Goal: Task Accomplishment & Management: Manage account settings

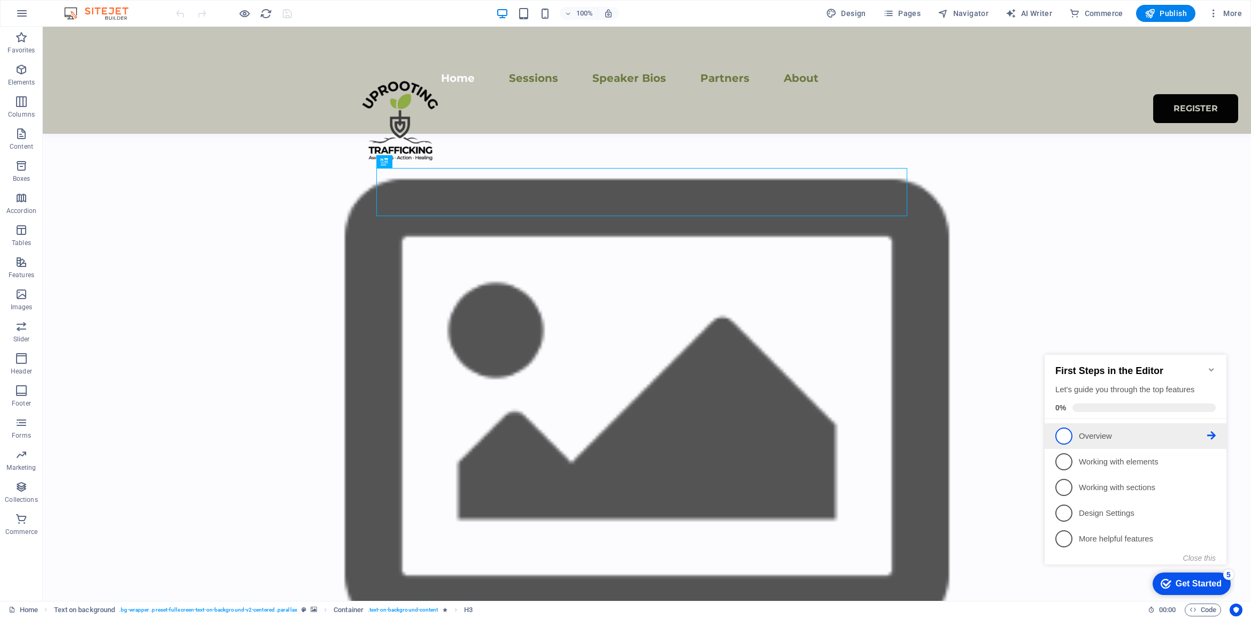
click at [1130, 430] on p "Overview - incomplete" at bounding box center [1143, 435] width 128 height 11
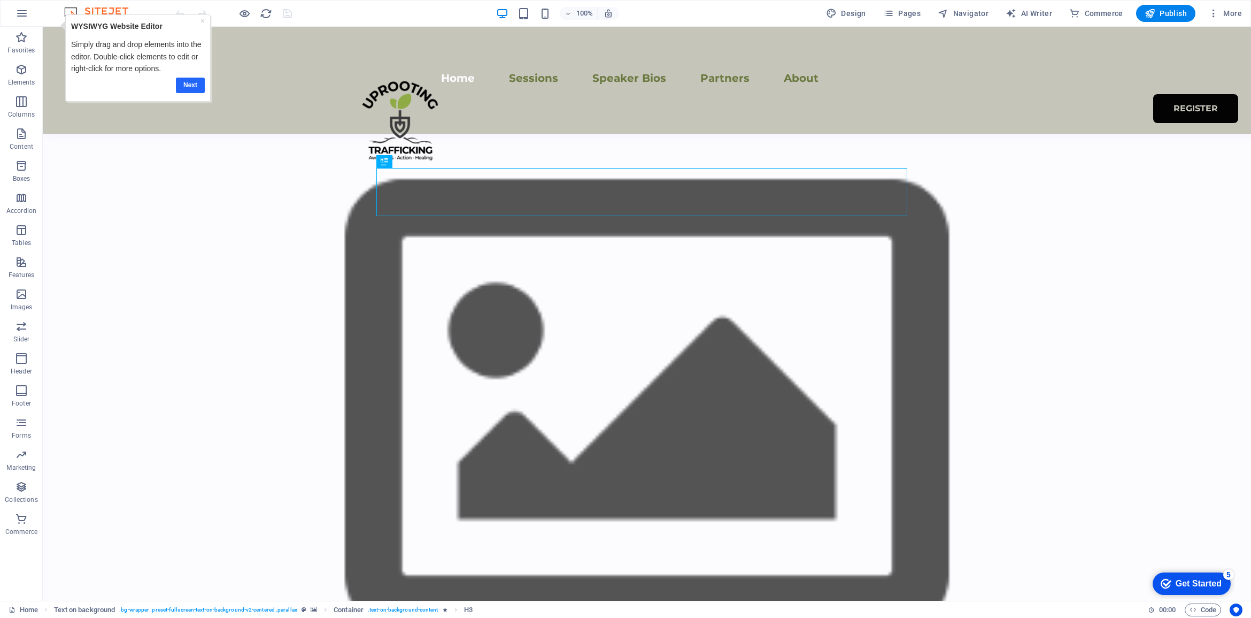
click at [196, 89] on link "Next" at bounding box center [189, 86] width 29 height 16
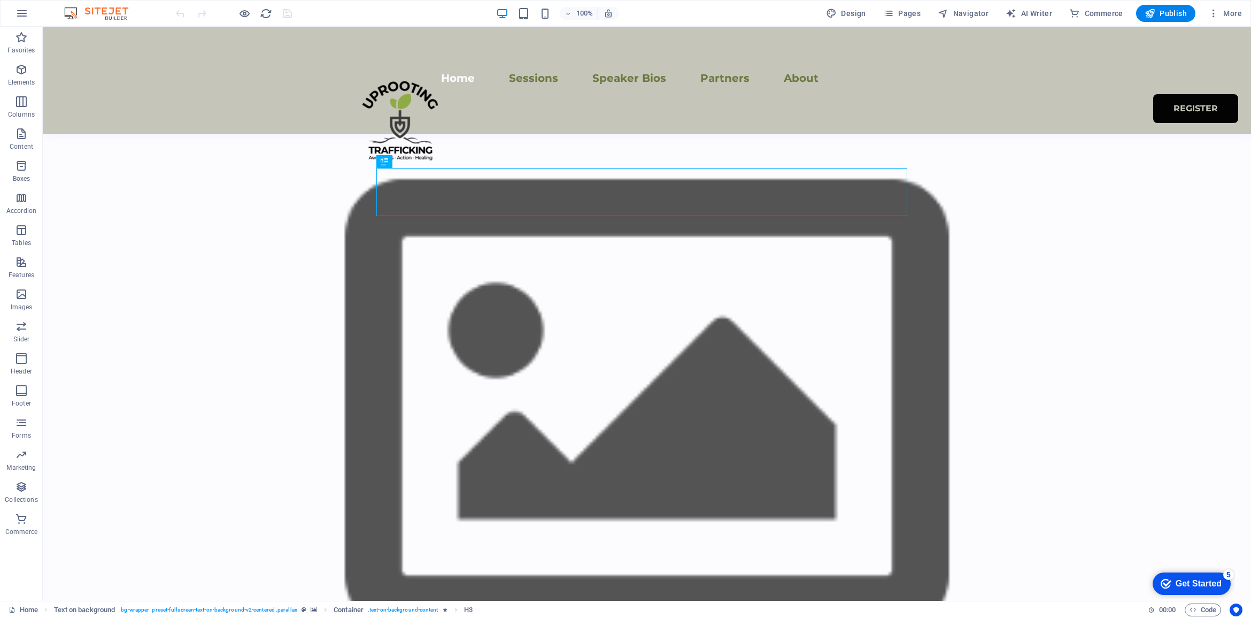
click at [1177, 585] on div "Get Started" at bounding box center [1199, 584] width 46 height 10
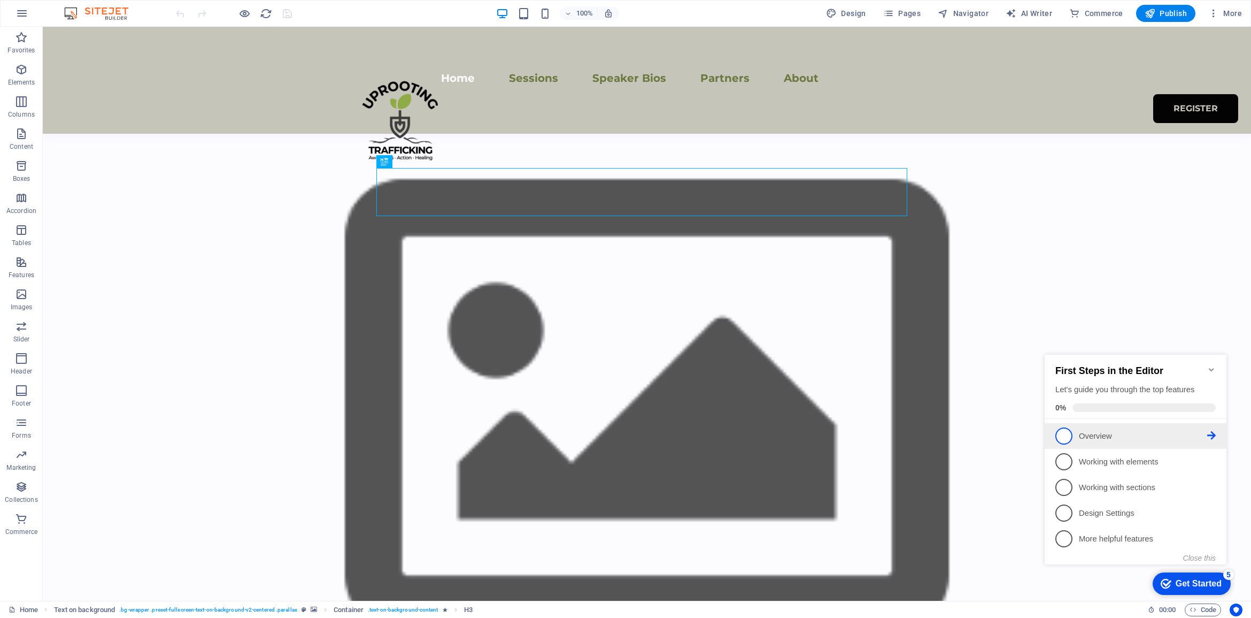
click at [1056, 434] on span "1" at bounding box center [1063, 435] width 17 height 17
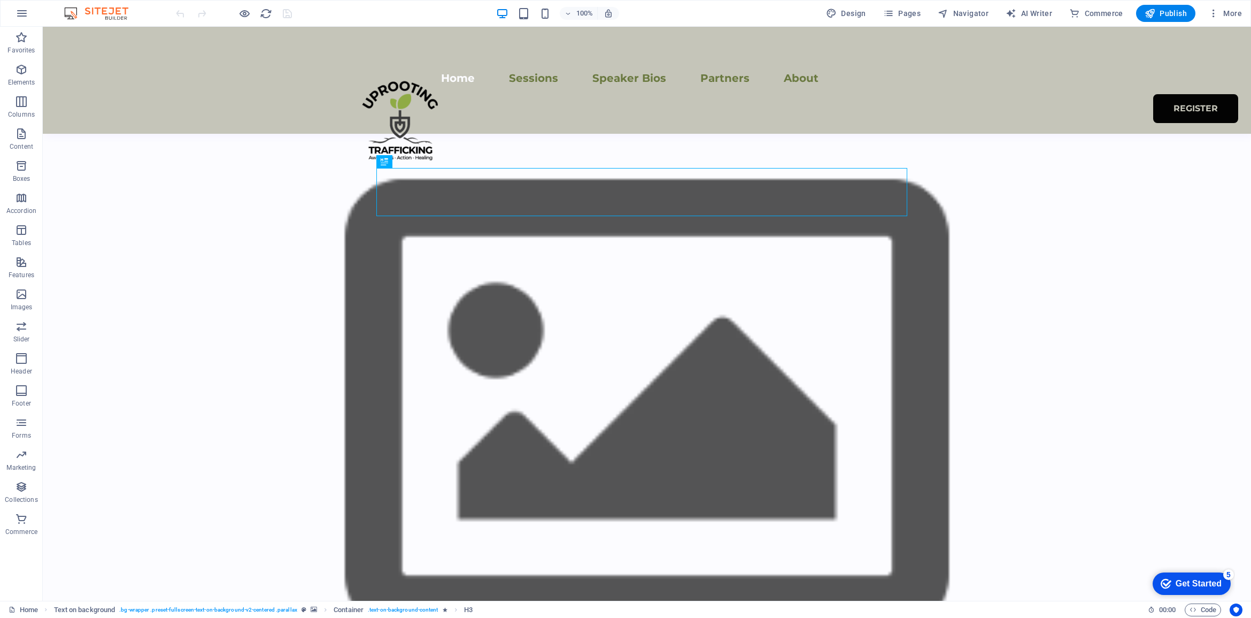
click at [1206, 580] on div "Get Started" at bounding box center [1199, 584] width 46 height 10
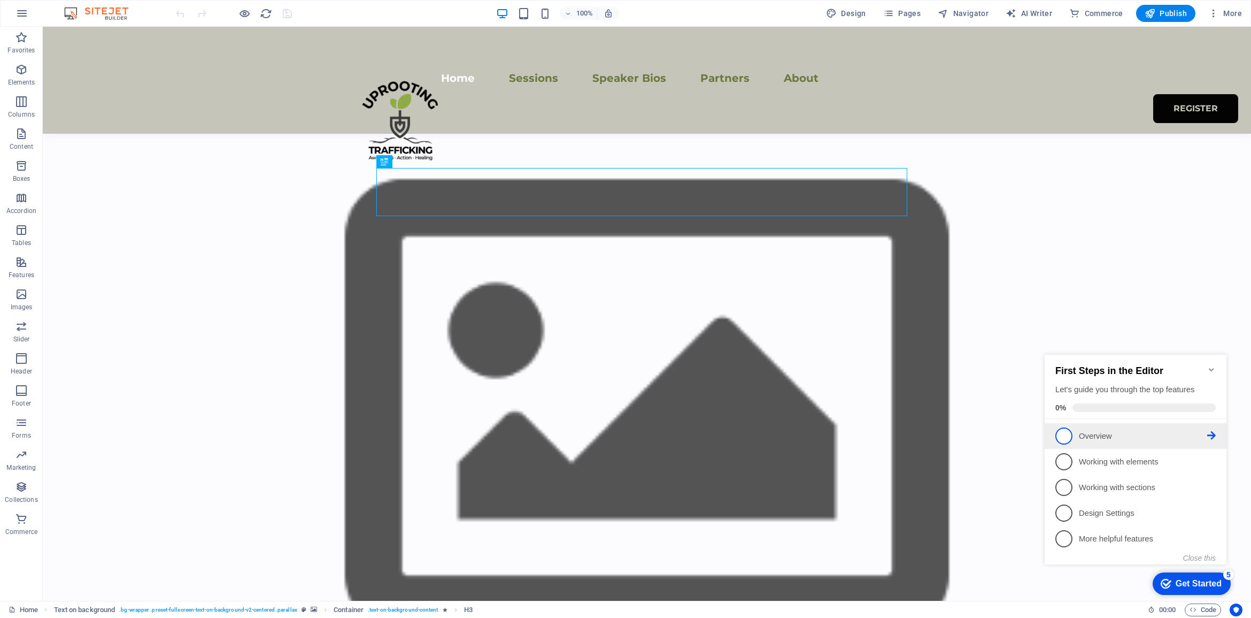
click at [1210, 435] on icon at bounding box center [1211, 435] width 9 height 9
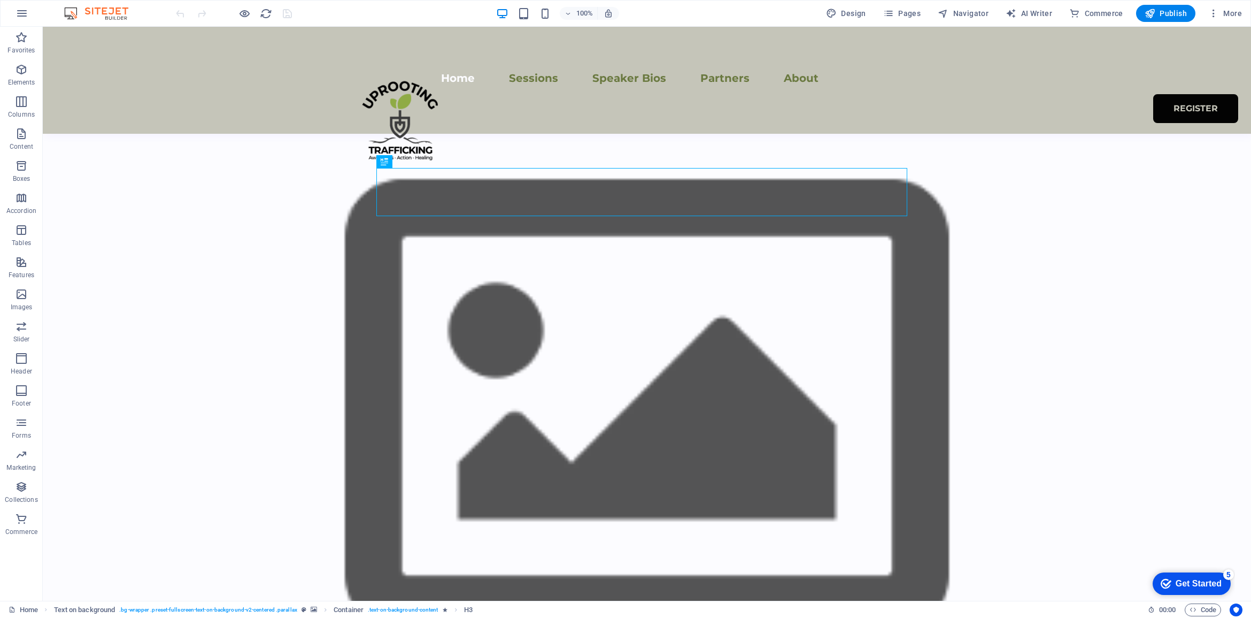
click at [1212, 579] on div "Get Started" at bounding box center [1199, 584] width 46 height 10
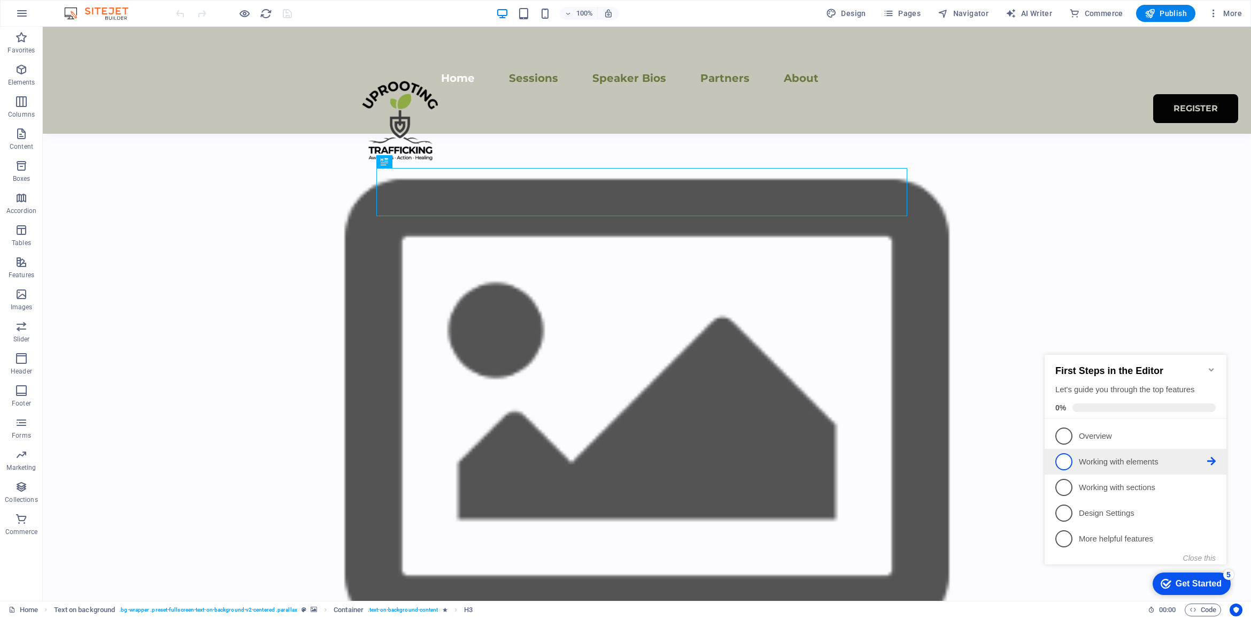
click at [1097, 459] on p "Working with elements - incomplete" at bounding box center [1143, 461] width 128 height 11
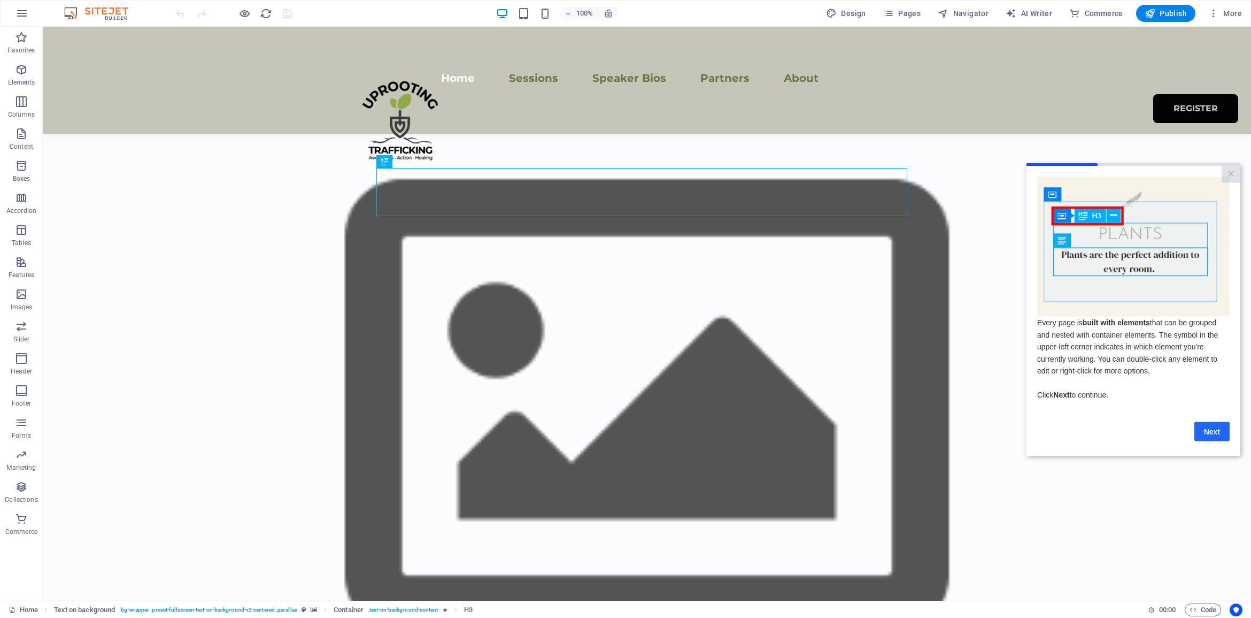
click at [1216, 433] on link "Next" at bounding box center [1211, 430] width 35 height 19
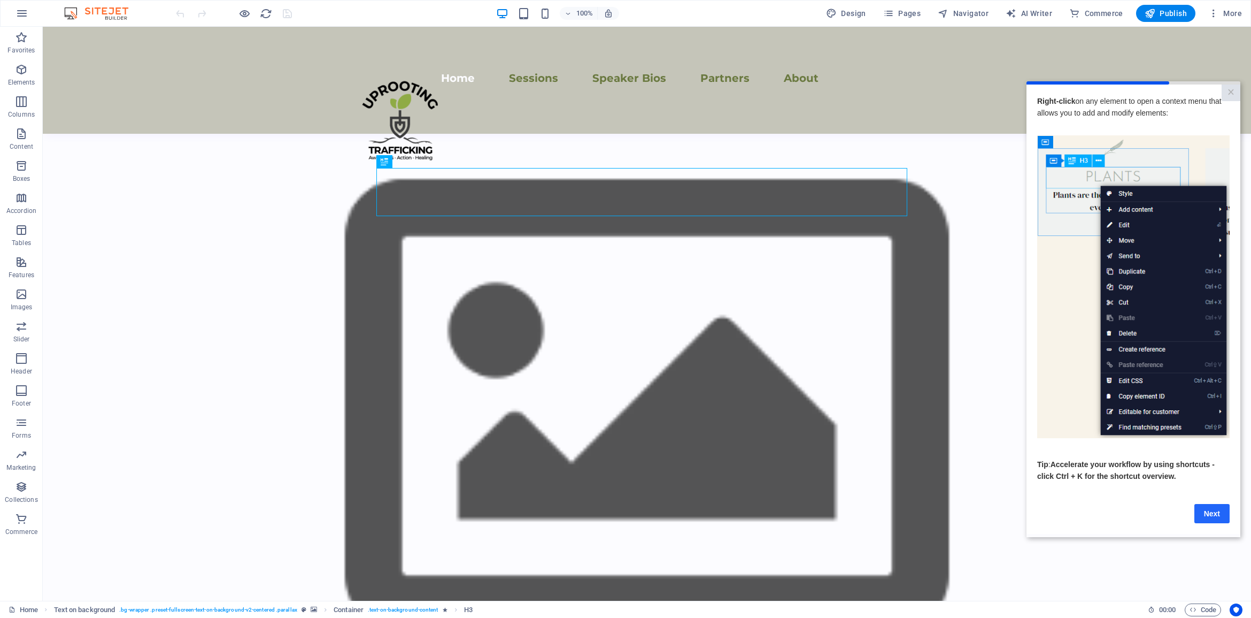
click at [1218, 513] on link "Next" at bounding box center [1211, 512] width 35 height 19
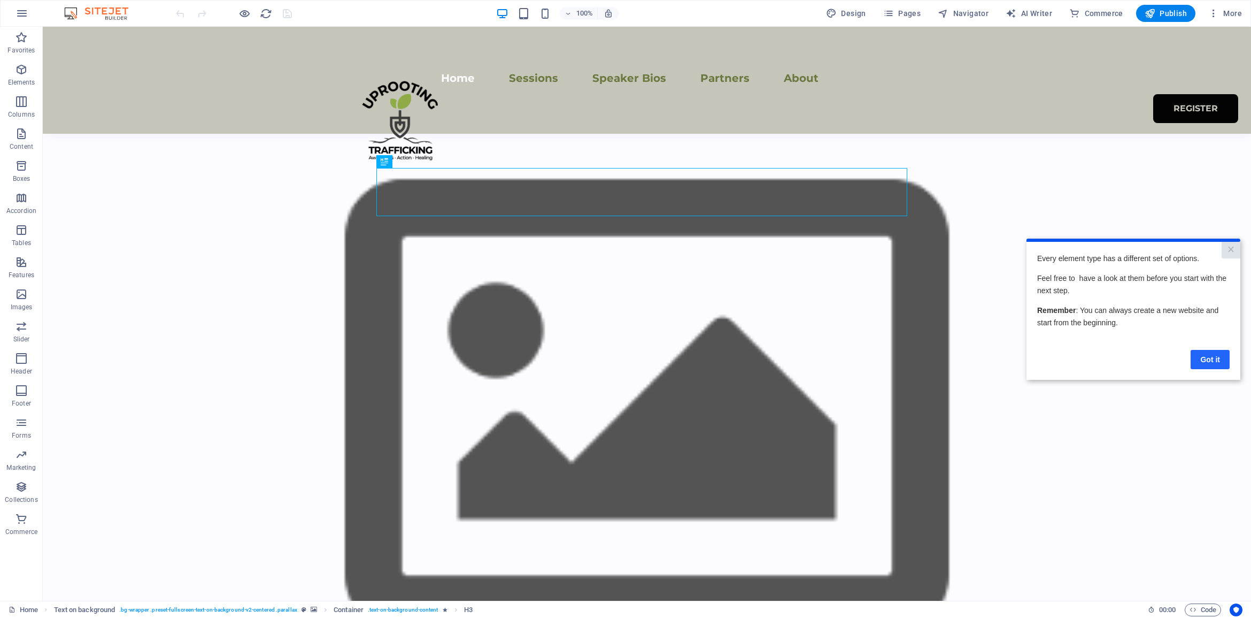
click at [1209, 358] on link "Got it" at bounding box center [1210, 358] width 39 height 19
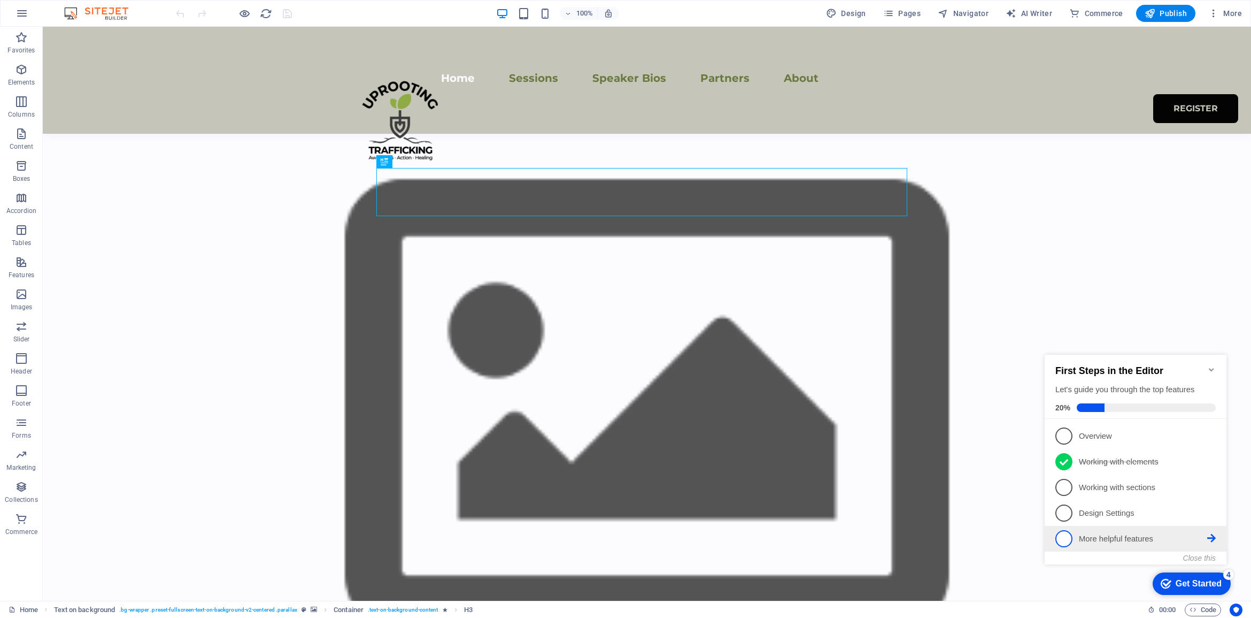
click at [1210, 534] on icon at bounding box center [1211, 538] width 9 height 9
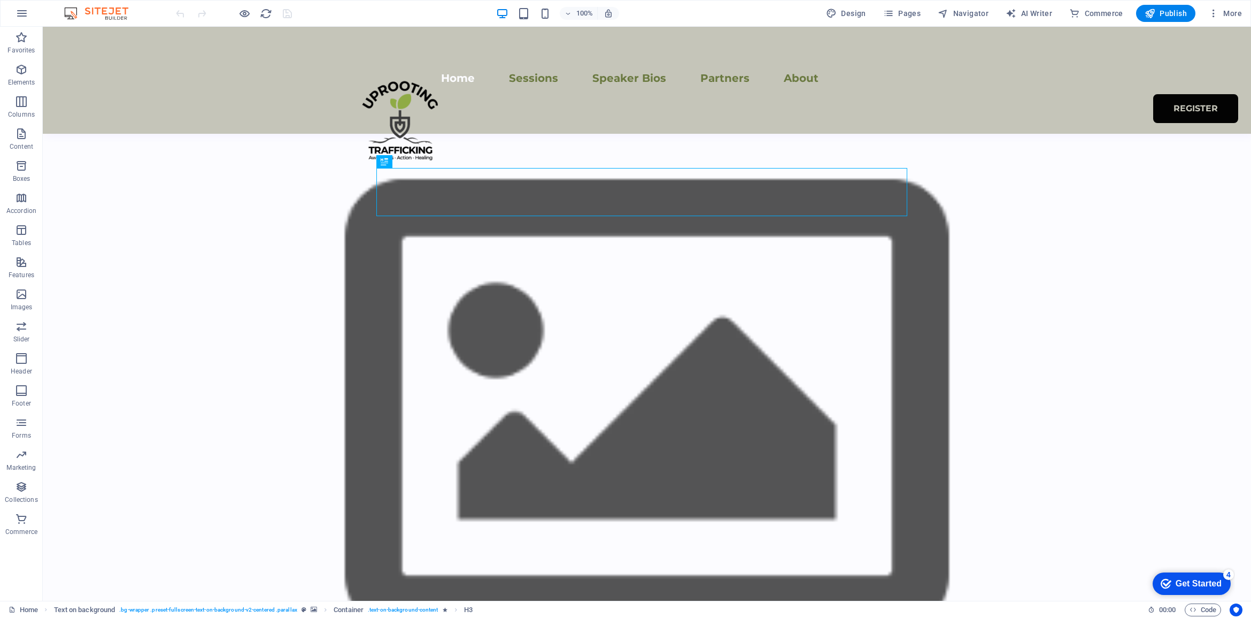
click at [1212, 579] on div "Get Started" at bounding box center [1199, 584] width 46 height 10
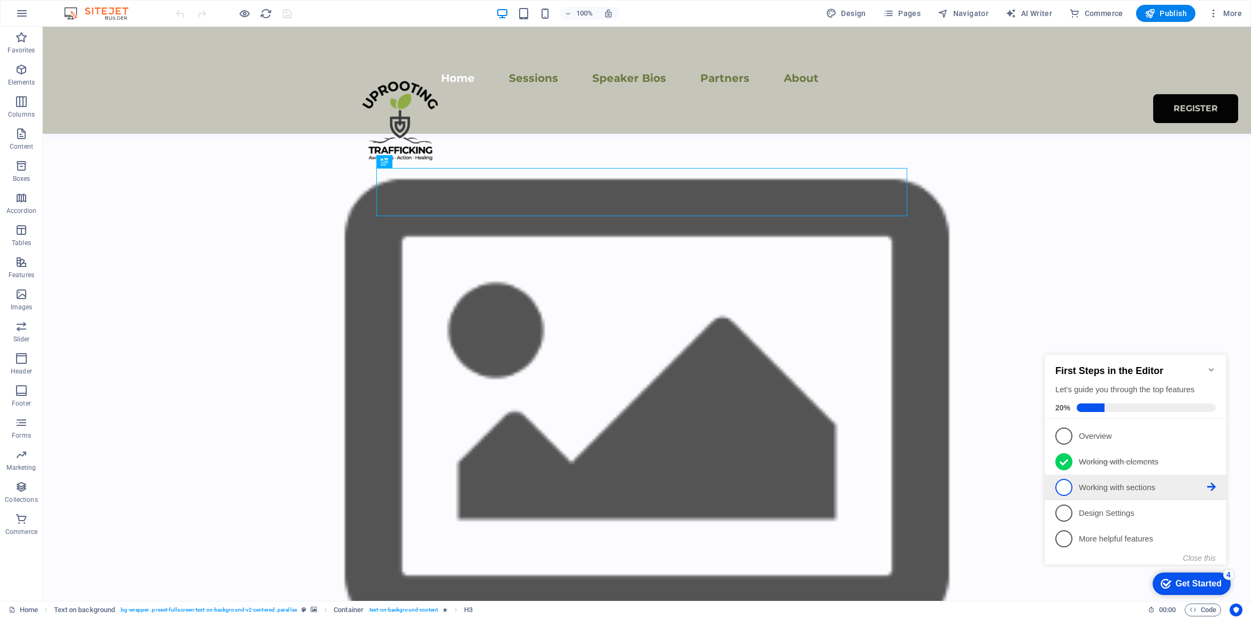
click at [1127, 486] on p "Working with sections - incomplete" at bounding box center [1143, 487] width 128 height 11
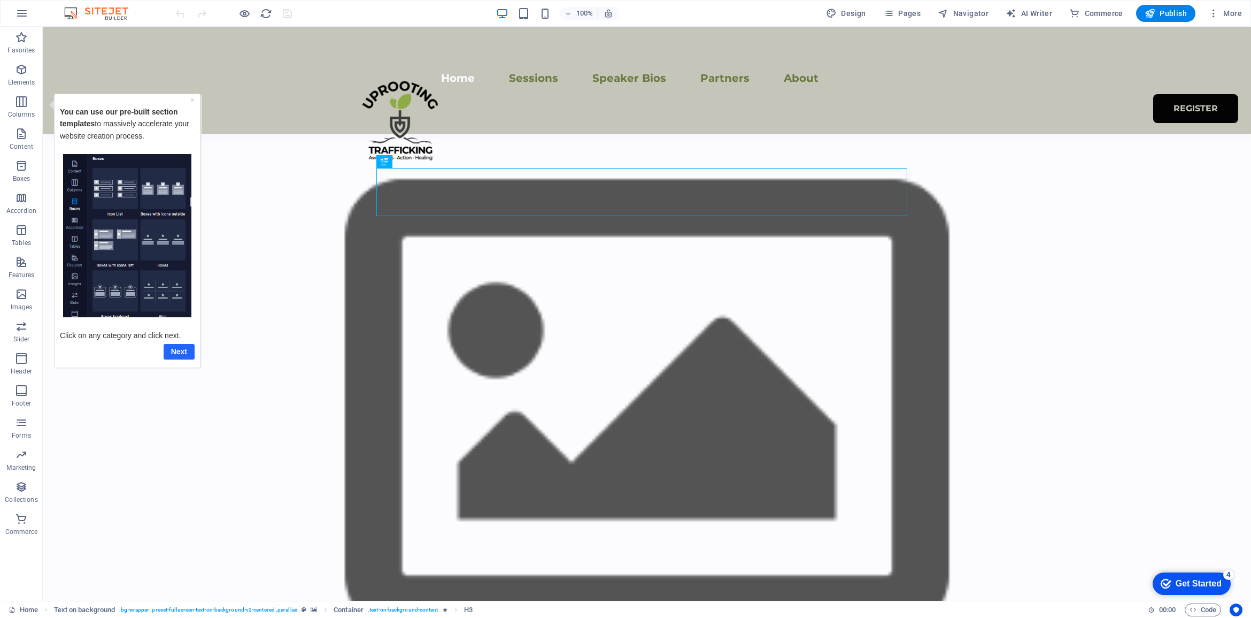
click at [180, 348] on link "Next" at bounding box center [179, 351] width 31 height 16
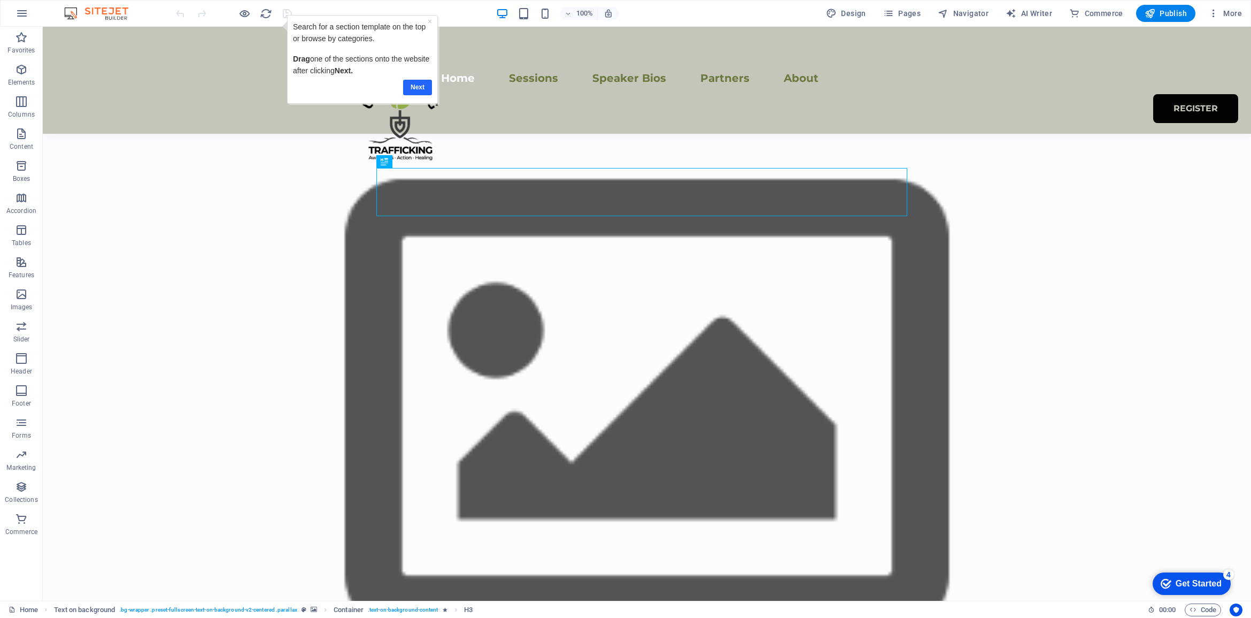
click at [412, 84] on link "Next" at bounding box center [417, 88] width 29 height 16
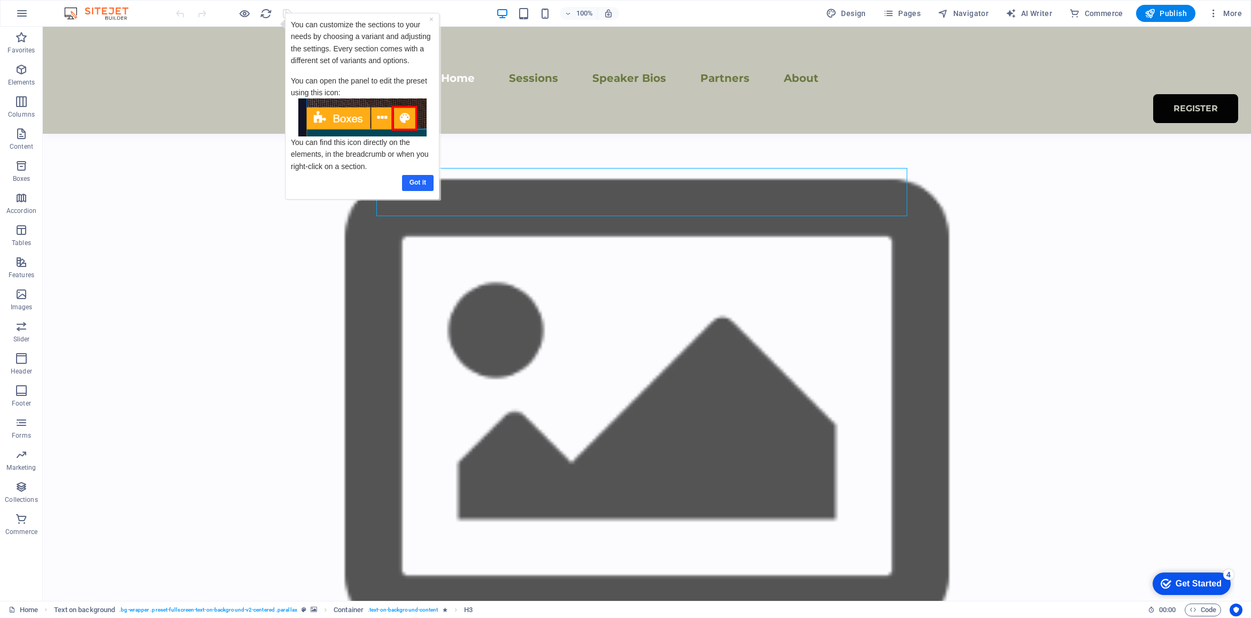
click at [422, 180] on link "Got it" at bounding box center [418, 183] width 32 height 16
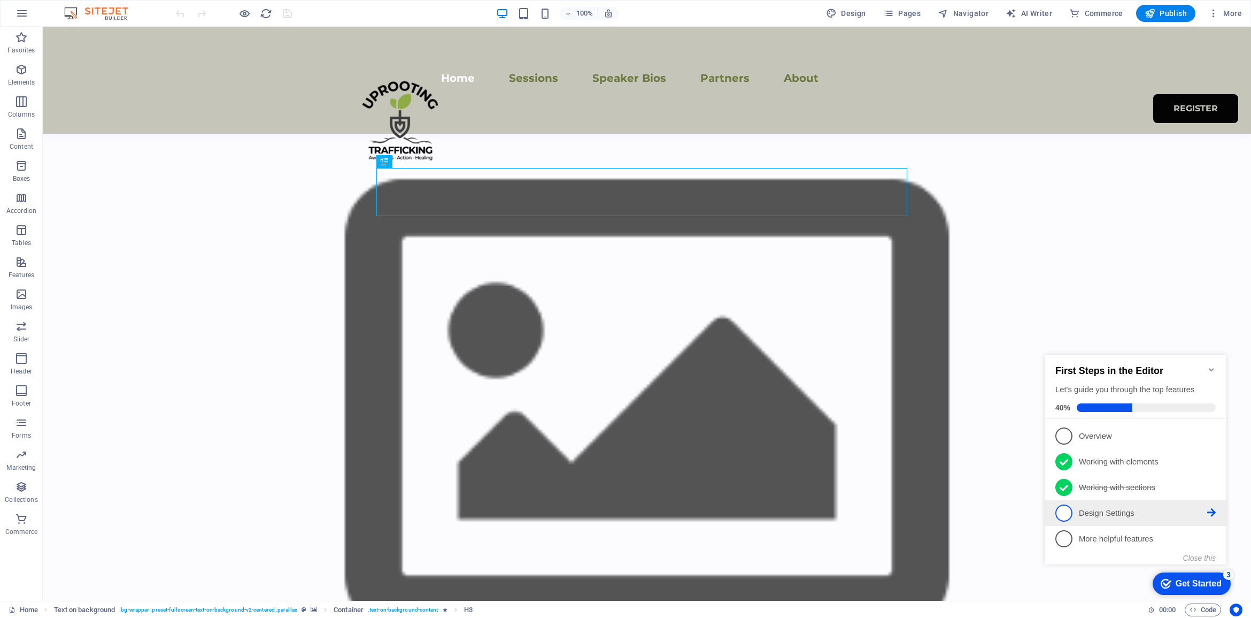
click at [1106, 513] on p "Design Settings - incomplete" at bounding box center [1143, 512] width 128 height 11
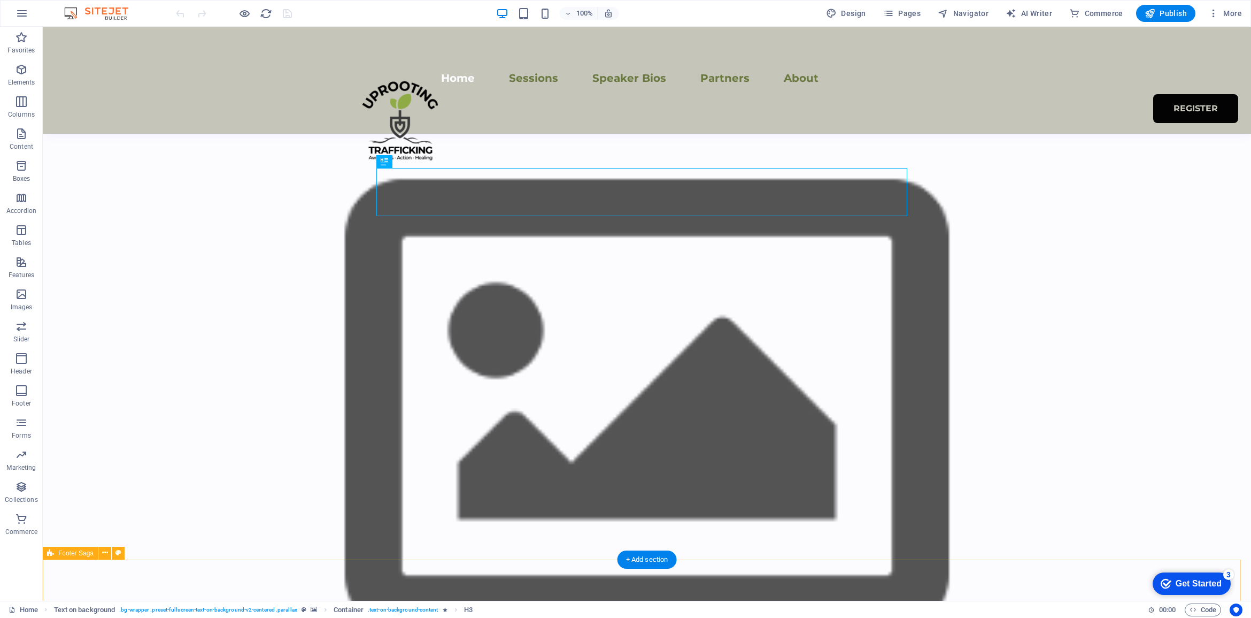
click at [1183, 575] on div "checkmark Get Started 3" at bounding box center [1192, 583] width 78 height 22
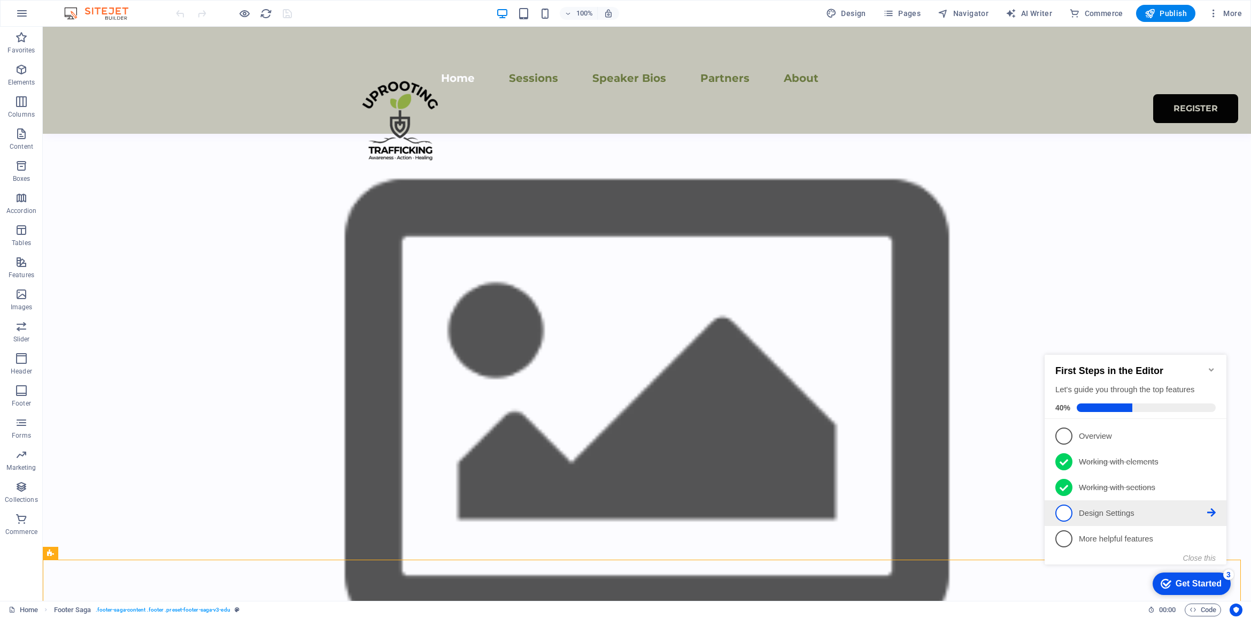
click at [1216, 508] on li "4 Design Settings - incomplete" at bounding box center [1136, 513] width 182 height 26
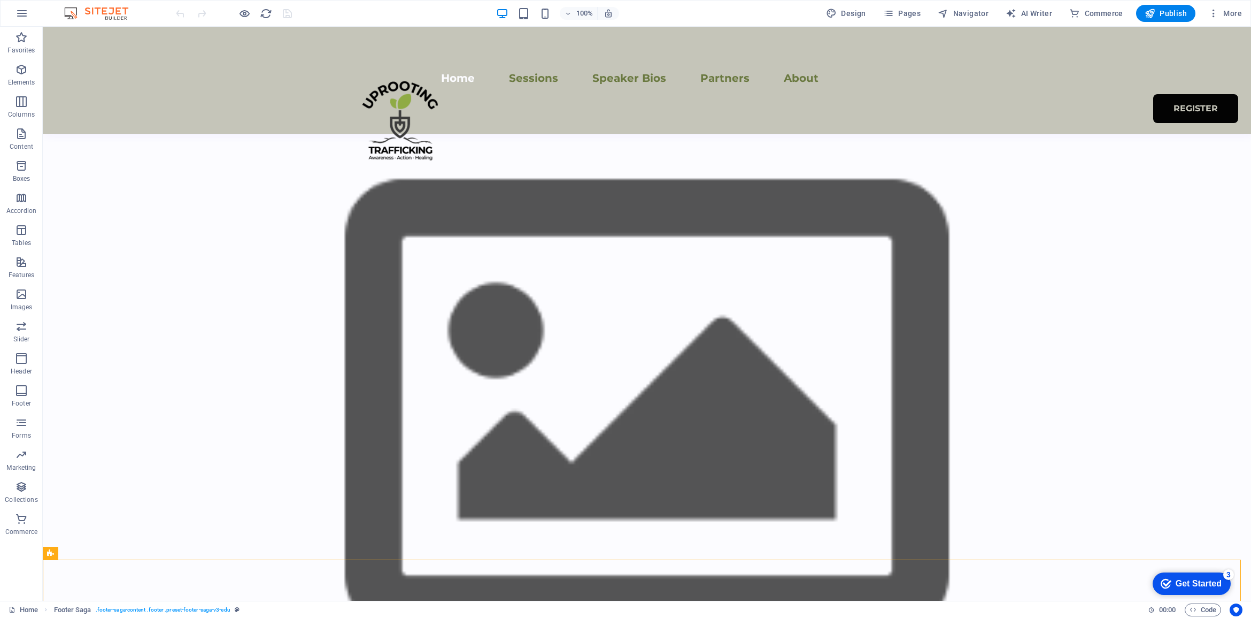
click at [1185, 583] on div "Get Started" at bounding box center [1199, 584] width 46 height 10
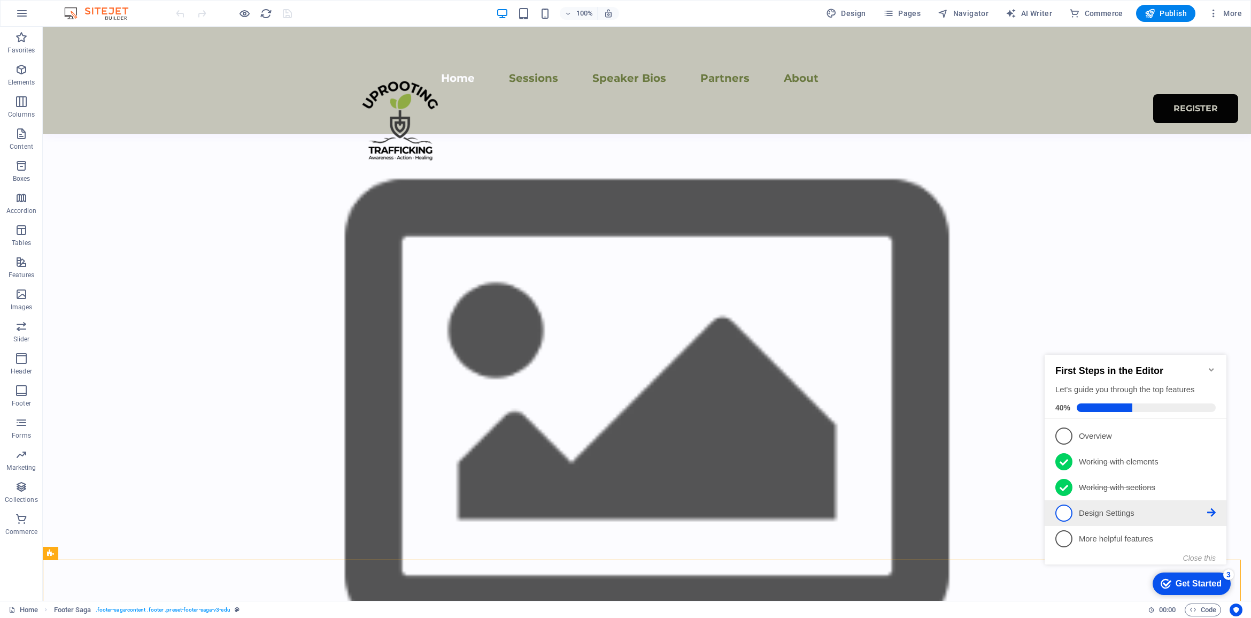
click at [1116, 513] on p "Design Settings - incomplete" at bounding box center [1143, 512] width 128 height 11
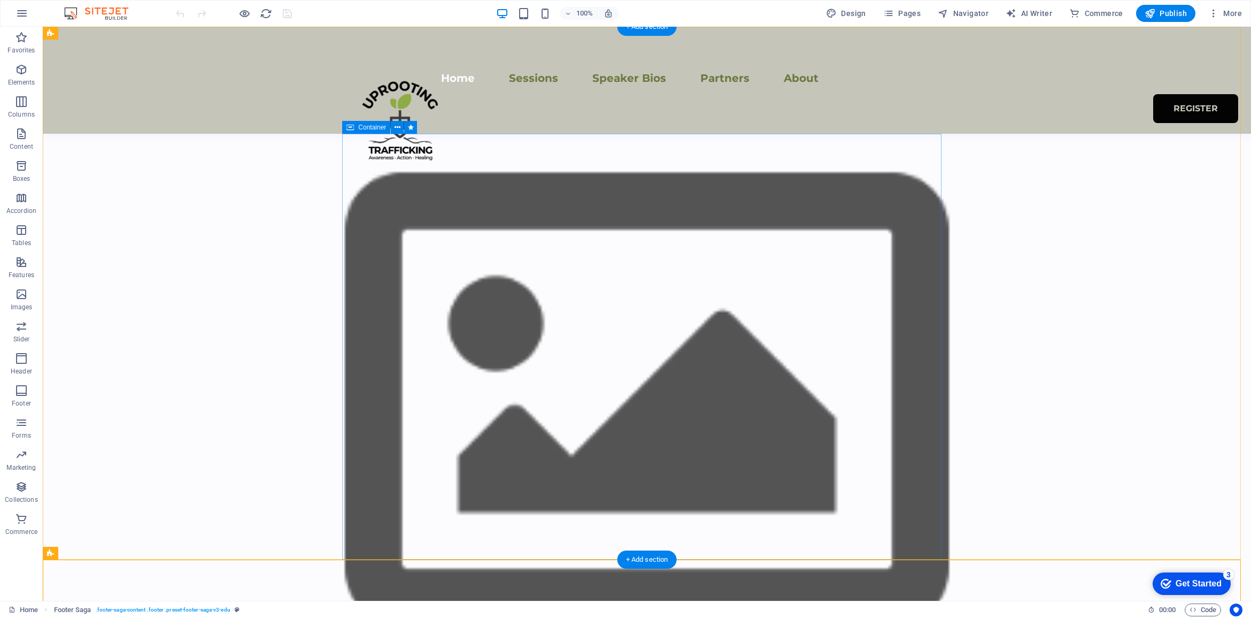
scroll to position [134, 0]
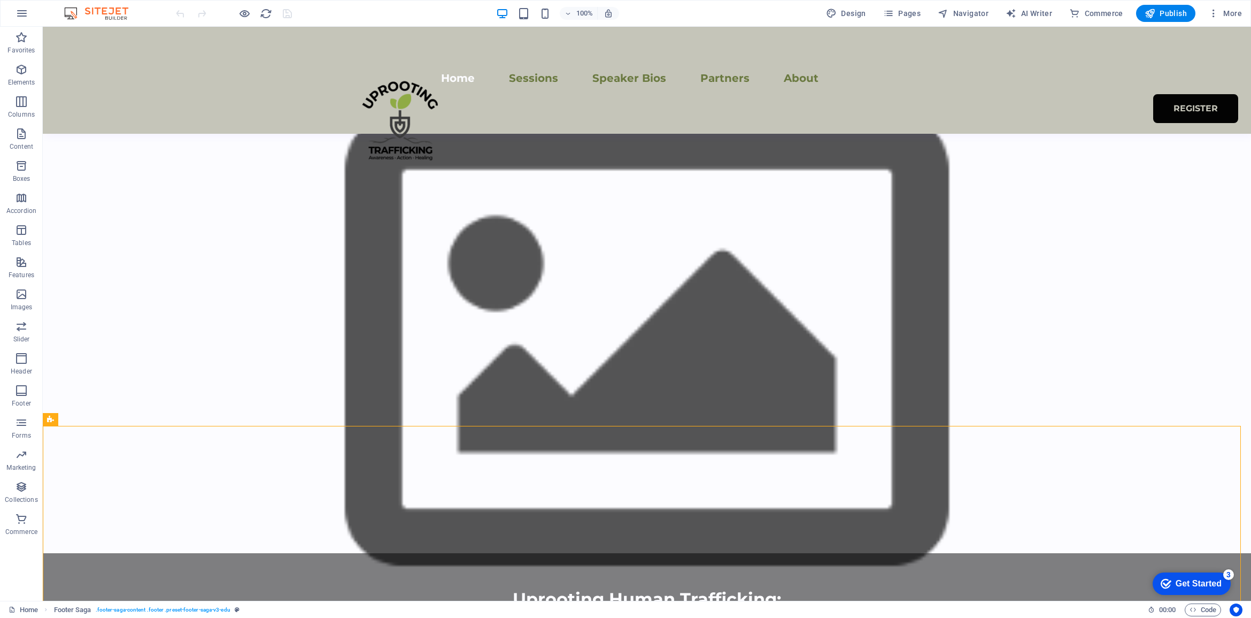
click at [1176, 579] on div "Get Started" at bounding box center [1199, 584] width 46 height 10
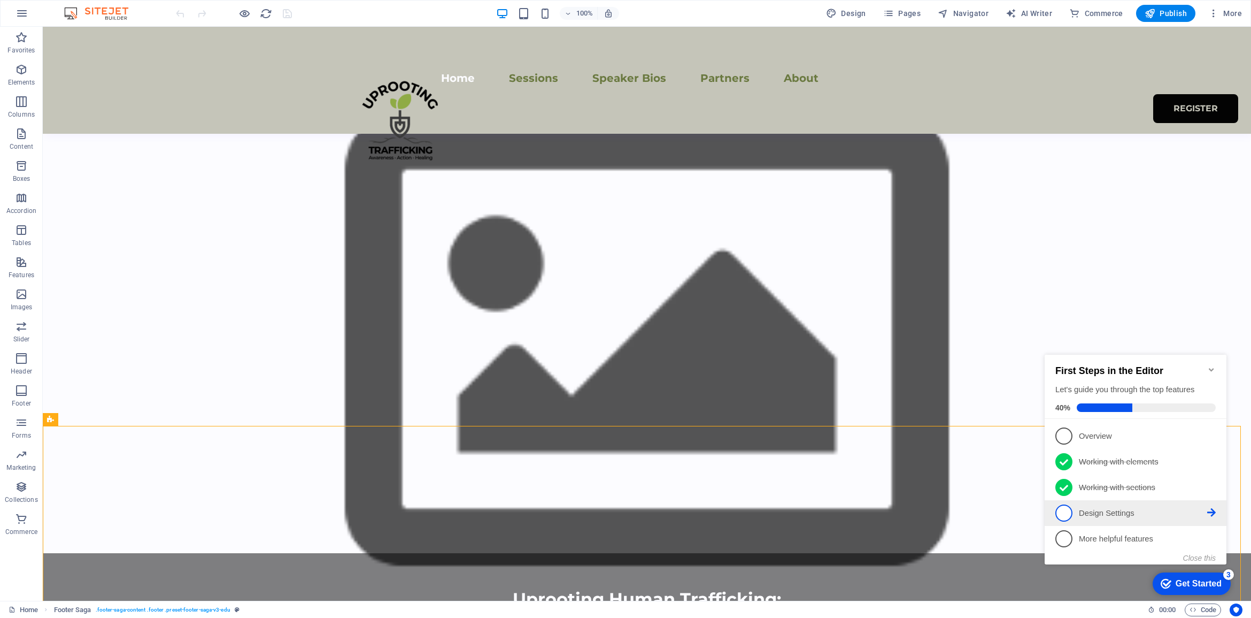
click at [1076, 511] on link "4 Design Settings - incomplete" at bounding box center [1135, 512] width 160 height 17
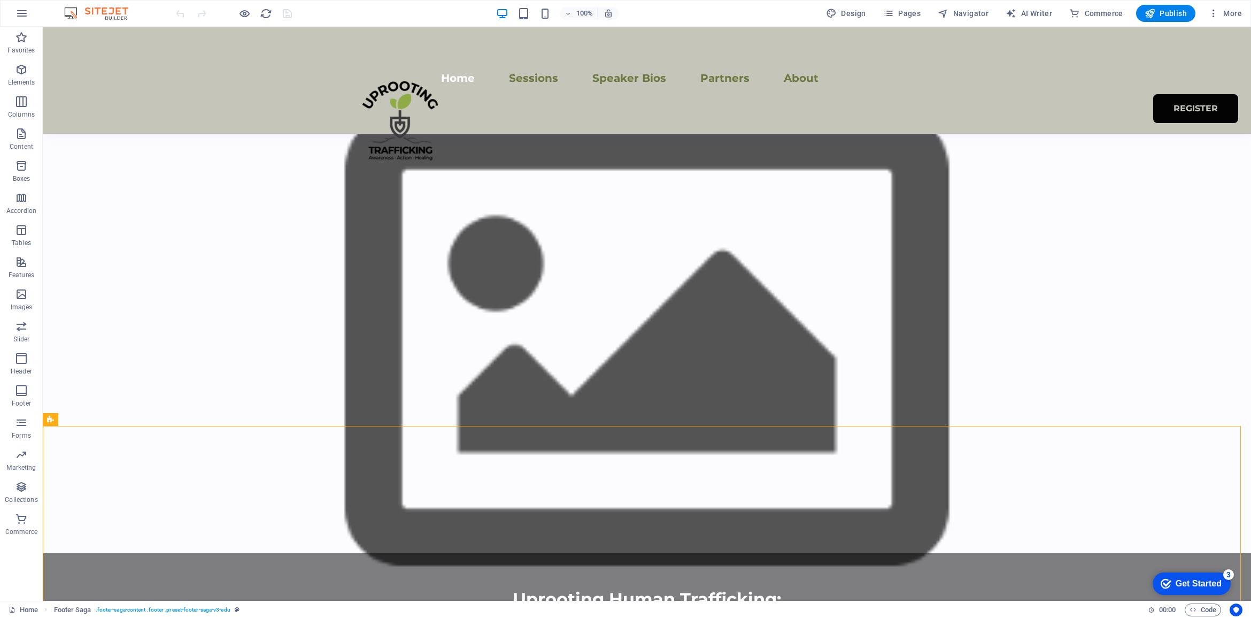
click at [1199, 585] on div "Get Started" at bounding box center [1199, 584] width 46 height 10
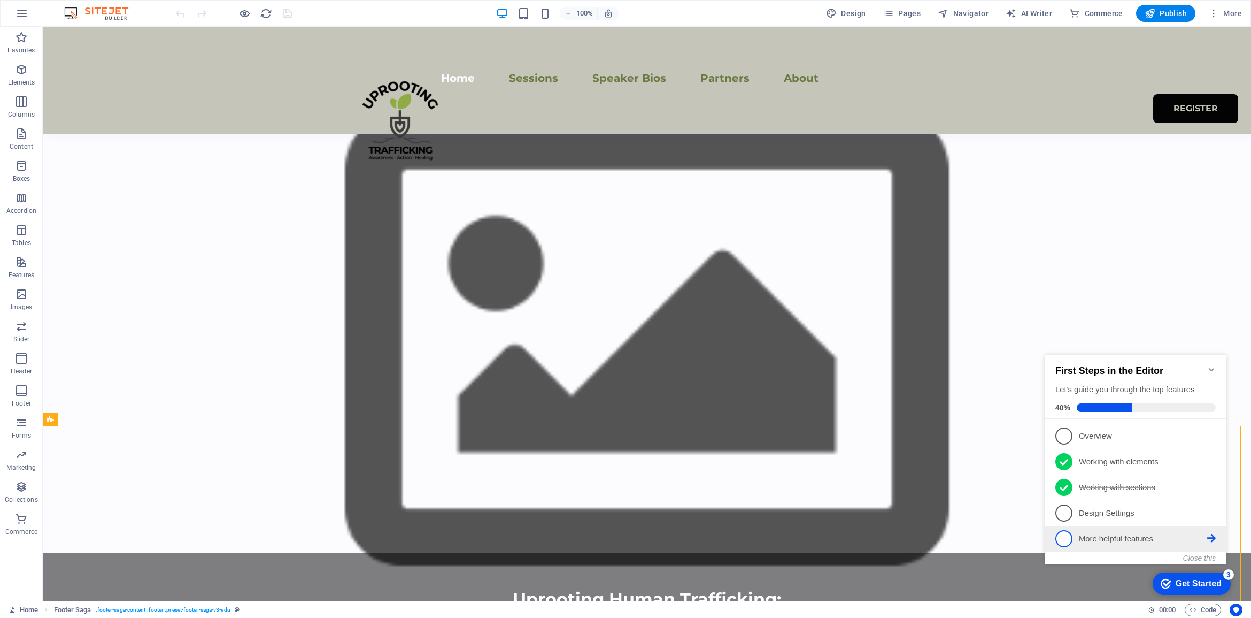
click at [1107, 541] on p "More helpful features - incomplete" at bounding box center [1143, 538] width 128 height 11
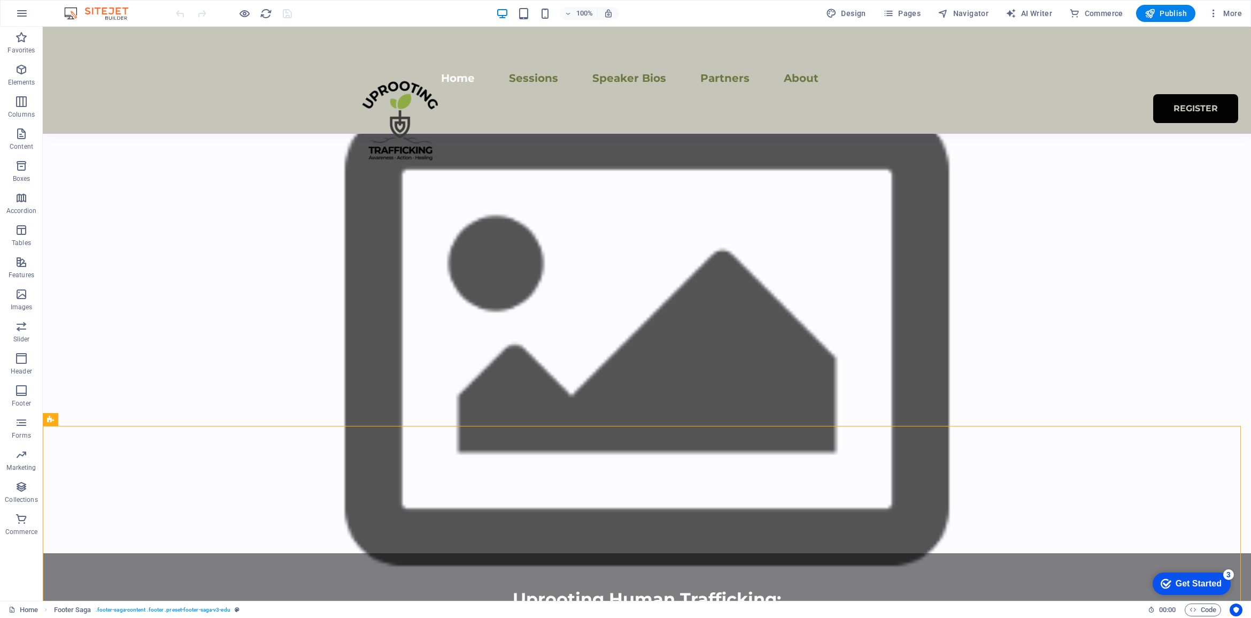
click at [1207, 579] on div "Get Started" at bounding box center [1199, 584] width 46 height 10
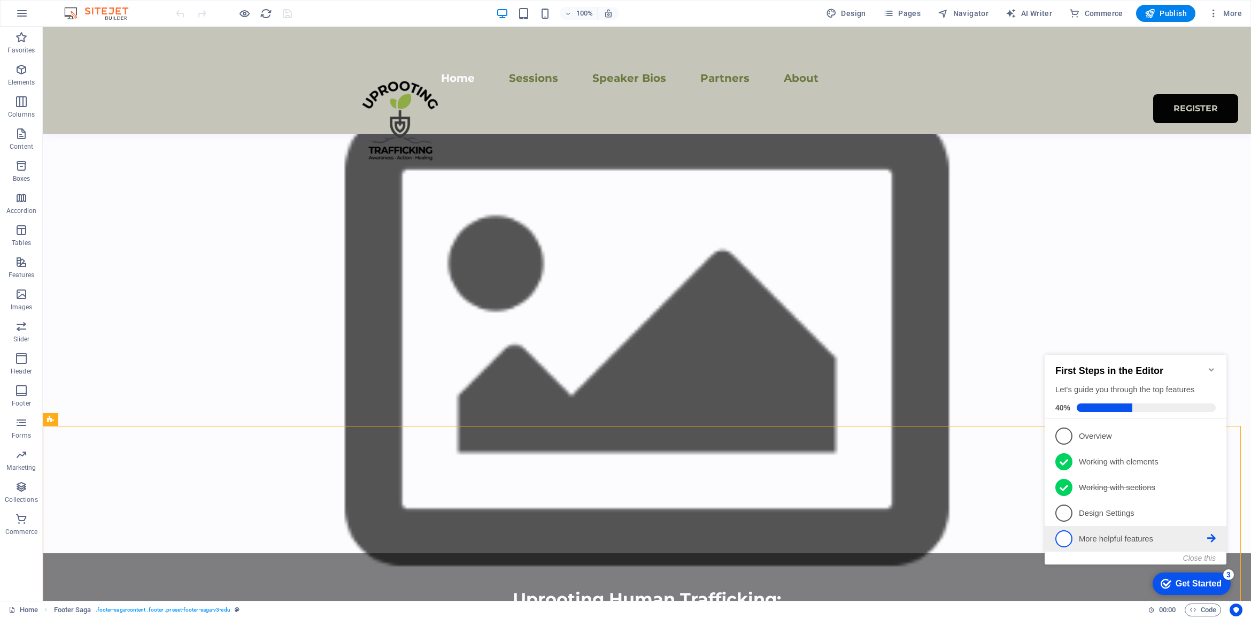
click at [1212, 439] on icon at bounding box center [1211, 435] width 9 height 9
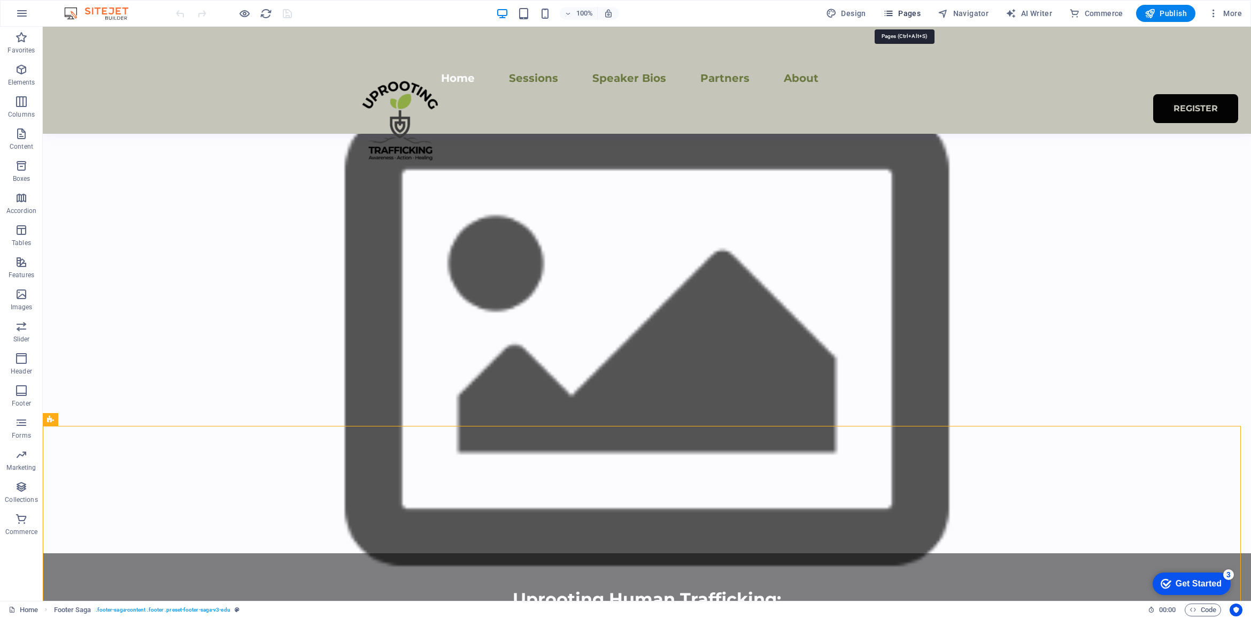
drag, startPoint x: 899, startPoint y: 9, endPoint x: 897, endPoint y: 18, distance: 8.8
click at [899, 9] on span "Pages" at bounding box center [901, 13] width 37 height 11
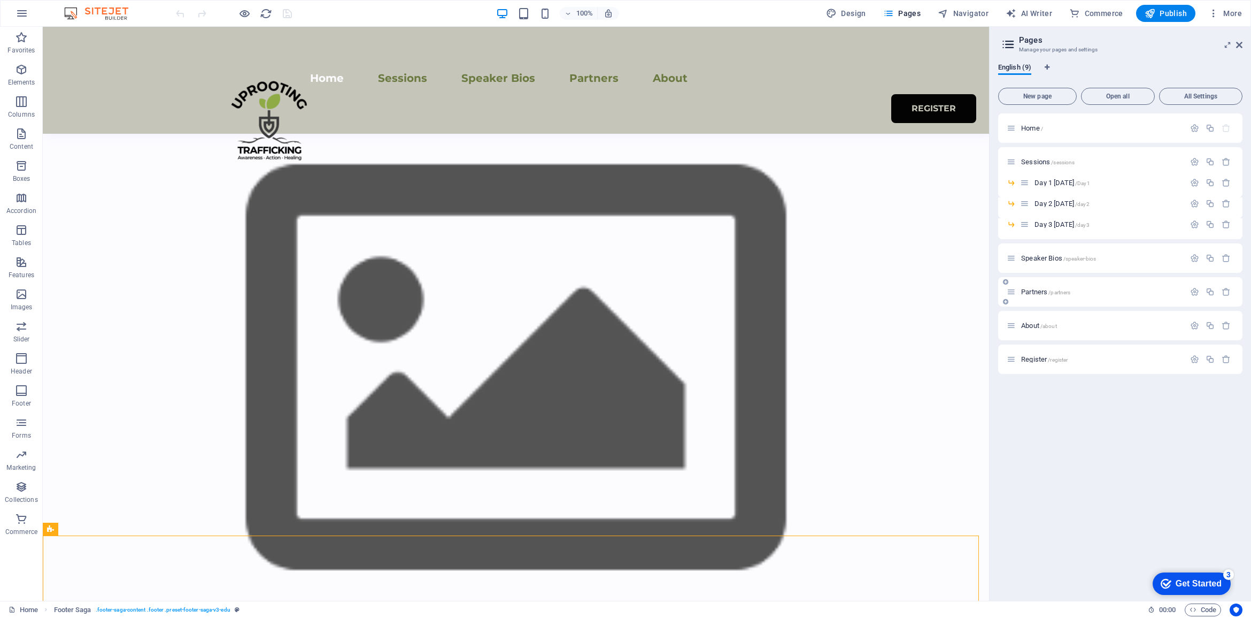
click at [1031, 291] on span "Partners /partners" at bounding box center [1045, 292] width 49 height 8
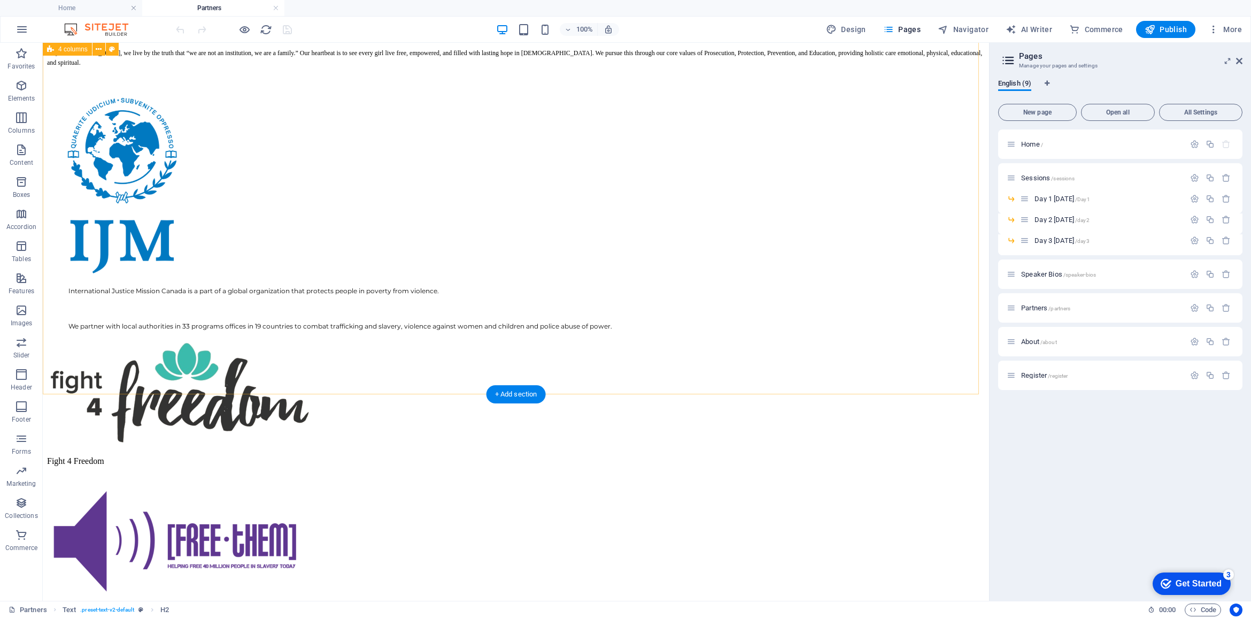
scroll to position [604, 0]
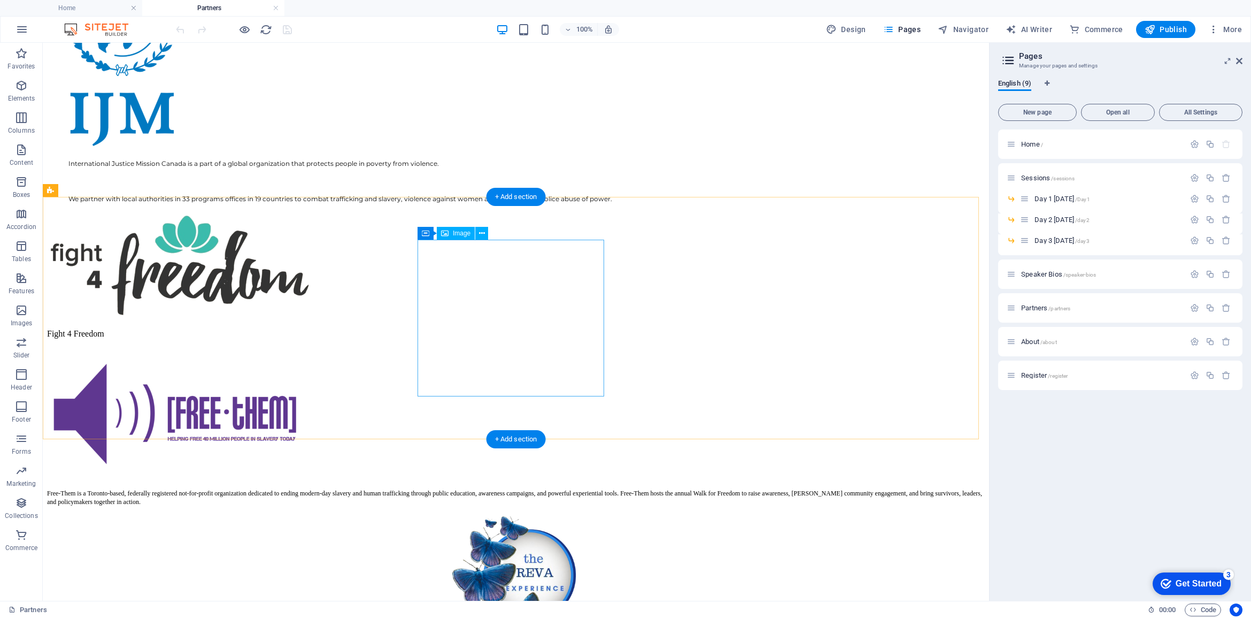
click at [480, 233] on icon at bounding box center [482, 233] width 6 height 11
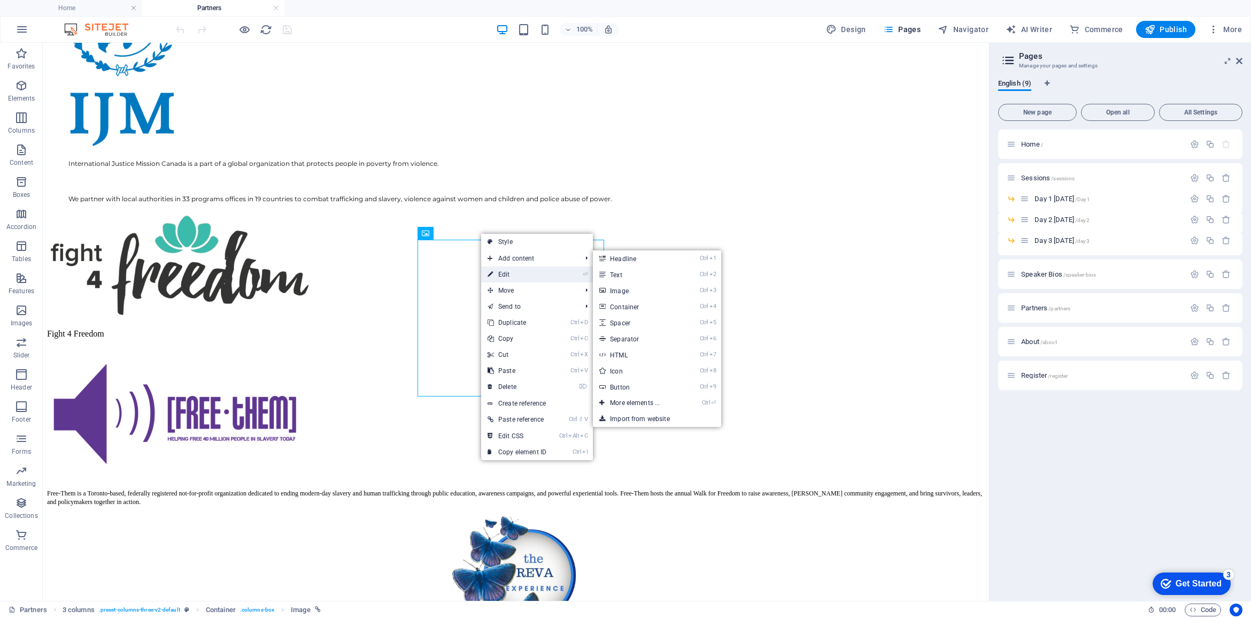
drag, startPoint x: 274, startPoint y: 251, endPoint x: 503, endPoint y: 274, distance: 229.5
click at [503, 274] on link "⏎ Edit" at bounding box center [517, 274] width 72 height 16
select select "px"
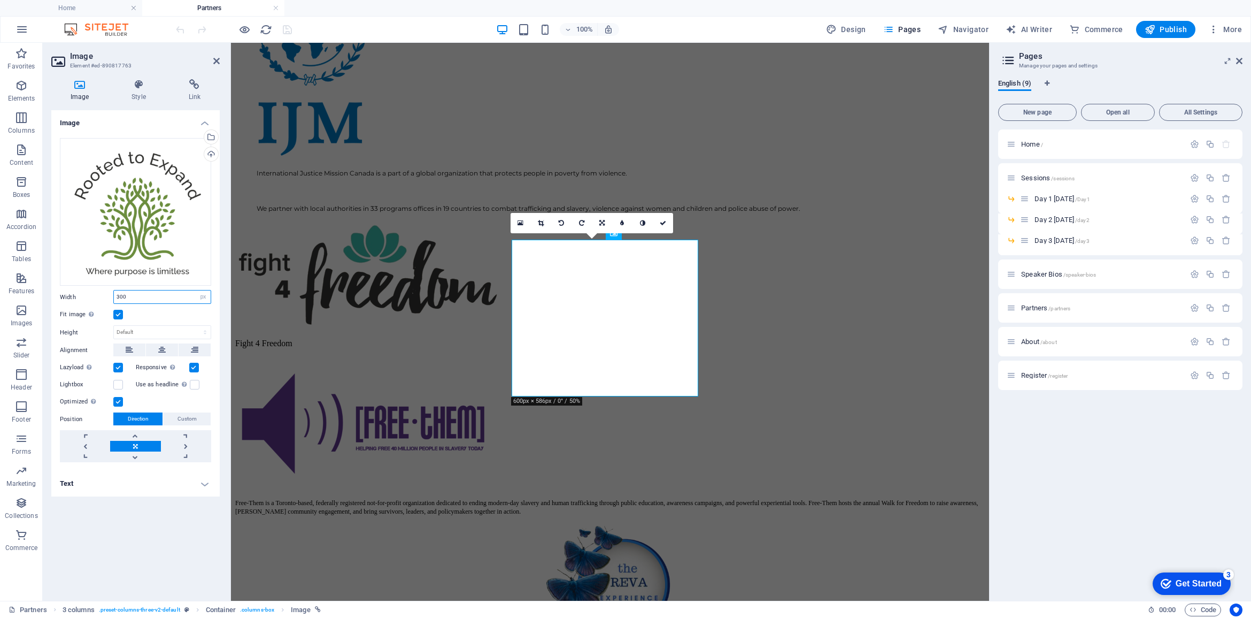
drag, startPoint x: 156, startPoint y: 297, endPoint x: 102, endPoint y: 296, distance: 54.0
click at [102, 296] on div "Width 300 Default auto px rem % em vh vw" at bounding box center [135, 297] width 151 height 14
click at [196, 303] on select "Default auto px rem % em vh vw" at bounding box center [203, 296] width 15 height 13
click at [196, 290] on select "Default auto px rem % em vh vw" at bounding box center [203, 296] width 15 height 13
select select "DISABLED_OPTION_VALUE"
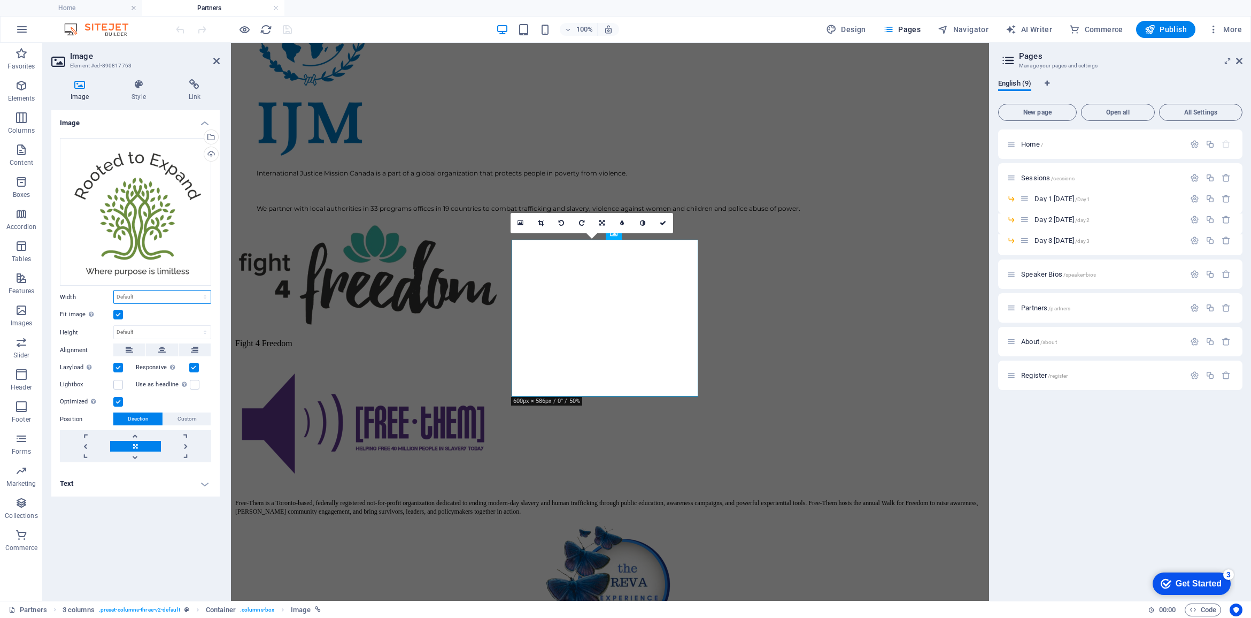
drag, startPoint x: 164, startPoint y: 297, endPoint x: 164, endPoint y: 305, distance: 8.0
click at [164, 297] on select "Default auto px rem % em vh vw" at bounding box center [162, 296] width 97 height 13
click at [147, 291] on select "Default auto px rem % em vh vw" at bounding box center [162, 296] width 97 height 13
click at [148, 291] on select "Default auto px rem % em vh vw" at bounding box center [162, 296] width 97 height 13
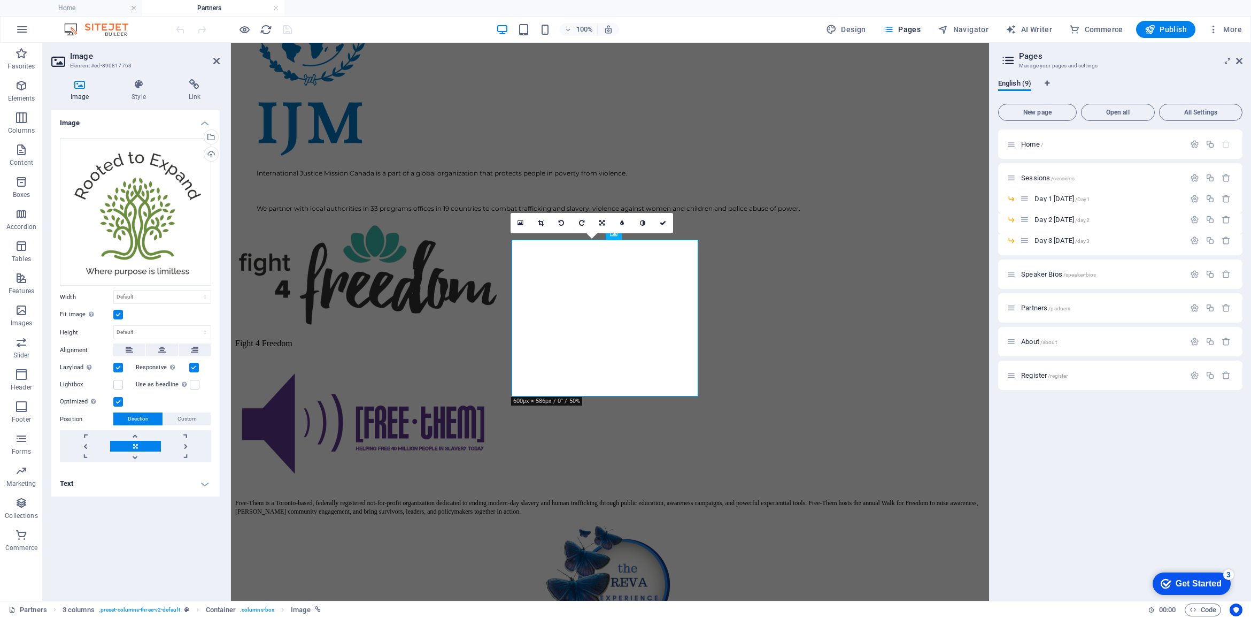
drag, startPoint x: 169, startPoint y: 525, endPoint x: 470, endPoint y: 347, distance: 349.5
click at [169, 525] on div "Image Drag files here, click to choose files or select files from Files or our …" at bounding box center [135, 351] width 168 height 482
click at [158, 190] on div "Drag files here, click to choose files or select files from Files or our free s…" at bounding box center [135, 212] width 151 height 148
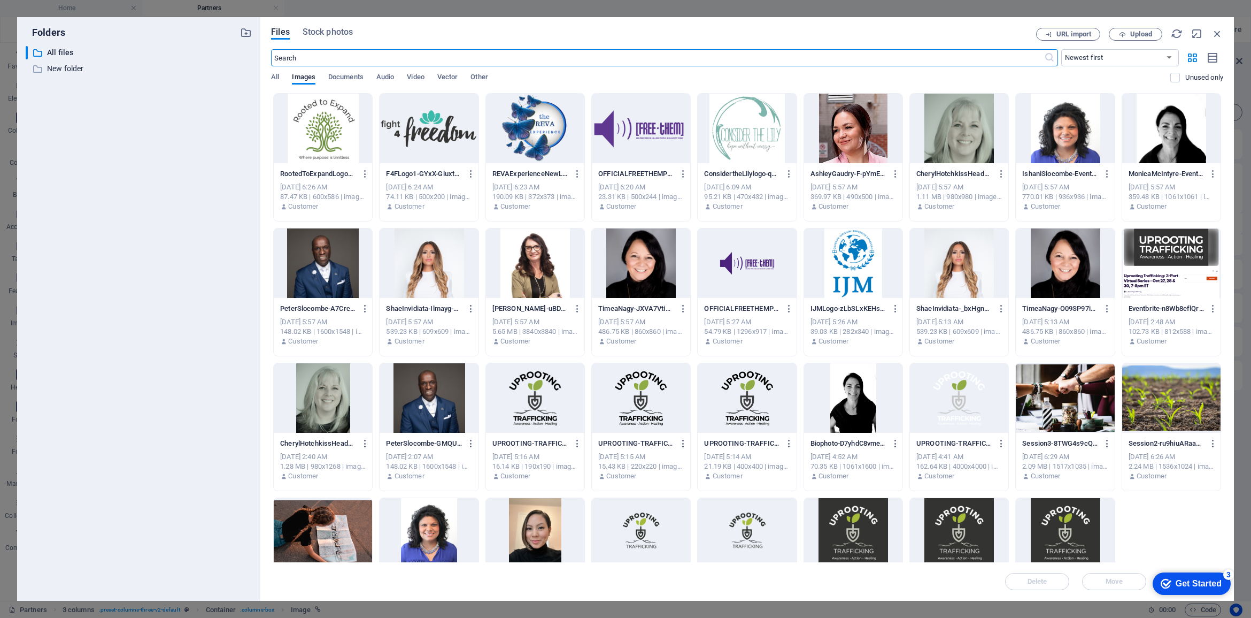
type input "300"
select select "px"
click at [1220, 31] on icon "button" at bounding box center [1218, 34] width 12 height 12
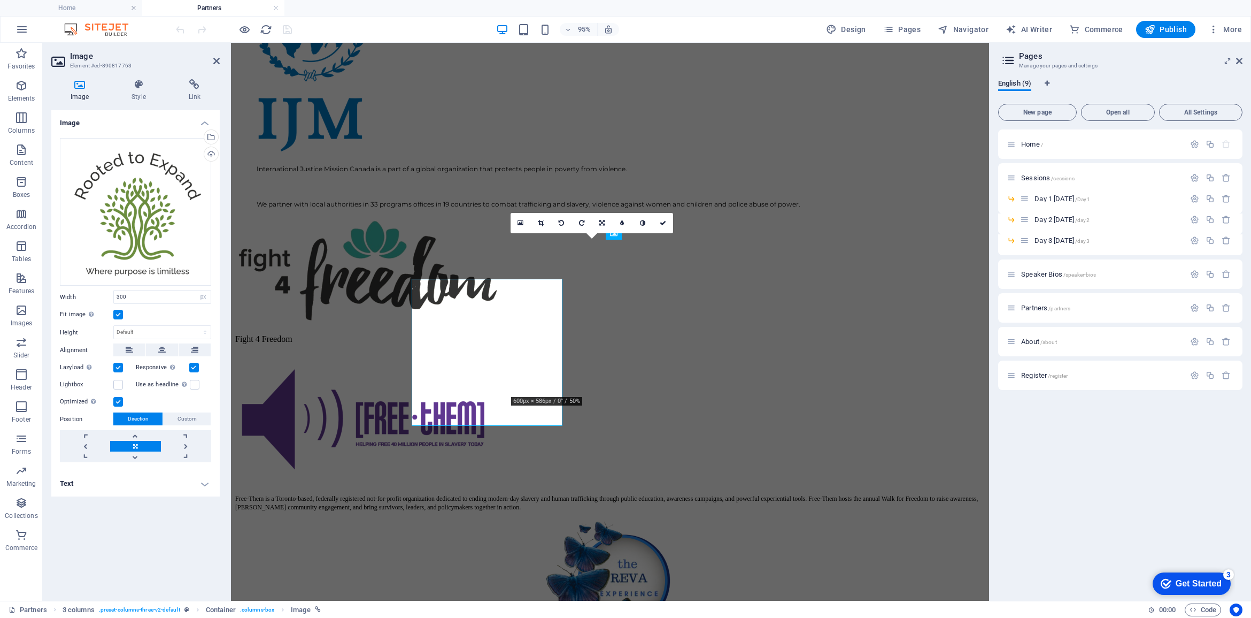
scroll to position [604, 0]
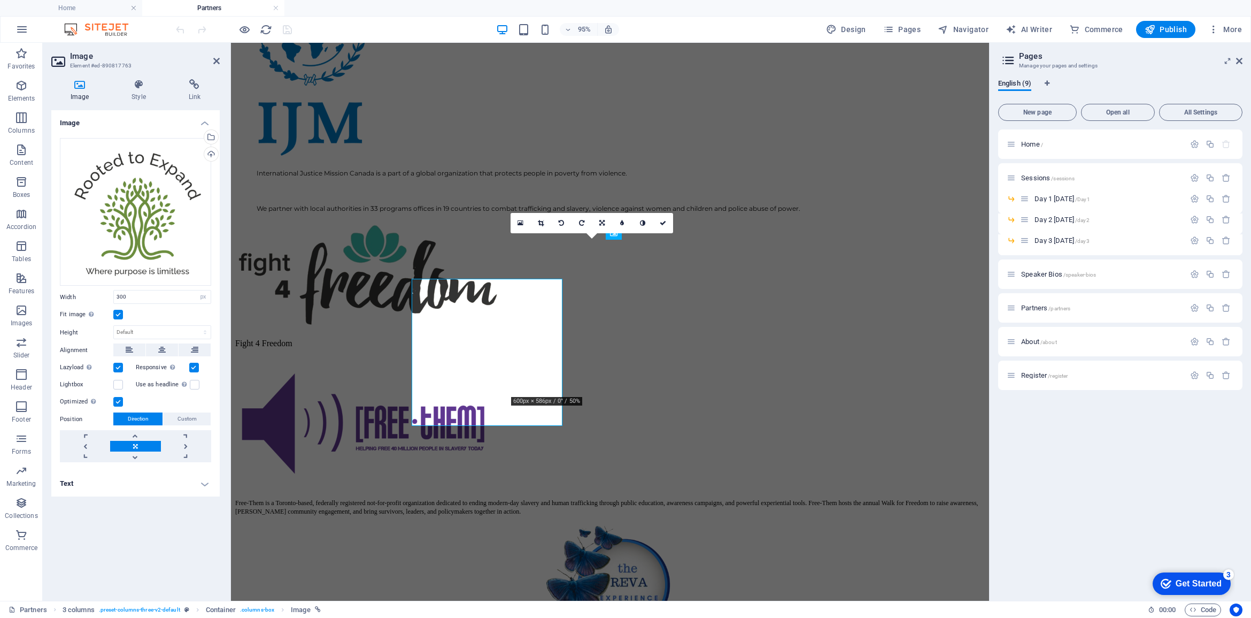
click at [118, 524] on div "Image Drag files here, click to choose files or select files from Files or our …" at bounding box center [135, 351] width 168 height 482
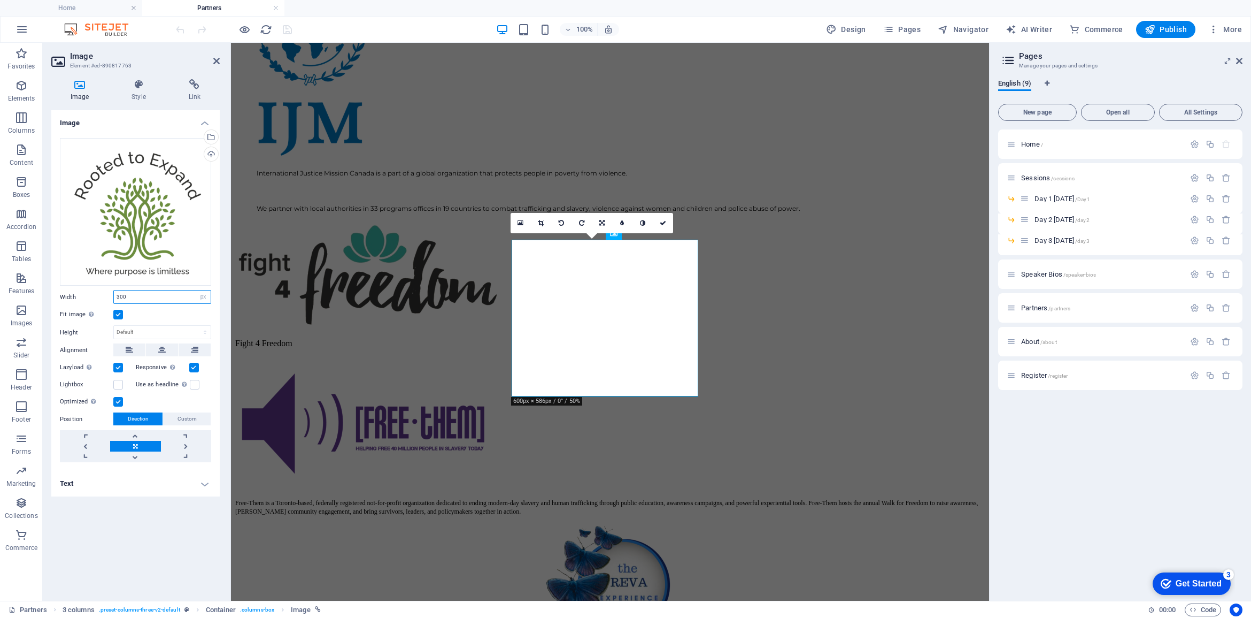
click at [140, 297] on input "300" at bounding box center [162, 296] width 97 height 13
click at [126, 298] on input "300" at bounding box center [162, 296] width 97 height 13
click at [123, 296] on input "300" at bounding box center [162, 296] width 97 height 13
click at [107, 297] on div "Width 300 Default auto px rem % em vh vw" at bounding box center [135, 297] width 151 height 14
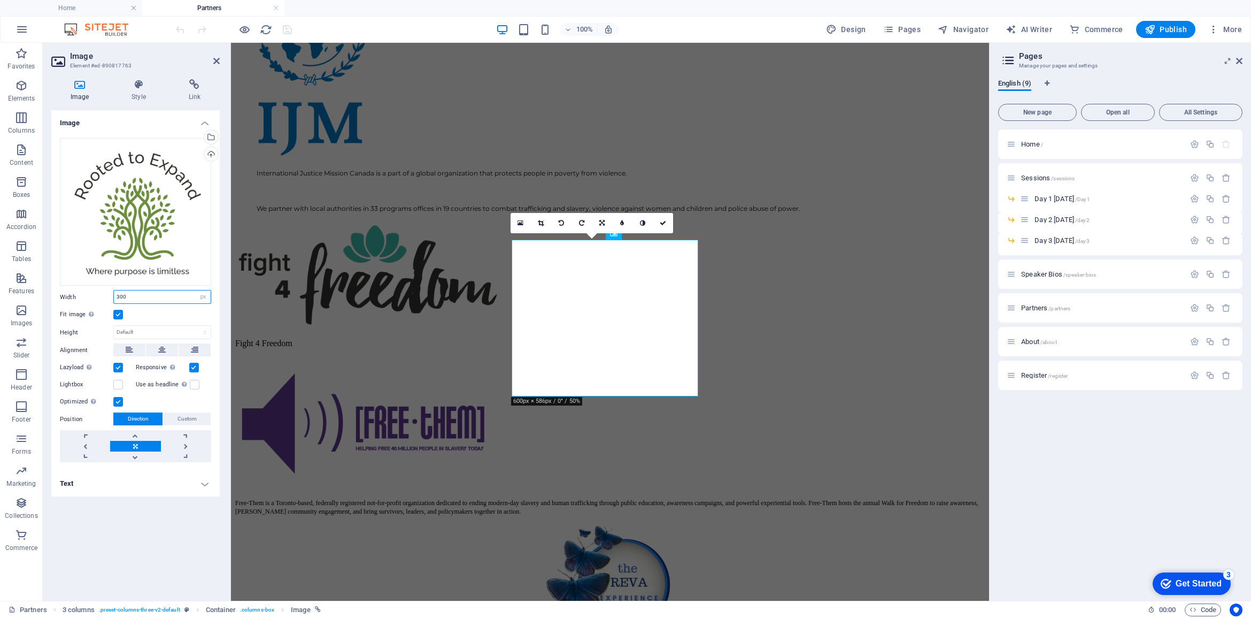
click at [167, 301] on input "300" at bounding box center [162, 296] width 97 height 13
click at [169, 295] on input "300" at bounding box center [162, 296] width 97 height 13
click at [152, 297] on input "300" at bounding box center [162, 296] width 97 height 13
click at [121, 309] on div "Fit image Automatically fit image to a fixed width and height" at bounding box center [135, 314] width 151 height 13
click at [148, 294] on input "300" at bounding box center [162, 296] width 97 height 13
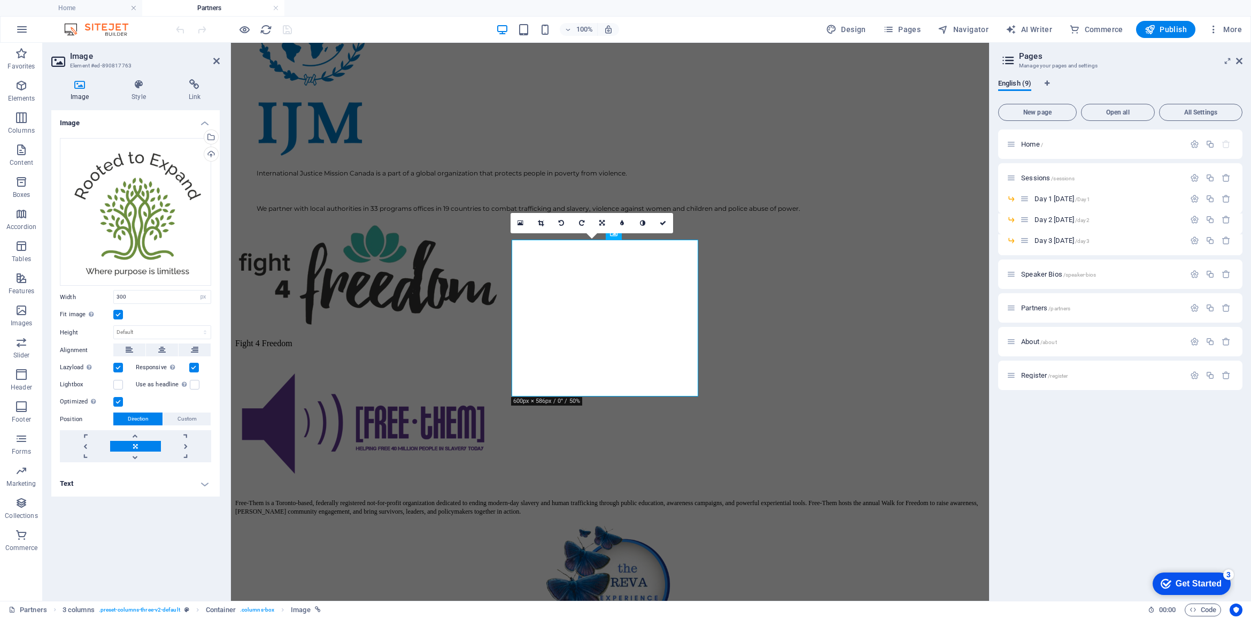
click at [147, 514] on div "Image Drag files here, click to choose files or select files from Files or our …" at bounding box center [135, 351] width 168 height 482
click at [133, 297] on input "300" at bounding box center [162, 296] width 97 height 13
click at [98, 295] on div "Width 300 Default auto px rem % em vh vw" at bounding box center [135, 297] width 151 height 14
click at [164, 295] on input "number" at bounding box center [162, 296] width 97 height 13
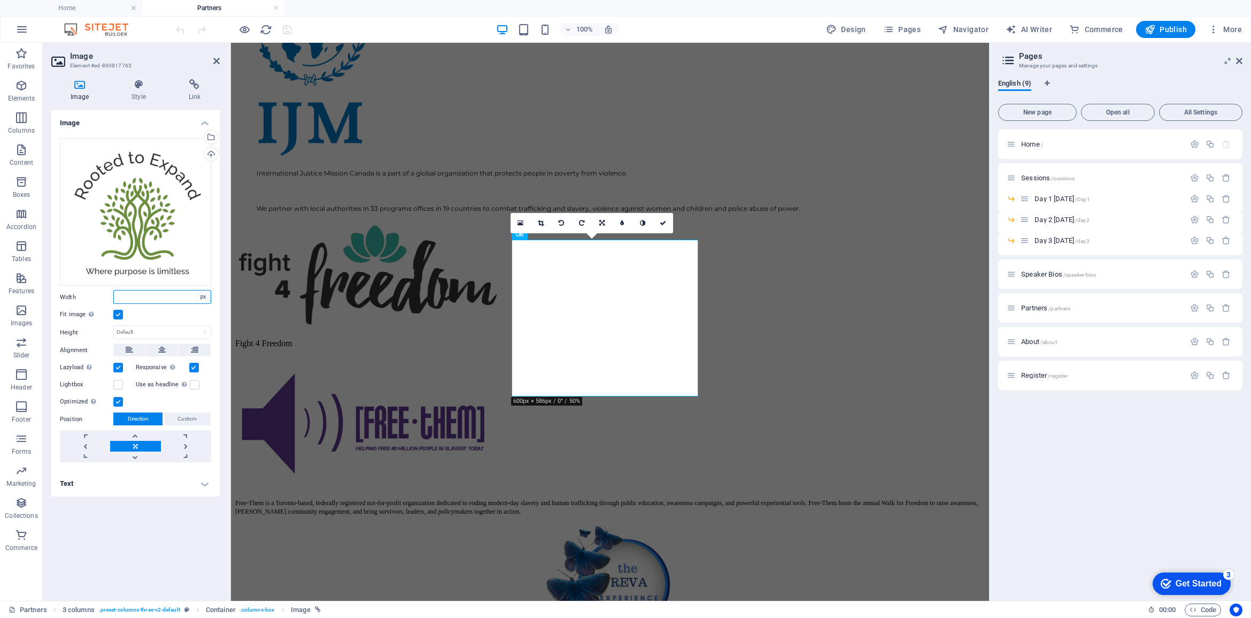
click at [202, 298] on select "Default auto px rem % em vh vw" at bounding box center [203, 296] width 15 height 13
click at [196, 290] on select "Default auto px rem % em vh vw" at bounding box center [203, 296] width 15 height 13
select select "DISABLED_OPTION_VALUE"
click at [140, 543] on div "Image Drag files here, click to choose files or select files from Files or our …" at bounding box center [135, 351] width 168 height 482
click at [119, 310] on label at bounding box center [118, 315] width 10 height 10
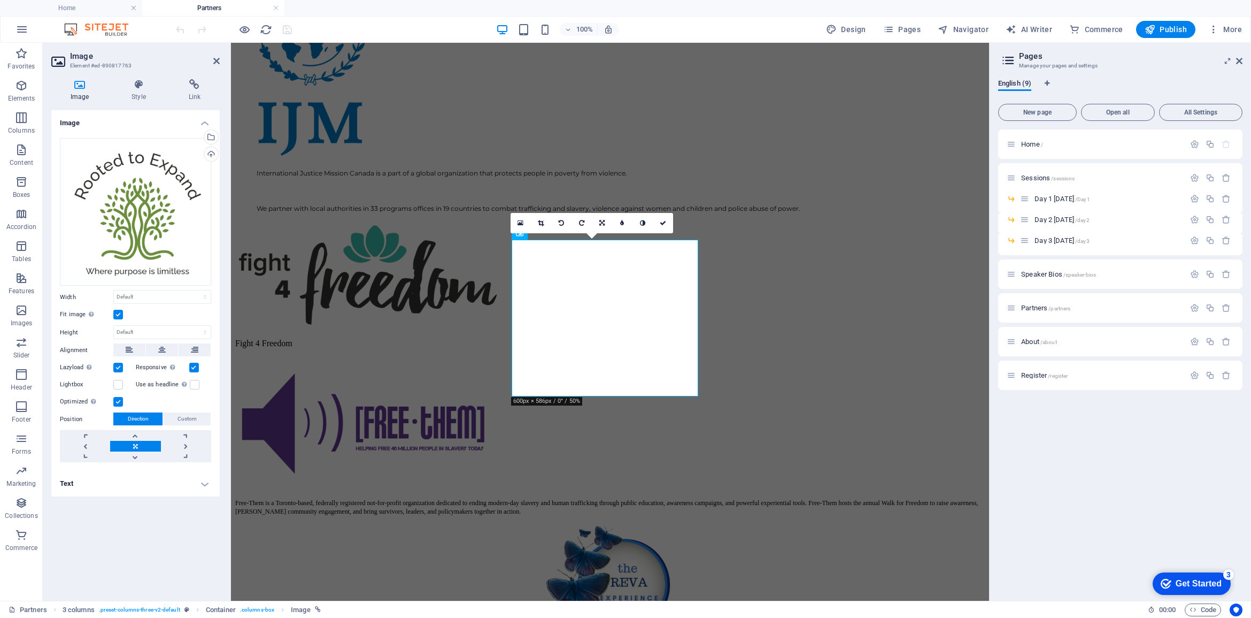
click at [0, 0] on input "Fit image Automatically fit image to a fixed width and height" at bounding box center [0, 0] width 0 height 0
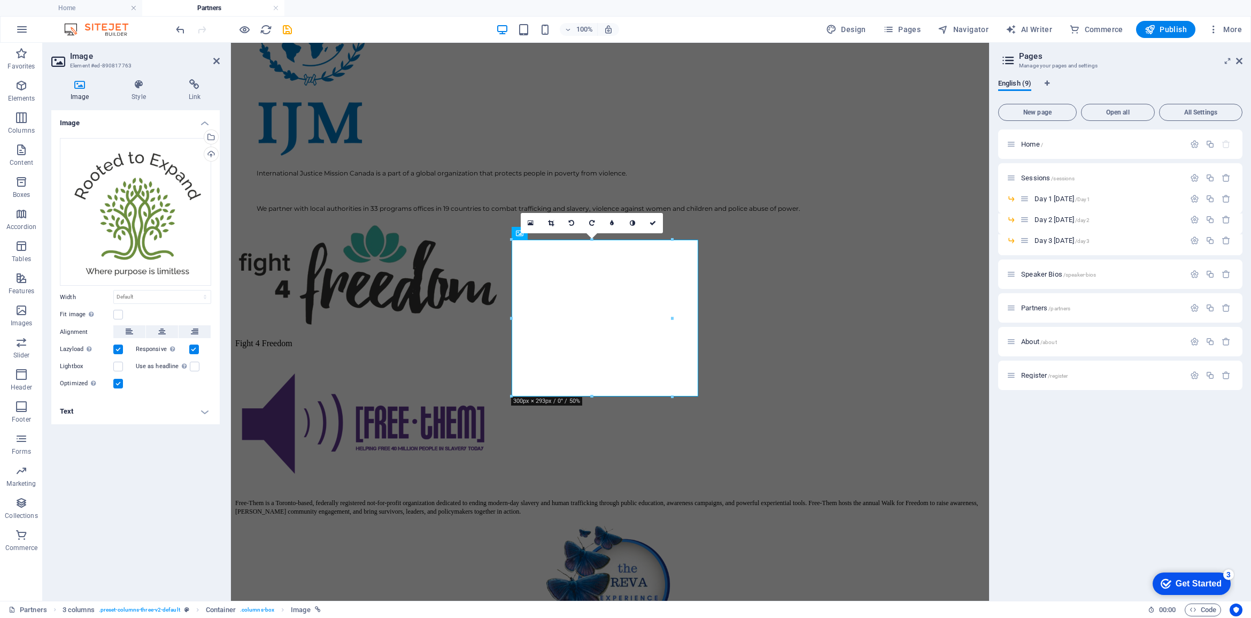
click at [121, 504] on div "Image Drag files here, click to choose files or select files from Files or our …" at bounding box center [135, 351] width 168 height 482
click at [117, 312] on label at bounding box center [118, 315] width 10 height 10
click at [0, 0] on input "Fit image Automatically fit image to a fixed width and height" at bounding box center [0, 0] width 0 height 0
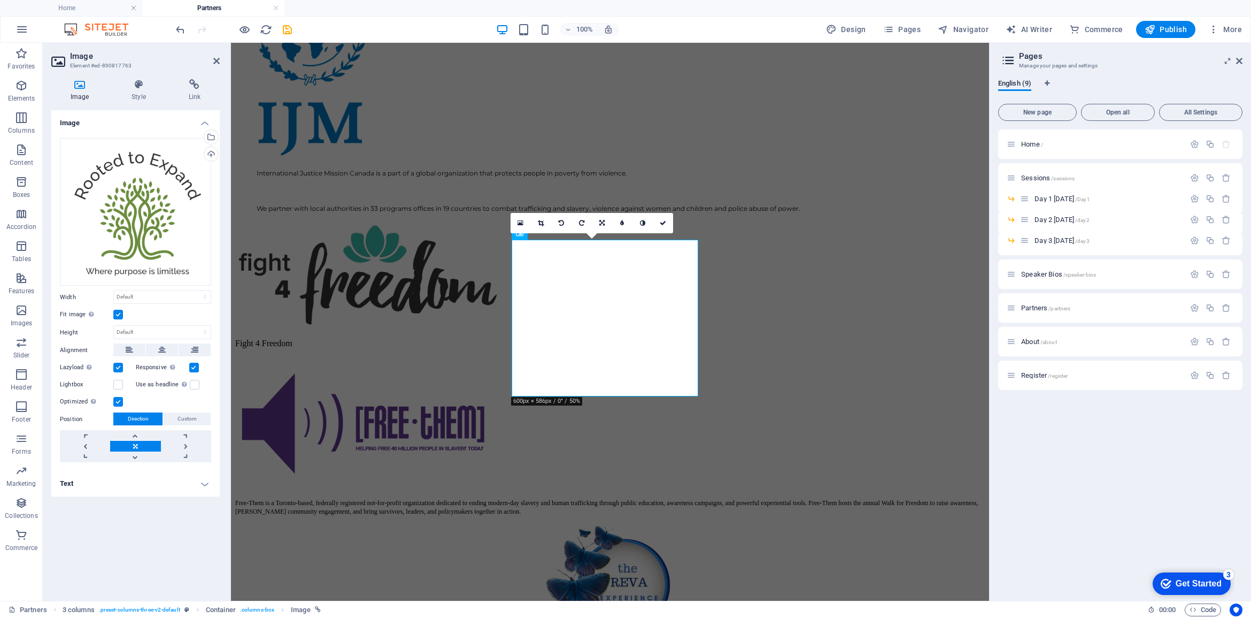
click at [194, 365] on label at bounding box center [194, 368] width 10 height 10
click at [0, 0] on input "Responsive Automatically load retina image and smartphone optimized sizes." at bounding box center [0, 0] width 0 height 0
click at [193, 368] on label at bounding box center [194, 368] width 10 height 10
click at [0, 0] on input "Responsive Automatically load retina image and smartphone optimized sizes." at bounding box center [0, 0] width 0 height 0
drag, startPoint x: 287, startPoint y: 28, endPoint x: 112, endPoint y: 172, distance: 225.6
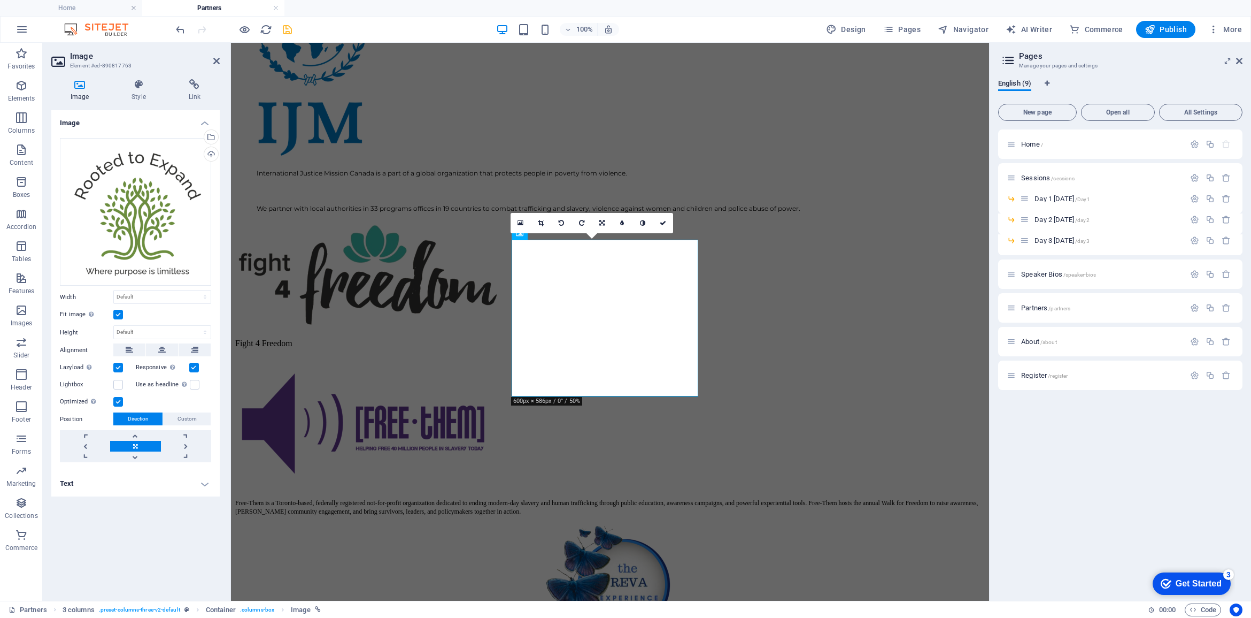
click at [287, 28] on icon "save" at bounding box center [287, 30] width 12 height 12
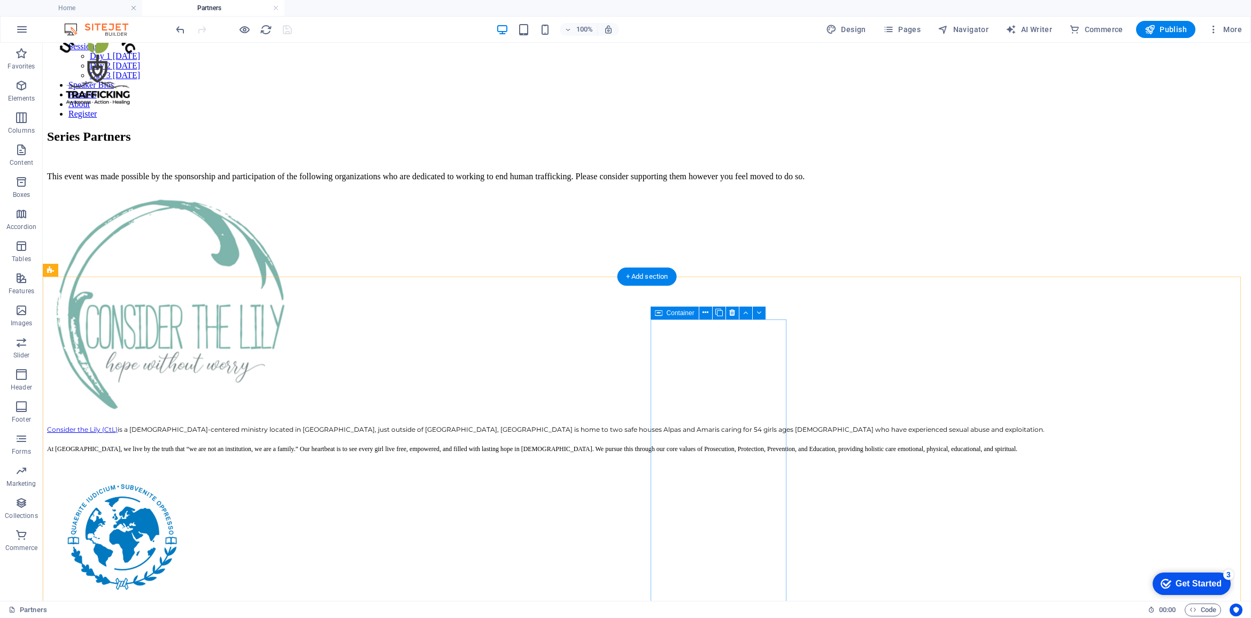
scroll to position [0, 0]
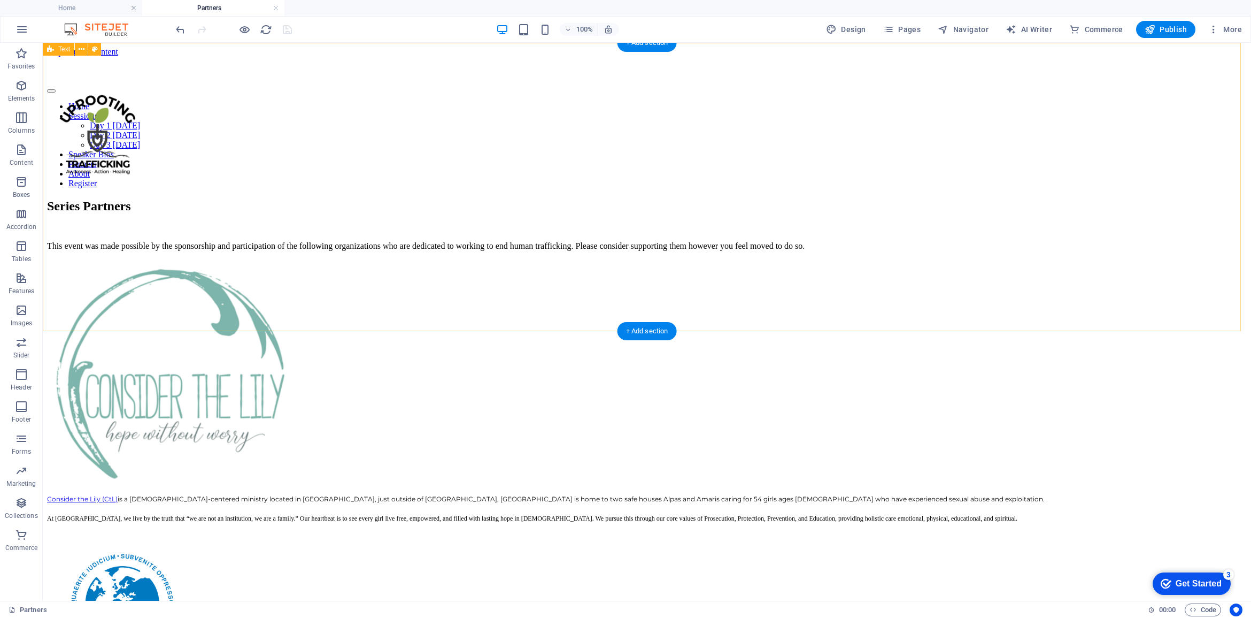
click at [553, 251] on div "Series Partners This event was made possible by the sponsorship and participati…" at bounding box center [647, 225] width 1200 height 52
click at [20, 86] on icon "button" at bounding box center [21, 85] width 13 height 13
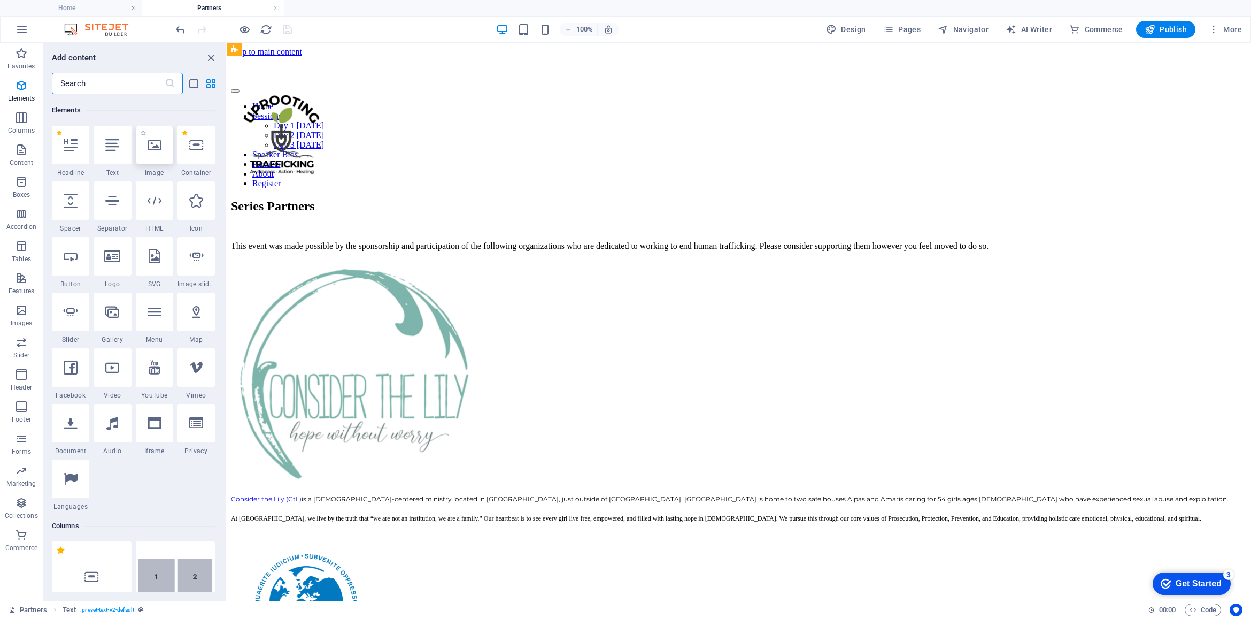
scroll to position [113, 0]
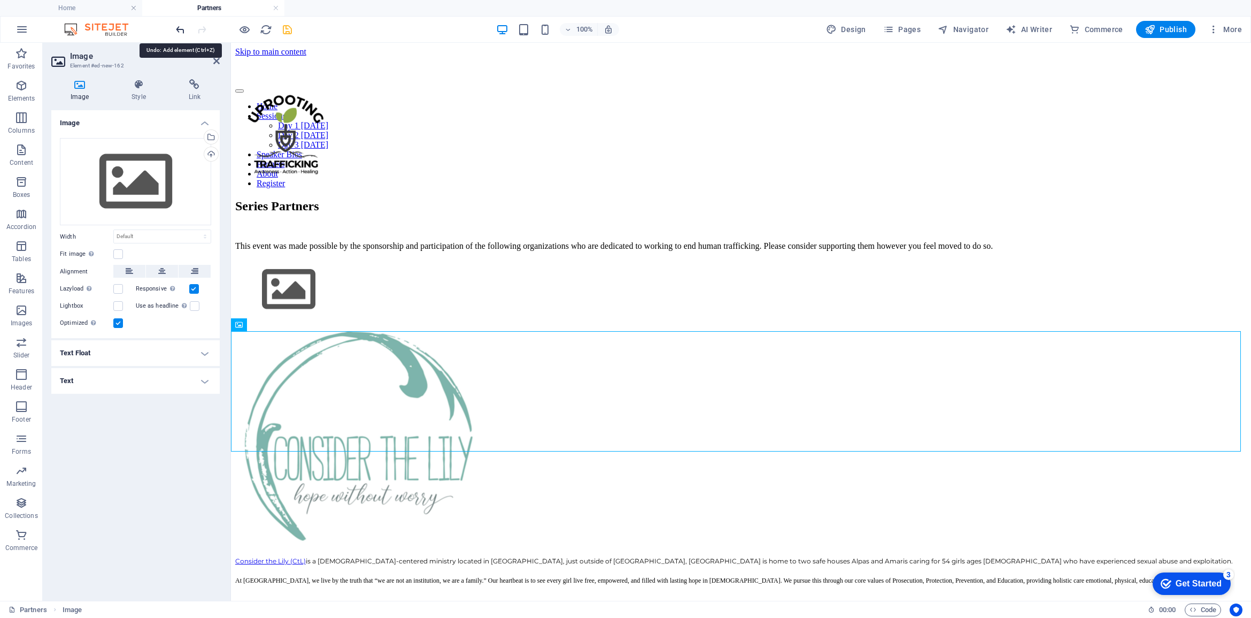
click at [179, 28] on icon "undo" at bounding box center [180, 30] width 12 height 12
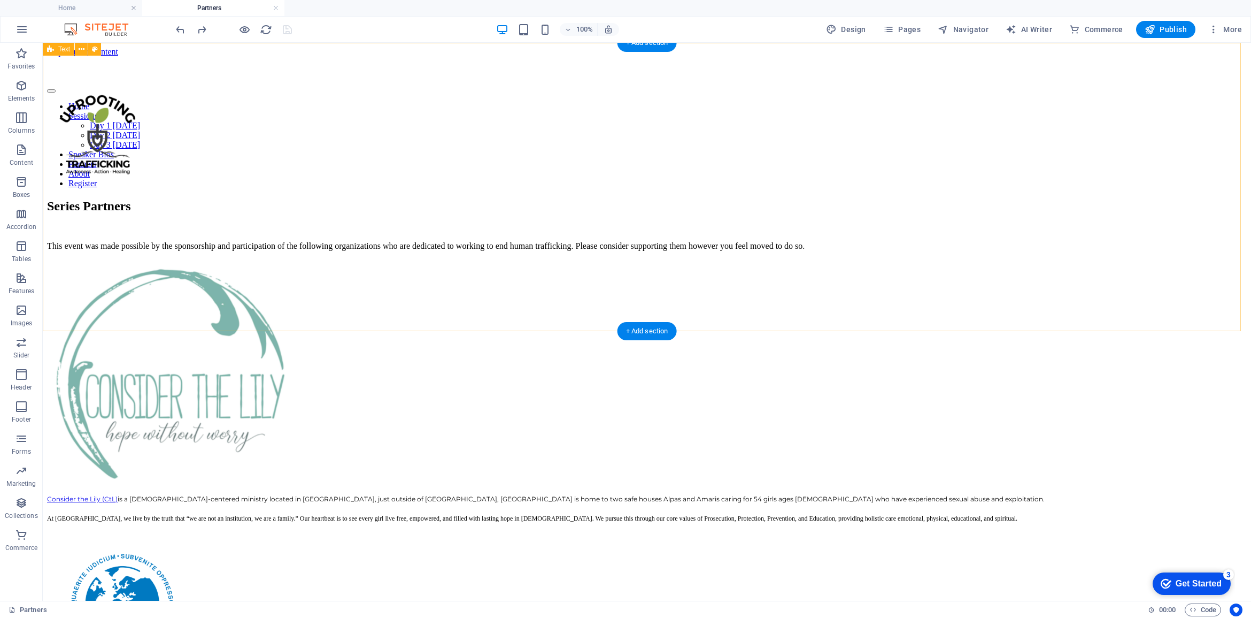
click at [447, 232] on div at bounding box center [647, 228] width 1200 height 9
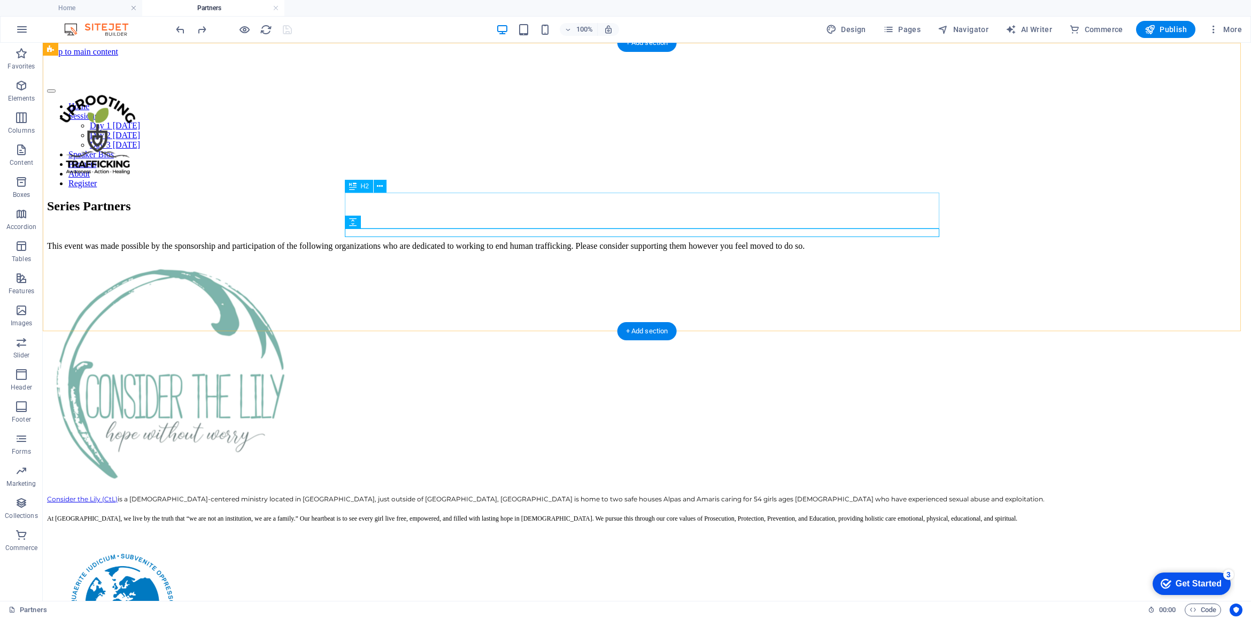
click at [426, 212] on div "Series Partners" at bounding box center [647, 206] width 1200 height 14
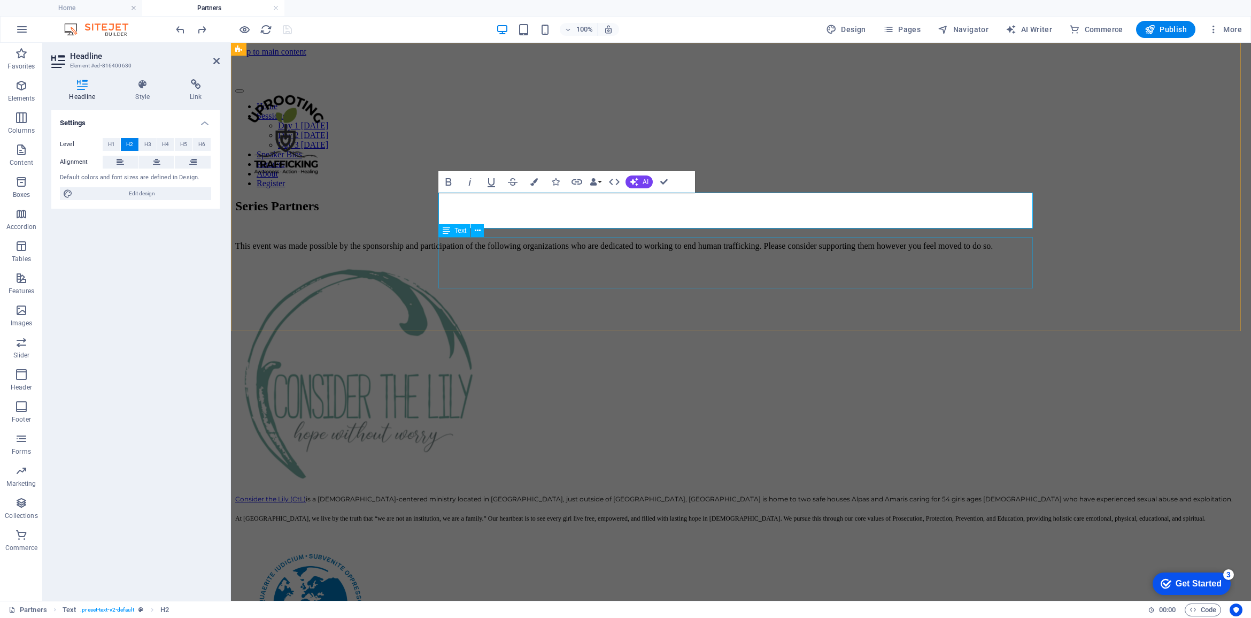
click at [642, 251] on div "This event was made possible by the sponsorship and participation of the follow…" at bounding box center [741, 246] width 1012 height 10
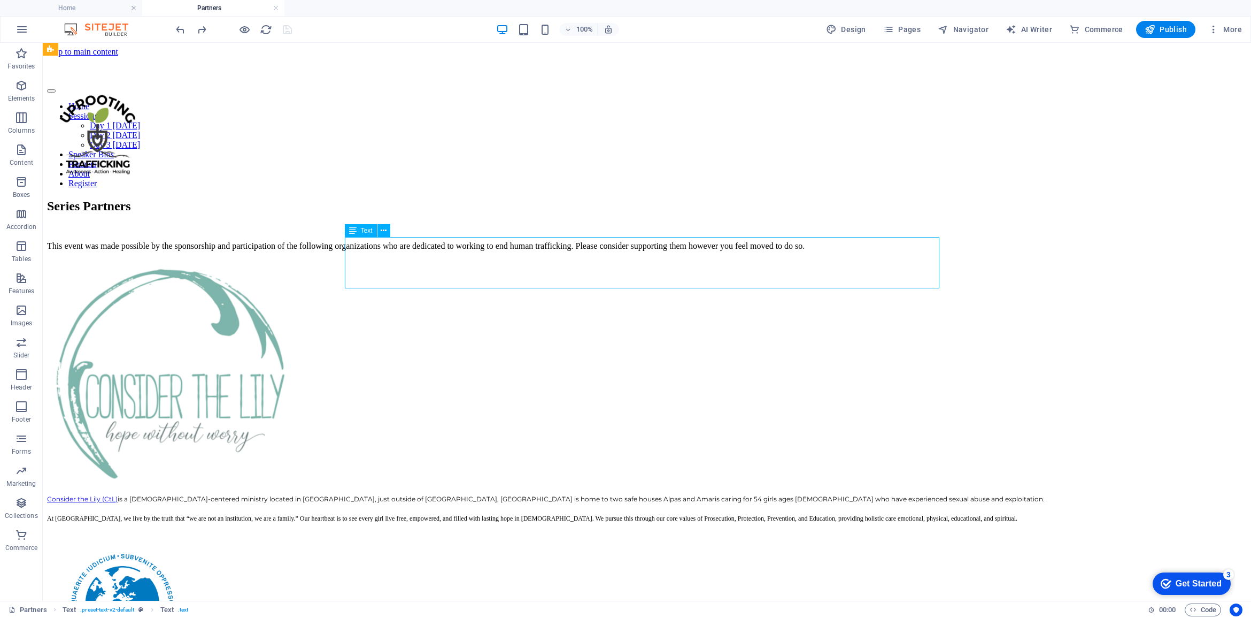
click at [460, 251] on div "This event was made possible by the sponsorship and participation of the follow…" at bounding box center [647, 246] width 1200 height 10
click at [378, 251] on div "This event was made possible by the sponsorship and participation of the follow…" at bounding box center [647, 246] width 1200 height 10
click at [22, 150] on icon "button" at bounding box center [21, 149] width 13 height 13
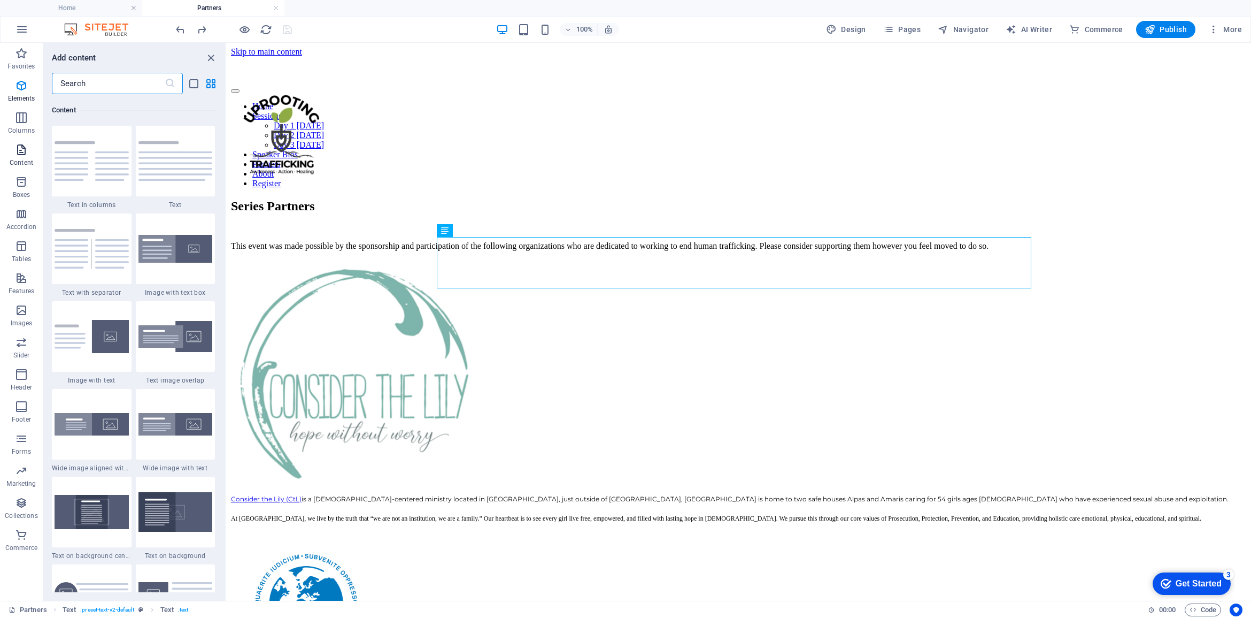
scroll to position [1870, 0]
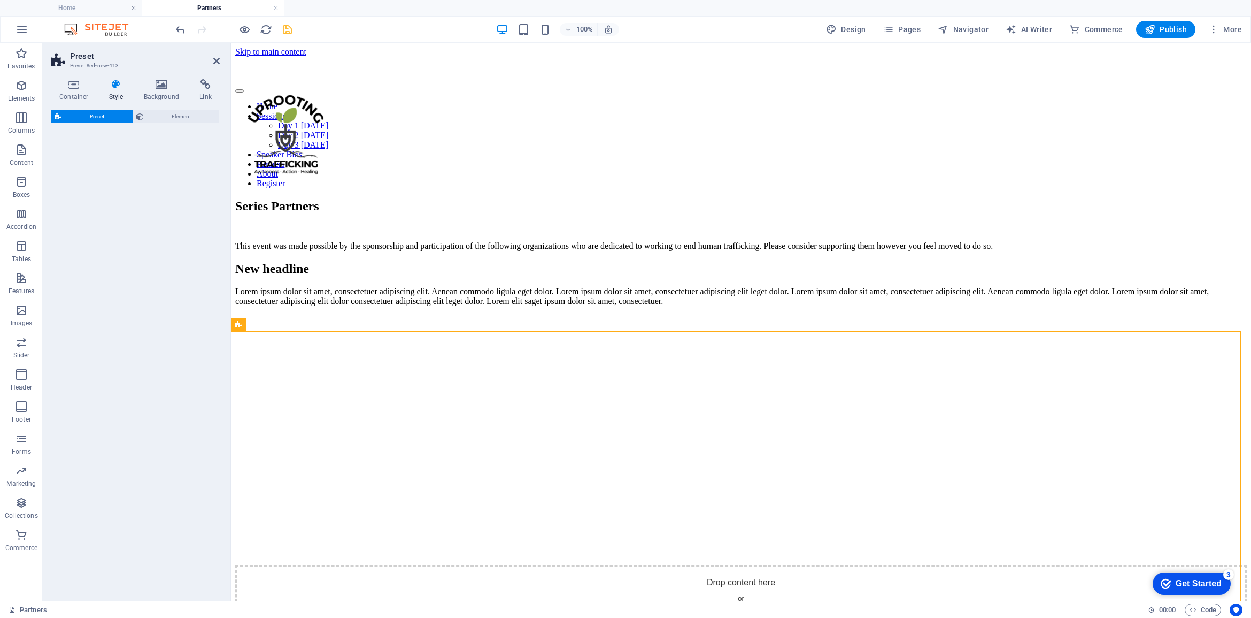
select select "rem"
select select "px"
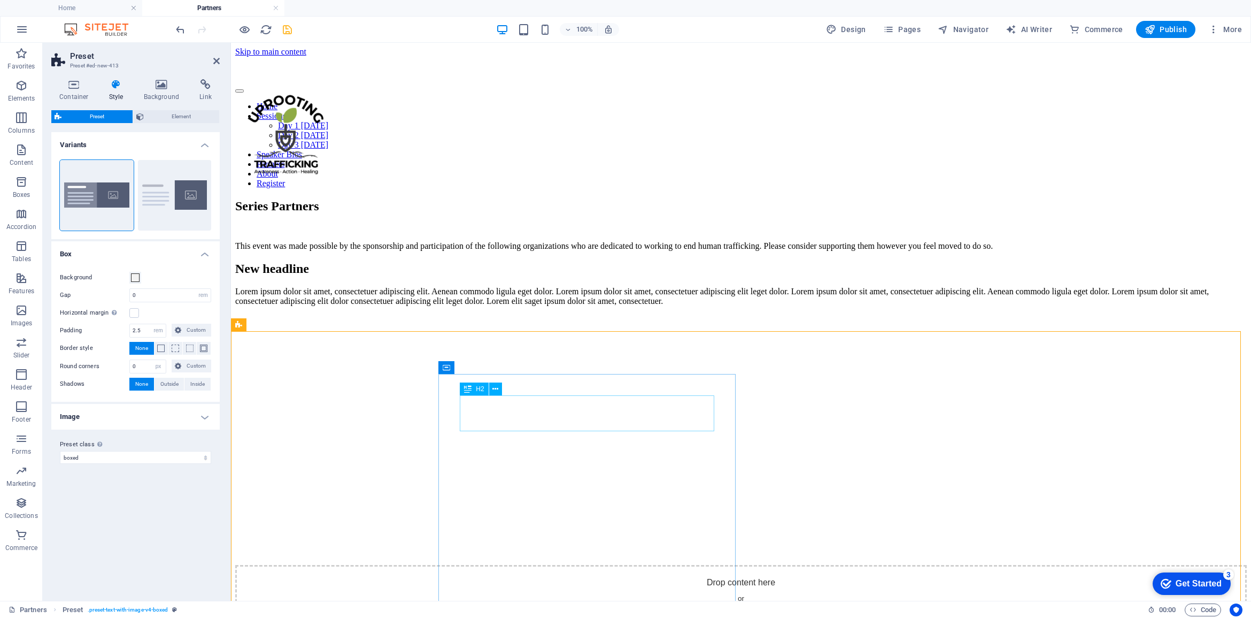
click at [573, 276] on div "New headline" at bounding box center [741, 268] width 1012 height 14
click at [570, 199] on div "Series Partners This event was made possible by the sponsorship and participati…" at bounding box center [741, 225] width 1012 height 52
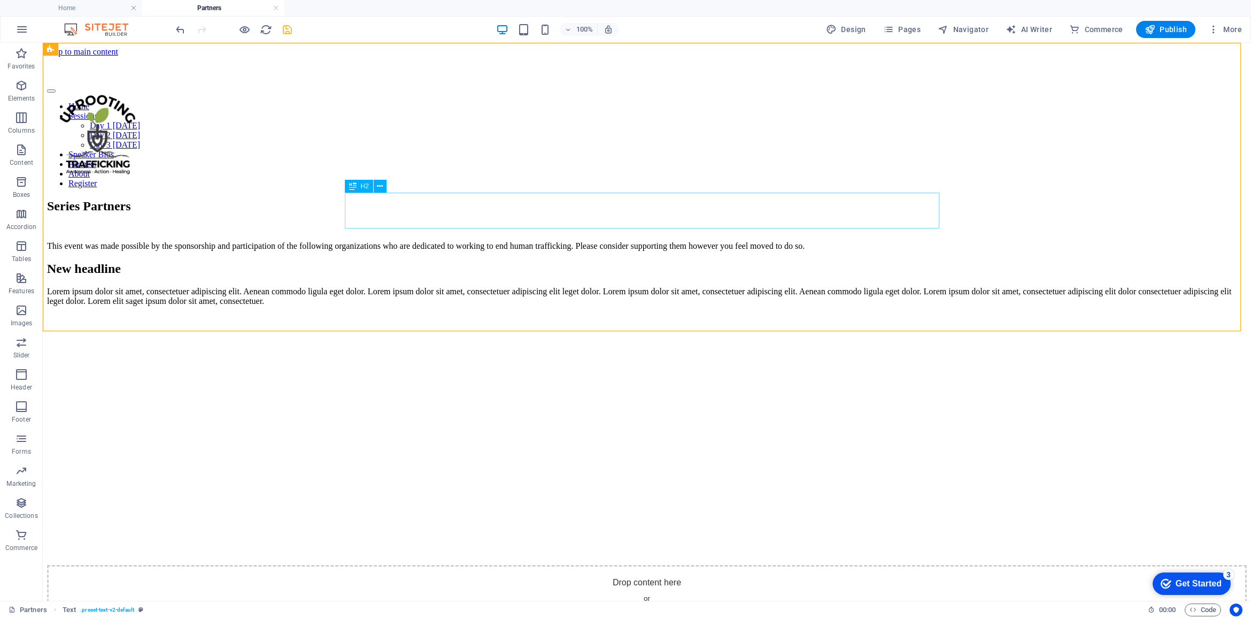
click at [559, 210] on div "Series Partners" at bounding box center [647, 206] width 1200 height 14
click at [588, 210] on div "Series Partners" at bounding box center [647, 206] width 1200 height 14
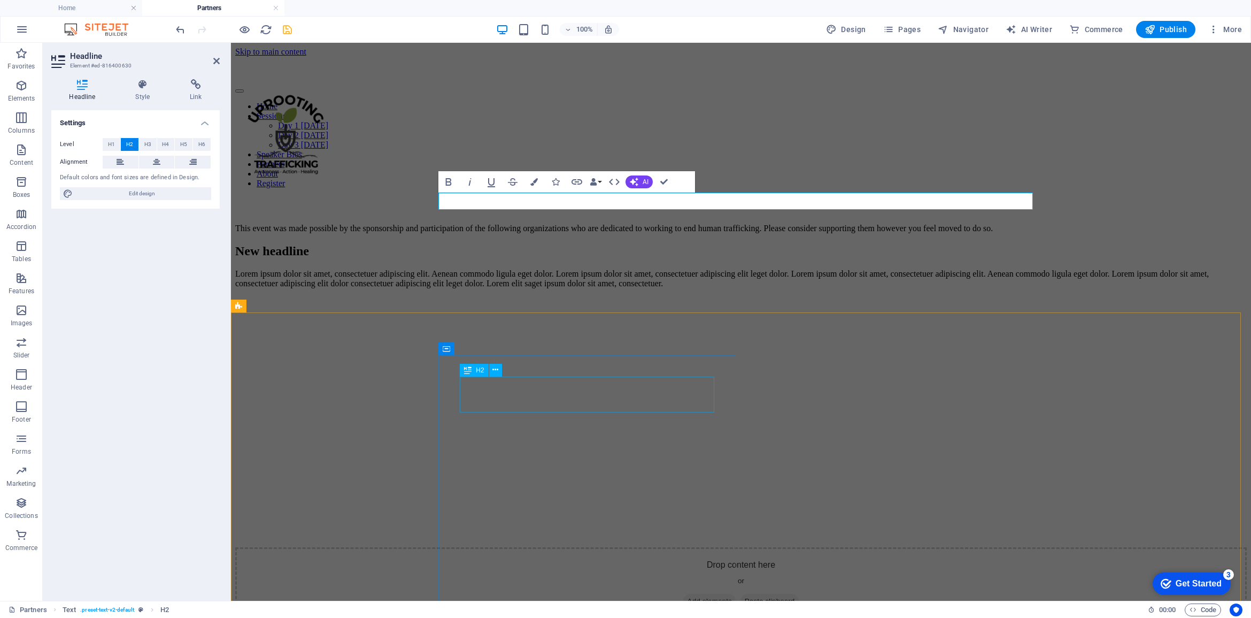
click at [555, 258] on div "New headline" at bounding box center [741, 251] width 1012 height 14
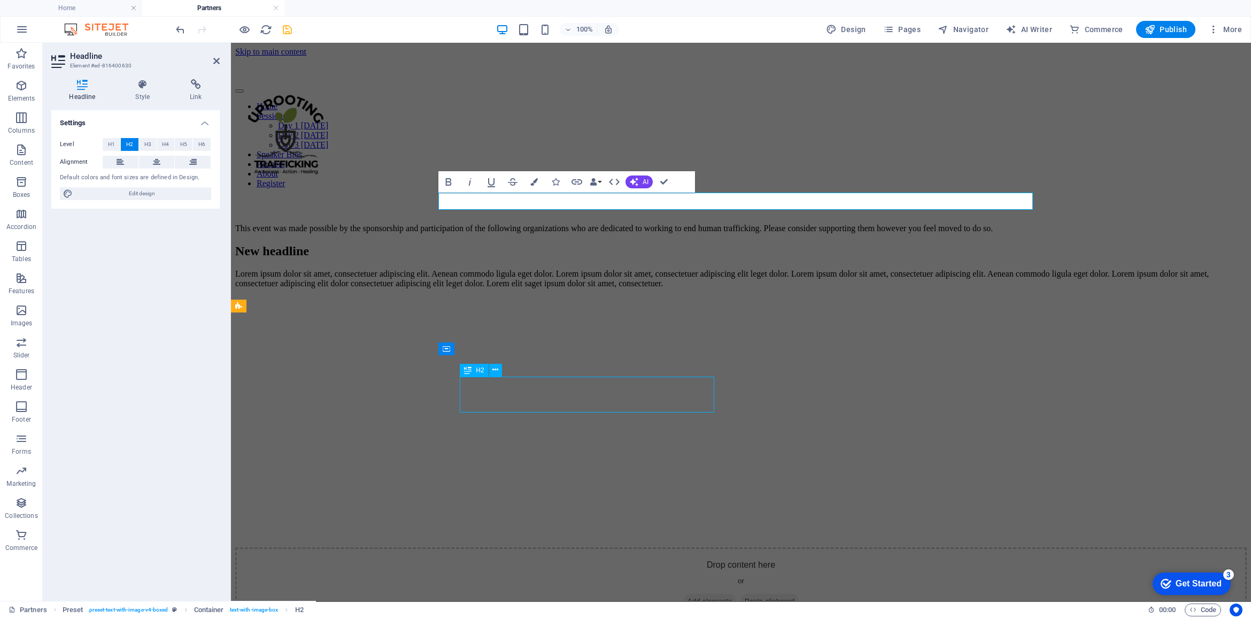
click at [555, 258] on div "New headline" at bounding box center [741, 251] width 1012 height 14
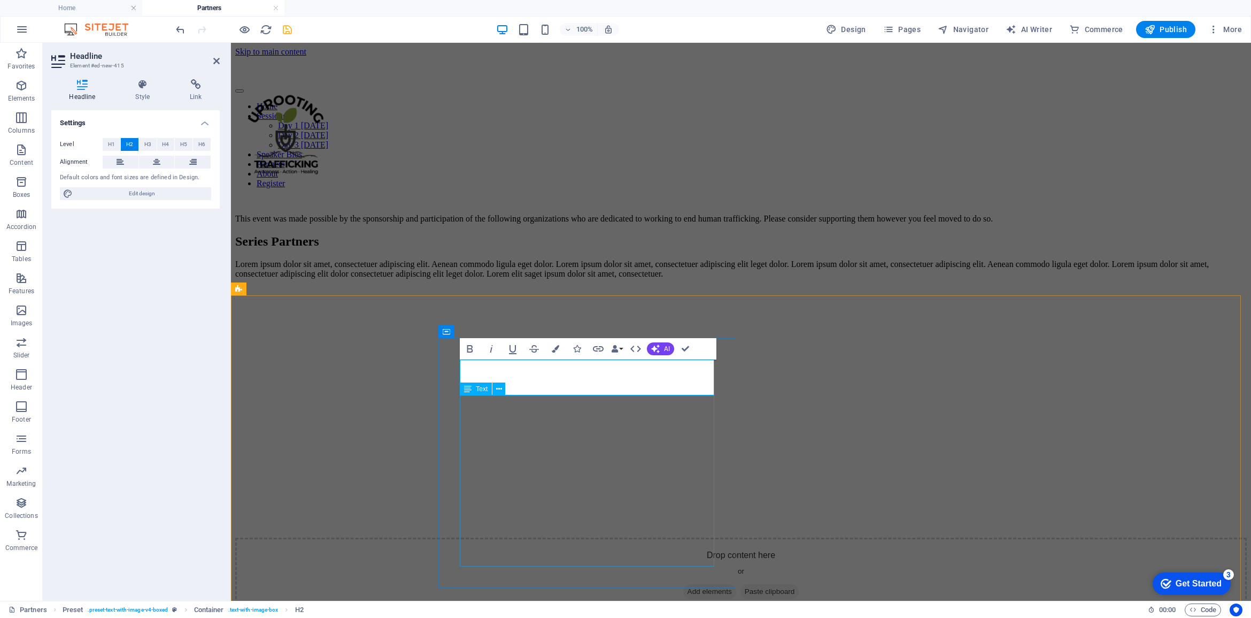
click at [601, 279] on div "Lorem ipsum dolor sit amet, consectetuer adipiscing elit. Aenean commodo ligula…" at bounding box center [741, 268] width 1012 height 19
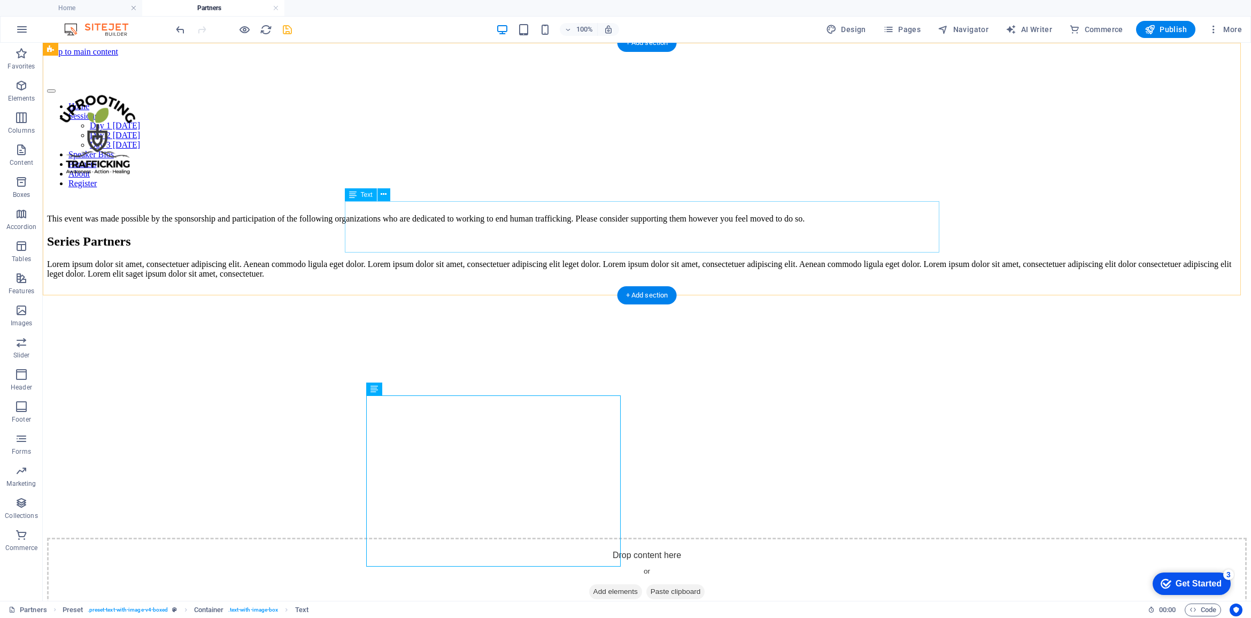
click at [380, 223] on div "This event was made possible by the sponsorship and participation of the follow…" at bounding box center [647, 219] width 1200 height 10
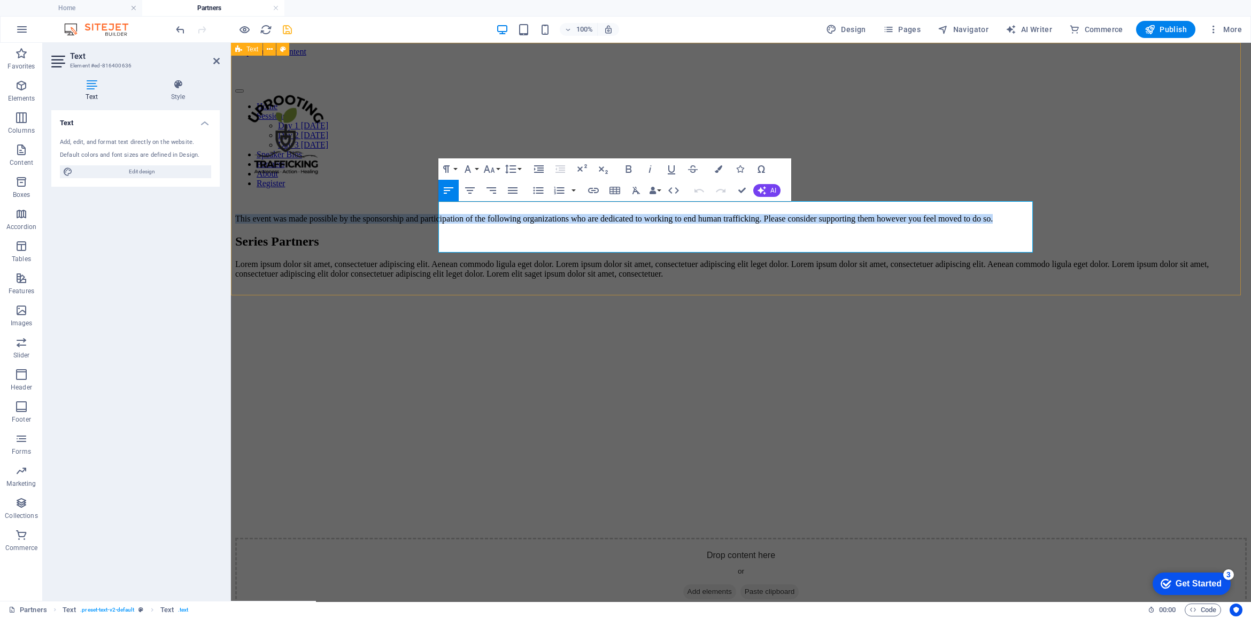
drag, startPoint x: 490, startPoint y: 246, endPoint x: 436, endPoint y: 209, distance: 66.0
click at [436, 209] on div "This event was made possible by the sponsorship and participation of the follow…" at bounding box center [741, 210] width 1012 height 27
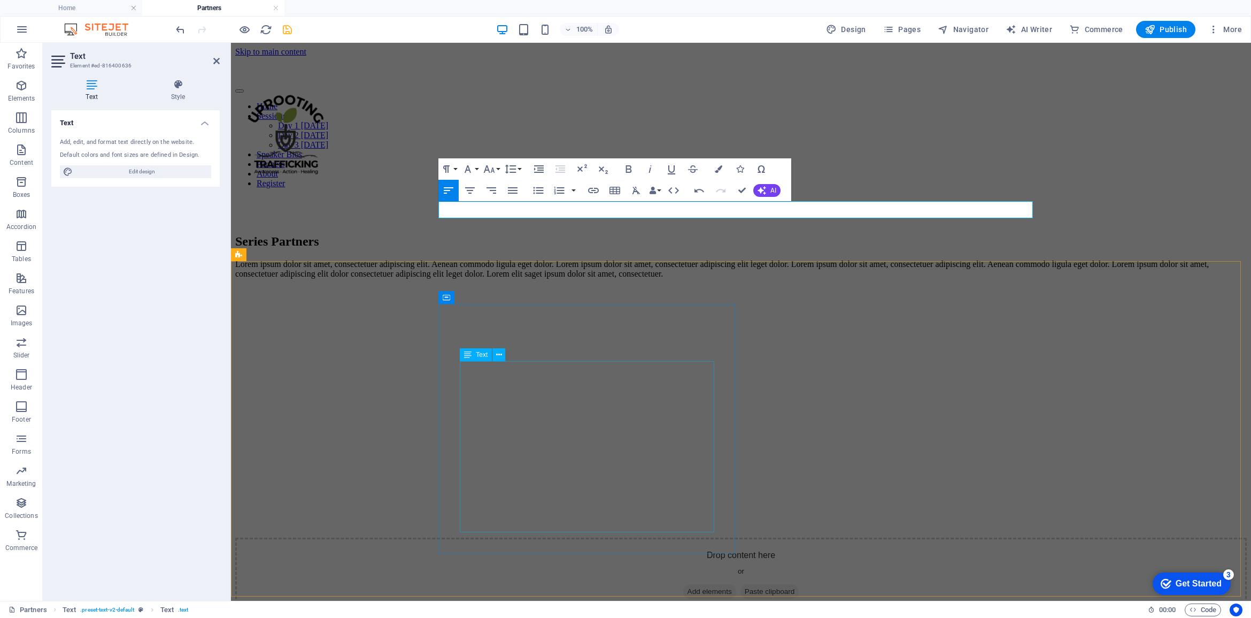
click at [607, 279] on div "Lorem ipsum dolor sit amet, consectetuer adipiscing elit. Aenean commodo ligula…" at bounding box center [741, 268] width 1012 height 19
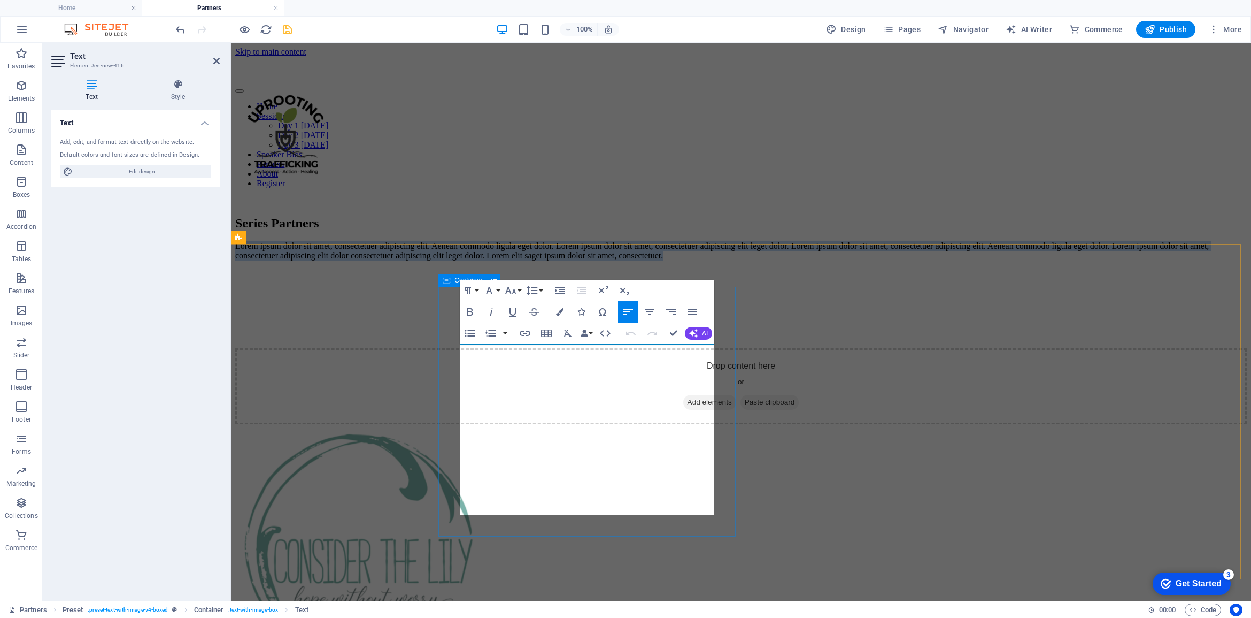
drag, startPoint x: 540, startPoint y: 510, endPoint x: 445, endPoint y: 340, distance: 194.6
click at [445, 260] on div "Series Partners Lorem ipsum dolor sit amet, consectetuer adipiscing elit. Aenea…" at bounding box center [741, 238] width 1012 height 44
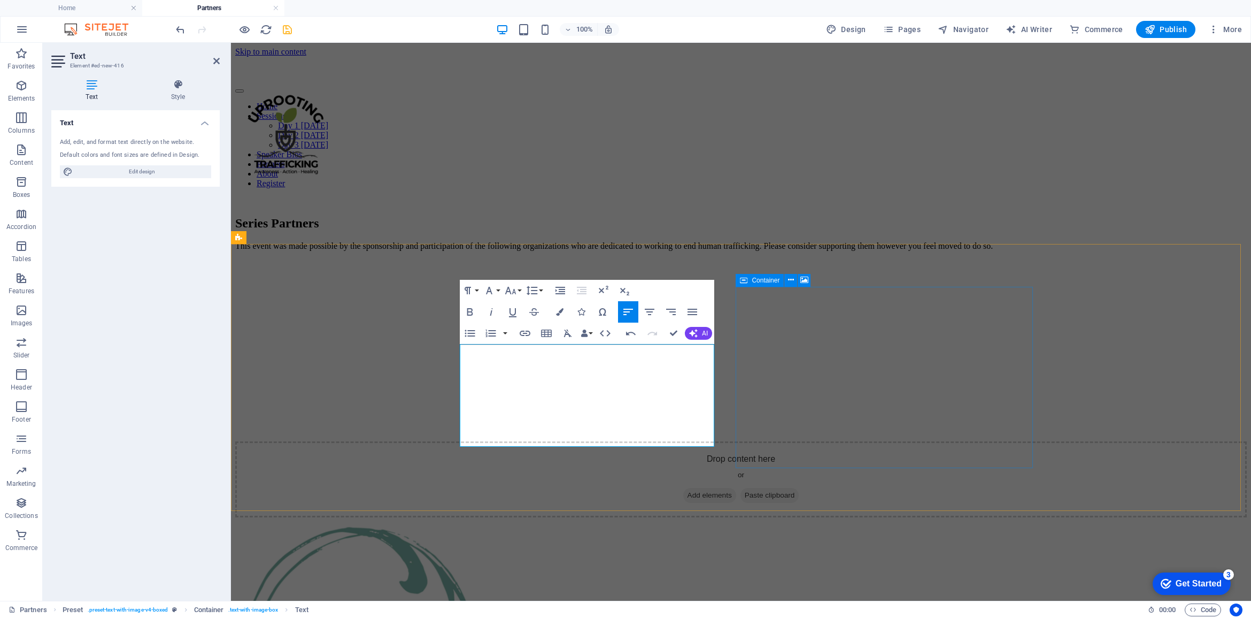
click at [842, 259] on figure at bounding box center [741, 259] width 1012 height 0
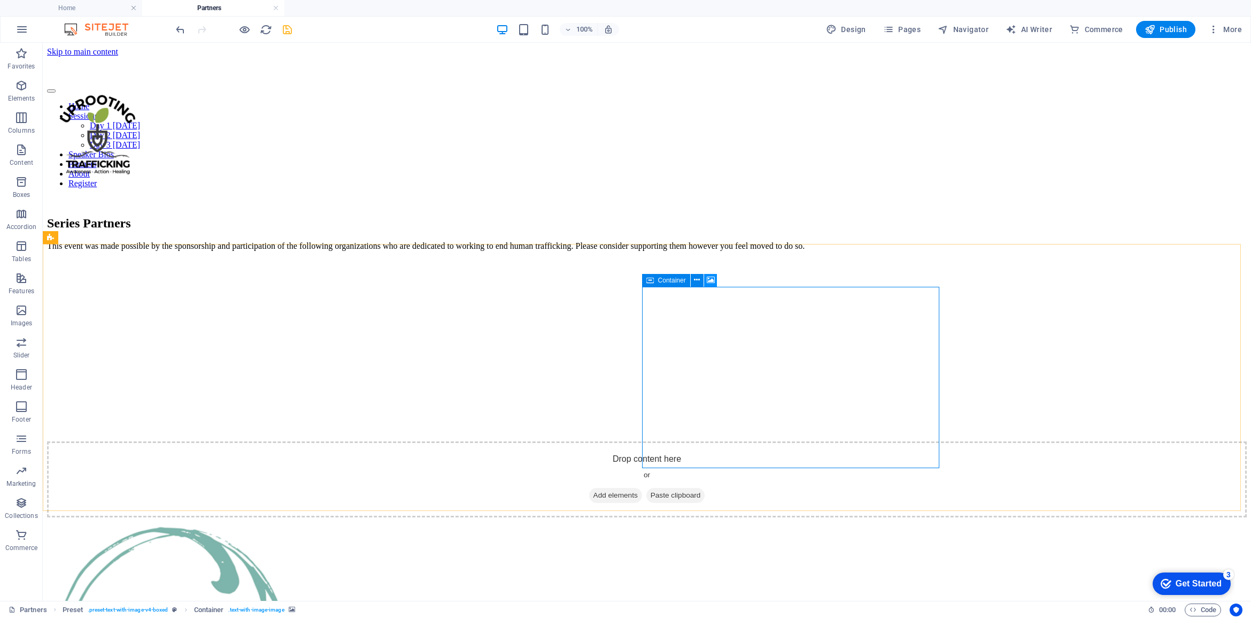
click at [711, 279] on icon at bounding box center [711, 279] width 8 height 11
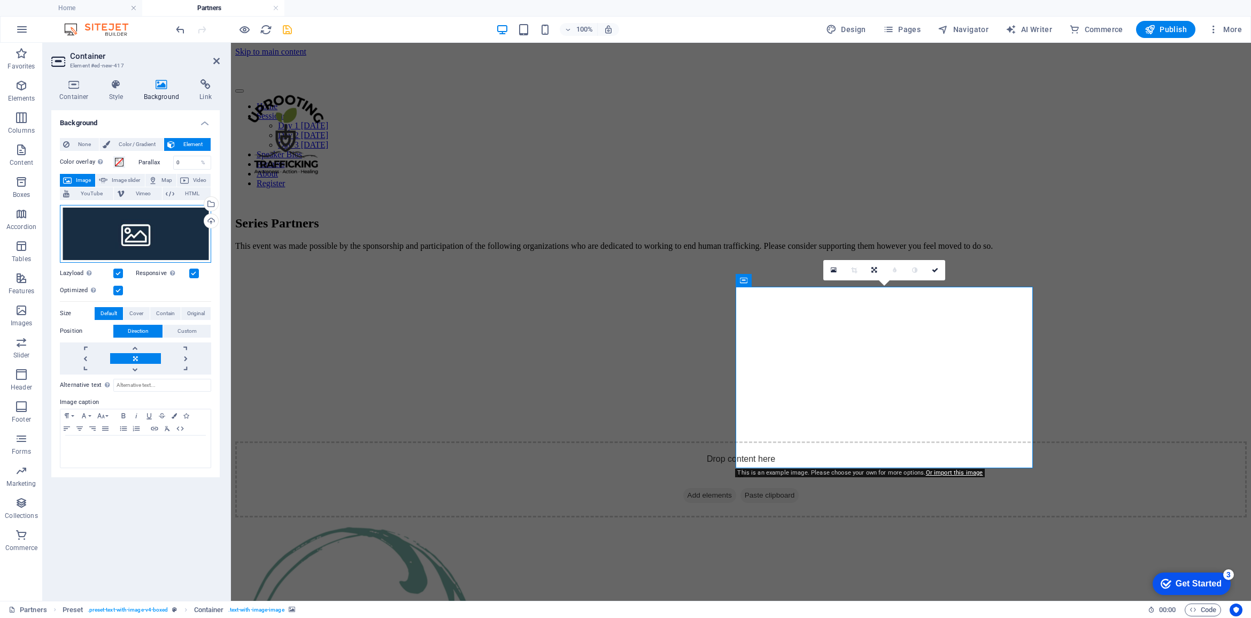
click at [125, 228] on div "Drag files here, click to choose files or select files from Files or our free s…" at bounding box center [135, 234] width 151 height 58
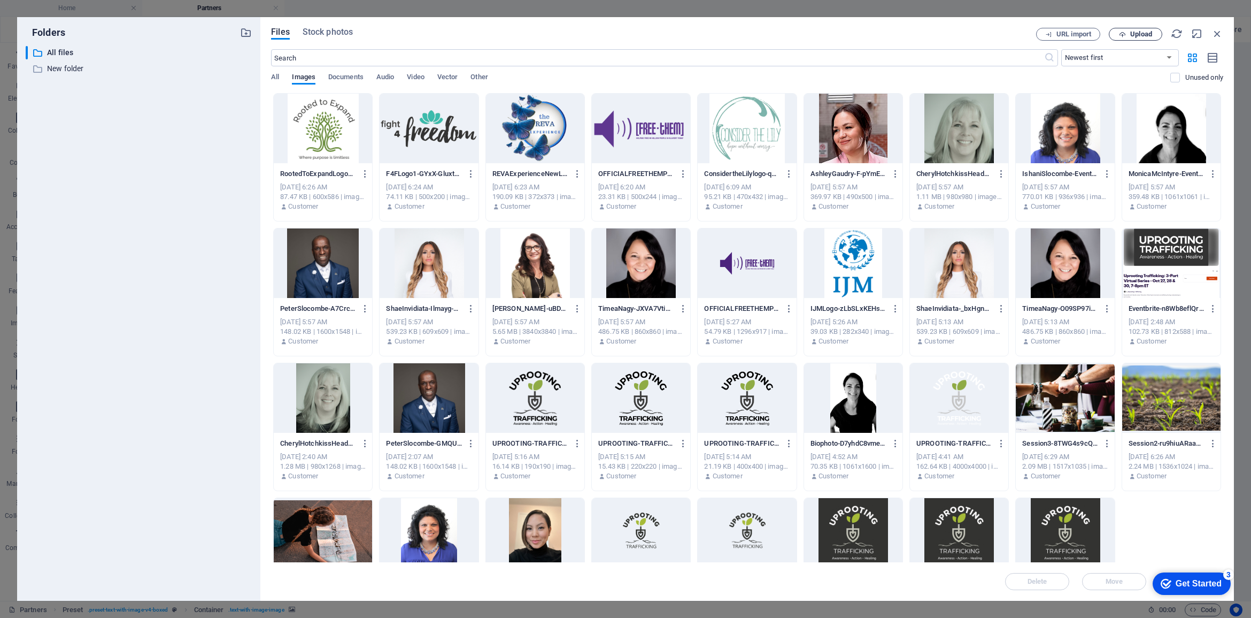
click at [1147, 35] on span "Upload" at bounding box center [1141, 34] width 22 height 6
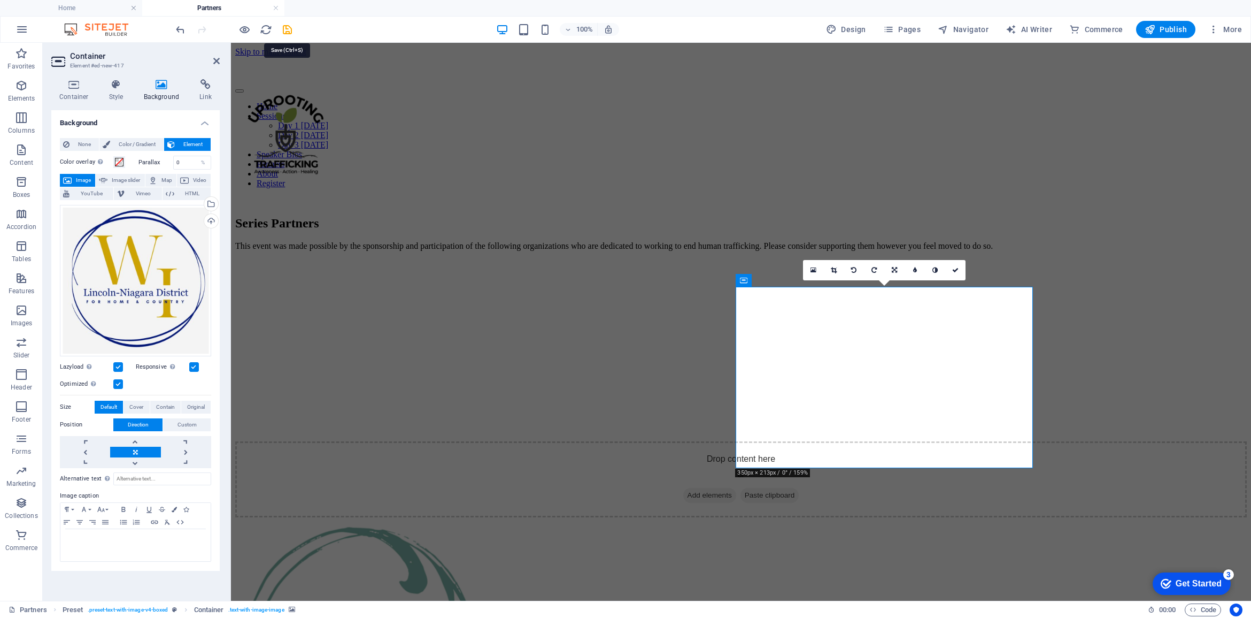
drag, startPoint x: 284, startPoint y: 30, endPoint x: 291, endPoint y: 31, distance: 7.5
click at [284, 30] on icon "save" at bounding box center [287, 30] width 12 height 12
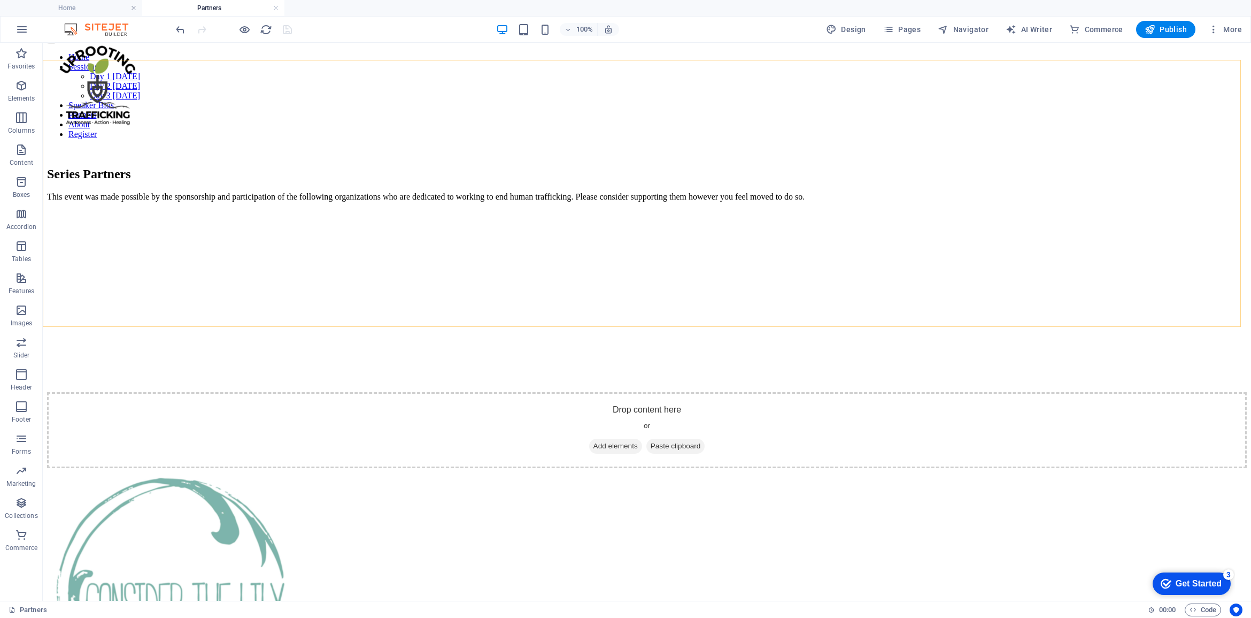
scroll to position [0, 0]
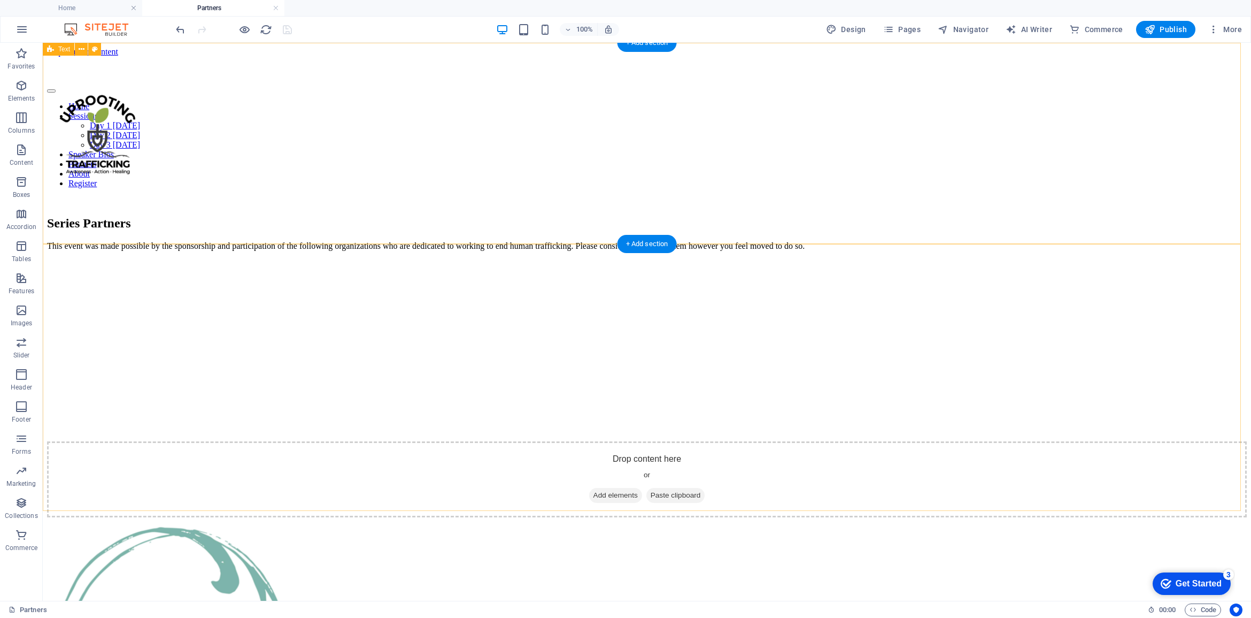
click at [304, 197] on div at bounding box center [647, 201] width 1200 height 9
click at [305, 198] on div at bounding box center [647, 201] width 1200 height 9
click at [190, 134] on div "Home Sessions Day 1 [DATE] Day 2 [DATE] Day 3 [DATE] Speaker Bios Partners Abou…" at bounding box center [647, 123] width 1200 height 132
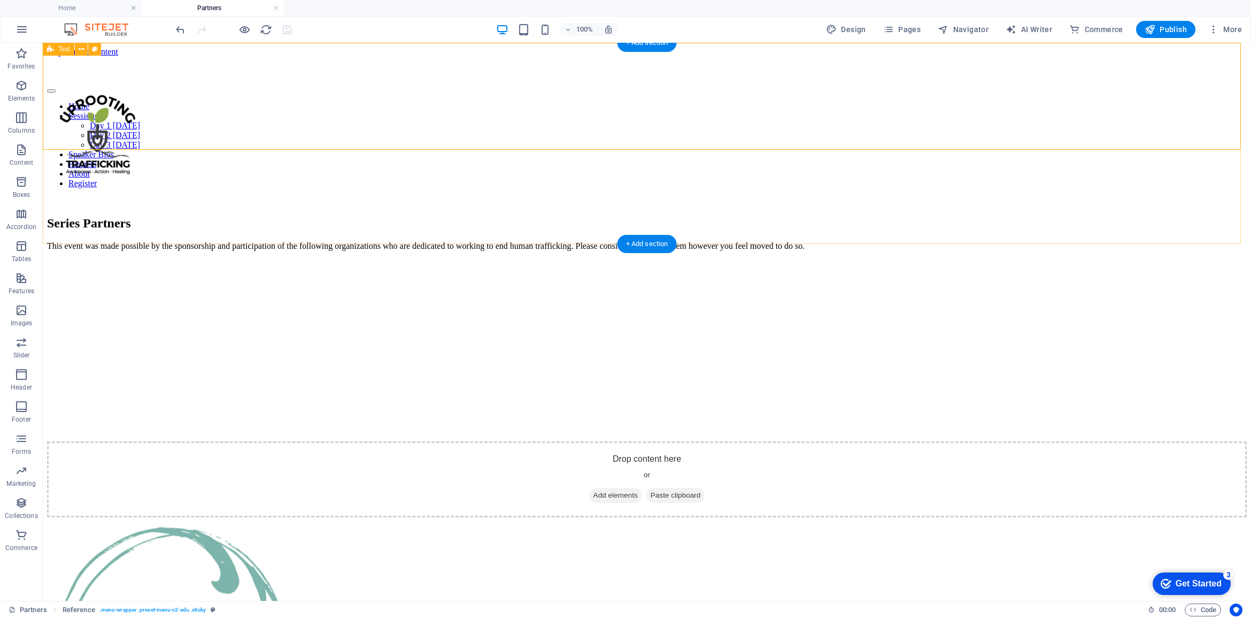
click at [203, 197] on div at bounding box center [647, 201] width 1200 height 9
click at [100, 47] on icon at bounding box center [99, 49] width 6 height 11
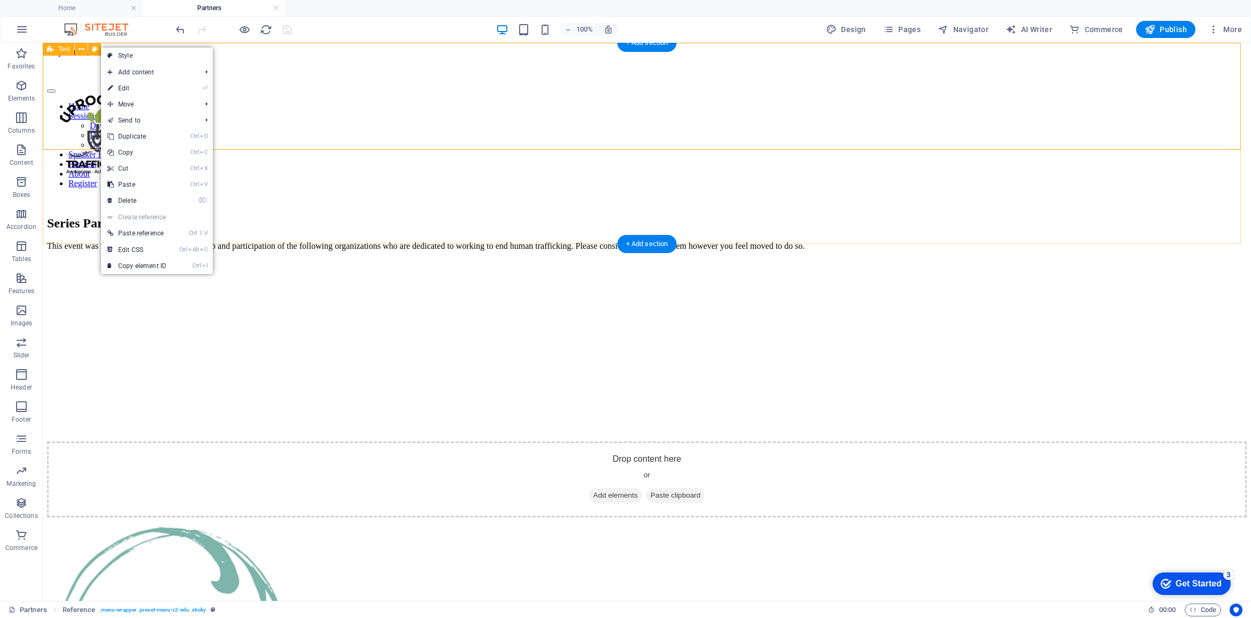
click at [290, 205] on div at bounding box center [647, 201] width 1200 height 9
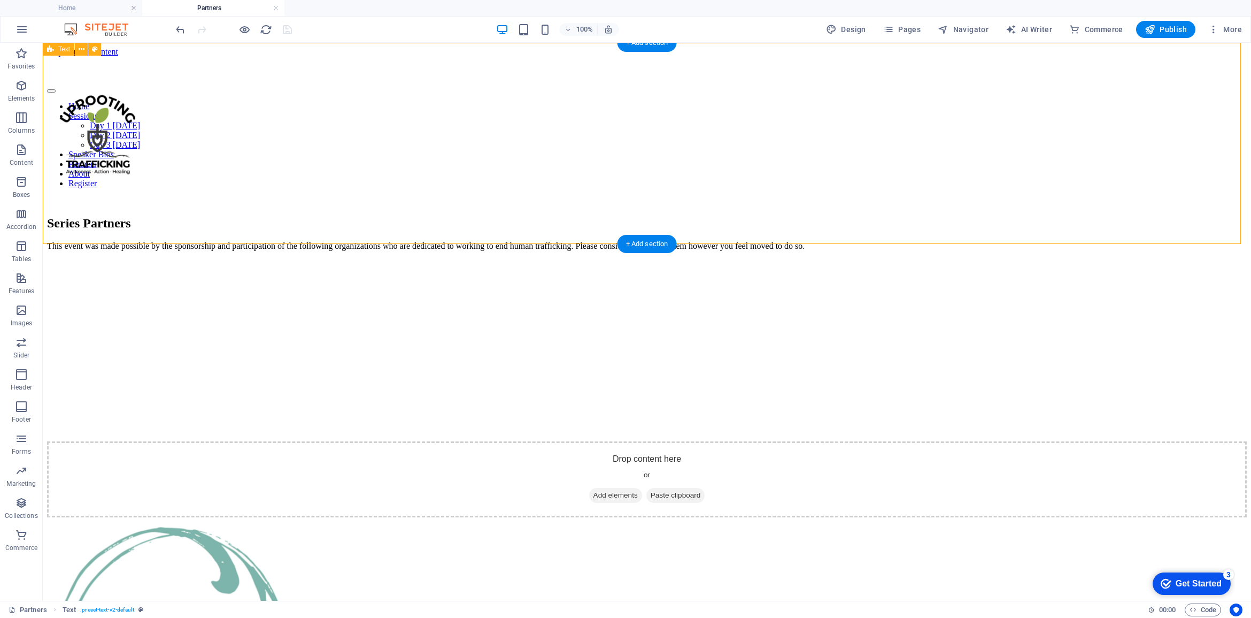
click at [460, 197] on div at bounding box center [647, 201] width 1200 height 9
click at [394, 186] on icon at bounding box center [392, 186] width 6 height 11
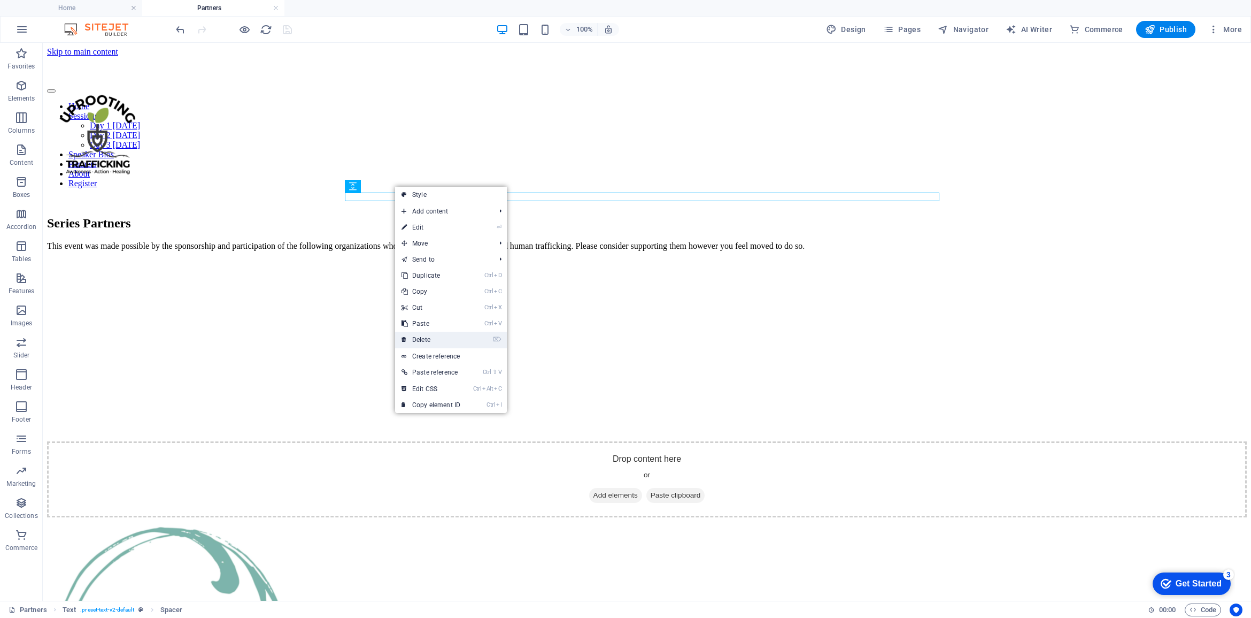
click at [424, 343] on link "⌦ Delete" at bounding box center [431, 339] width 72 height 16
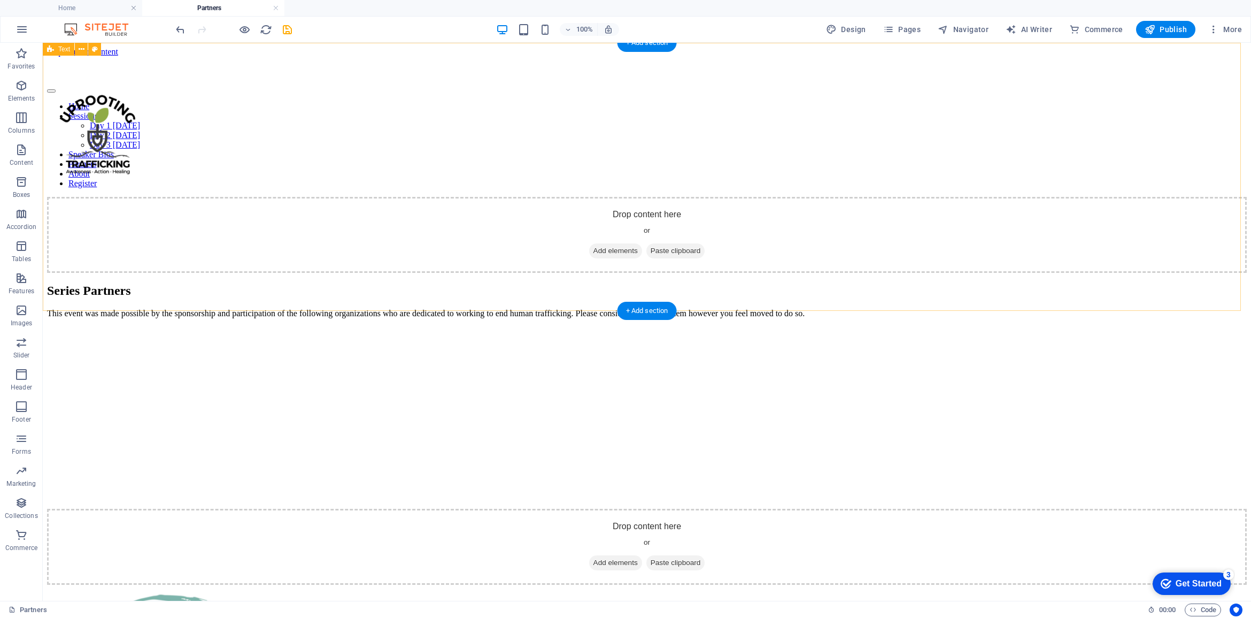
click at [297, 197] on div "Drop content here or Add elements Paste clipboard" at bounding box center [647, 235] width 1200 height 76
click at [636, 198] on div "Drop content here or Add elements Paste clipboard" at bounding box center [647, 235] width 1200 height 76
click at [631, 197] on div "Drop content here or Add elements Paste clipboard" at bounding box center [647, 235] width 1200 height 76
click at [1025, 231] on div "Drop content here or Add elements Paste clipboard" at bounding box center [647, 235] width 1200 height 76
click at [589, 250] on span "Add elements" at bounding box center [615, 250] width 53 height 15
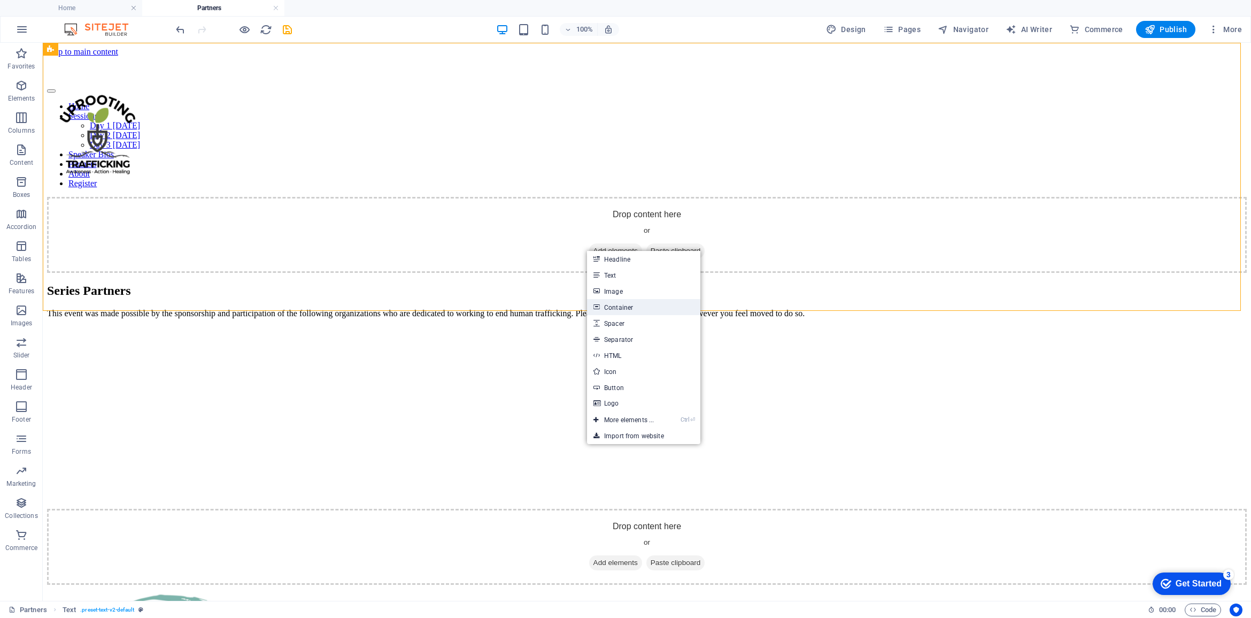
click at [618, 309] on link "Container" at bounding box center [643, 307] width 113 height 16
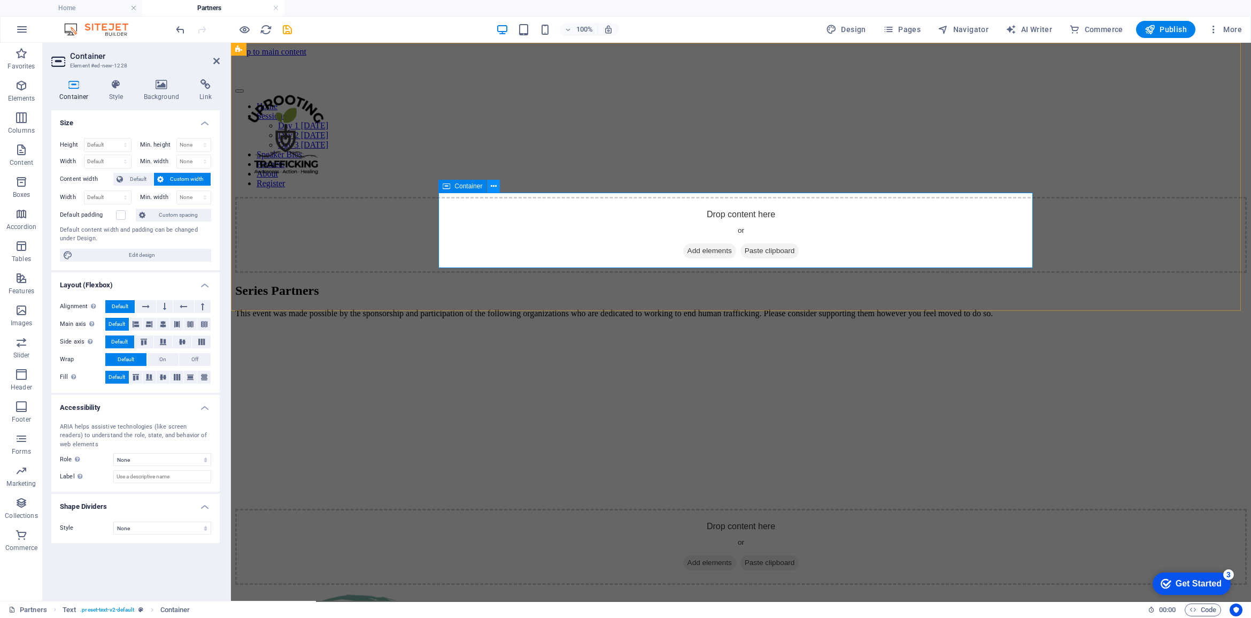
click at [493, 186] on icon at bounding box center [494, 186] width 6 height 11
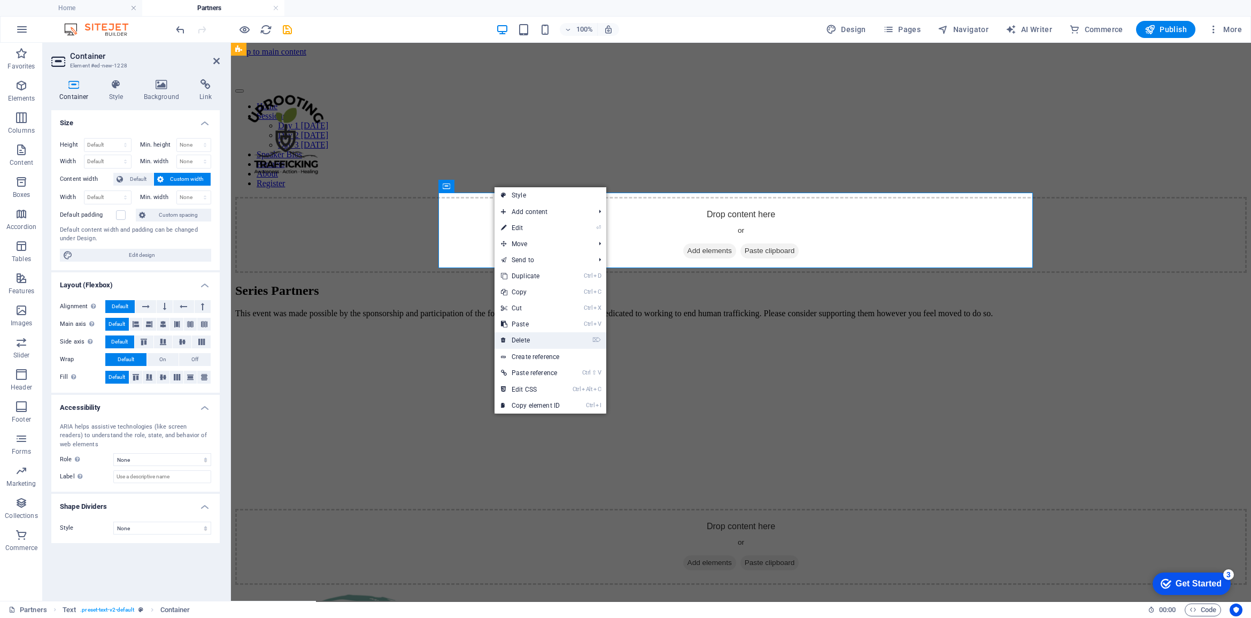
click at [522, 335] on link "⌦ Delete" at bounding box center [531, 340] width 72 height 16
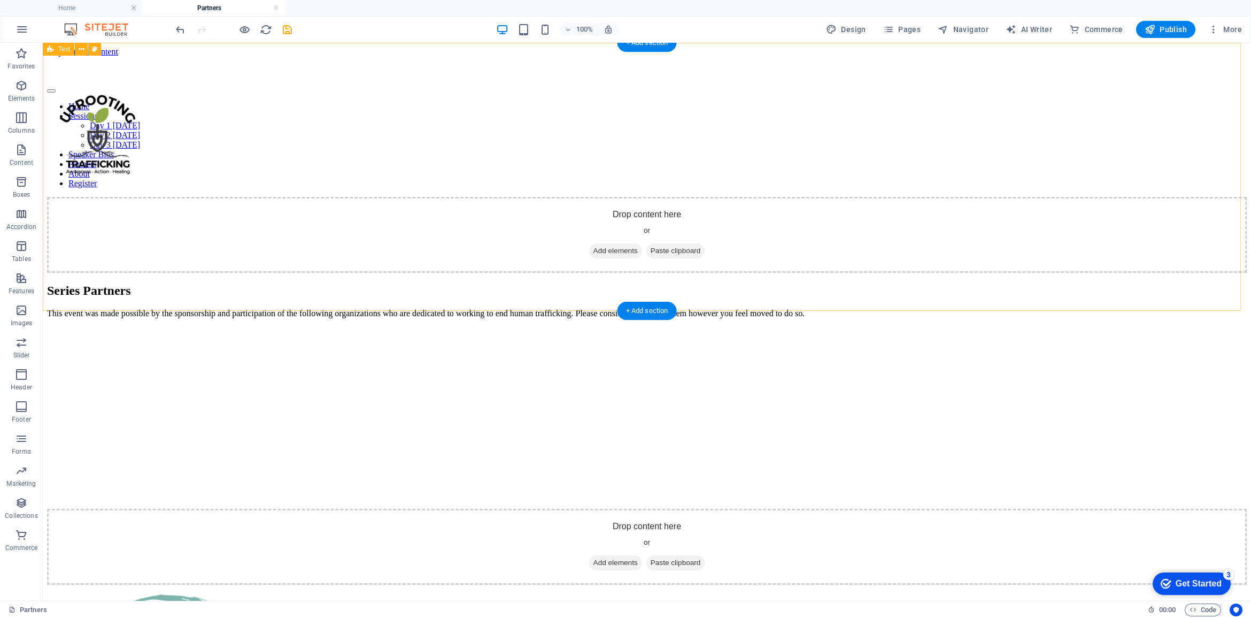
click at [238, 225] on div "Drop content here or Add elements Paste clipboard" at bounding box center [647, 235] width 1200 height 76
click at [240, 197] on div "Drop content here or Add elements Paste clipboard" at bounding box center [647, 235] width 1200 height 76
click at [474, 197] on div "Drop content here or Add elements Paste clipboard" at bounding box center [647, 235] width 1200 height 76
click at [473, 198] on div "Drop content here or Add elements Paste clipboard" at bounding box center [647, 235] width 1200 height 76
click at [317, 453] on div "Series Partners This event was made possible by the sponsorship and participati…" at bounding box center [647, 433] width 1200 height 301
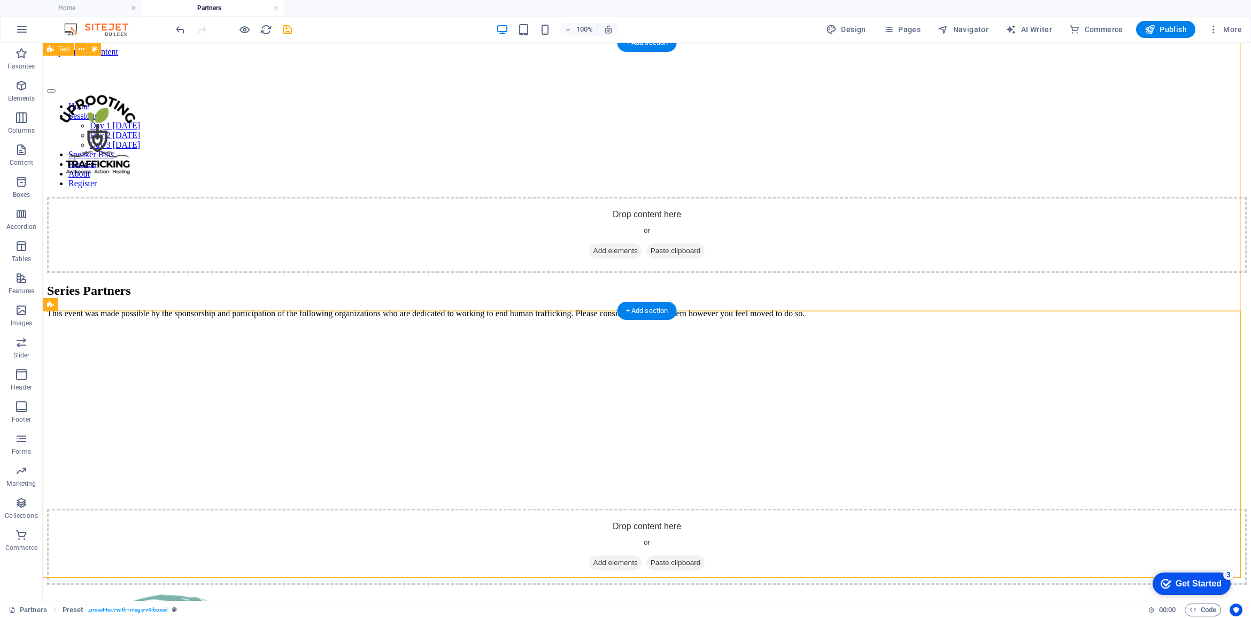
click at [96, 234] on div "Drop content here or Add elements Paste clipboard" at bounding box center [647, 235] width 1200 height 76
click at [96, 47] on icon at bounding box center [99, 49] width 6 height 11
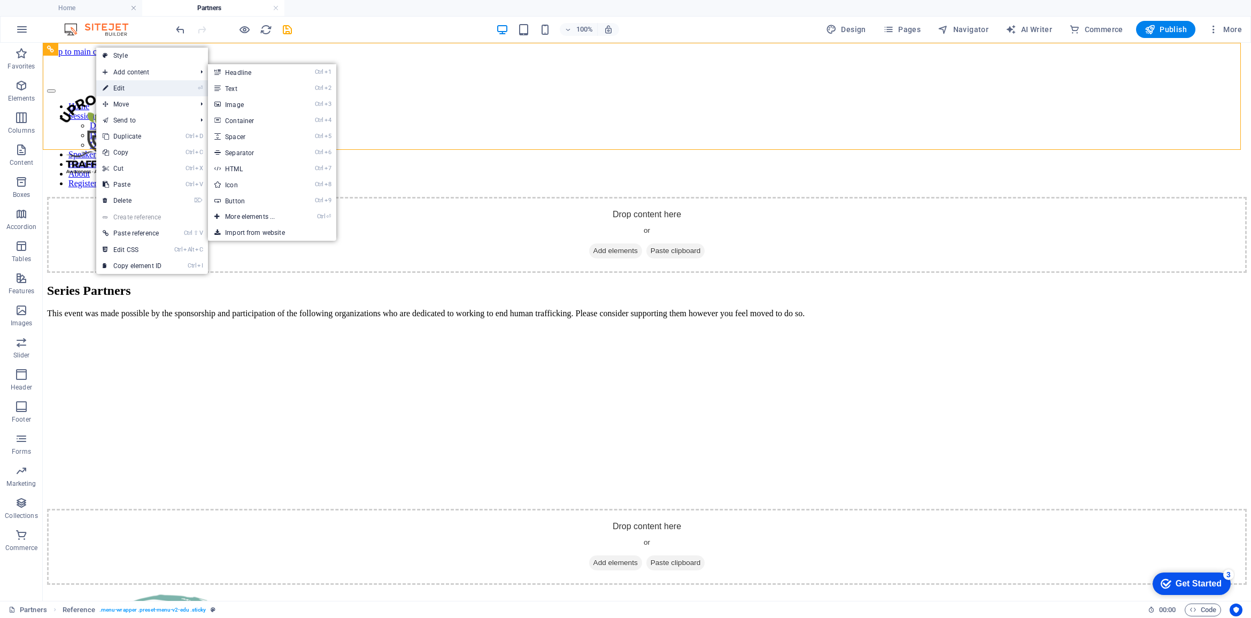
drag, startPoint x: 659, startPoint y: 209, endPoint x: 127, endPoint y: 87, distance: 545.8
click at [127, 87] on link "⏎ Edit" at bounding box center [132, 88] width 72 height 16
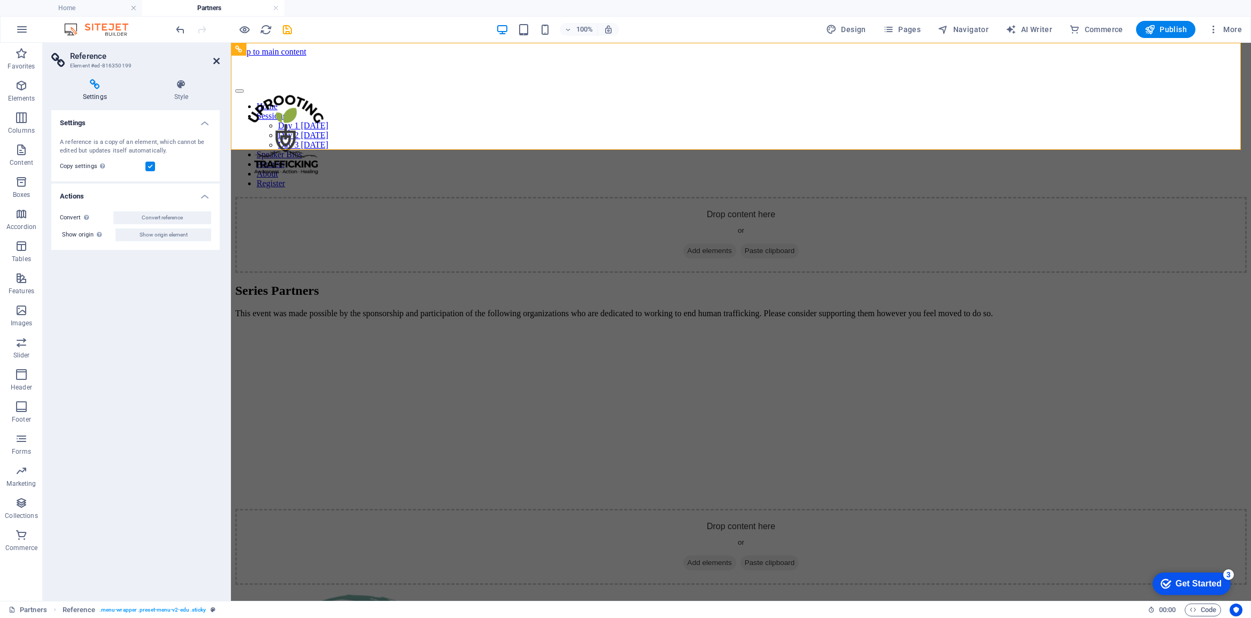
click at [213, 57] on icon at bounding box center [216, 61] width 6 height 9
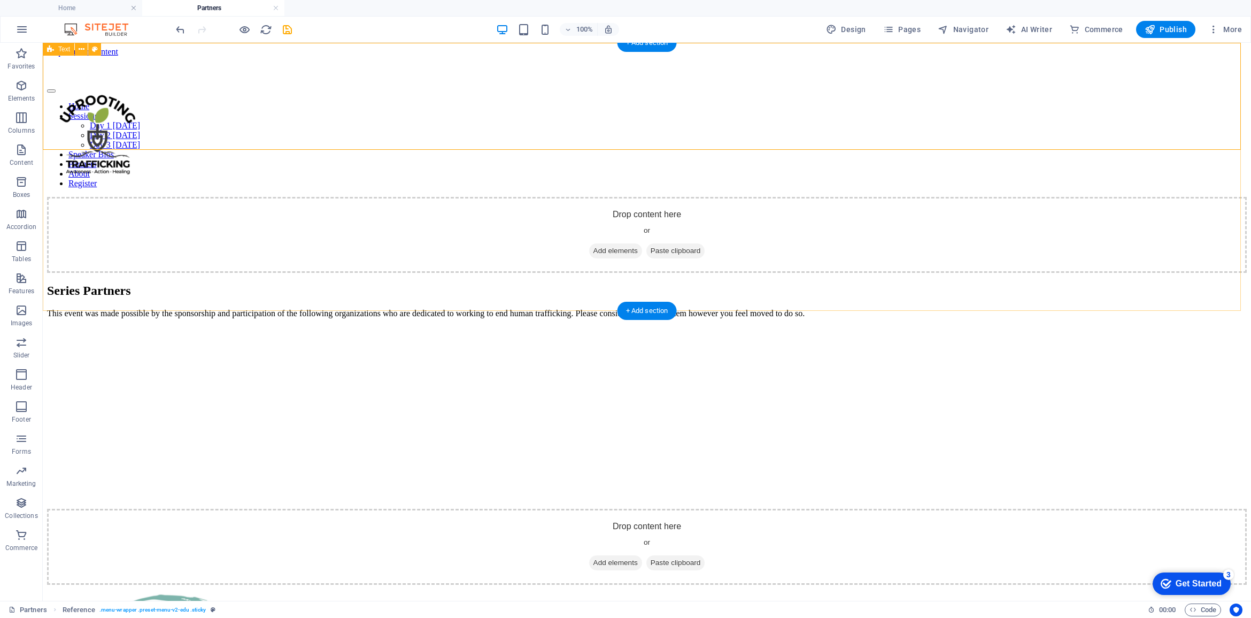
click at [550, 230] on div "Drop content here or Add elements Paste clipboard" at bounding box center [647, 235] width 1200 height 76
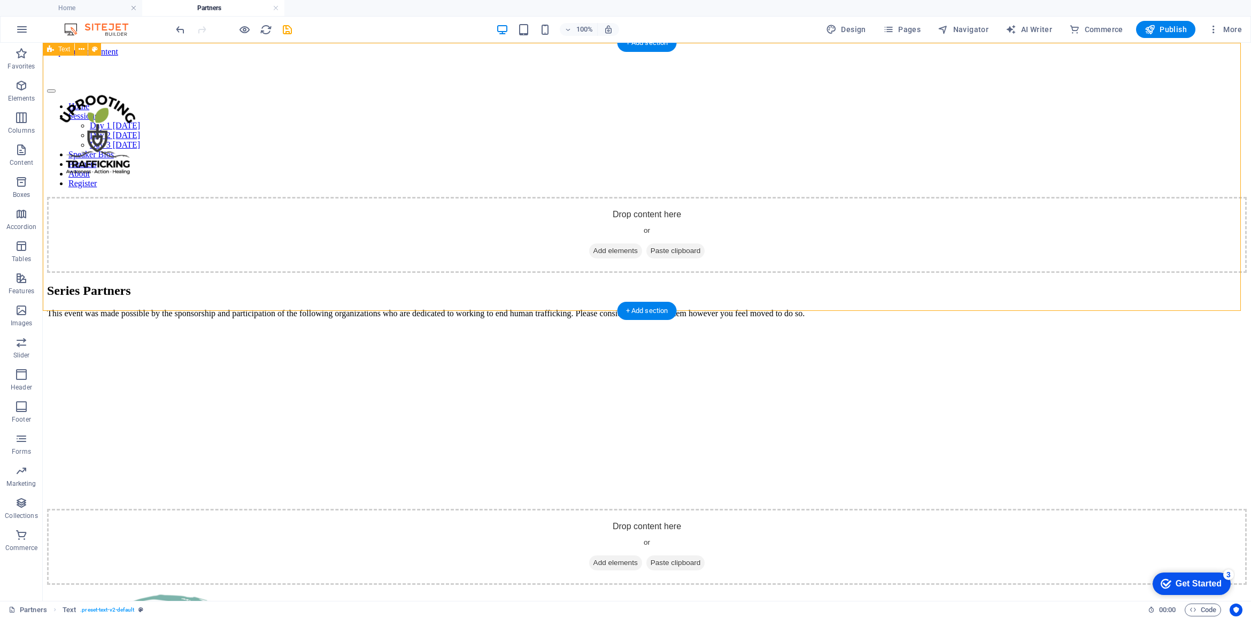
click at [1137, 260] on div "Drop content here or Add elements Paste clipboard" at bounding box center [647, 235] width 1200 height 76
click at [600, 214] on div "Drop content here or Add elements Paste clipboard" at bounding box center [647, 235] width 1200 height 76
click at [571, 199] on div "Drop content here or Add elements Paste clipboard" at bounding box center [647, 235] width 1200 height 76
click at [562, 197] on div "Drop content here or Add elements Paste clipboard" at bounding box center [647, 235] width 1200 height 76
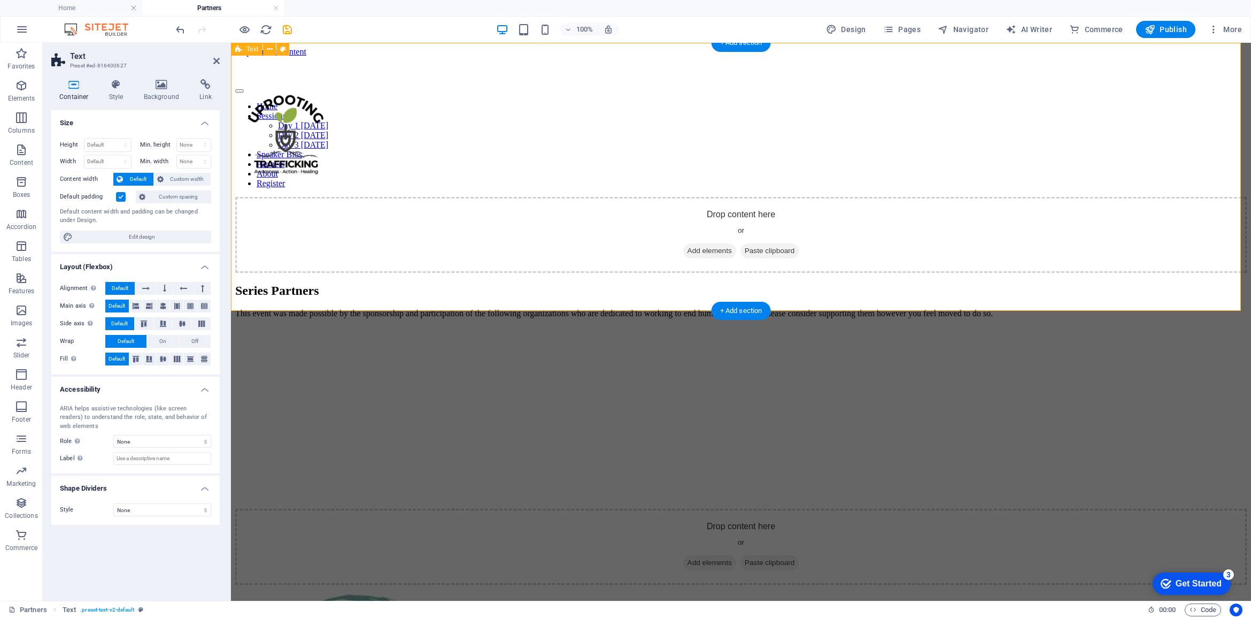
click at [536, 203] on div "Drop content here or Add elements Paste clipboard" at bounding box center [741, 235] width 1012 height 76
click at [511, 204] on div "Drop content here or Add elements Paste clipboard" at bounding box center [741, 235] width 1012 height 76
click at [508, 197] on div "Drop content here or Add elements Paste clipboard" at bounding box center [741, 235] width 1012 height 76
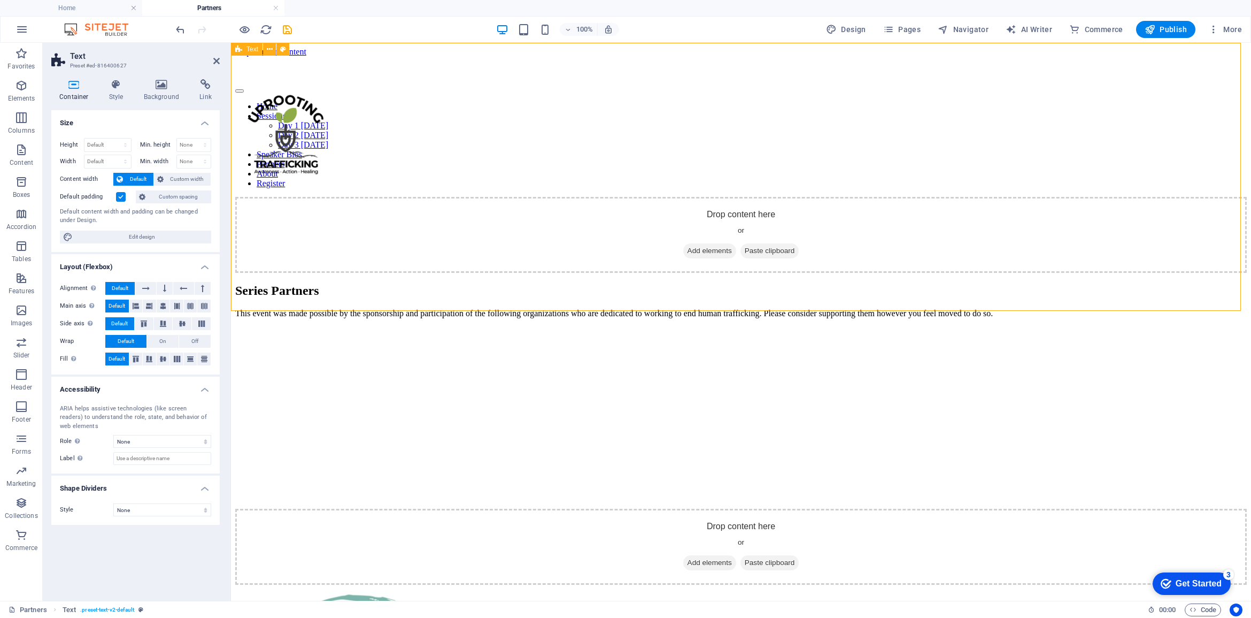
click at [939, 212] on div "Drop content here or Add elements Paste clipboard" at bounding box center [741, 235] width 1012 height 76
click at [1094, 225] on div "Drop content here or Add elements Paste clipboard" at bounding box center [741, 235] width 1012 height 76
click at [1131, 263] on div "Drop content here or Add elements Paste clipboard" at bounding box center [741, 235] width 1012 height 76
click at [174, 28] on icon "undo" at bounding box center [180, 30] width 12 height 12
click at [179, 27] on icon "undo" at bounding box center [180, 30] width 12 height 12
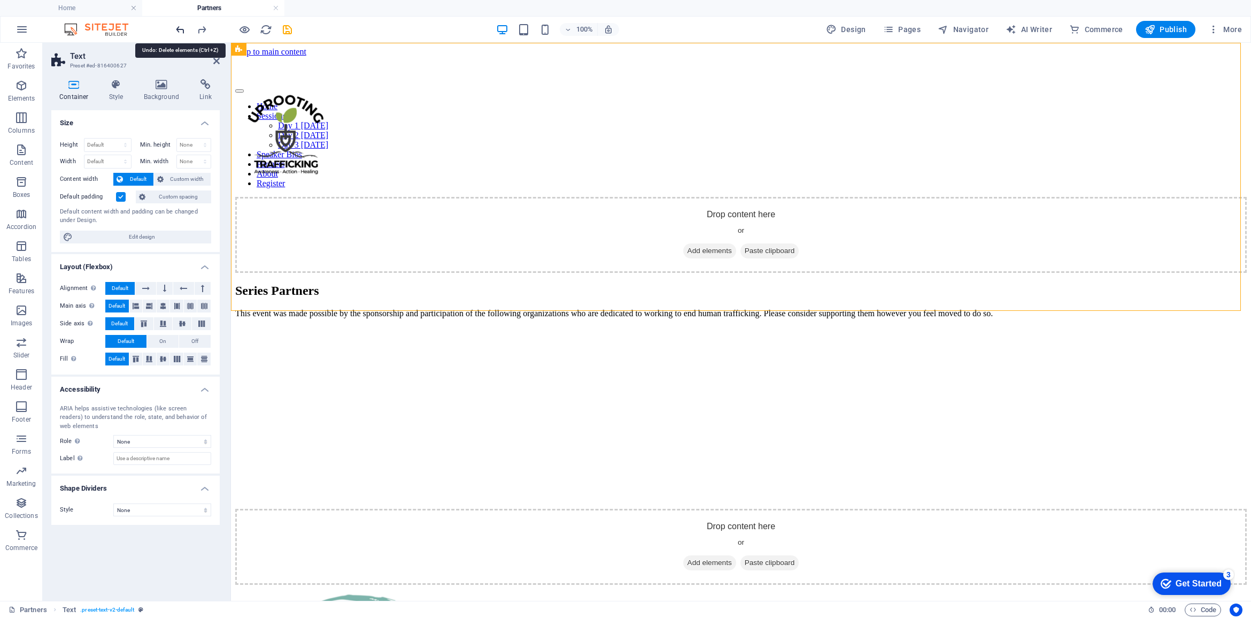
click at [179, 27] on icon "undo" at bounding box center [180, 30] width 12 height 12
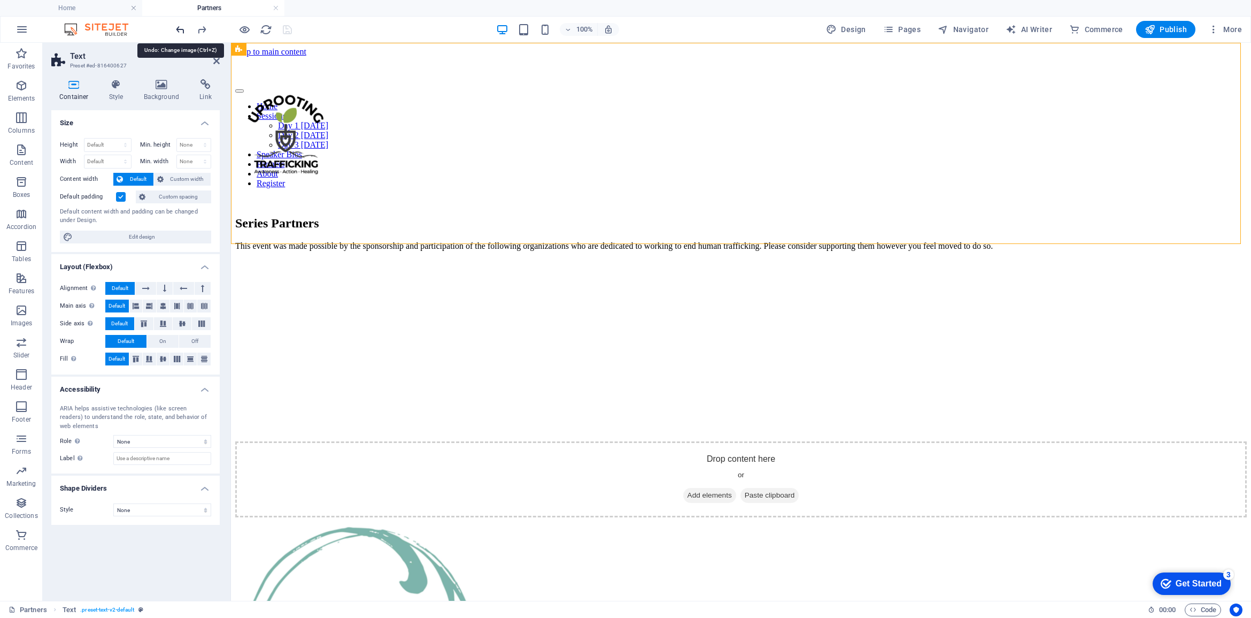
click at [179, 27] on icon "undo" at bounding box center [180, 30] width 12 height 12
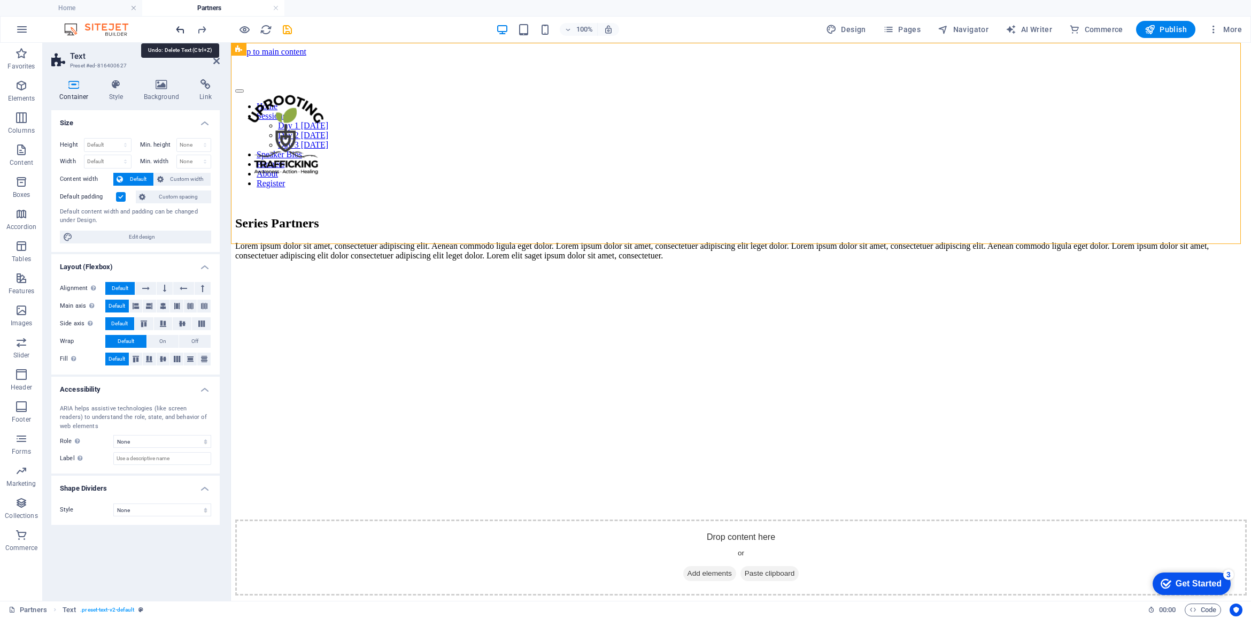
click at [179, 27] on icon "undo" at bounding box center [180, 30] width 12 height 12
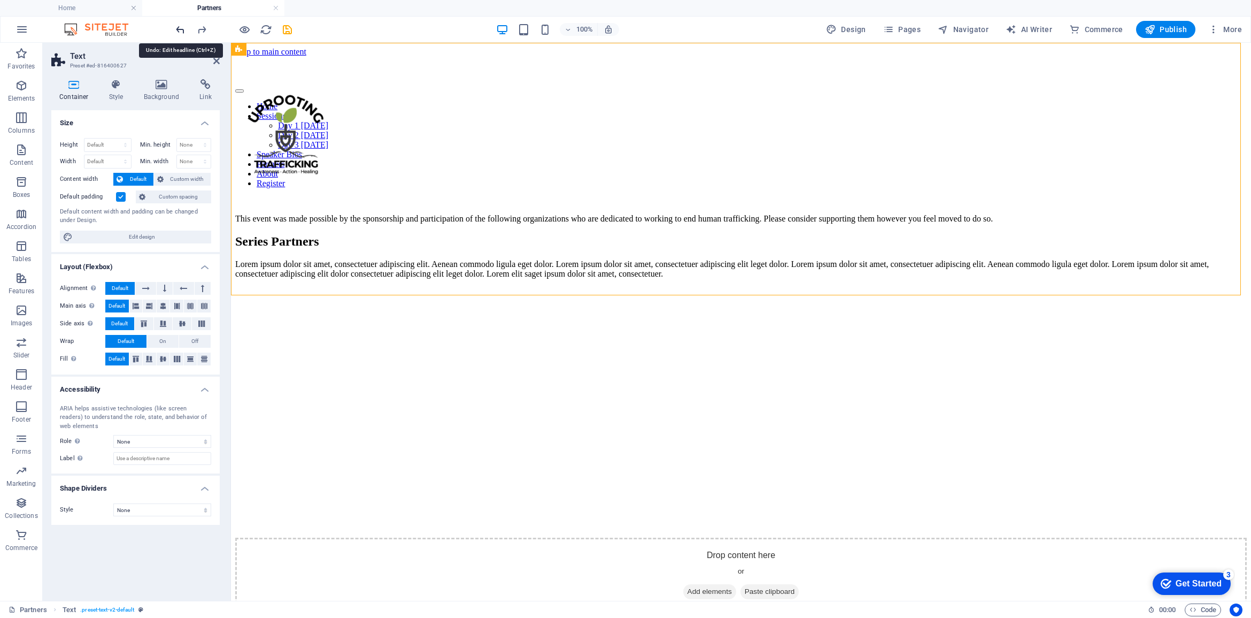
click at [179, 27] on icon "undo" at bounding box center [180, 30] width 12 height 12
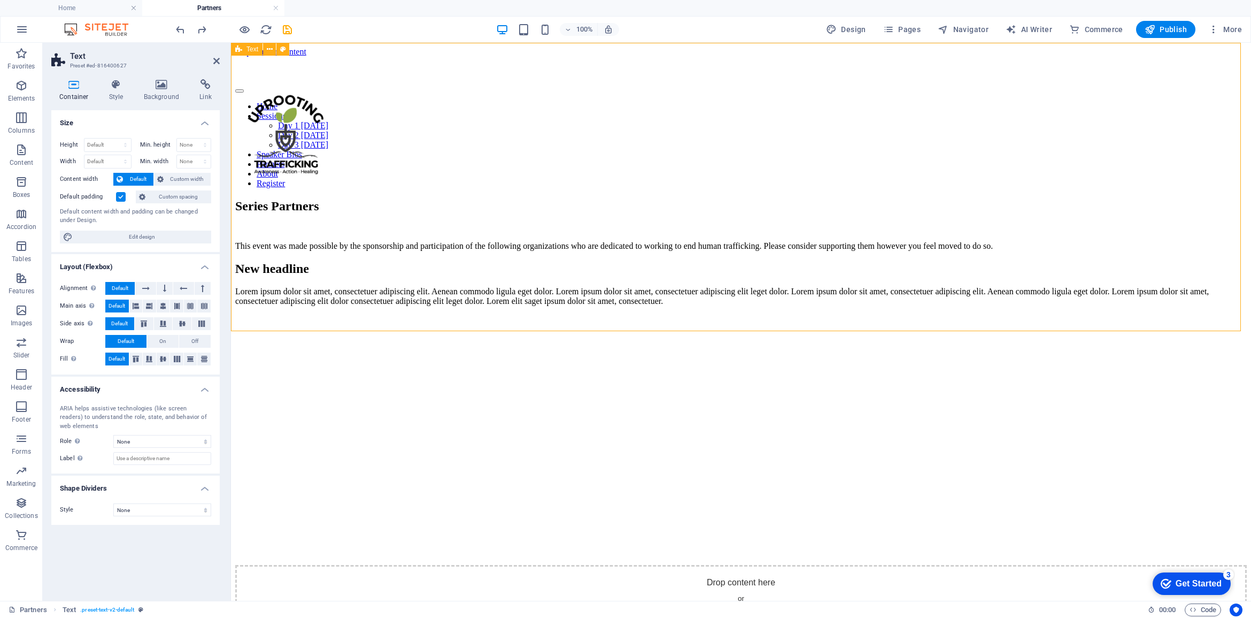
click at [329, 217] on div "Series Partners This event was made possible by the sponsorship and participati…" at bounding box center [741, 225] width 1012 height 52
click at [477, 229] on icon at bounding box center [478, 230] width 6 height 11
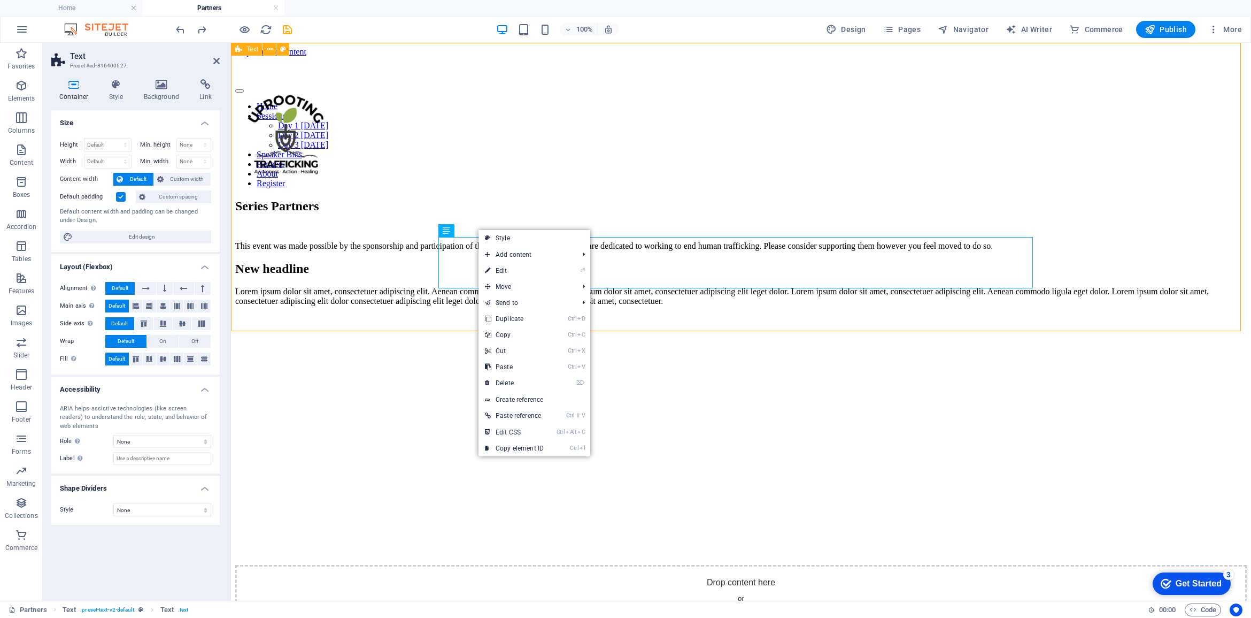
drag, startPoint x: 365, startPoint y: 281, endPoint x: 373, endPoint y: 286, distance: 9.4
click at [365, 251] on div "Series Partners This event was made possible by the sponsorship and participati…" at bounding box center [741, 225] width 1012 height 52
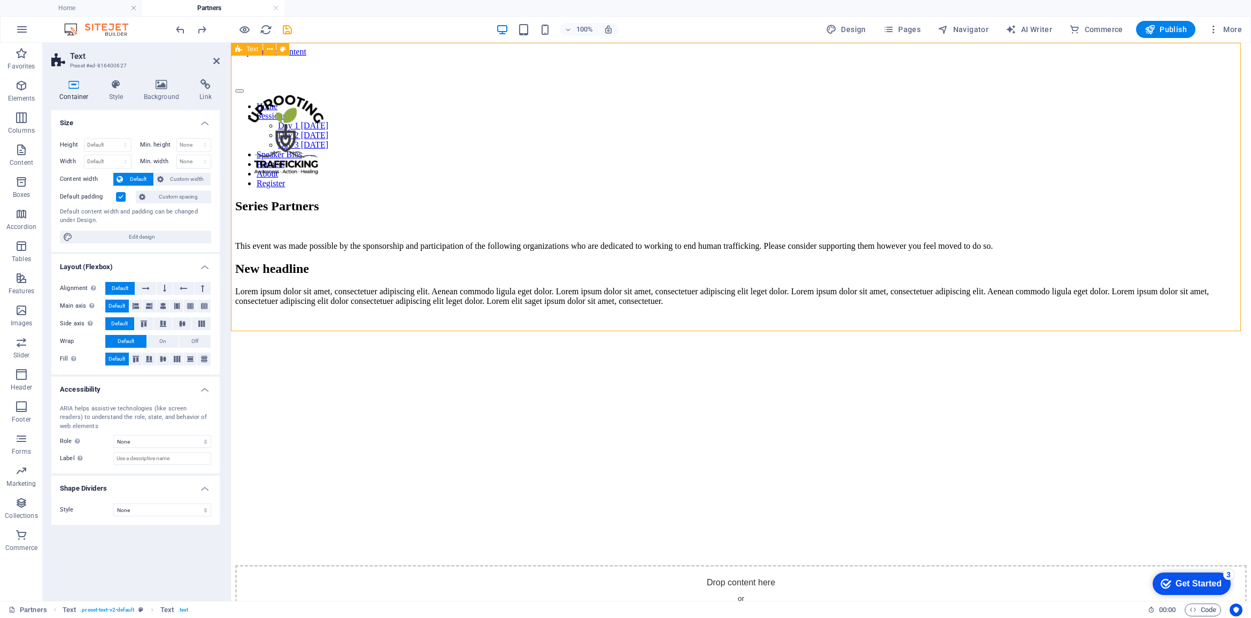
click at [545, 276] on div "New headline" at bounding box center [741, 268] width 1012 height 14
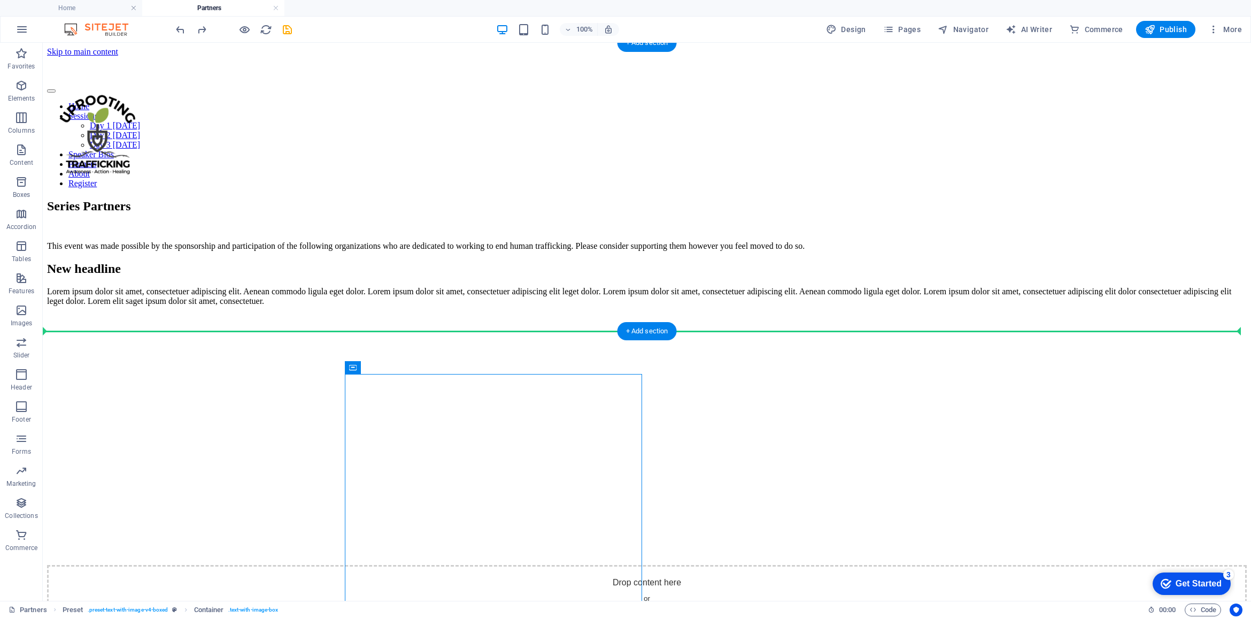
drag, startPoint x: 361, startPoint y: 346, endPoint x: 353, endPoint y: 294, distance: 52.5
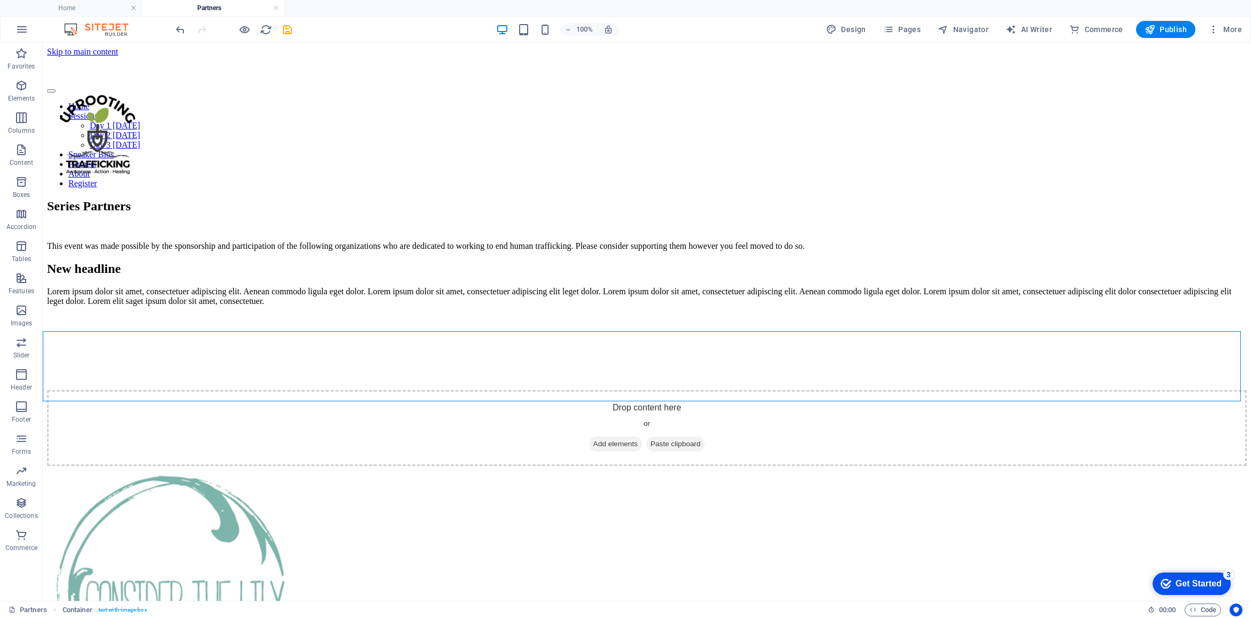
click at [178, 36] on div at bounding box center [234, 29] width 120 height 17
click at [178, 35] on icon "undo" at bounding box center [180, 30] width 12 height 12
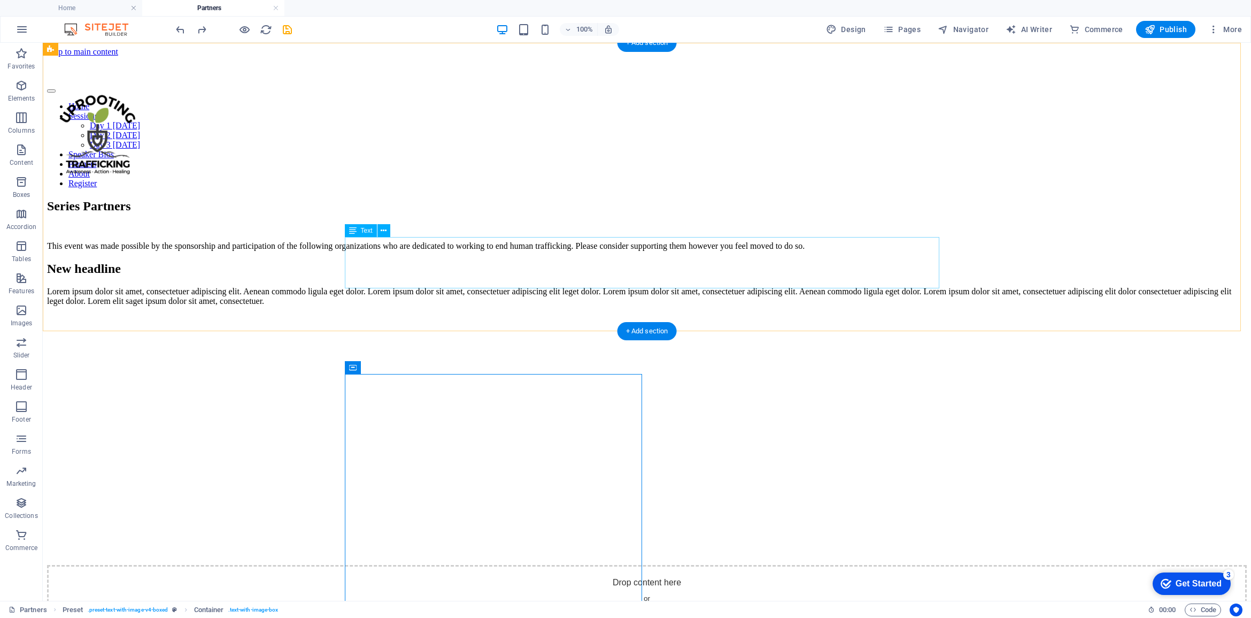
click at [474, 250] on div "This event was made possible by the sponsorship and participation of the follow…" at bounding box center [647, 246] width 1200 height 10
click at [403, 241] on div "This event was made possible by the sponsorship and participation of the follow…" at bounding box center [647, 246] width 1200 height 10
drag, startPoint x: 379, startPoint y: 280, endPoint x: 351, endPoint y: 252, distance: 38.6
click at [352, 251] on div "This event was made possible by the sponsorship and participation of the follow…" at bounding box center [647, 246] width 1200 height 10
click at [351, 250] on div "This event was made possible by the sponsorship and participation of the follow…" at bounding box center [647, 246] width 1200 height 10
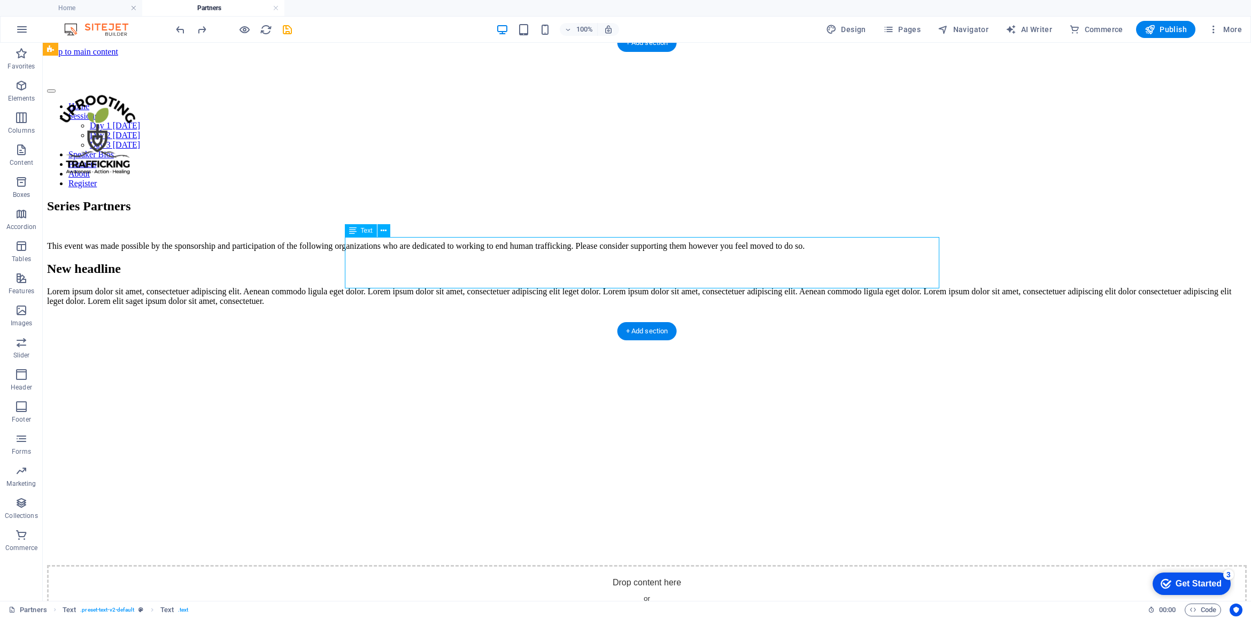
click at [367, 248] on div "This event was made possible by the sponsorship and participation of the follow…" at bounding box center [647, 246] width 1200 height 10
drag, startPoint x: 367, startPoint y: 248, endPoint x: 179, endPoint y: 247, distance: 188.2
click at [367, 247] on div "This event was made possible by the sponsorship and participation of the follow…" at bounding box center [647, 246] width 1200 height 10
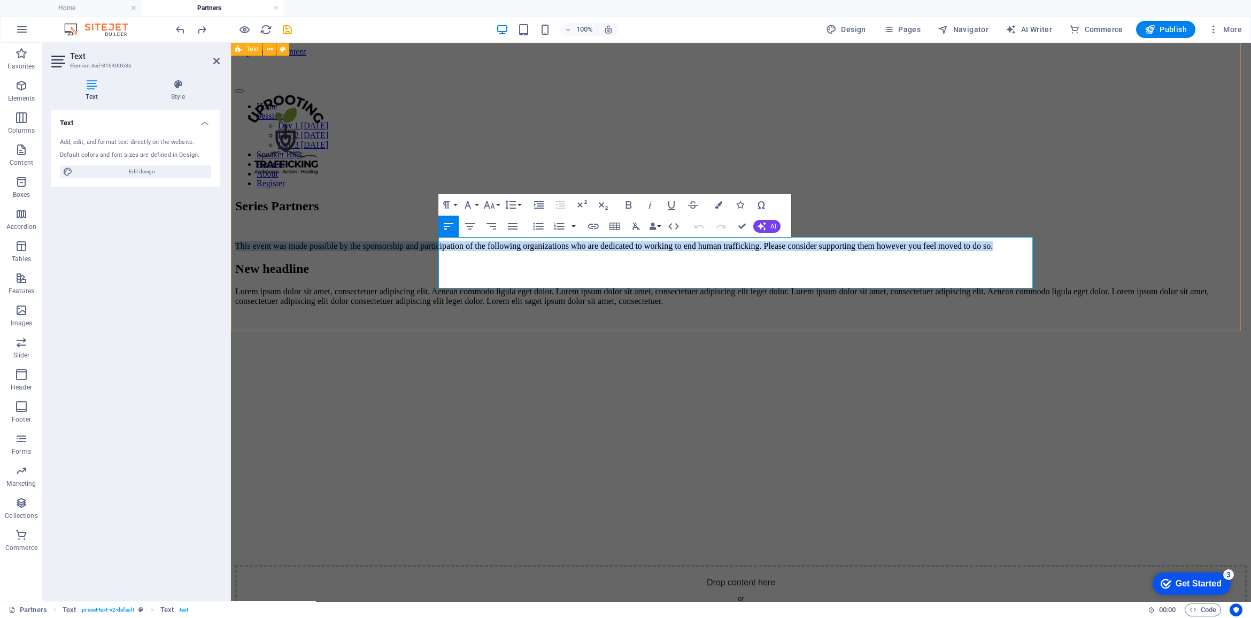
drag, startPoint x: 469, startPoint y: 279, endPoint x: 436, endPoint y: 247, distance: 46.1
click at [436, 247] on div "Series Partners This event was made possible by the sponsorship and participati…" at bounding box center [741, 225] width 1012 height 52
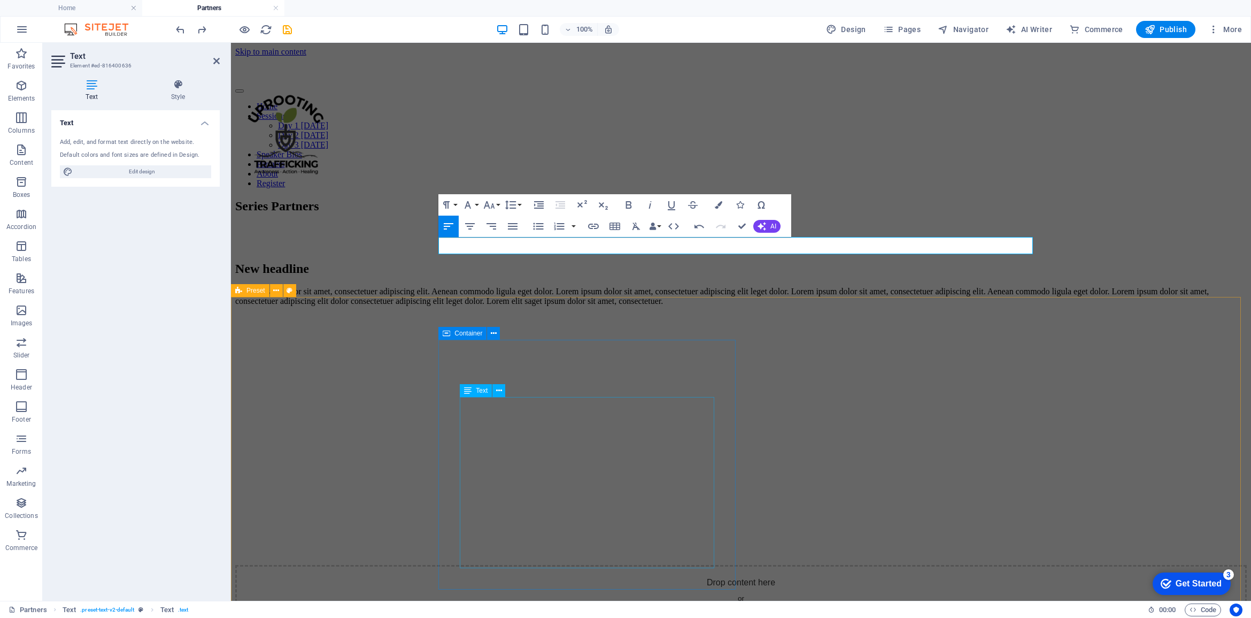
click at [484, 306] on div "Lorem ipsum dolor sit amet, consectetuer adipiscing elit. Aenean commodo ligula…" at bounding box center [741, 296] width 1012 height 19
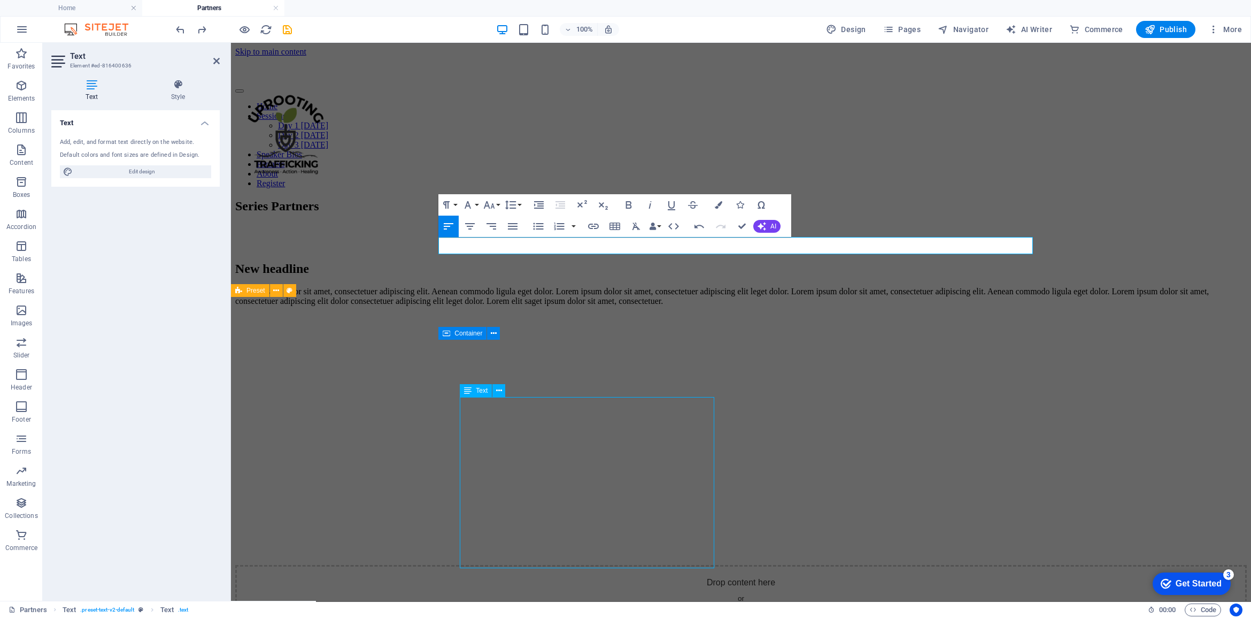
click at [484, 306] on div "Lorem ipsum dolor sit amet, consectetuer adipiscing elit. Aenean commodo ligula…" at bounding box center [741, 296] width 1012 height 19
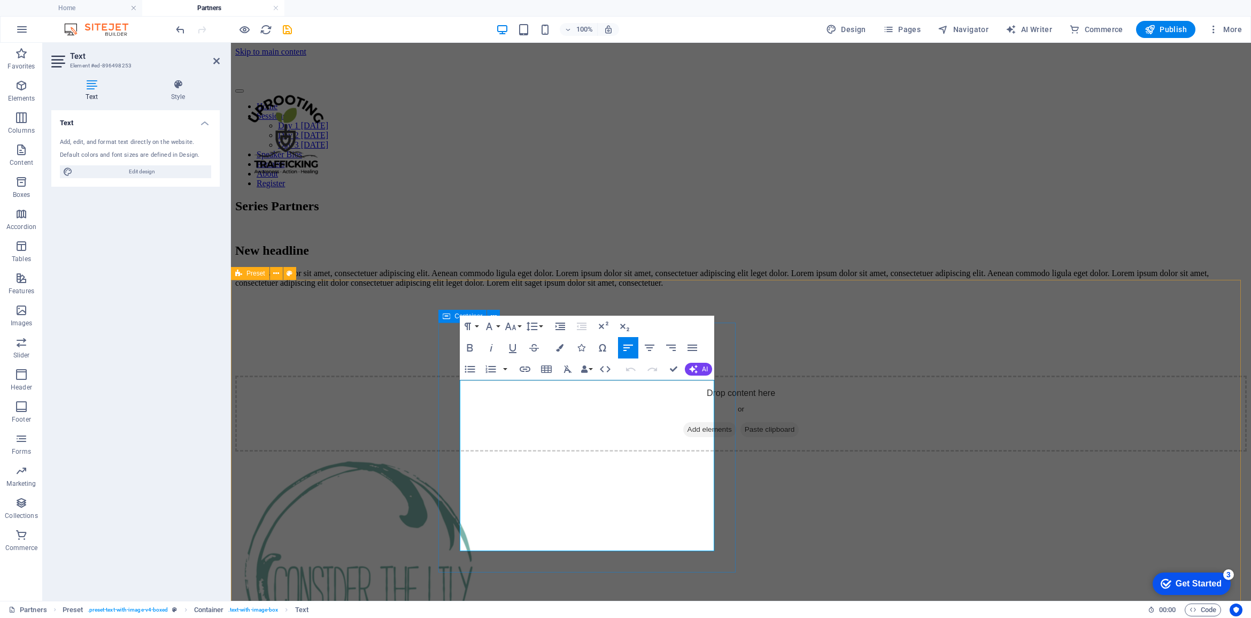
drag, startPoint x: 463, startPoint y: 389, endPoint x: 658, endPoint y: 522, distance: 236.2
click at [658, 288] on p "Lorem ipsum dolor sit amet, consectetuer adipiscing elit. Aenean commodo ligula…" at bounding box center [741, 277] width 1012 height 19
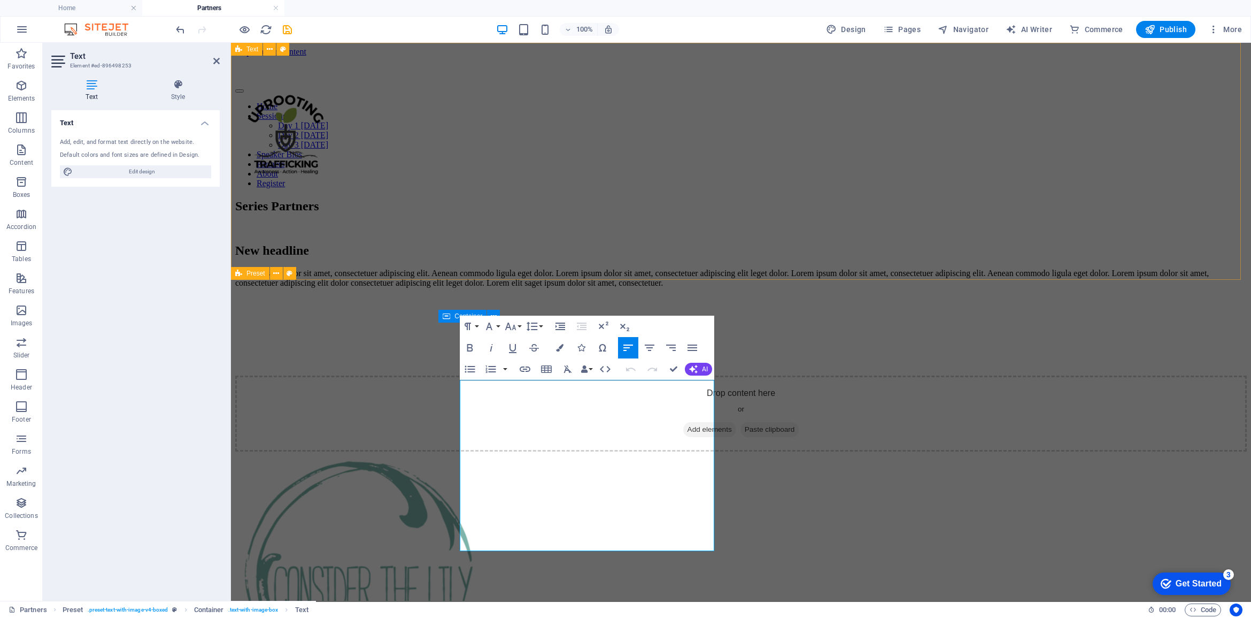
click at [738, 199] on div "Series Partners" at bounding box center [741, 216] width 1012 height 34
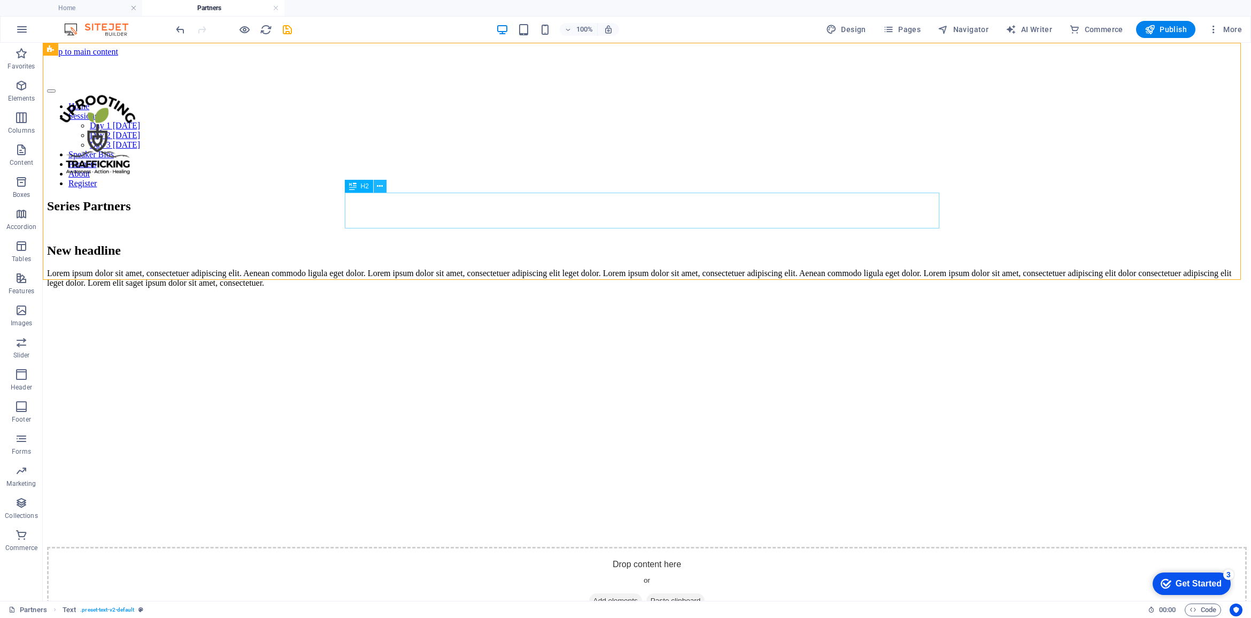
click at [381, 181] on icon at bounding box center [380, 186] width 6 height 11
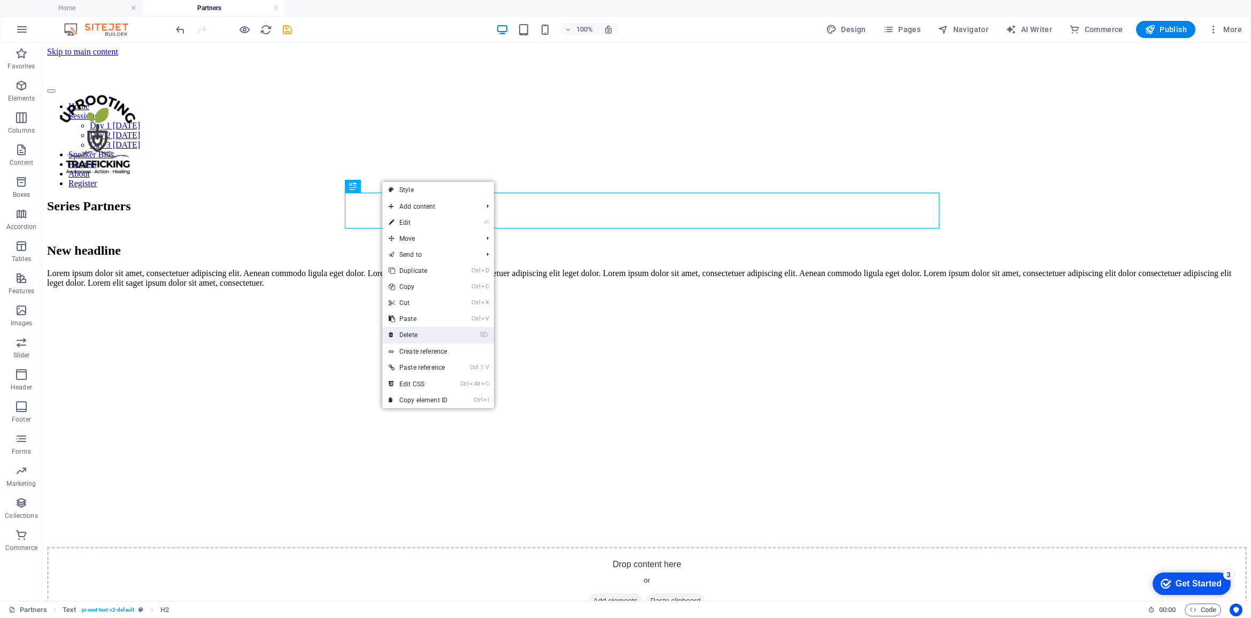
click at [418, 335] on link "⌦ Delete" at bounding box center [418, 335] width 72 height 16
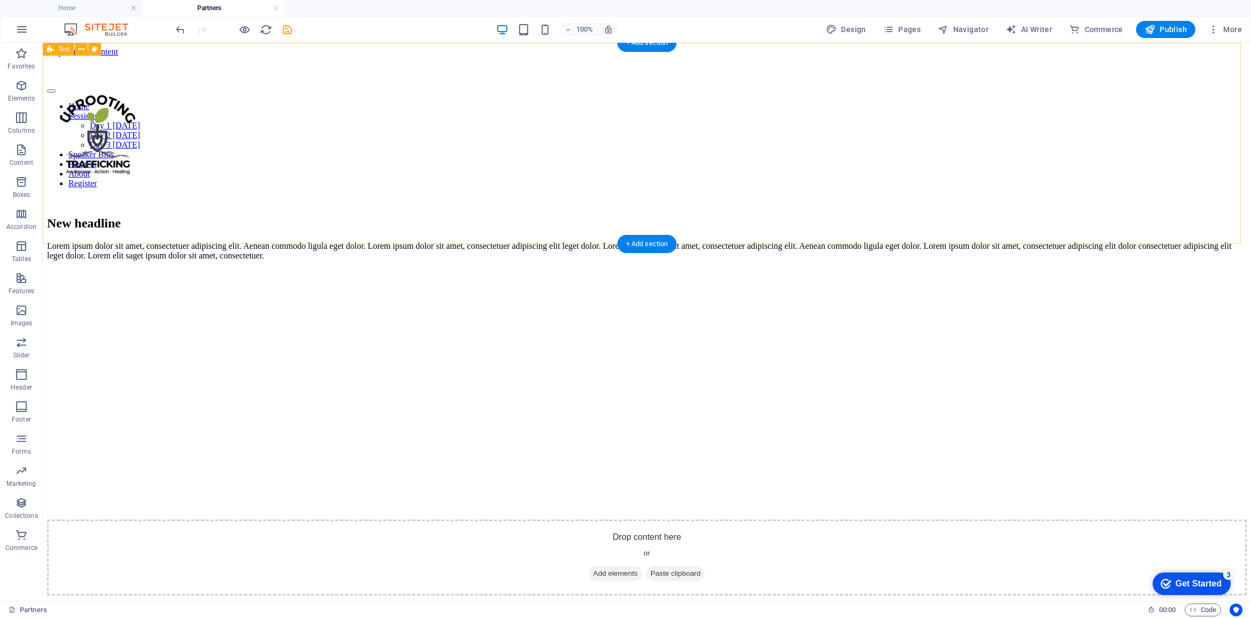
click at [552, 202] on div at bounding box center [647, 201] width 1200 height 9
click at [393, 186] on icon at bounding box center [392, 186] width 6 height 11
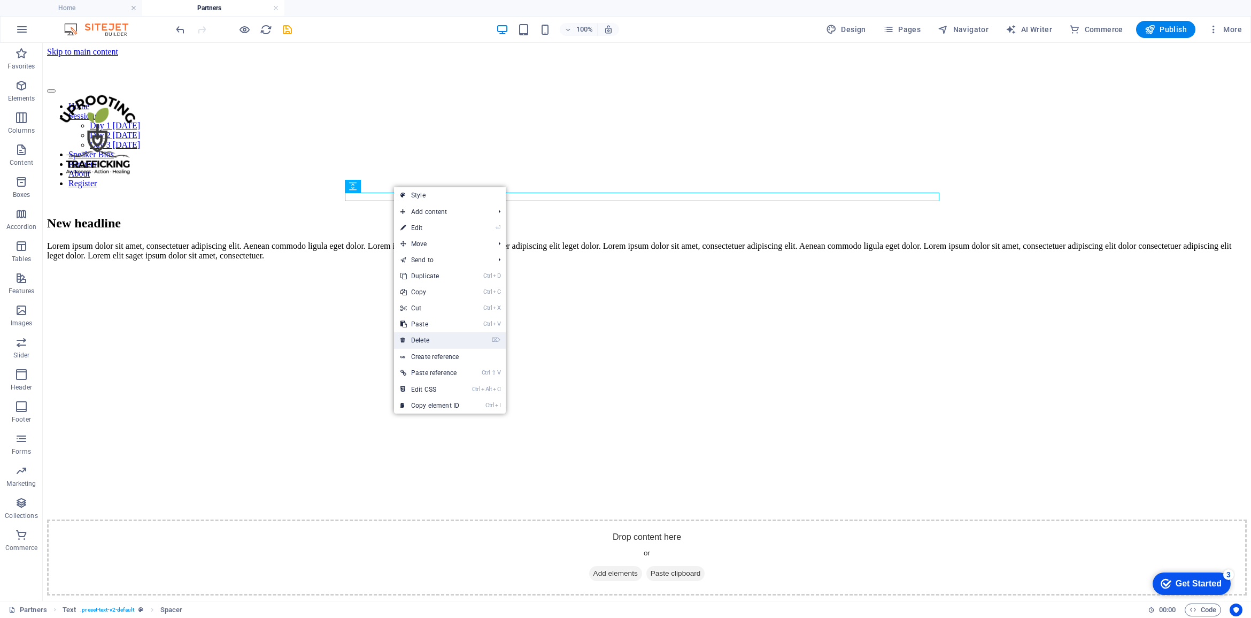
click at [423, 338] on link "⌦ Delete" at bounding box center [430, 340] width 72 height 16
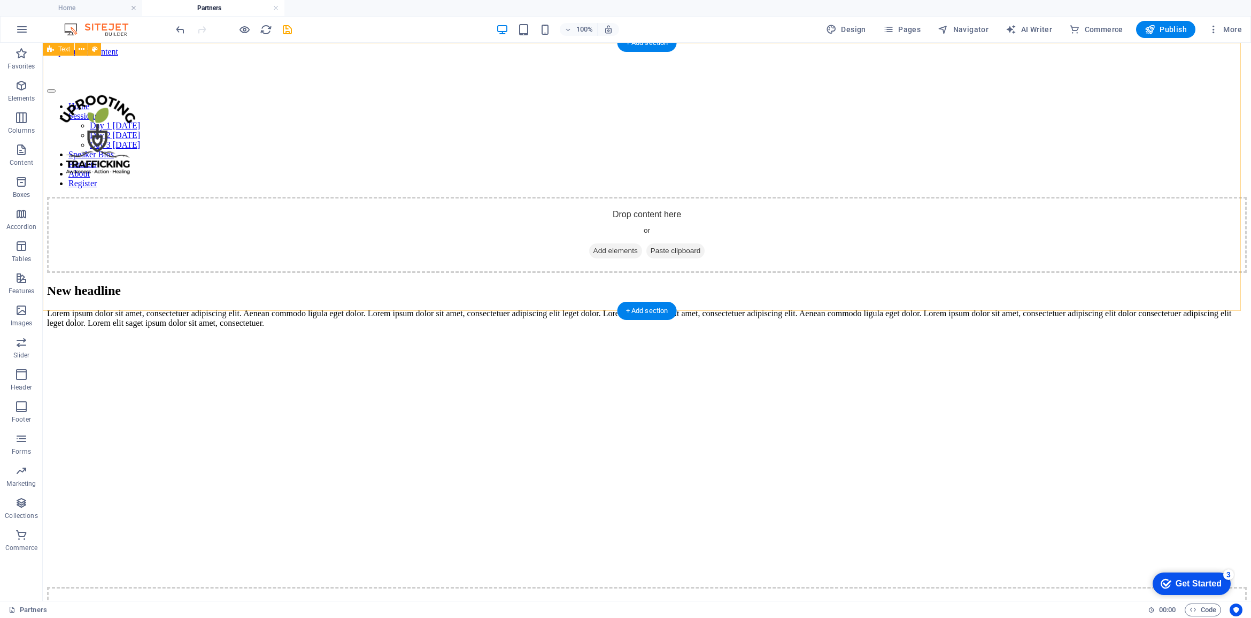
click at [448, 199] on div "Drop content here or Add elements Paste clipboard" at bounding box center [647, 235] width 1200 height 76
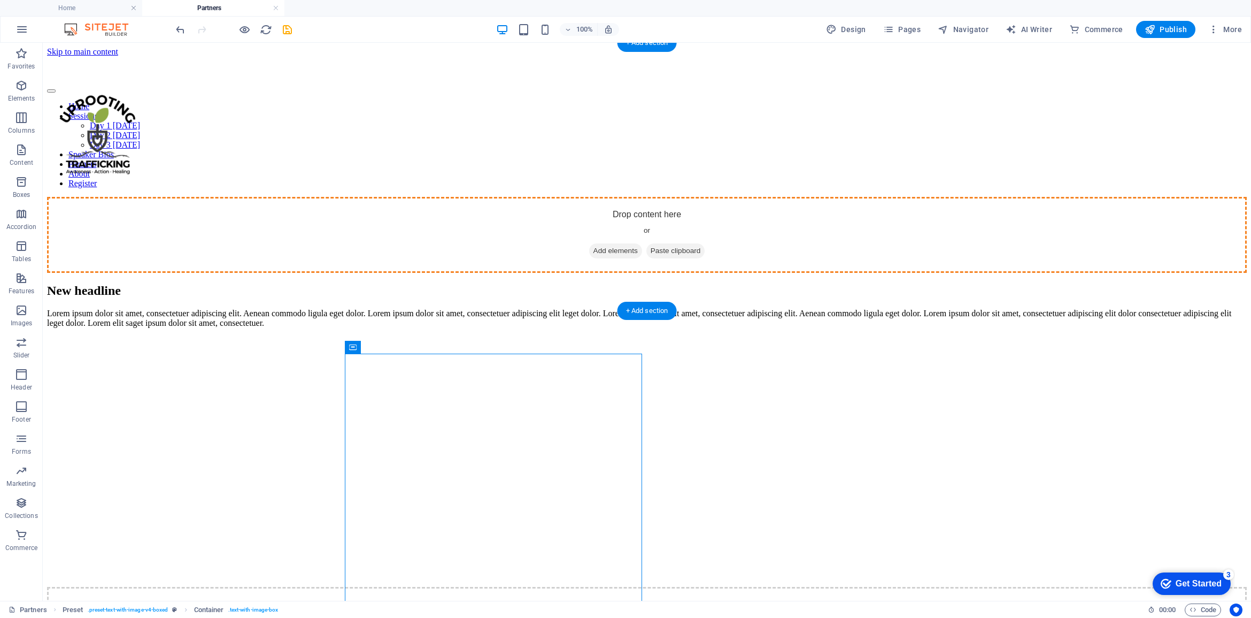
drag, startPoint x: 384, startPoint y: 317, endPoint x: 404, endPoint y: 245, distance: 74.8
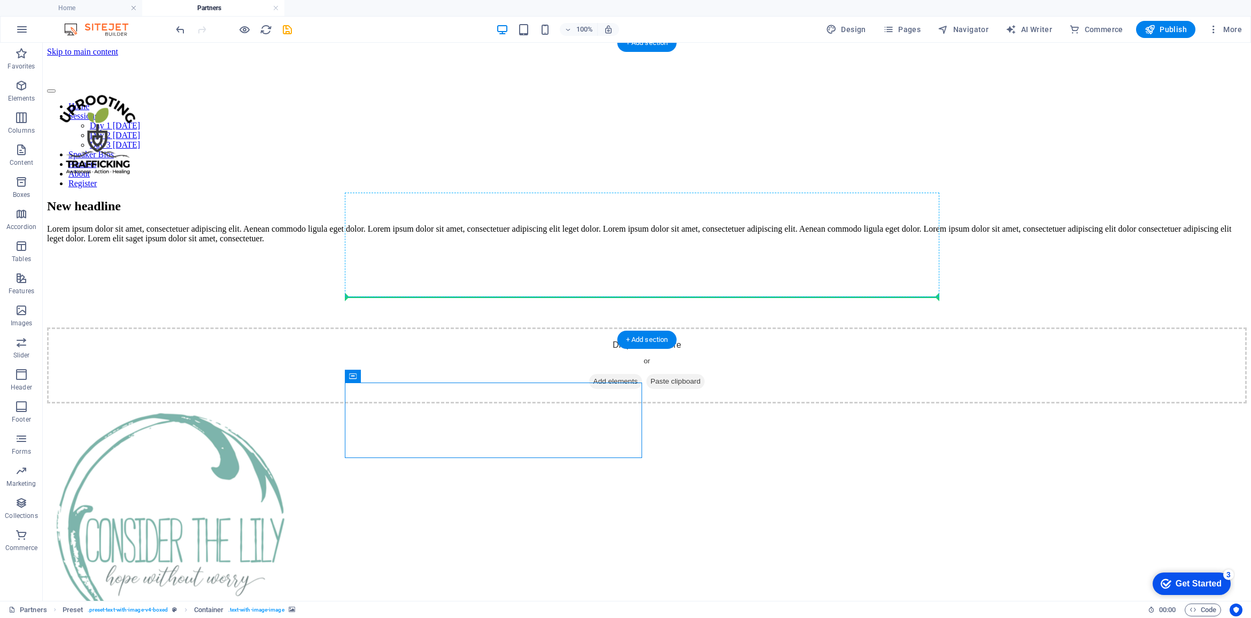
drag, startPoint x: 428, startPoint y: 420, endPoint x: 517, endPoint y: 287, distance: 159.6
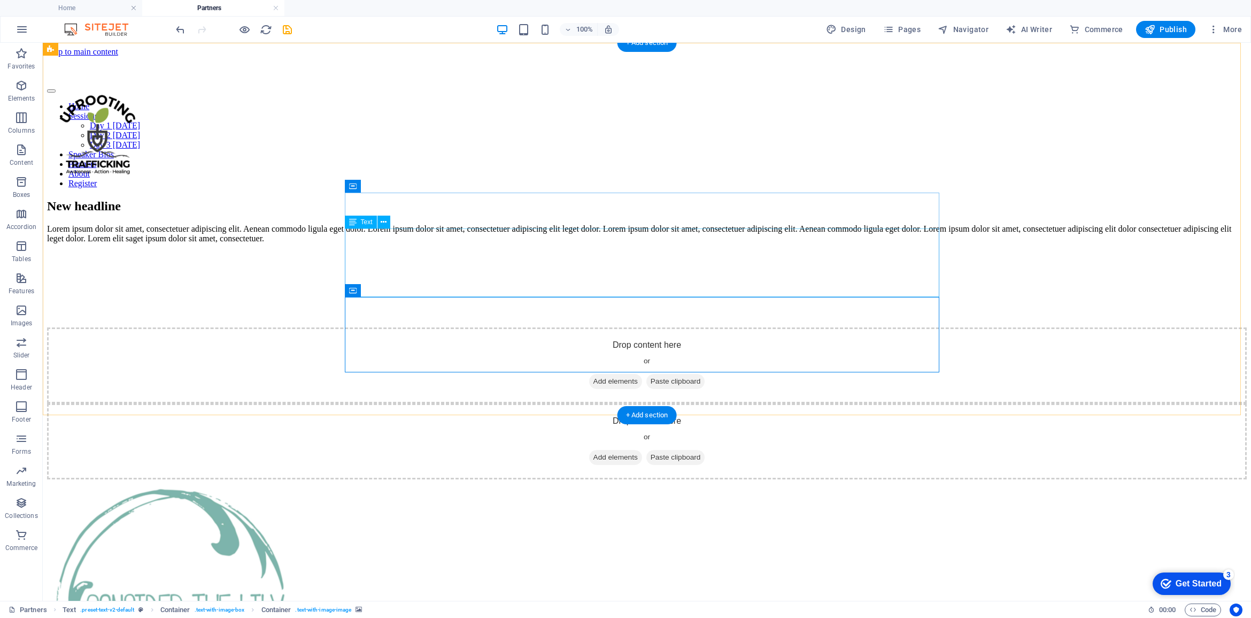
click at [441, 242] on div "Lorem ipsum dolor sit amet, consectetuer adipiscing elit. Aenean commodo ligula…" at bounding box center [647, 233] width 1200 height 19
click at [405, 183] on button at bounding box center [399, 186] width 13 height 13
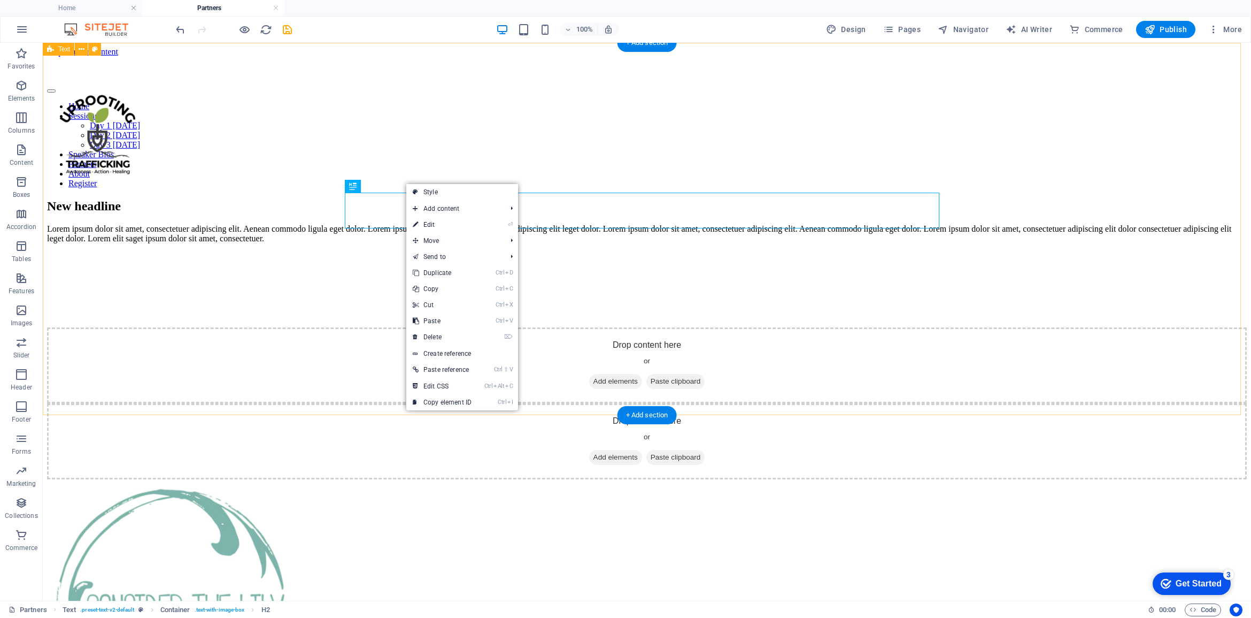
click at [341, 263] on div "New headline Lorem ipsum dolor sit amet, consectetuer adipiscing elit. Aenean c…" at bounding box center [647, 301] width 1200 height 204
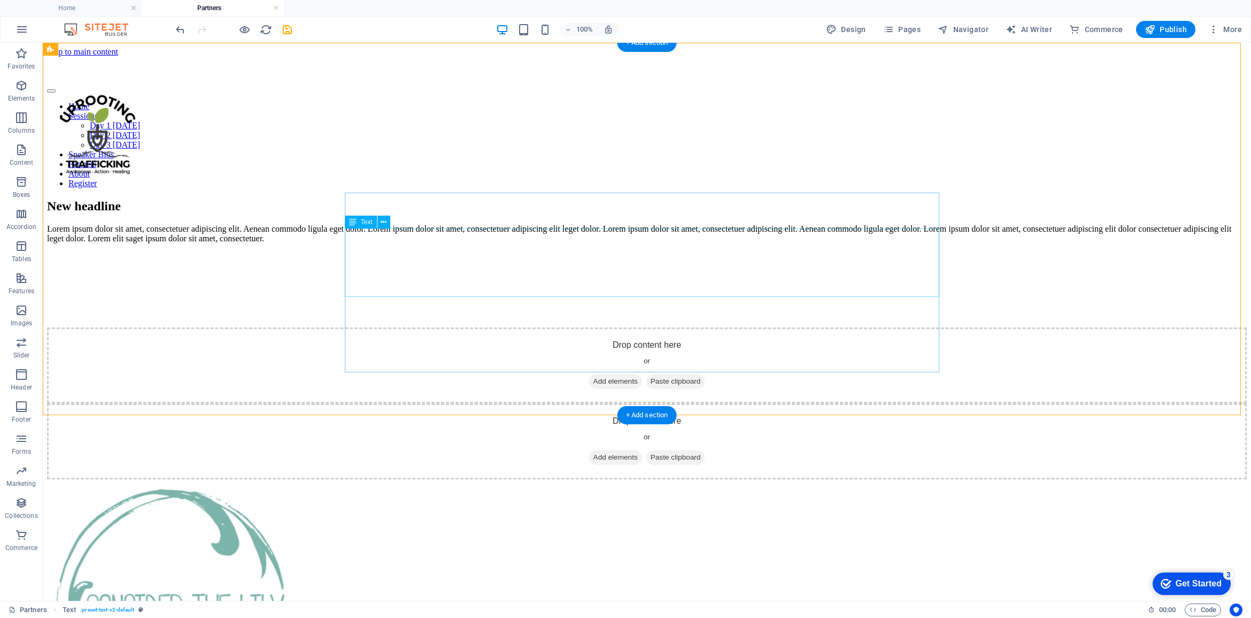
click at [376, 243] on div "Lorem ipsum dolor sit amet, consectetuer adipiscing elit. Aenean commodo ligula…" at bounding box center [647, 233] width 1200 height 19
click at [372, 243] on div "Lorem ipsum dolor sit amet, consectetuer adipiscing elit. Aenean commodo ligula…" at bounding box center [647, 233] width 1200 height 19
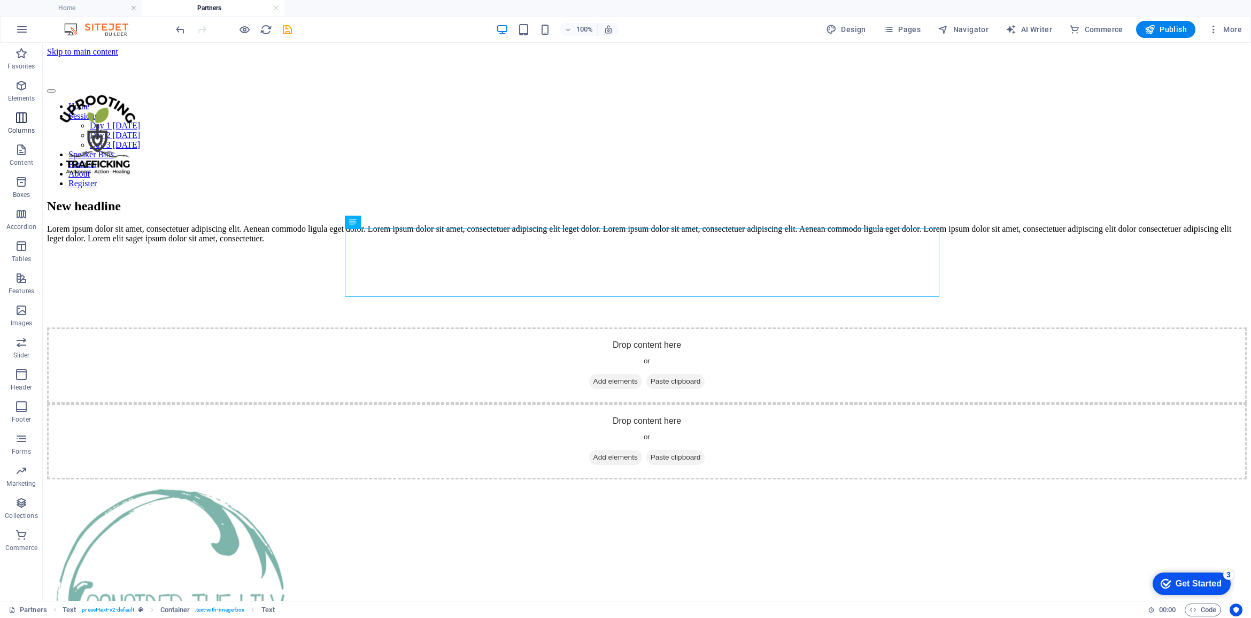
click at [27, 125] on span "Columns" at bounding box center [21, 124] width 43 height 26
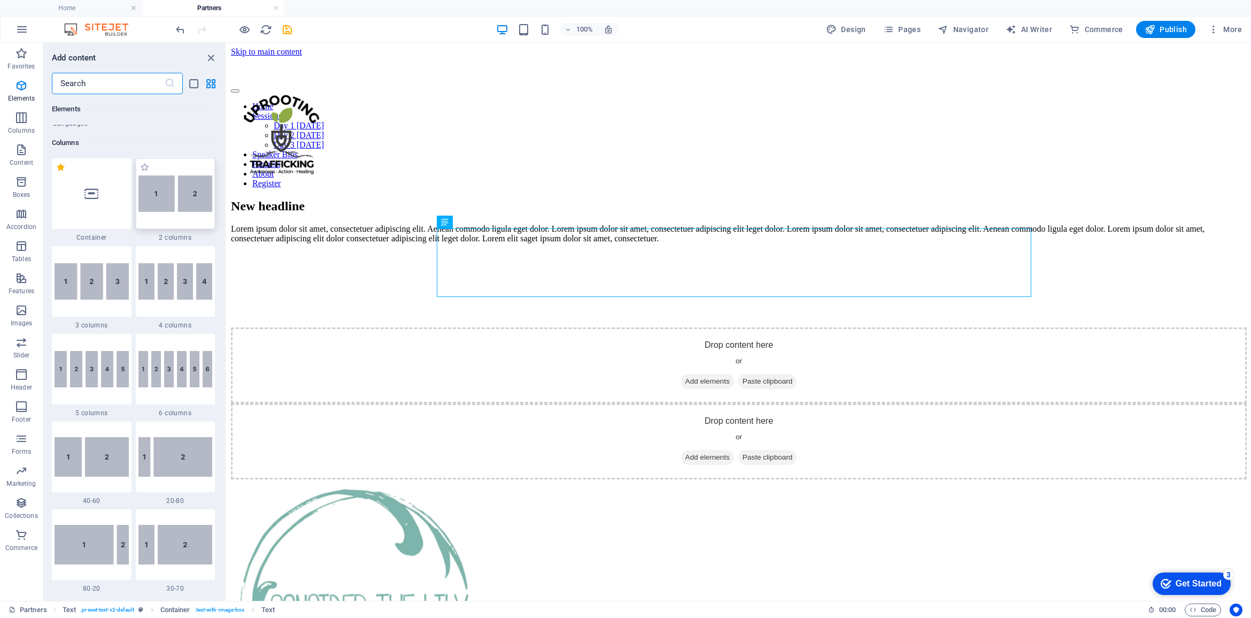
scroll to position [529, 0]
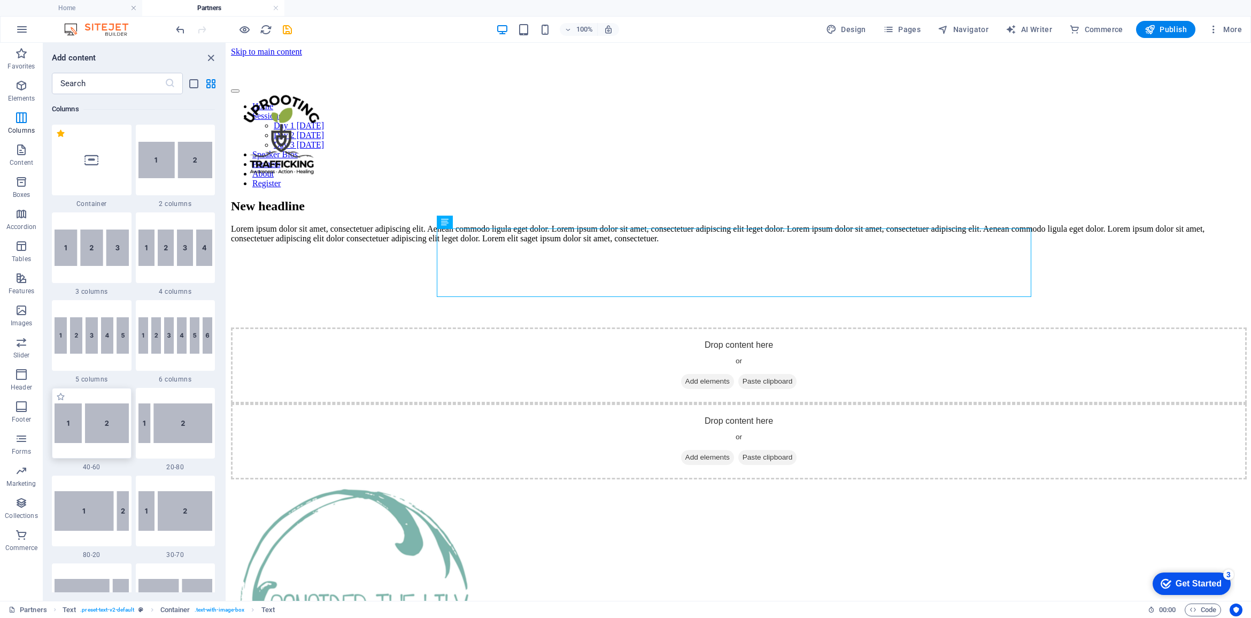
click at [99, 426] on img at bounding box center [92, 423] width 74 height 40
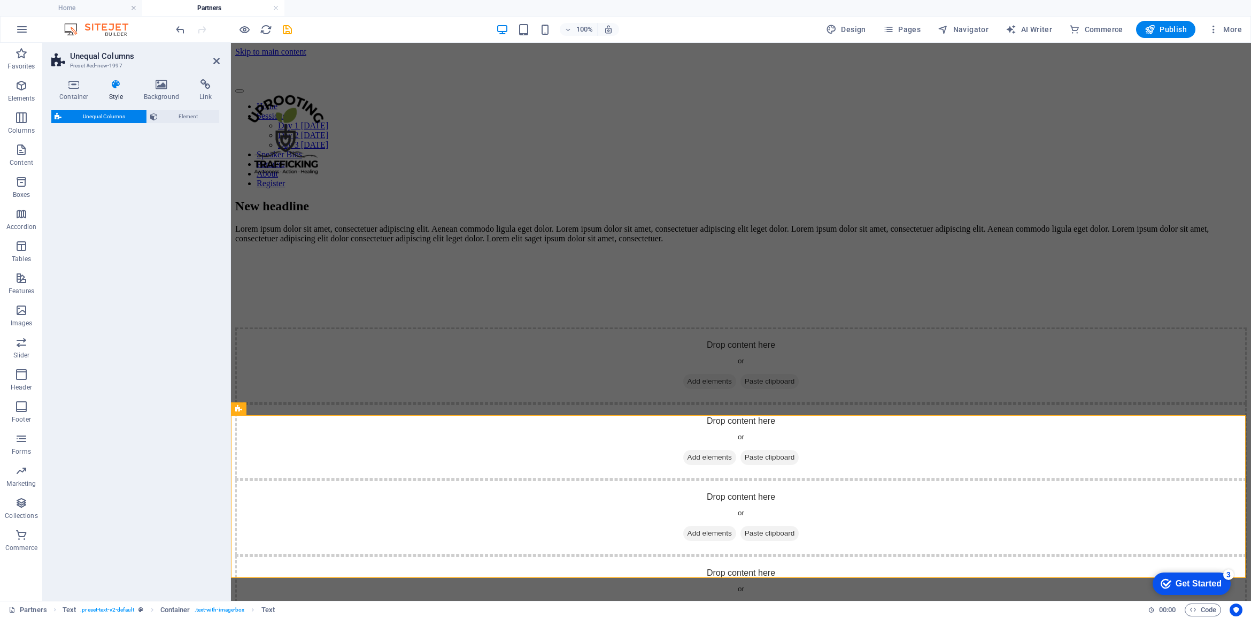
select select "%"
select select "rem"
select select "preset-unequal-columns-v2-1-40-60"
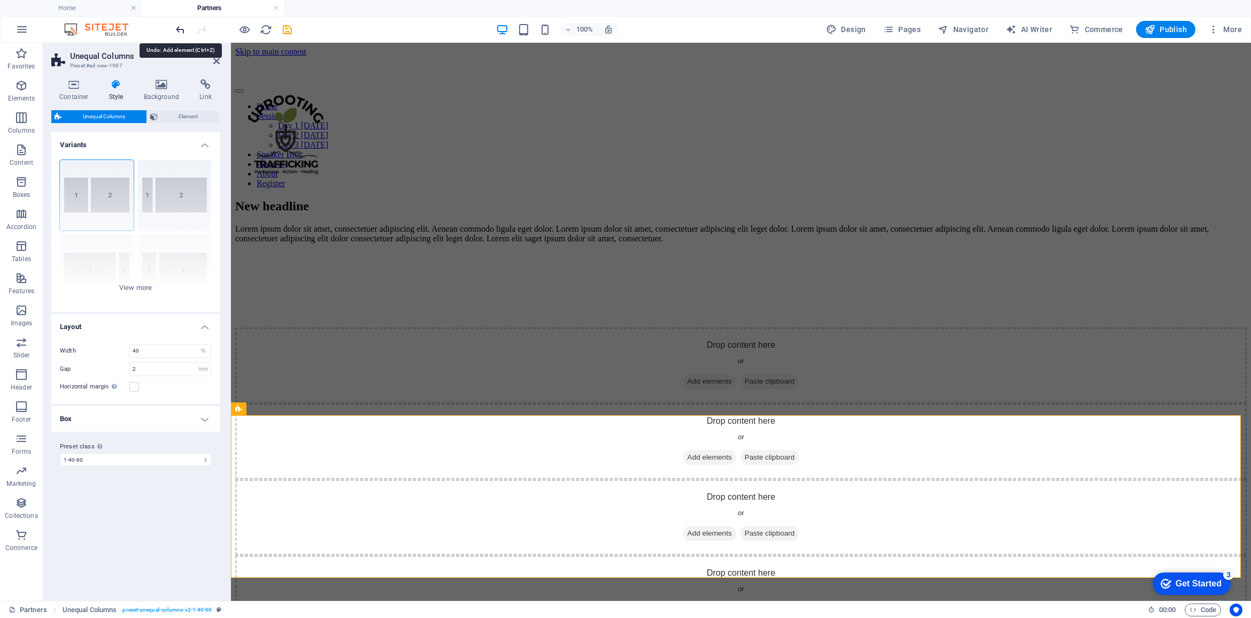
click at [178, 26] on icon "undo" at bounding box center [180, 30] width 12 height 12
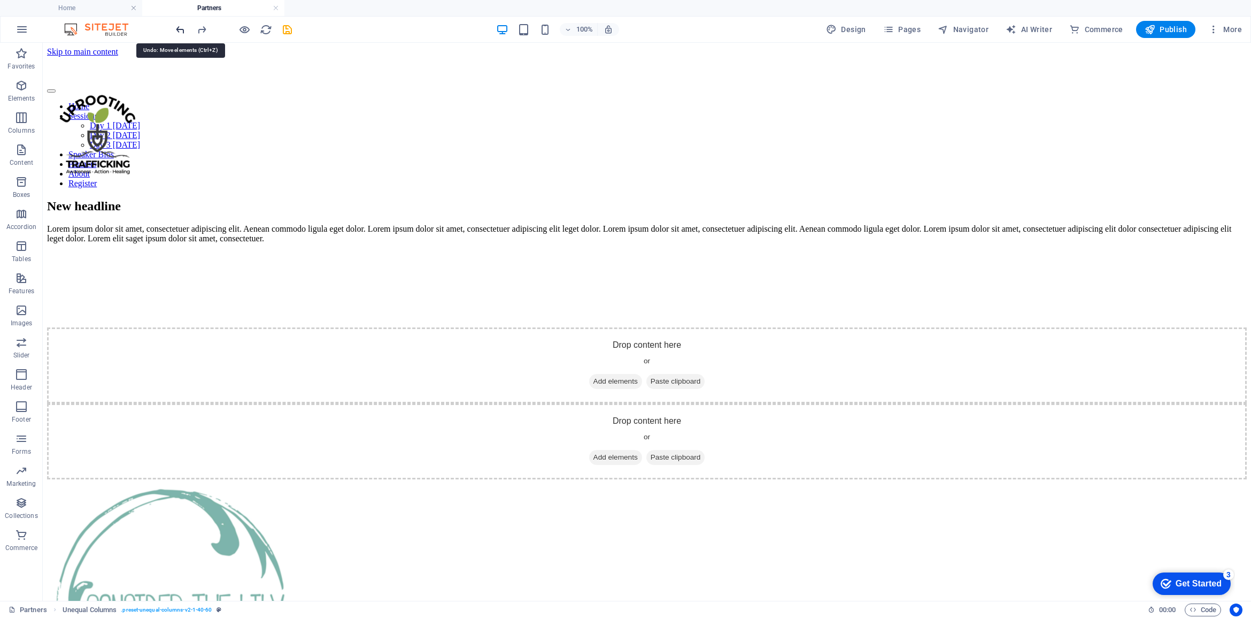
click at [178, 26] on icon "undo" at bounding box center [180, 30] width 12 height 12
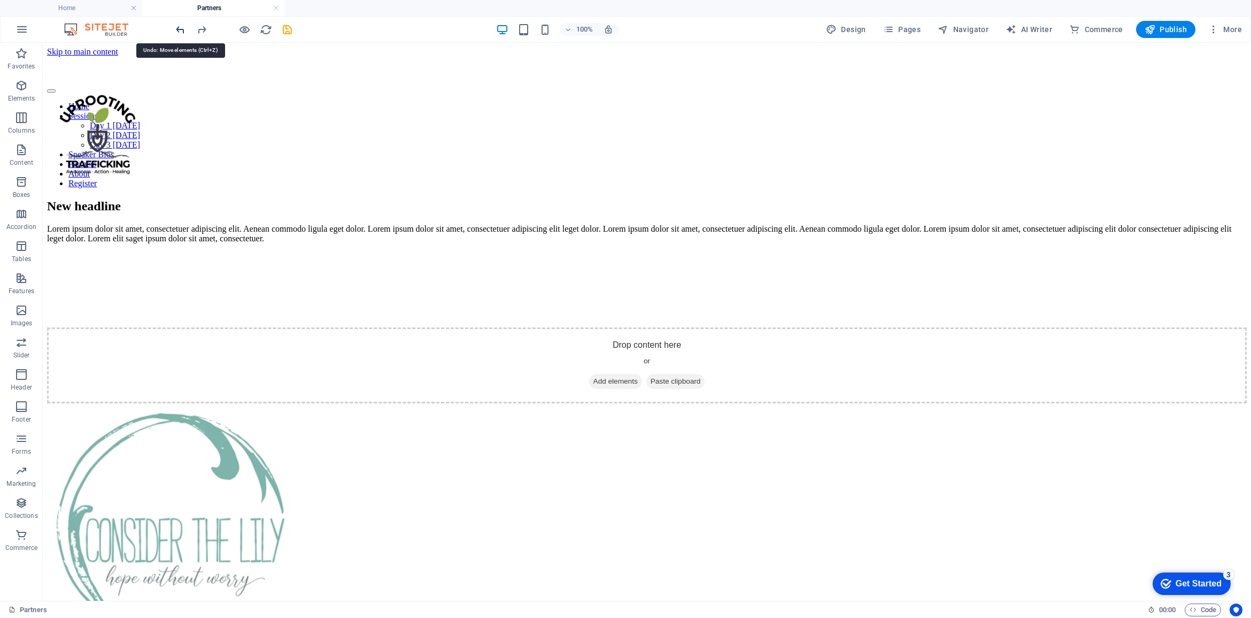
click at [178, 26] on icon "undo" at bounding box center [180, 30] width 12 height 12
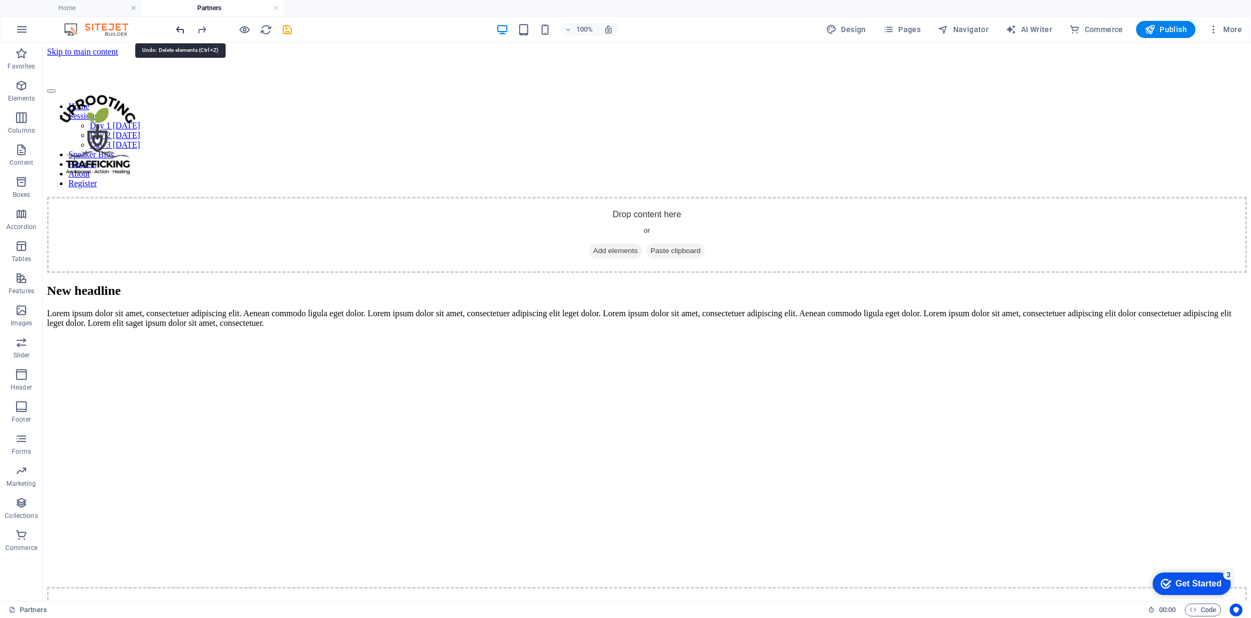
click at [178, 26] on icon "undo" at bounding box center [180, 30] width 12 height 12
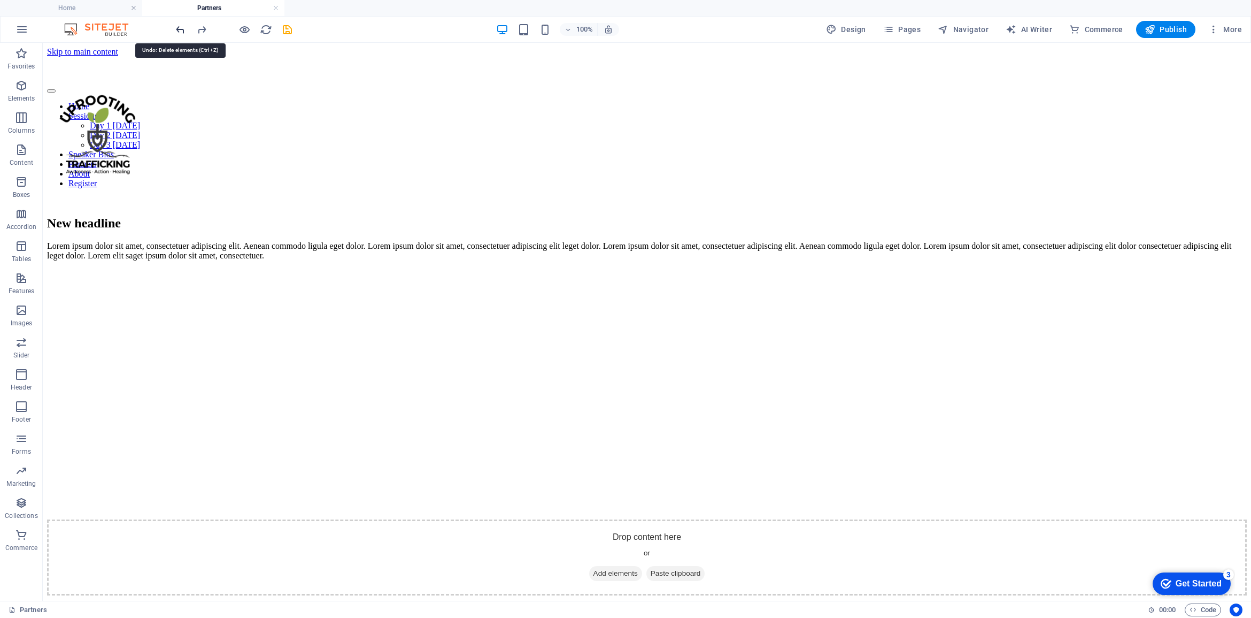
click at [179, 26] on icon "undo" at bounding box center [180, 30] width 12 height 12
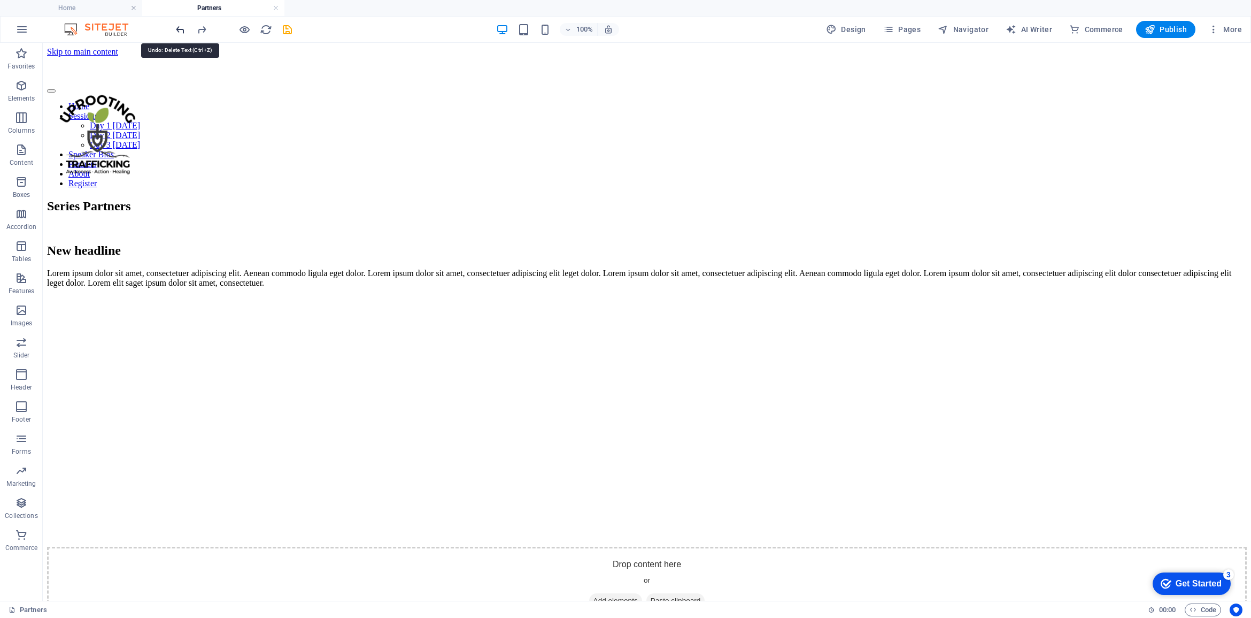
click at [179, 26] on icon "undo" at bounding box center [180, 30] width 12 height 12
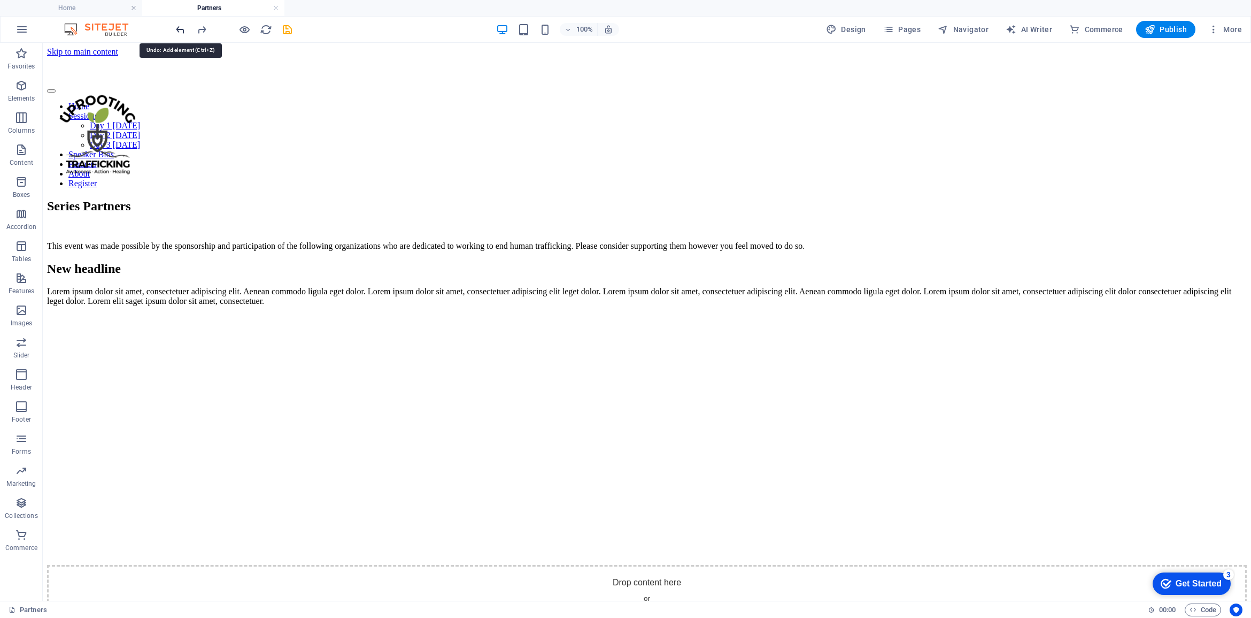
click at [179, 26] on icon "undo" at bounding box center [180, 30] width 12 height 12
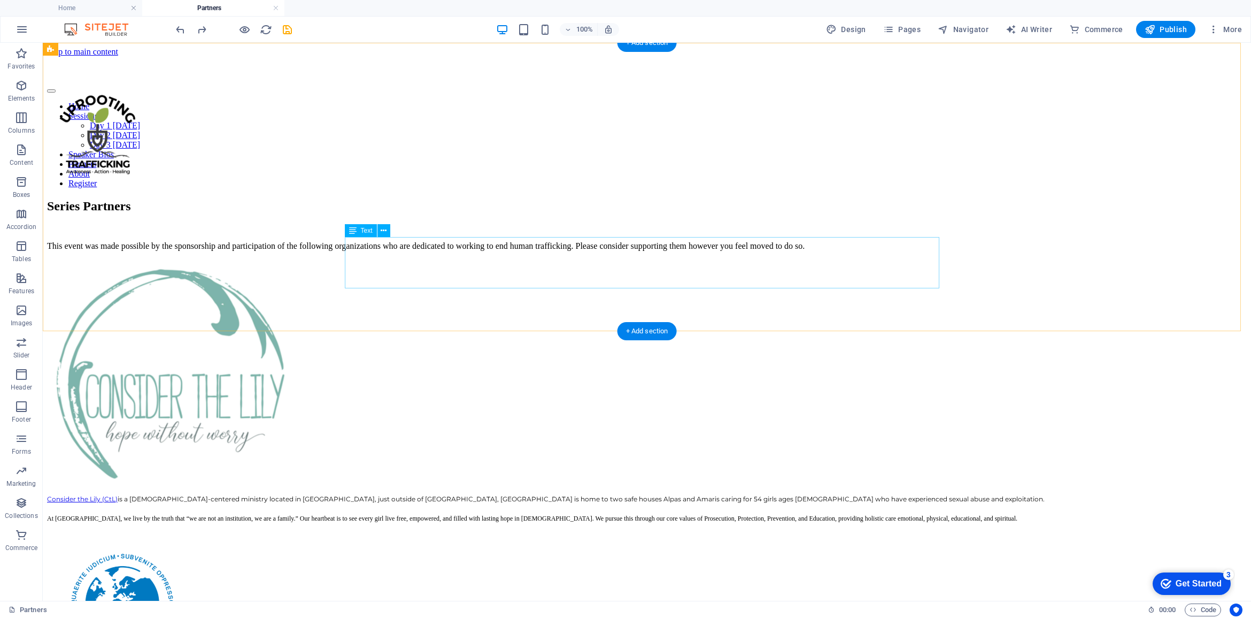
click at [370, 251] on div "This event was made possible by the sponsorship and participation of the follow…" at bounding box center [647, 246] width 1200 height 10
click at [341, 251] on div "Series Partners This event was made possible by the sponsorship and participati…" at bounding box center [647, 225] width 1200 height 52
click at [354, 248] on div "This event was made possible by the sponsorship and participation of the follow…" at bounding box center [647, 246] width 1200 height 10
drag, startPoint x: 28, startPoint y: 121, endPoint x: 167, endPoint y: 186, distance: 154.0
click at [28, 121] on span "Columns" at bounding box center [21, 124] width 43 height 26
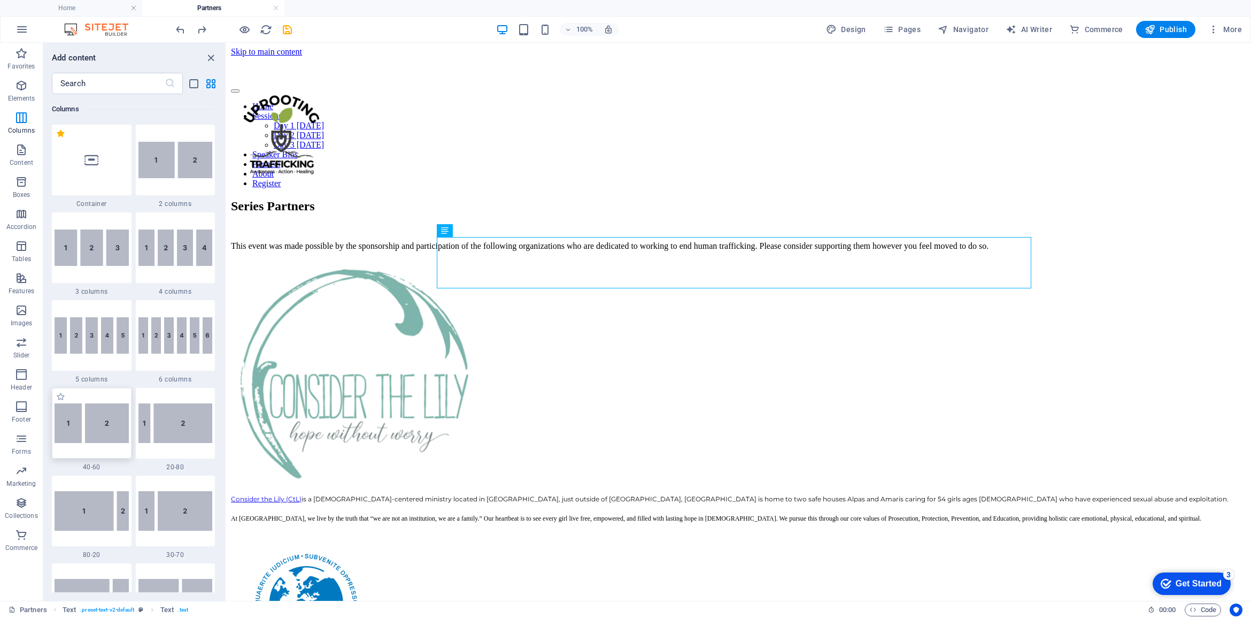
click at [83, 421] on img at bounding box center [92, 423] width 74 height 40
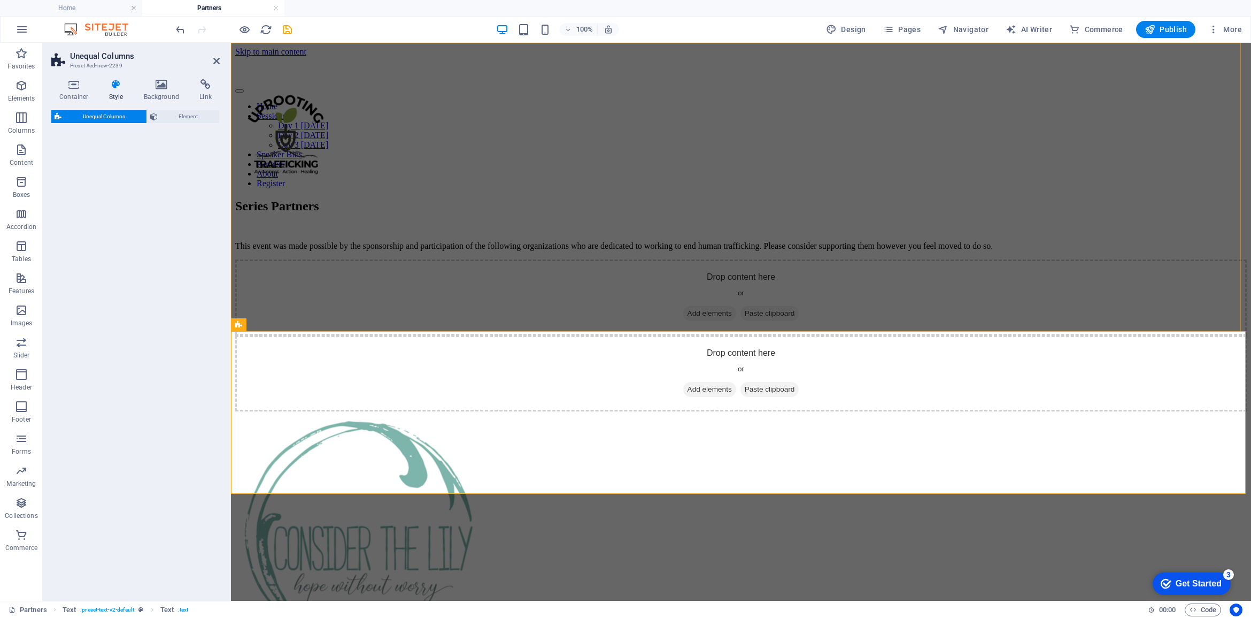
select select "%"
select select "rem"
select select "preset-unequal-columns-v2-1-40-60"
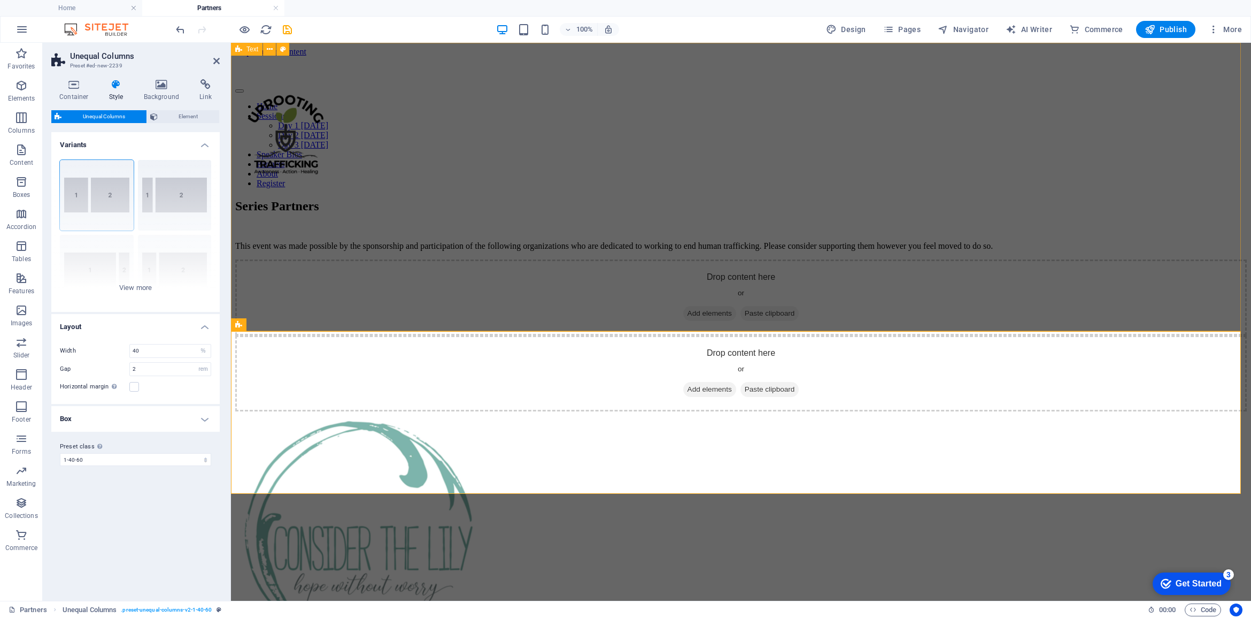
click at [397, 212] on div "Series Partners This event was made possible by the sponsorship and participati…" at bounding box center [741, 225] width 1012 height 52
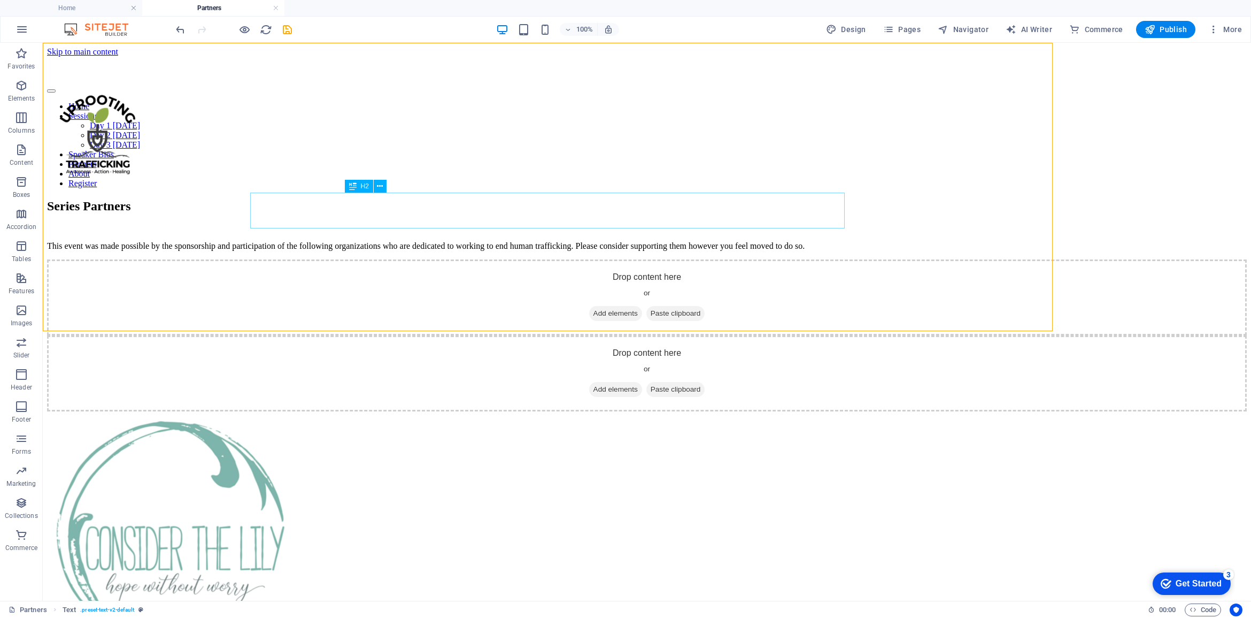
click at [495, 199] on div "Series Partners" at bounding box center [647, 206] width 1200 height 14
click at [181, 26] on icon "undo" at bounding box center [180, 30] width 12 height 12
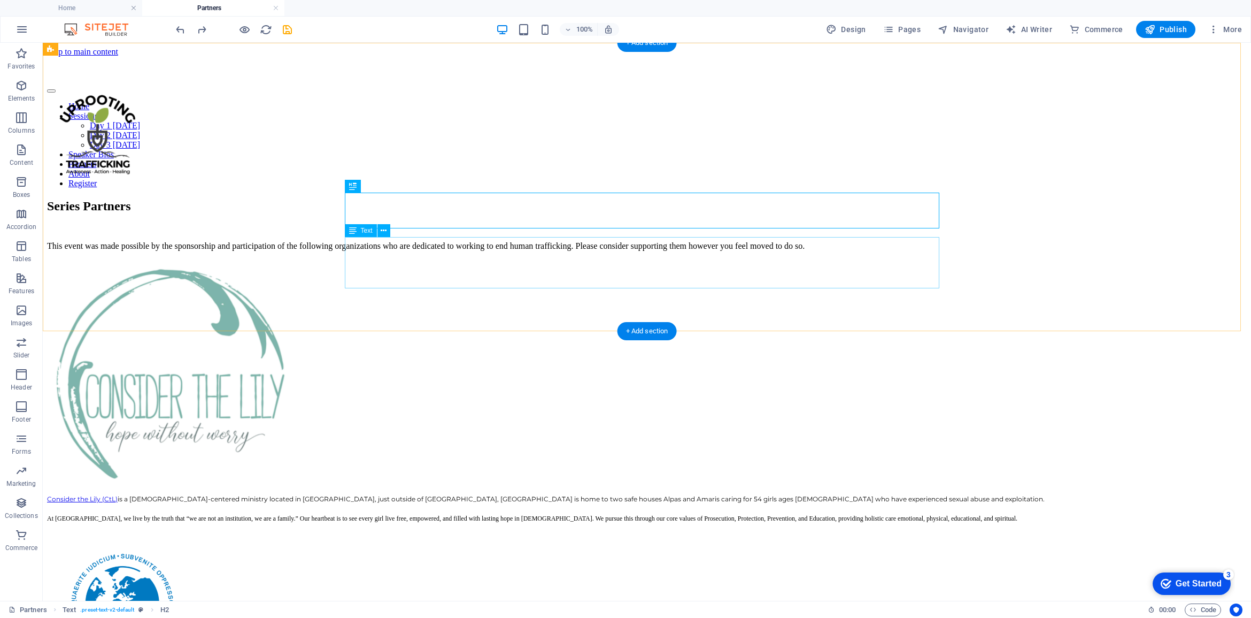
click at [569, 251] on div "This event was made possible by the sponsorship and participation of the follow…" at bounding box center [647, 246] width 1200 height 10
click at [385, 228] on icon at bounding box center [384, 230] width 6 height 11
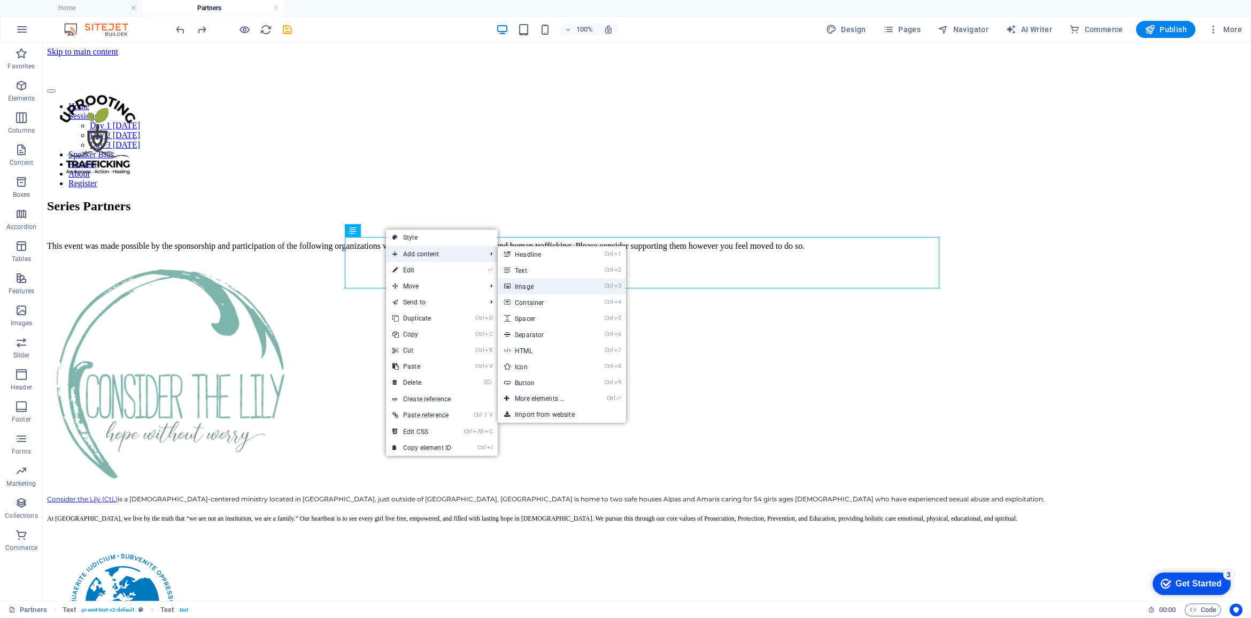
click at [536, 282] on link "Ctrl 3 Image" at bounding box center [542, 286] width 88 height 16
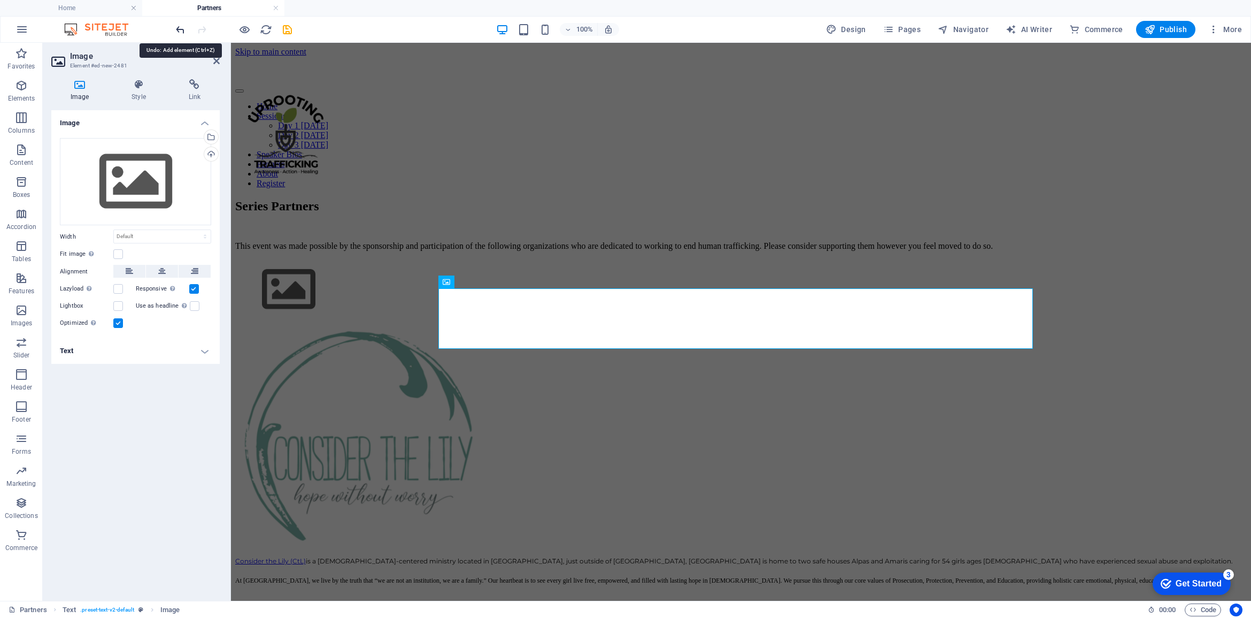
click at [175, 28] on icon "undo" at bounding box center [180, 30] width 12 height 12
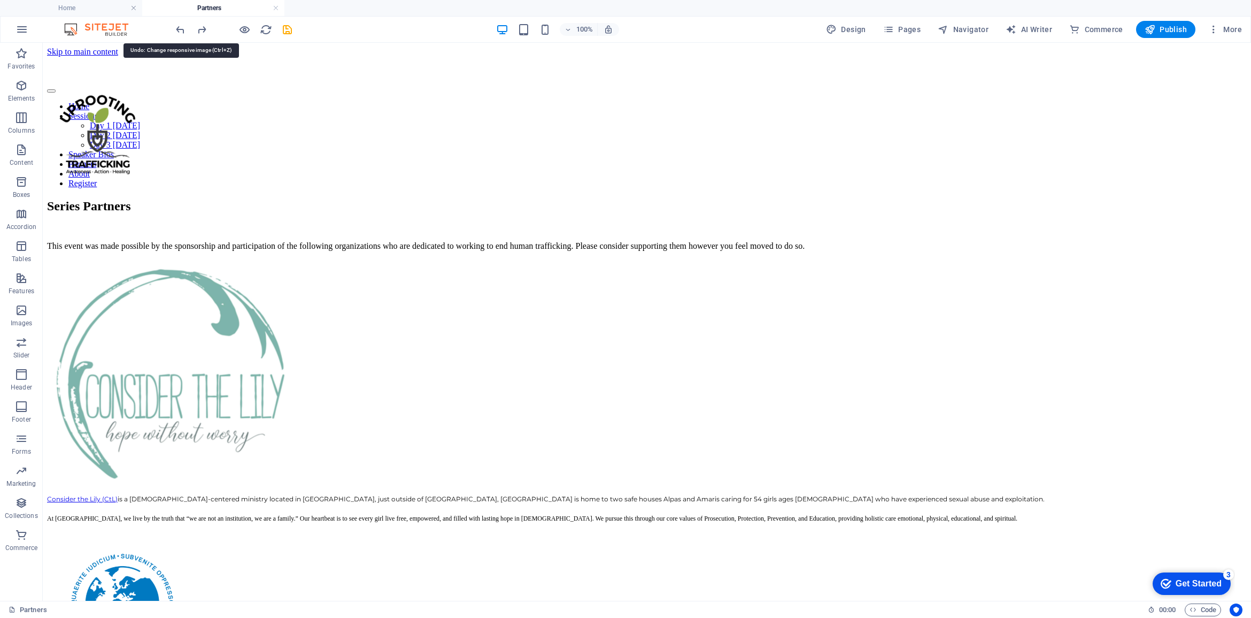
click at [407, 251] on div "This event was made possible by the sponsorship and participation of the follow…" at bounding box center [647, 246] width 1200 height 10
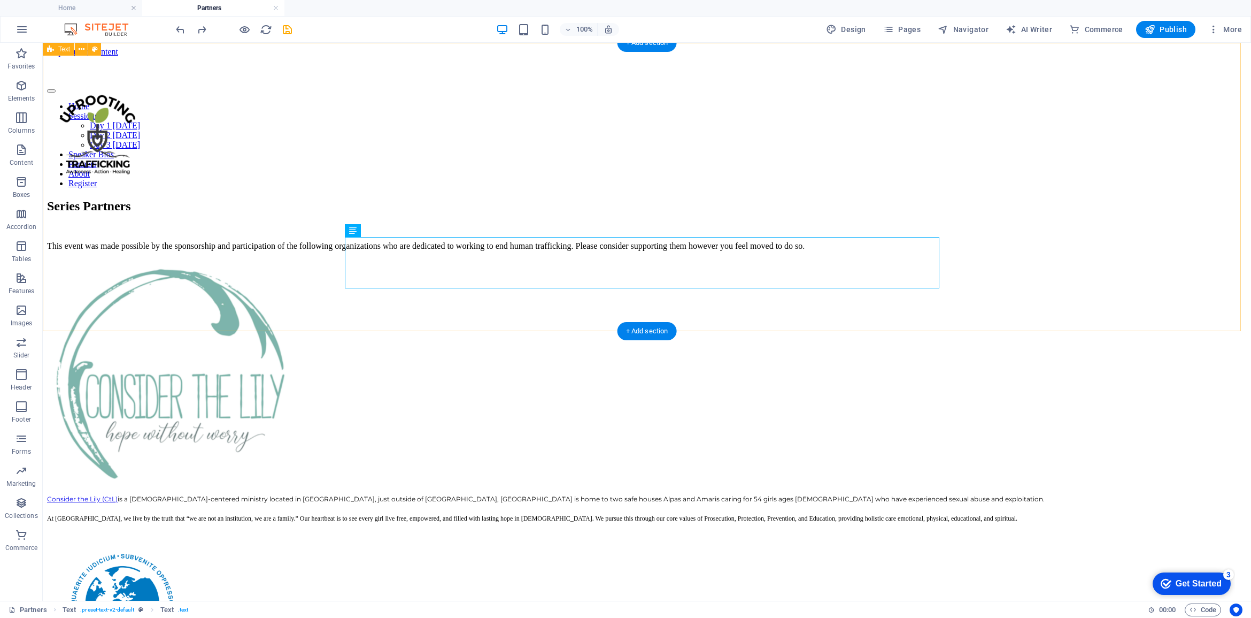
click at [487, 199] on div "Series Partners This event was made possible by the sponsorship and participati…" at bounding box center [647, 225] width 1200 height 52
click at [474, 202] on div "Series Partners" at bounding box center [647, 206] width 1200 height 14
click at [427, 251] on div "This event was made possible by the sponsorship and participation of the follow…" at bounding box center [647, 246] width 1200 height 10
click at [349, 234] on icon at bounding box center [352, 230] width 7 height 13
click at [252, 206] on div "Series Partners This event was made possible by the sponsorship and participati…" at bounding box center [647, 225] width 1200 height 52
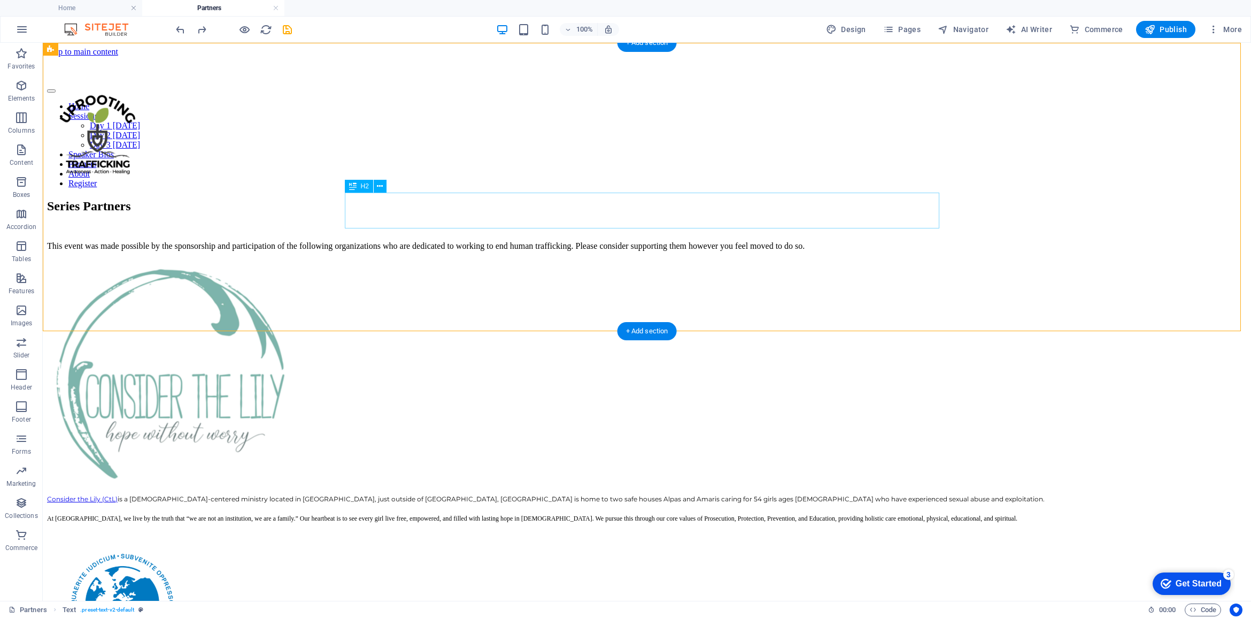
click at [405, 205] on div "Series Partners" at bounding box center [647, 206] width 1200 height 14
drag, startPoint x: 27, startPoint y: 89, endPoint x: 327, endPoint y: 230, distance: 331.5
click at [27, 89] on icon "button" at bounding box center [21, 85] width 13 height 13
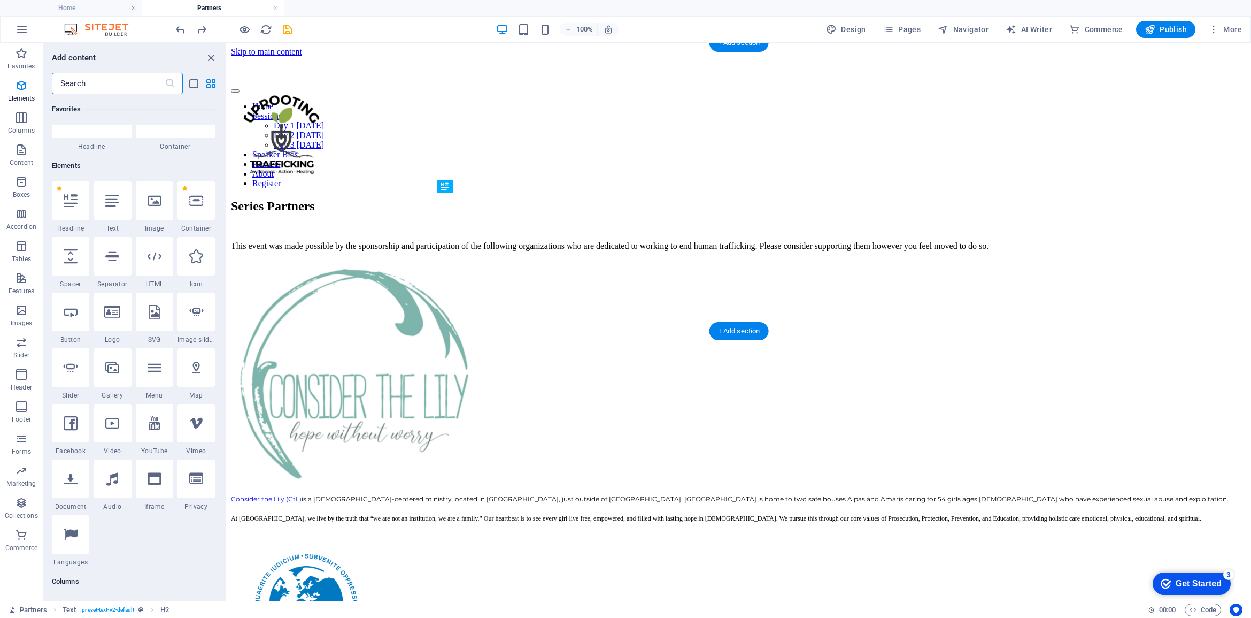
scroll to position [113, 0]
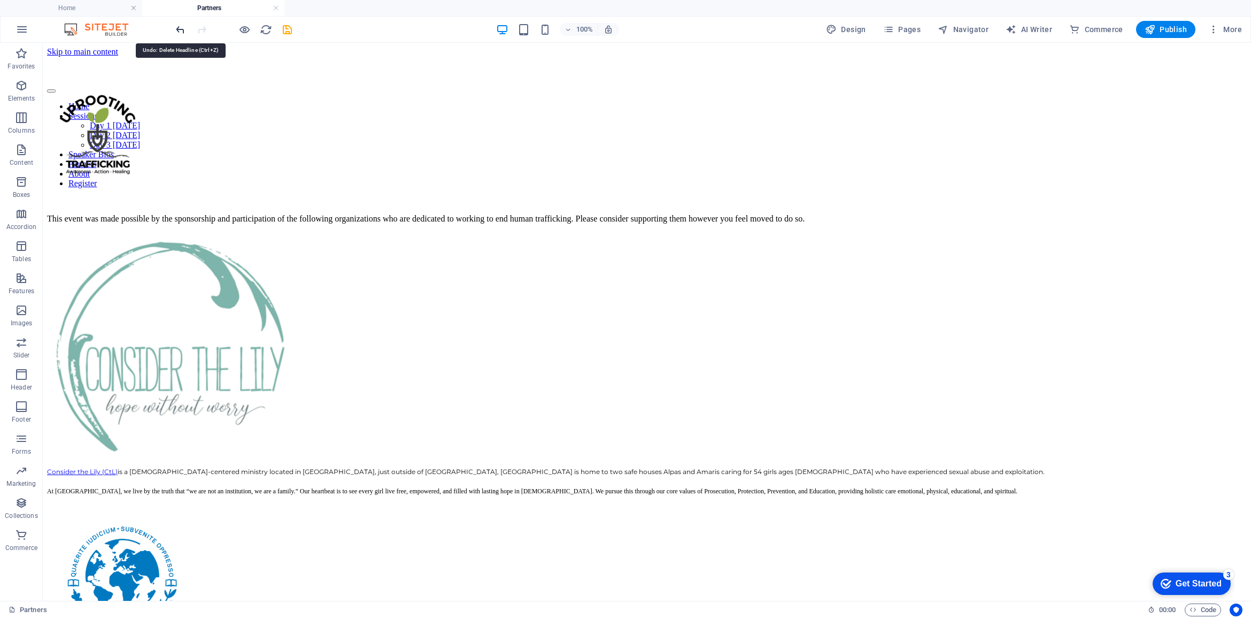
click at [179, 28] on icon "undo" at bounding box center [180, 30] width 12 height 12
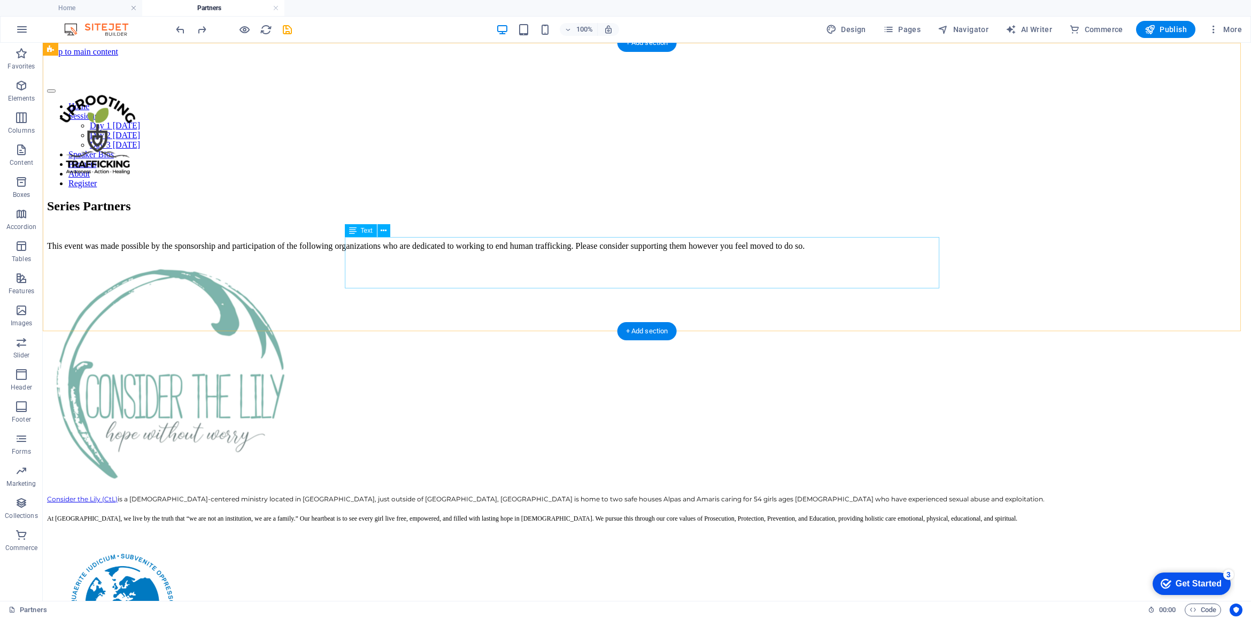
click at [422, 251] on div "This event was made possible by the sponsorship and participation of the follow…" at bounding box center [647, 246] width 1200 height 10
click at [22, 116] on icon "button" at bounding box center [21, 117] width 13 height 13
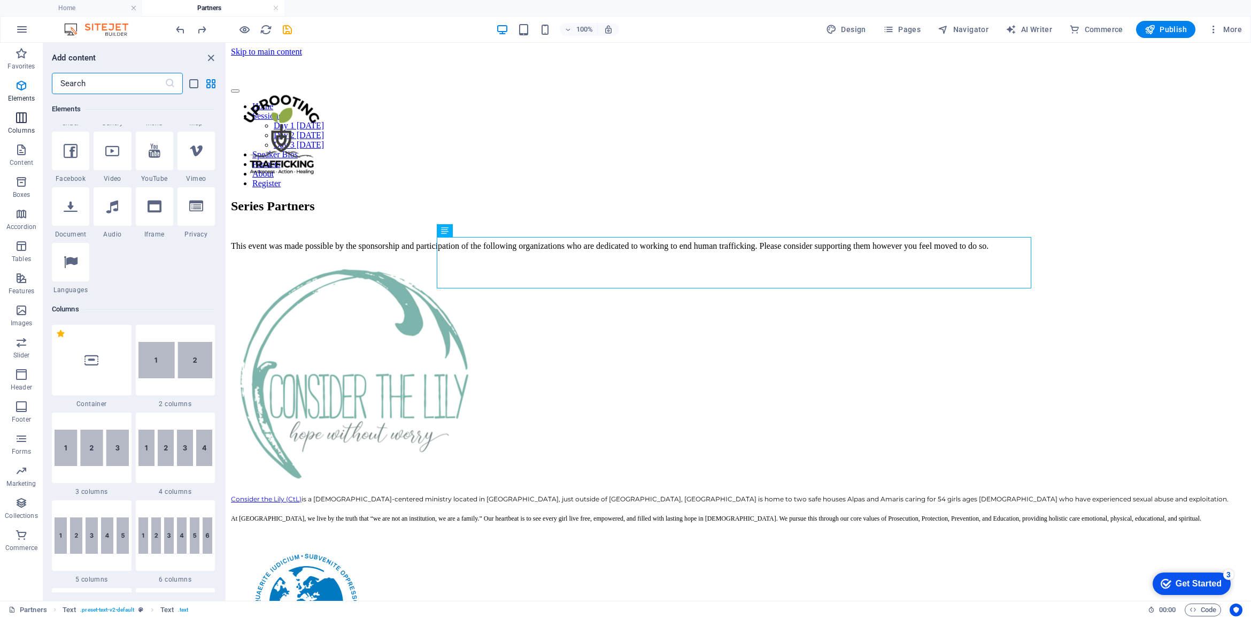
scroll to position [529, 0]
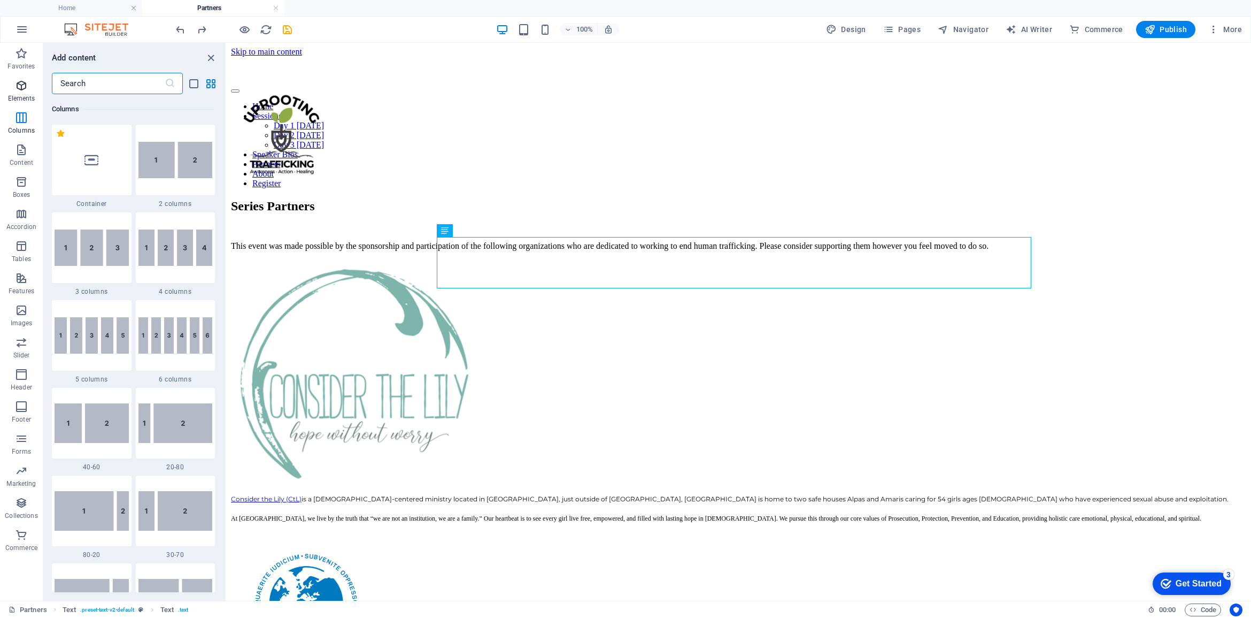
click at [27, 87] on icon "button" at bounding box center [21, 85] width 13 height 13
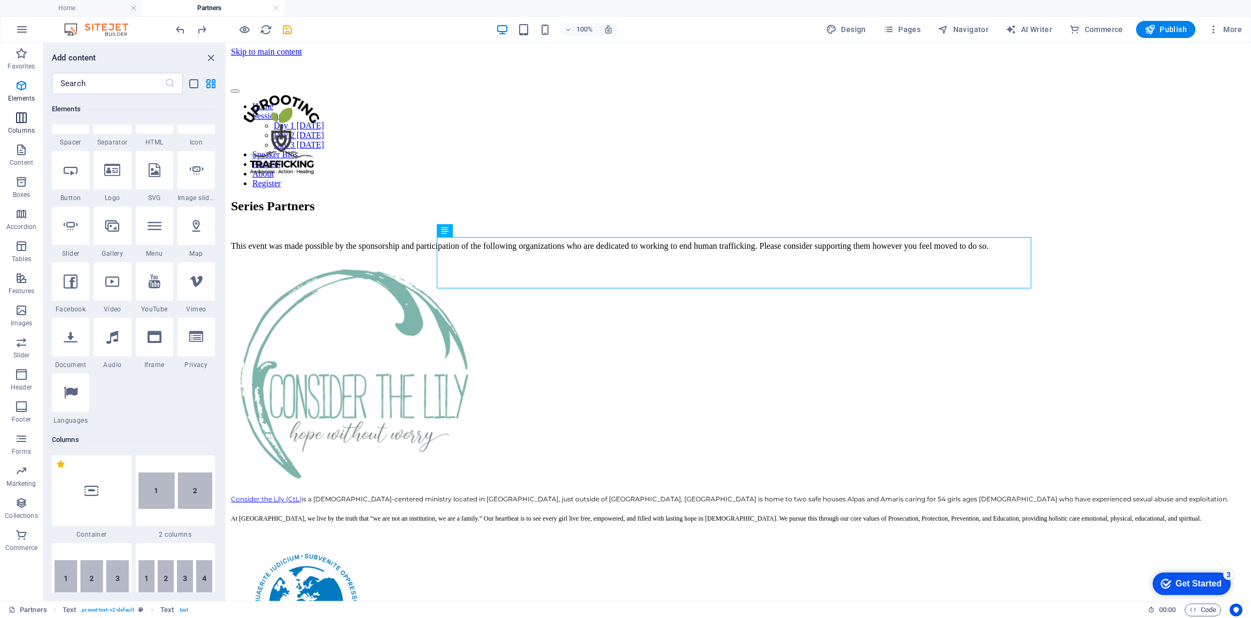
scroll to position [113, 0]
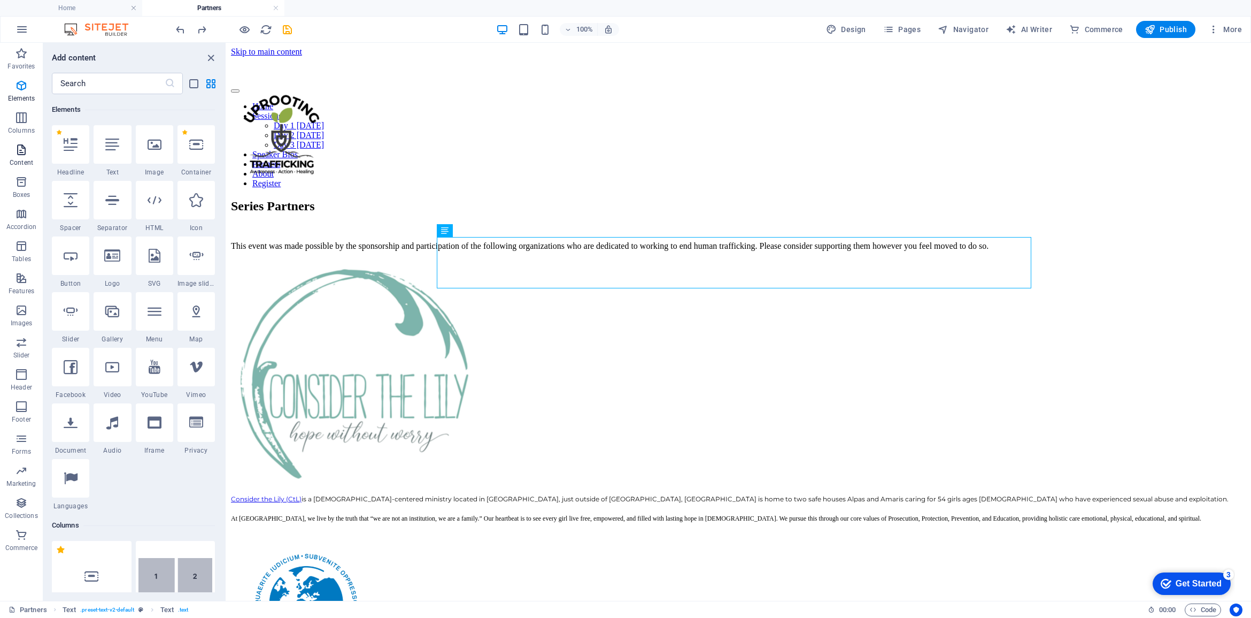
click at [18, 159] on p "Content" at bounding box center [22, 162] width 24 height 9
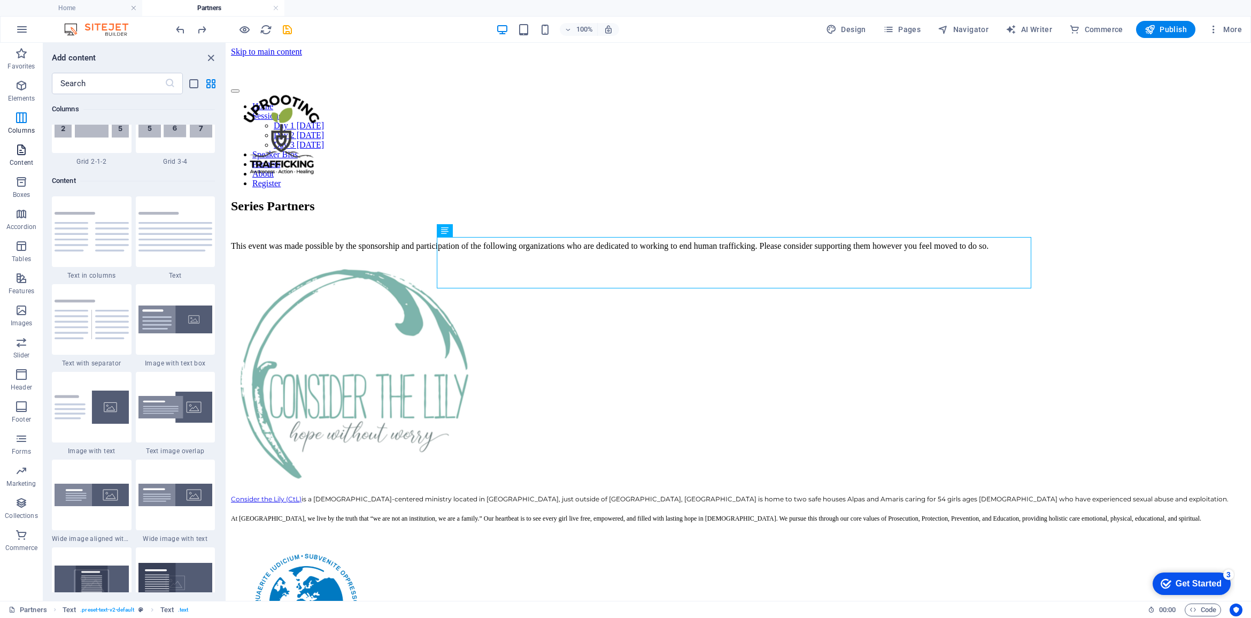
scroll to position [1870, 0]
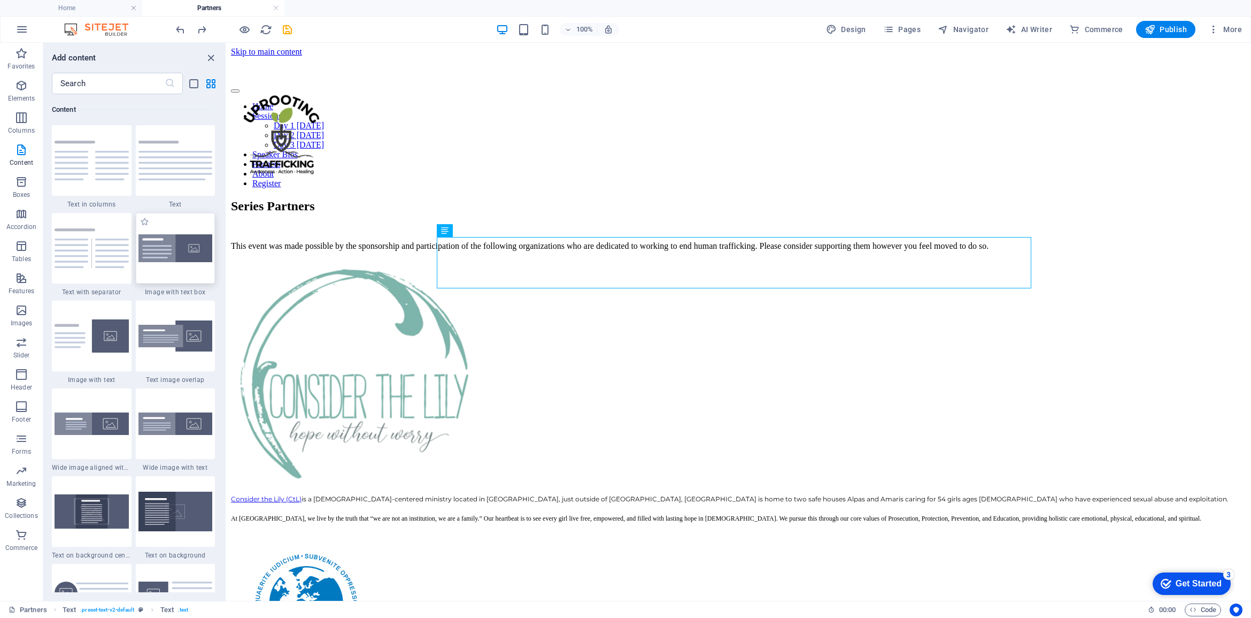
click at [179, 254] on img at bounding box center [175, 248] width 74 height 28
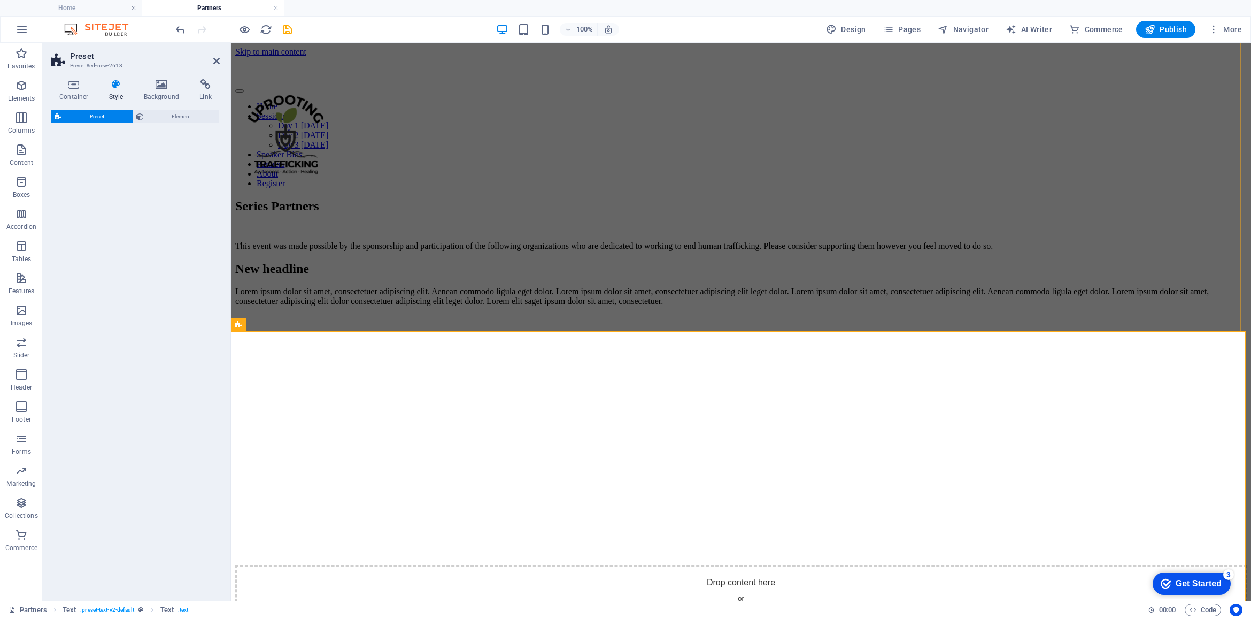
drag, startPoint x: 643, startPoint y: 323, endPoint x: 453, endPoint y: 288, distance: 193.2
select select "rem"
select select "px"
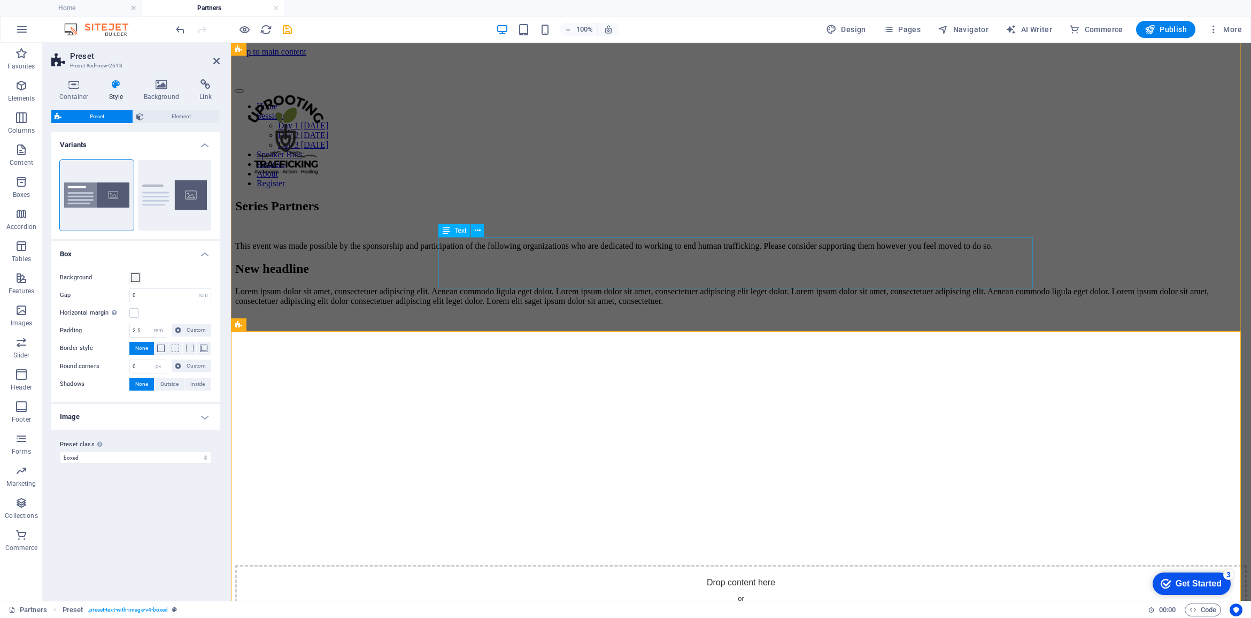
drag, startPoint x: 405, startPoint y: 236, endPoint x: 465, endPoint y: 278, distance: 73.3
click at [157, 194] on button "Default" at bounding box center [175, 195] width 74 height 71
type input "2"
type input "0"
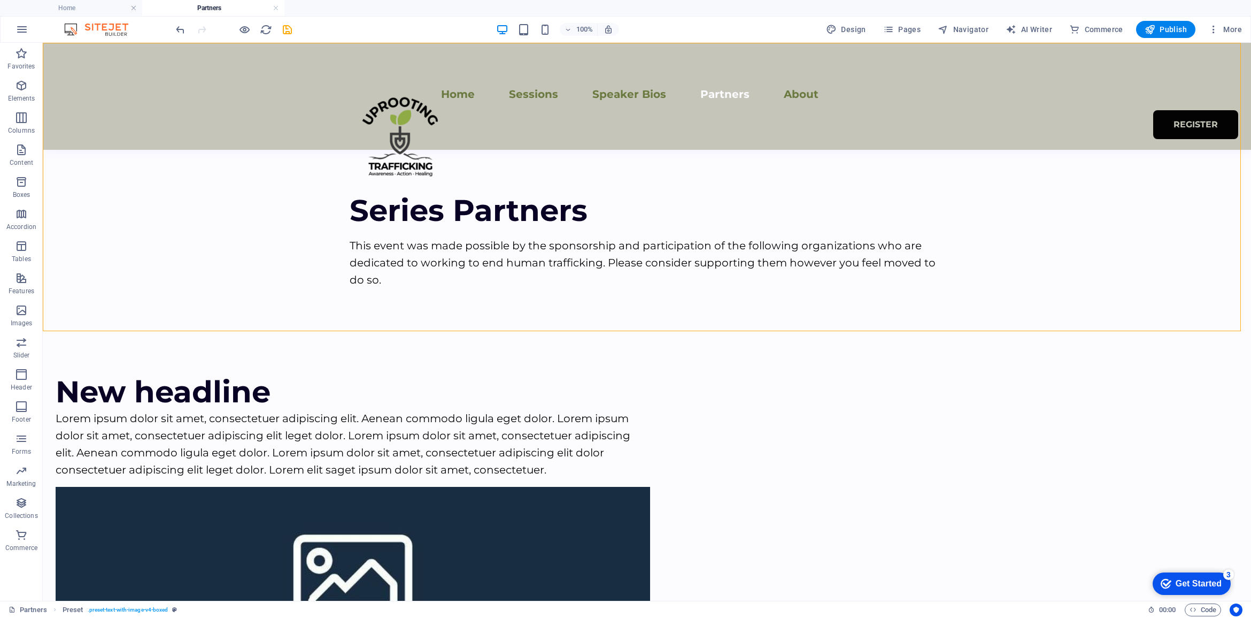
click at [278, 238] on div "Series Partners This event was made possible by the sponsorship and participati…" at bounding box center [647, 187] width 1208 height 288
click at [298, 210] on div "Series Partners This event was made possible by the sponsorship and participati…" at bounding box center [647, 187] width 1208 height 288
click at [544, 250] on div "This event was made possible by the sponsorship and participation of the follow…" at bounding box center [647, 262] width 595 height 51
click at [292, 182] on div "Series Partners This event was made possible by the sponsorship and participati…" at bounding box center [647, 187] width 1208 height 288
click at [91, 214] on div "Series Partners This event was made possible by the sponsorship and participati…" at bounding box center [647, 187] width 1208 height 288
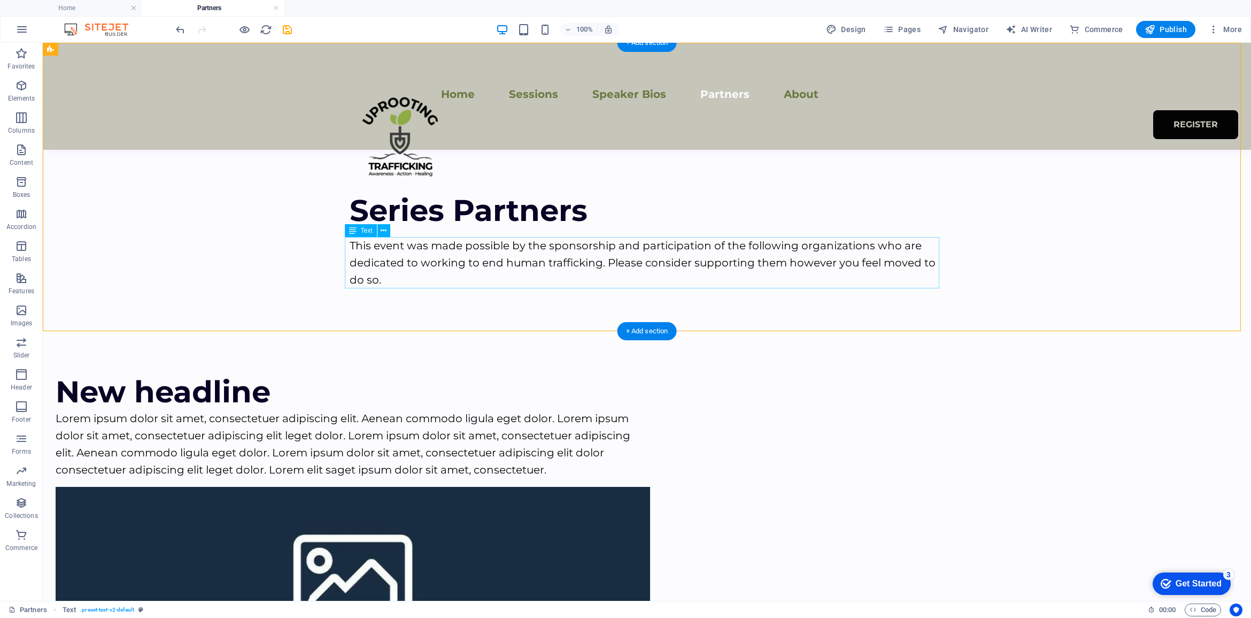
click at [393, 254] on div "This event was made possible by the sponsorship and participation of the follow…" at bounding box center [647, 262] width 595 height 51
click at [379, 282] on div "This event was made possible by the sponsorship and participation of the follow…" at bounding box center [647, 262] width 595 height 51
drag, startPoint x: 397, startPoint y: 280, endPoint x: 348, endPoint y: 246, distance: 58.9
click at [350, 246] on div "This event was made possible by the sponsorship and participation of the follow…" at bounding box center [647, 262] width 595 height 51
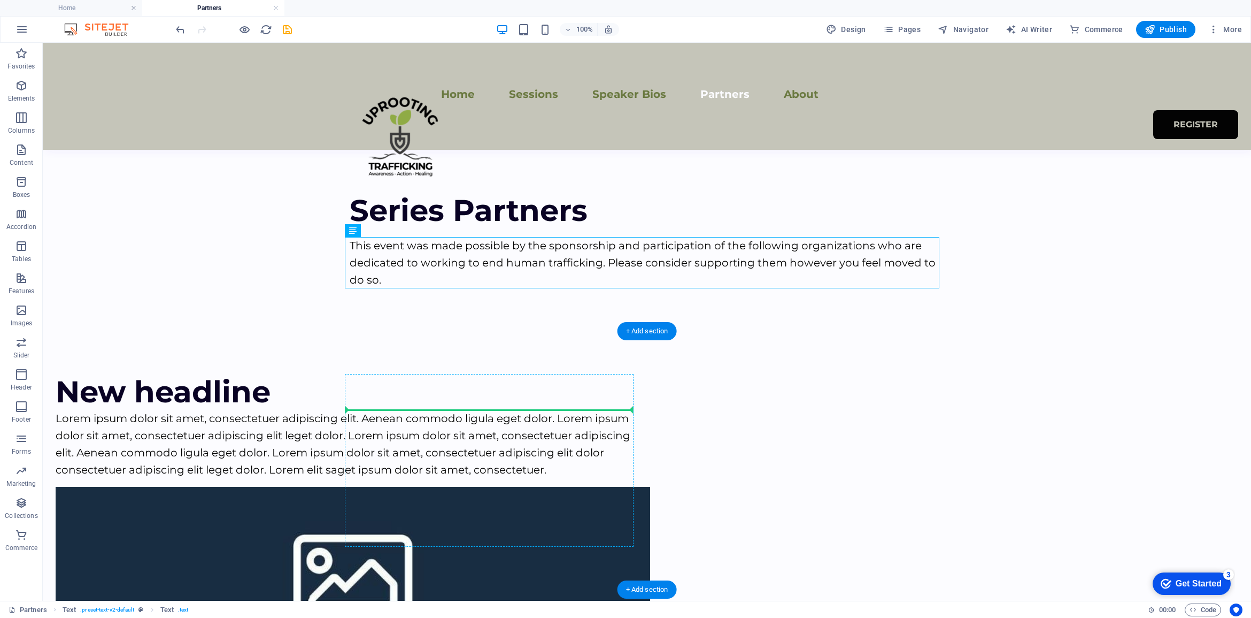
drag, startPoint x: 408, startPoint y: 332, endPoint x: 390, endPoint y: 435, distance: 104.2
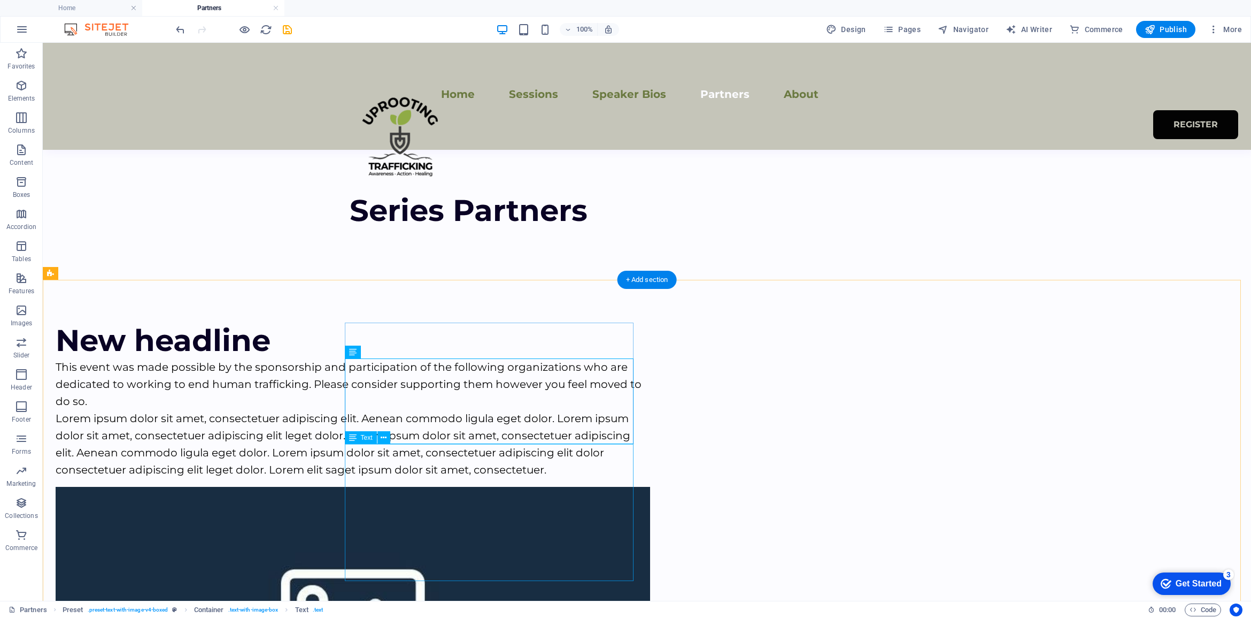
click at [456, 478] on div "Lorem ipsum dolor sit amet, consectetuer adipiscing elit. Aenean commodo ligula…" at bounding box center [353, 444] width 595 height 68
click at [382, 437] on icon at bounding box center [384, 437] width 6 height 11
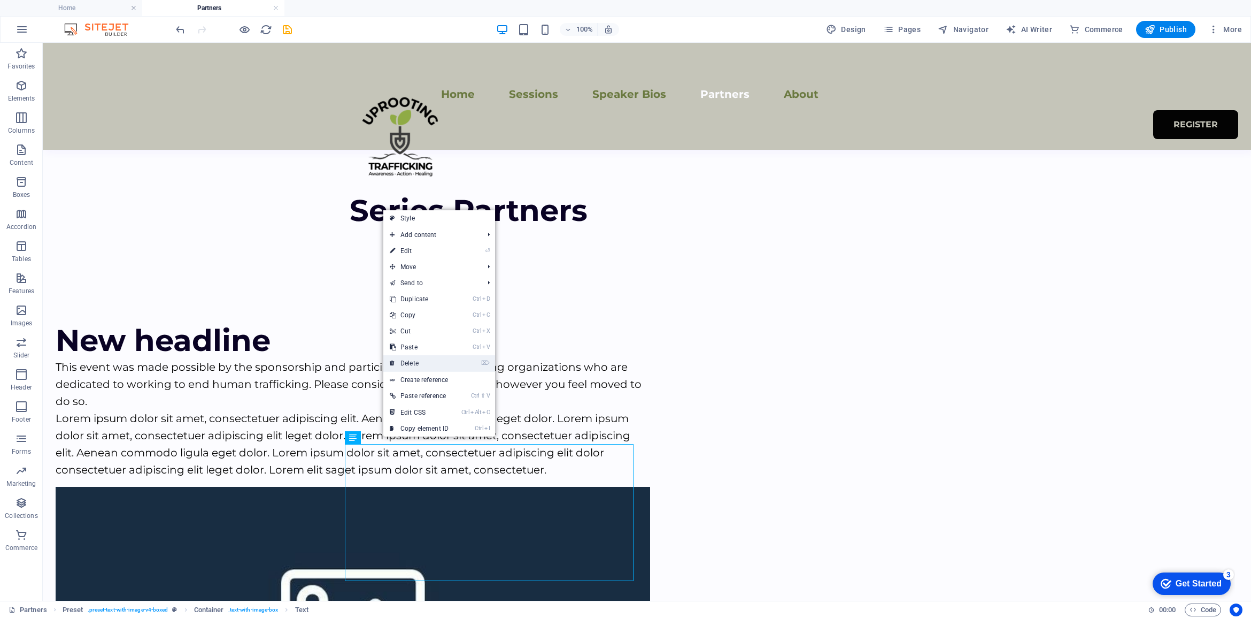
click at [428, 360] on link "⌦ Delete" at bounding box center [419, 363] width 72 height 16
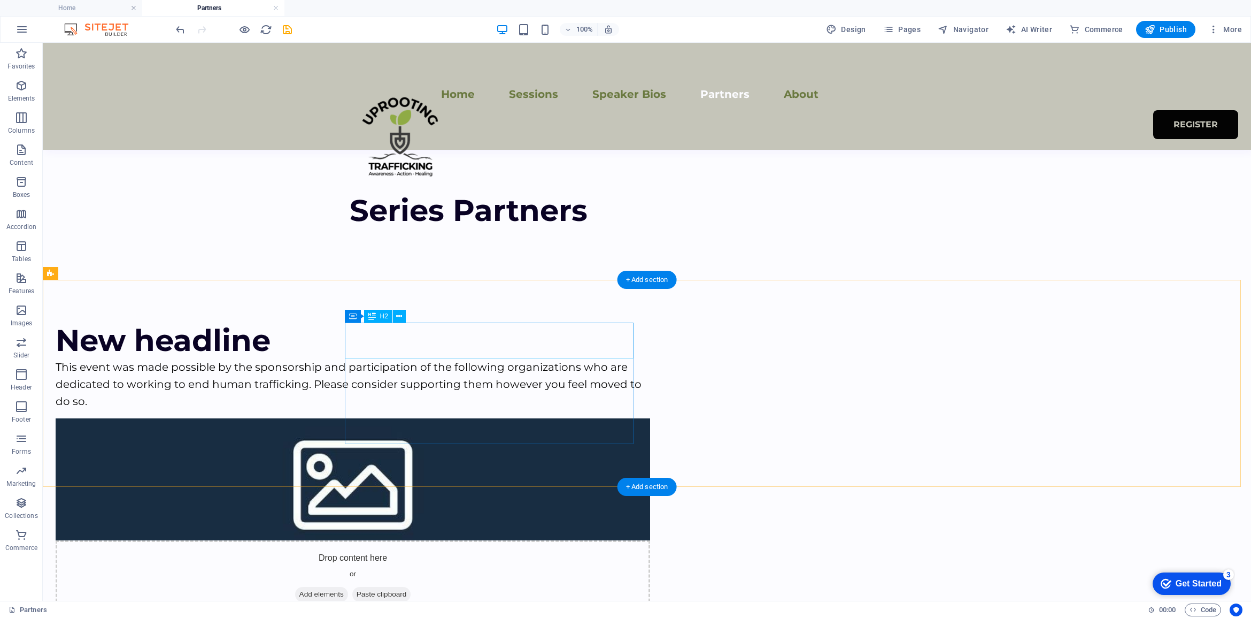
click at [519, 338] on div "New headline" at bounding box center [353, 340] width 595 height 36
click at [522, 338] on div "New headline" at bounding box center [353, 340] width 595 height 36
drag, startPoint x: 522, startPoint y: 338, endPoint x: 336, endPoint y: 338, distance: 186.6
click at [524, 338] on div "New headline" at bounding box center [353, 340] width 595 height 36
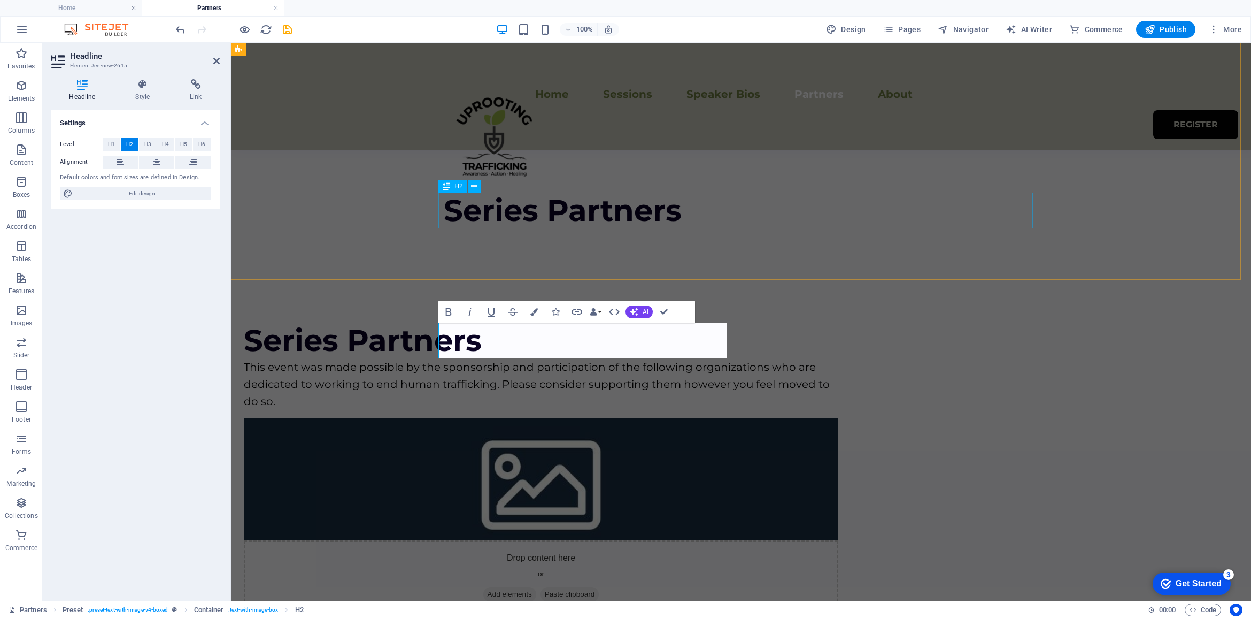
click at [802, 228] on div at bounding box center [741, 232] width 595 height 9
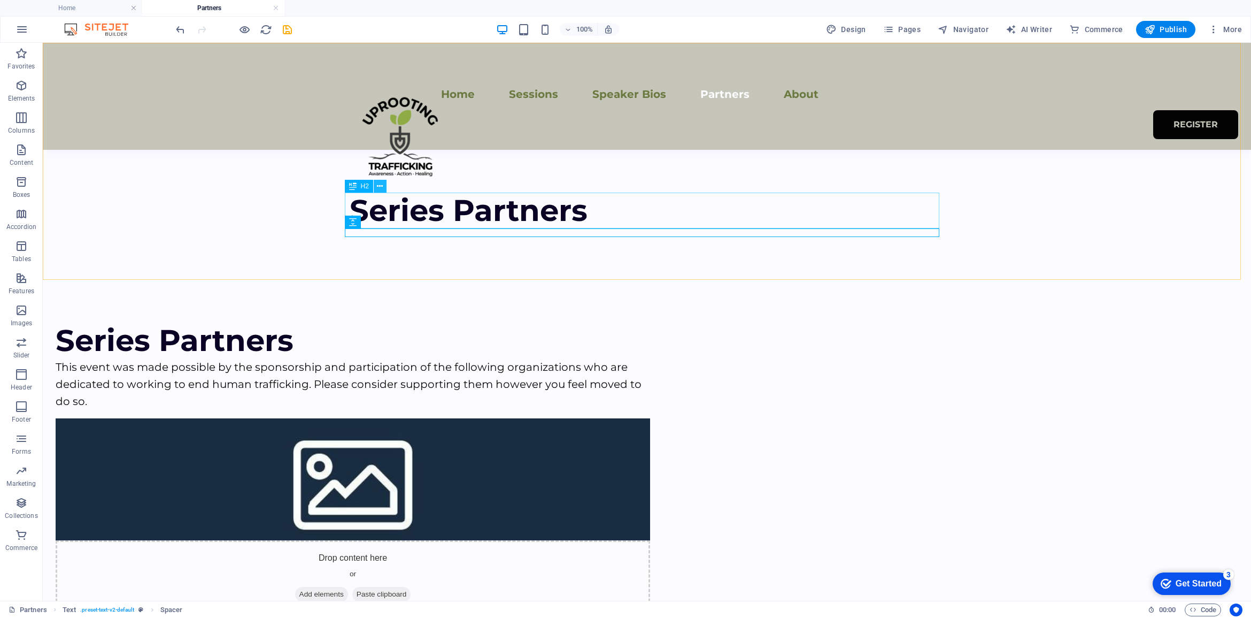
click at [382, 186] on icon at bounding box center [380, 186] width 6 height 11
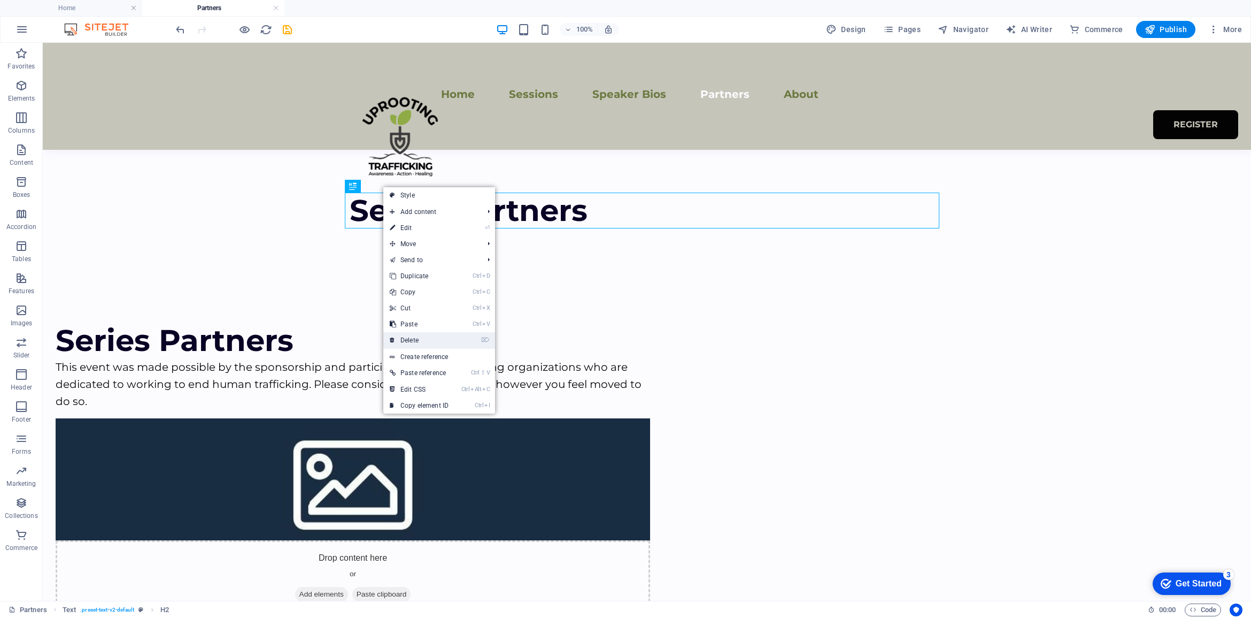
drag, startPoint x: 380, startPoint y: 296, endPoint x: 422, endPoint y: 340, distance: 61.3
click at [422, 340] on link "⌦ Delete" at bounding box center [419, 340] width 72 height 16
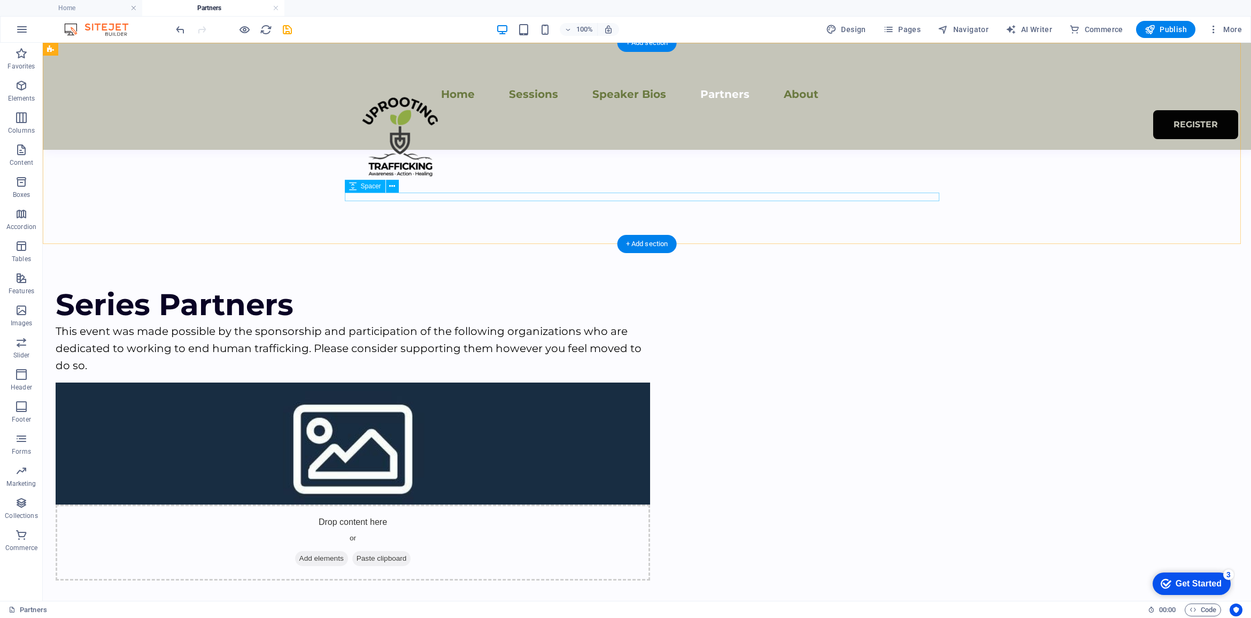
click at [379, 200] on div at bounding box center [647, 196] width 595 height 9
click at [388, 187] on button at bounding box center [392, 186] width 13 height 13
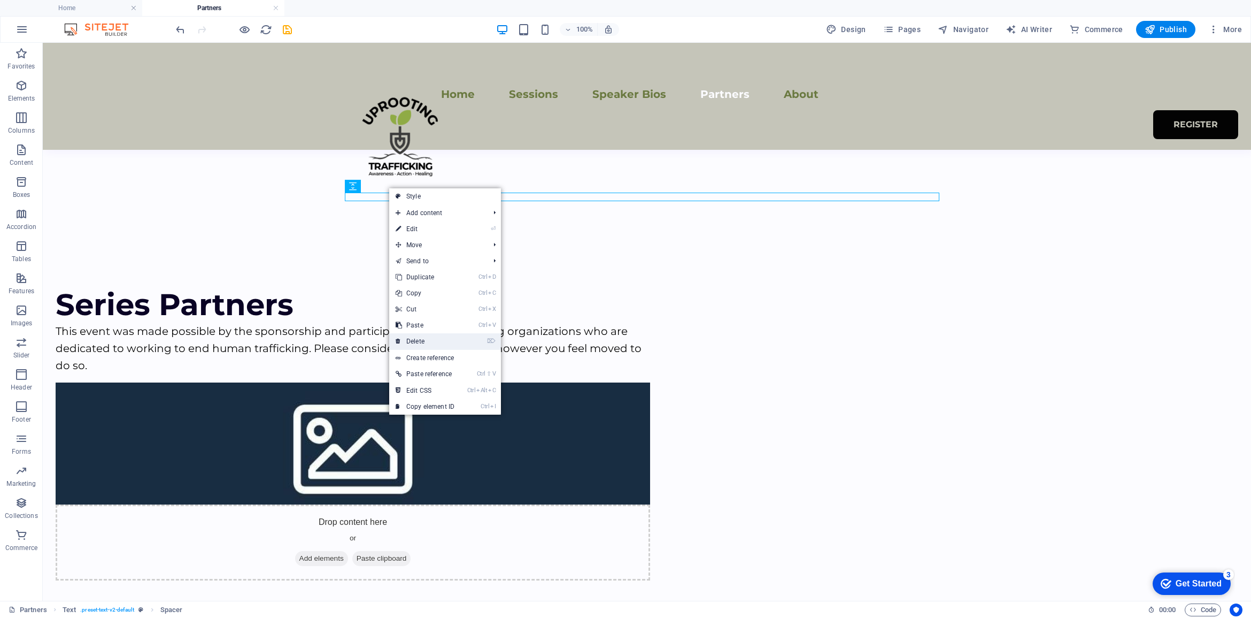
click at [420, 344] on link "⌦ Delete" at bounding box center [425, 341] width 72 height 16
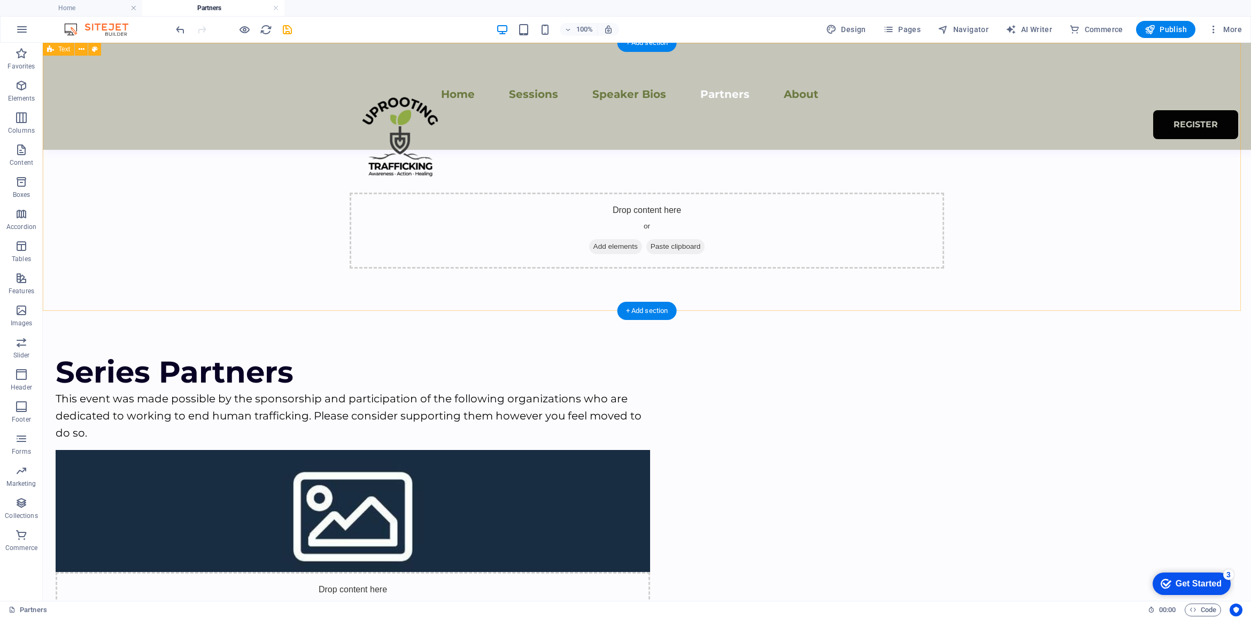
click at [703, 192] on div "Drop content here or Add elements Paste clipboard" at bounding box center [647, 230] width 595 height 76
click at [432, 227] on div "Drop content here or Add elements Paste clipboard" at bounding box center [647, 230] width 595 height 76
click at [239, 226] on div "Drop content here or Add elements Paste clipboard" at bounding box center [647, 177] width 1208 height 268
click at [659, 210] on div "Drop content here or Add elements Paste clipboard" at bounding box center [647, 230] width 595 height 76
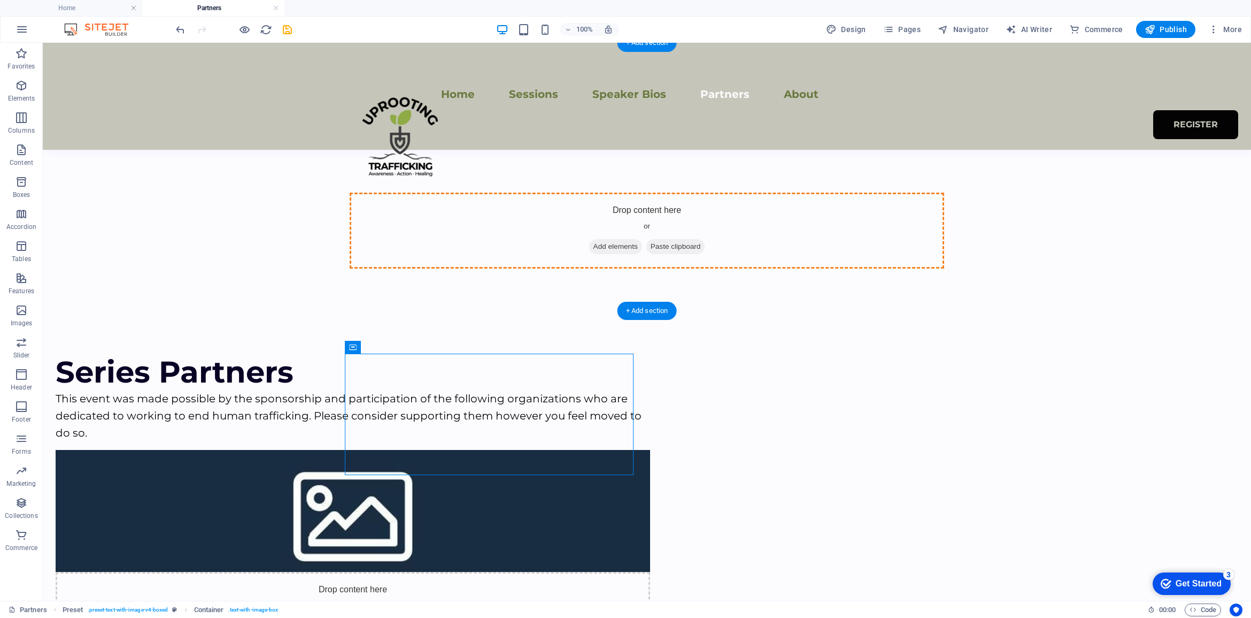
drag, startPoint x: 397, startPoint y: 386, endPoint x: 383, endPoint y: 228, distance: 158.8
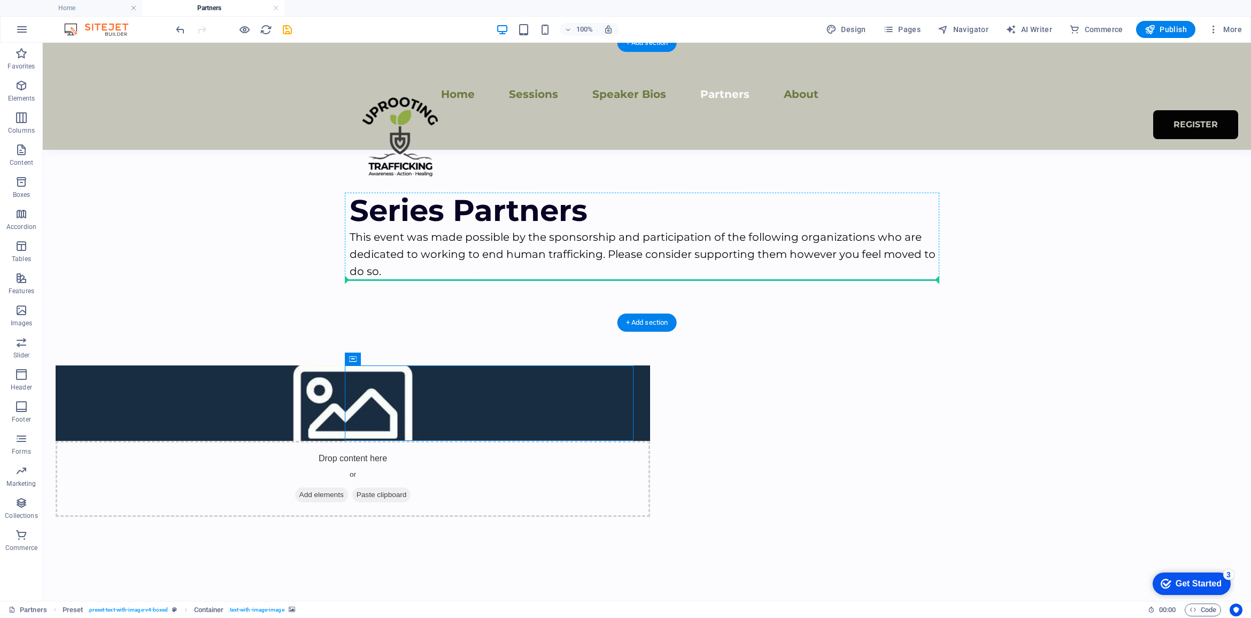
drag, startPoint x: 452, startPoint y: 325, endPoint x: 707, endPoint y: 264, distance: 262.9
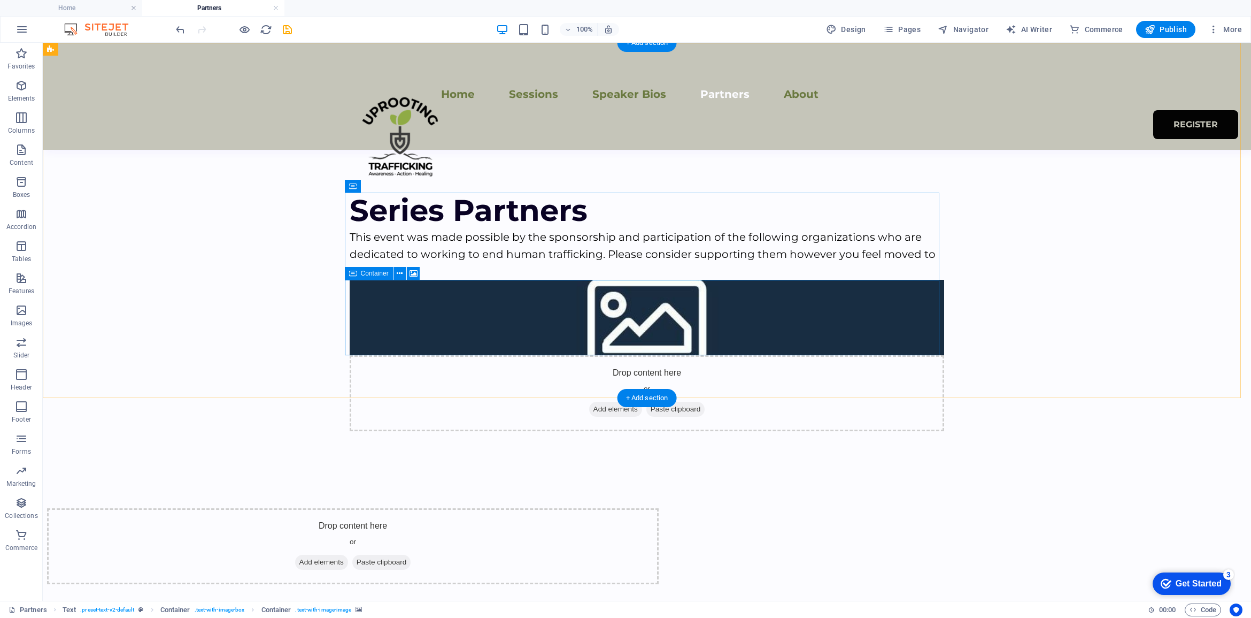
click at [589, 402] on span "Add elements" at bounding box center [615, 409] width 53 height 15
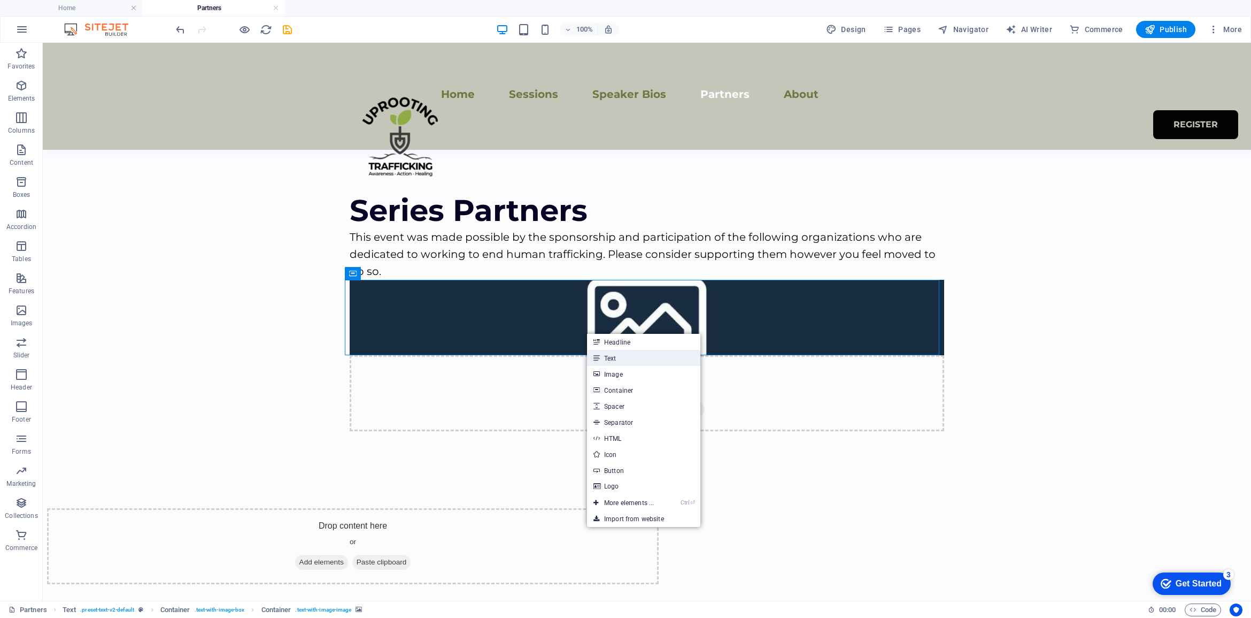
click at [603, 365] on link "Text" at bounding box center [643, 358] width 113 height 16
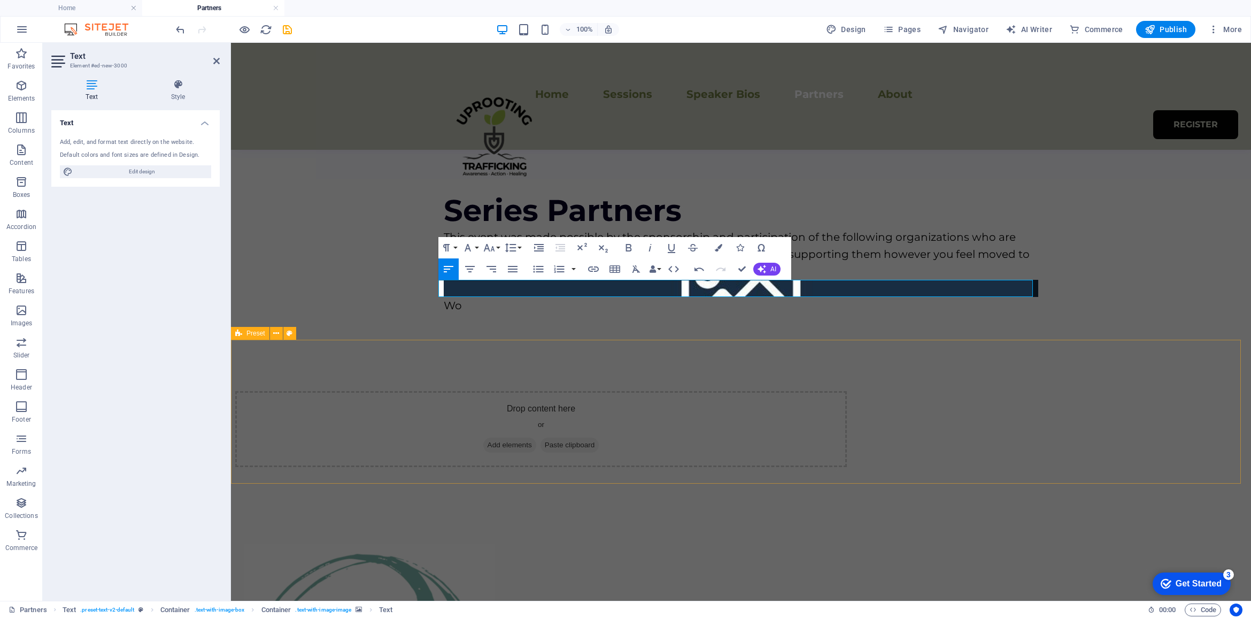
click at [615, 362] on div "Drop content here or Add elements Paste clipboard" at bounding box center [741, 429] width 1020 height 144
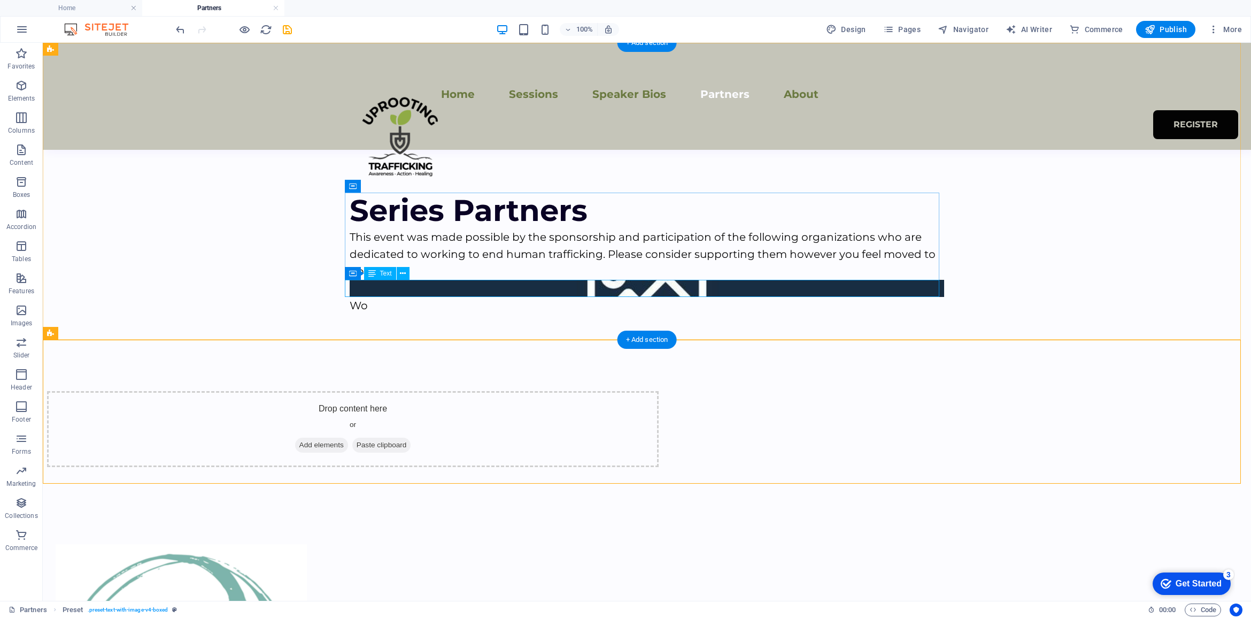
click at [467, 297] on div "Wo" at bounding box center [647, 305] width 595 height 17
click at [372, 297] on div "Wo" at bounding box center [647, 305] width 595 height 17
click at [404, 271] on icon at bounding box center [403, 273] width 6 height 11
click at [542, 297] on div "Wo" at bounding box center [647, 305] width 595 height 17
click at [404, 274] on icon at bounding box center [403, 273] width 6 height 11
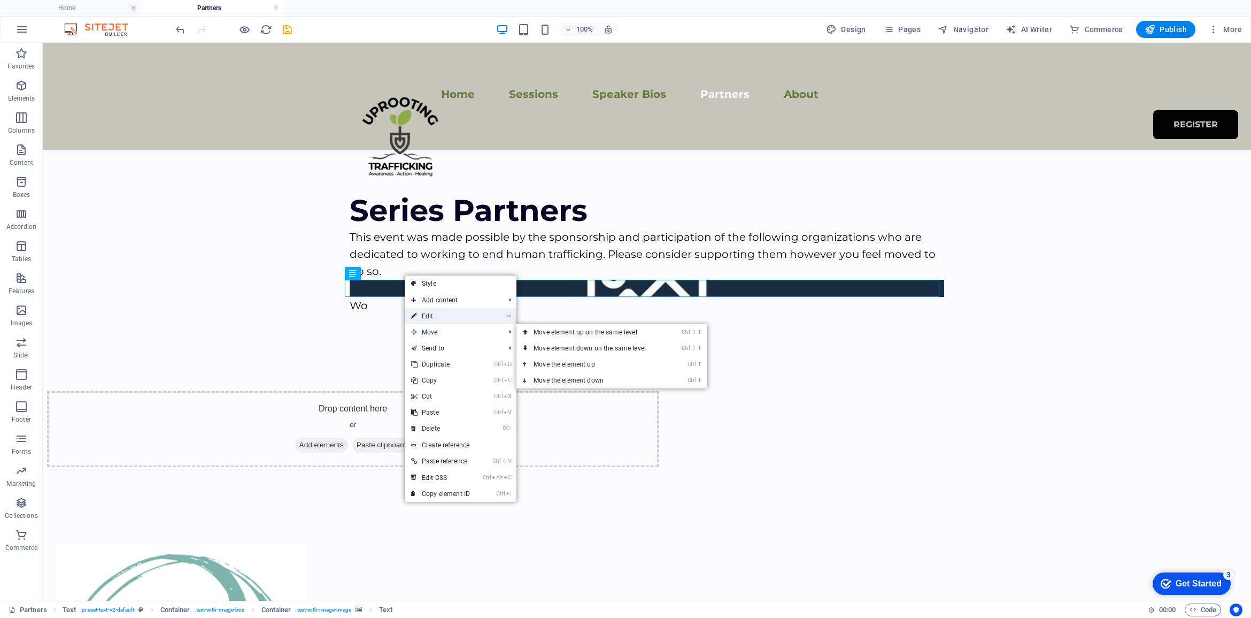
click at [429, 316] on link "⏎ Edit" at bounding box center [441, 316] width 72 height 16
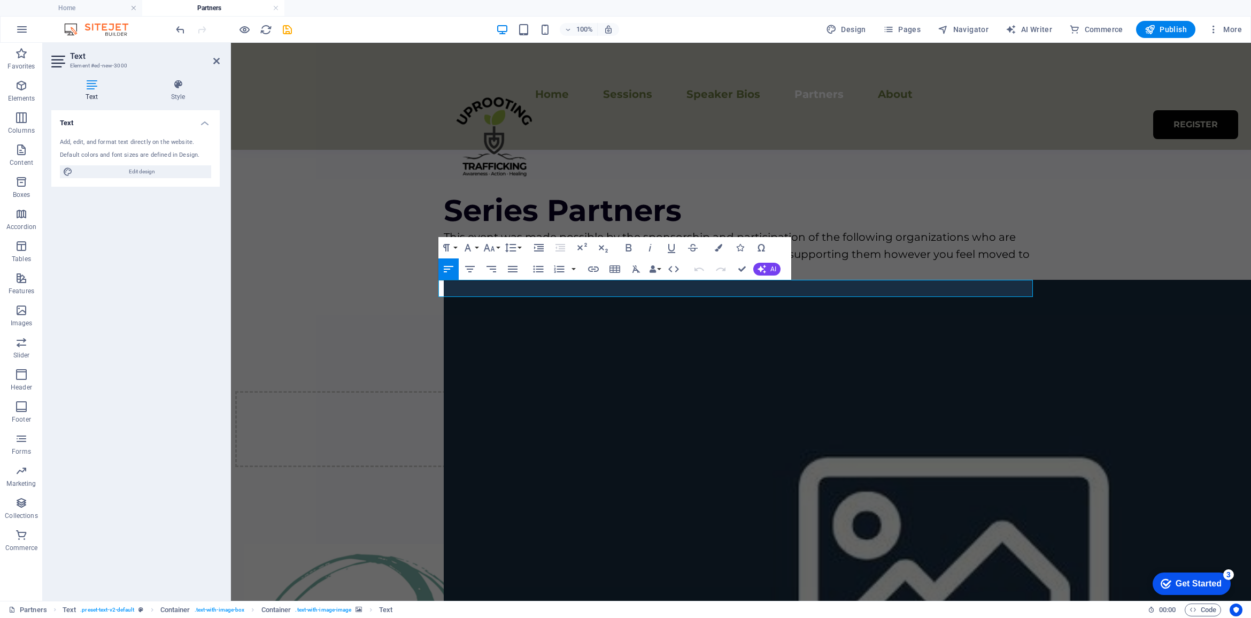
click at [115, 139] on div "Add, edit, and format text directly on the website." at bounding box center [135, 142] width 151 height 9
click at [132, 170] on span "Edit design" at bounding box center [142, 171] width 132 height 13
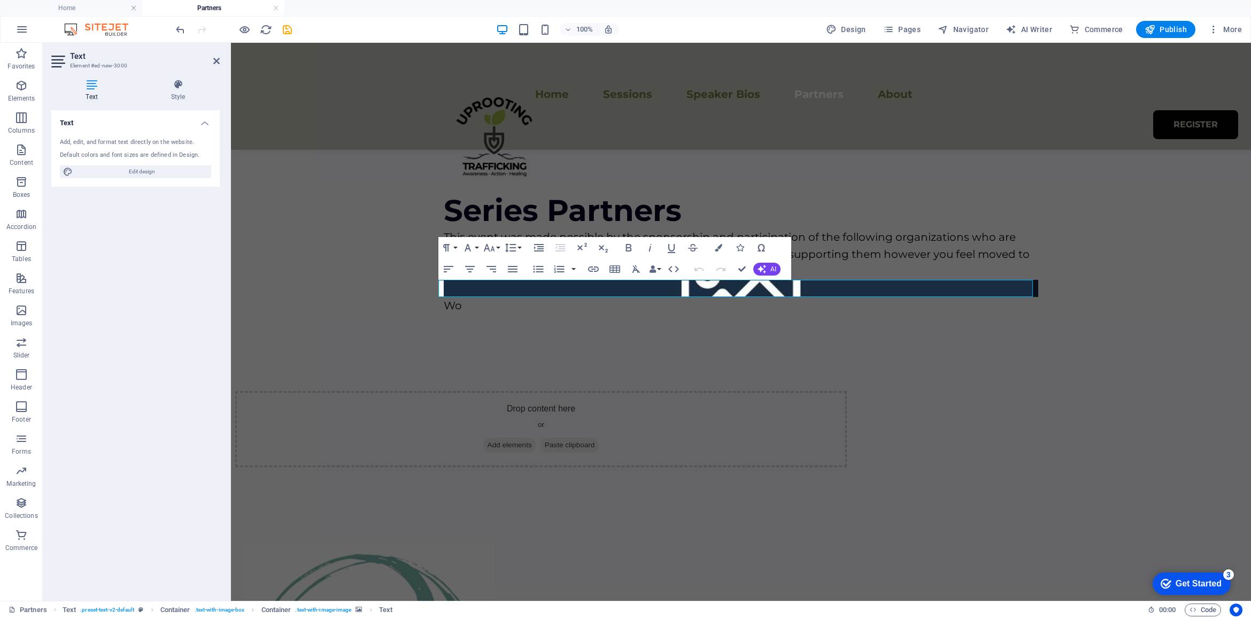
select select "px"
select select "400"
select select "px"
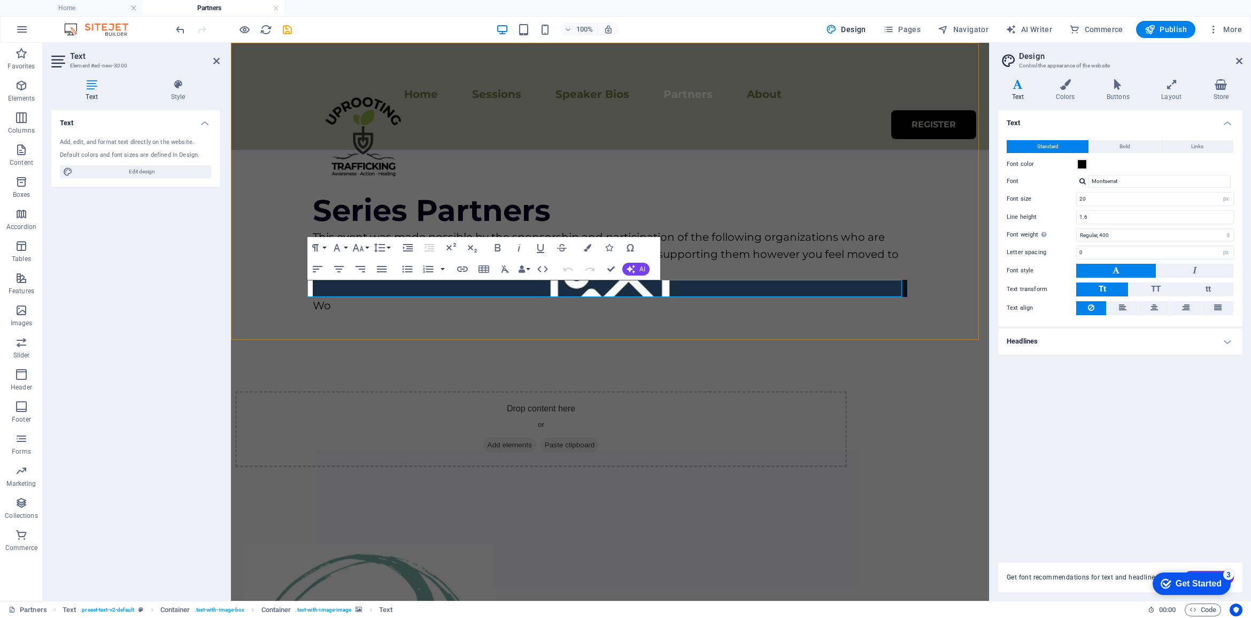
click at [686, 215] on div "Series Partners" at bounding box center [610, 210] width 595 height 36
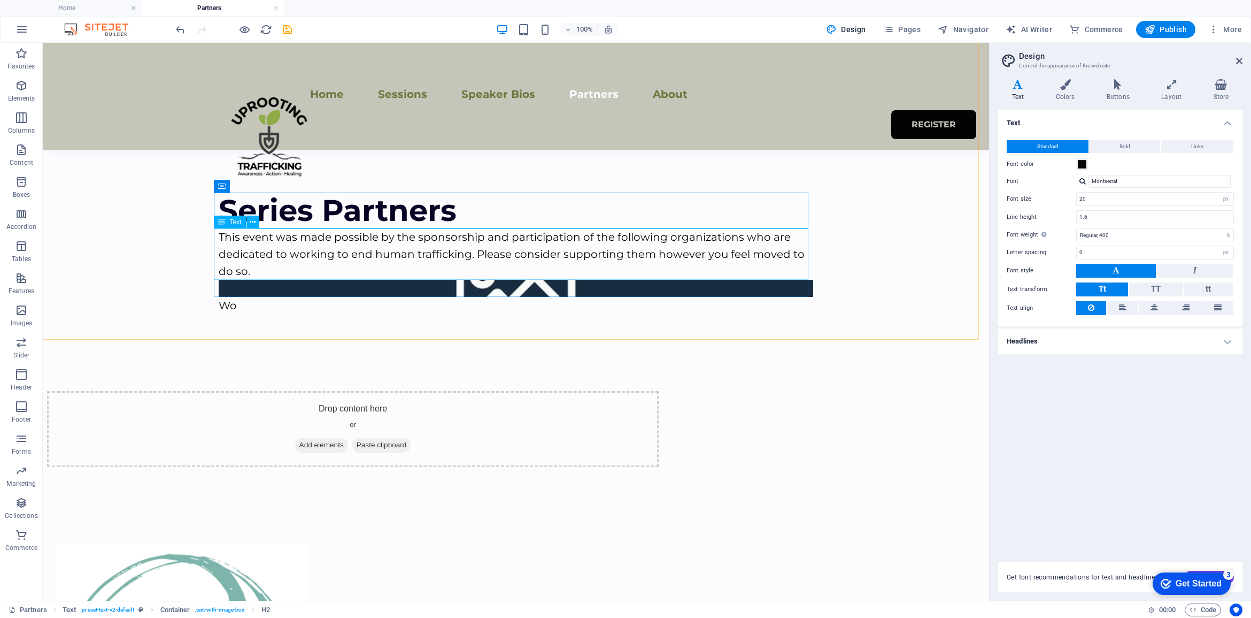
click at [715, 250] on div "This event was made possible by the sponsorship and participation of the follow…" at bounding box center [516, 253] width 595 height 51
click at [340, 297] on div "Wo" at bounding box center [516, 305] width 595 height 17
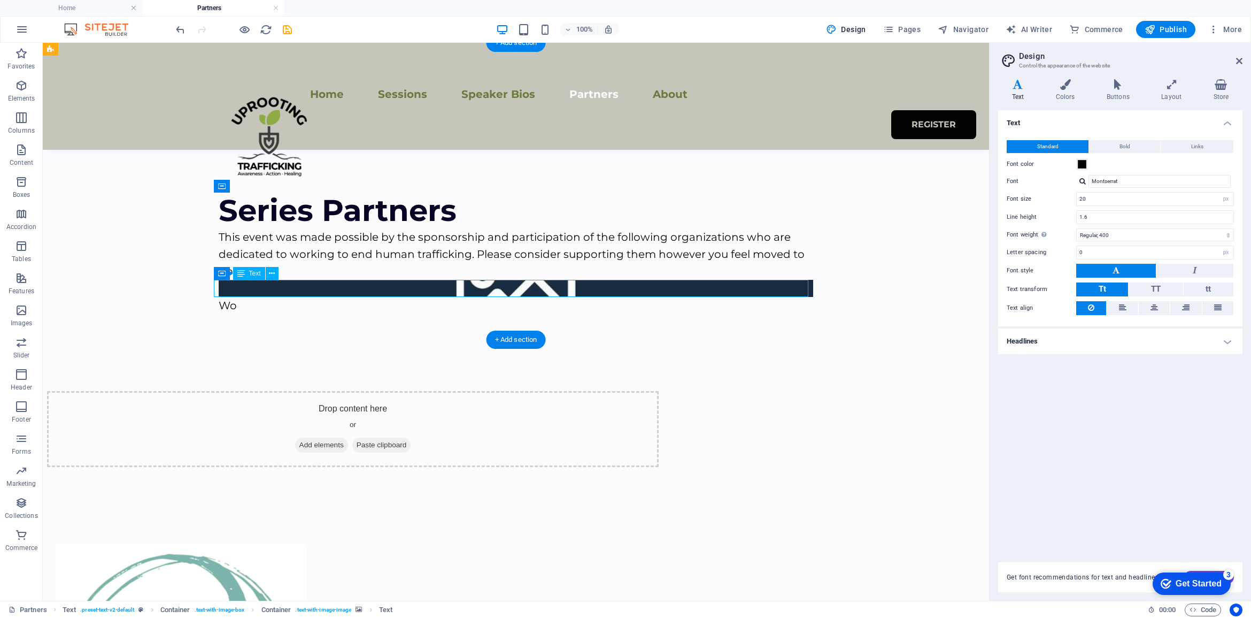
click at [327, 297] on div "Wo" at bounding box center [516, 305] width 595 height 17
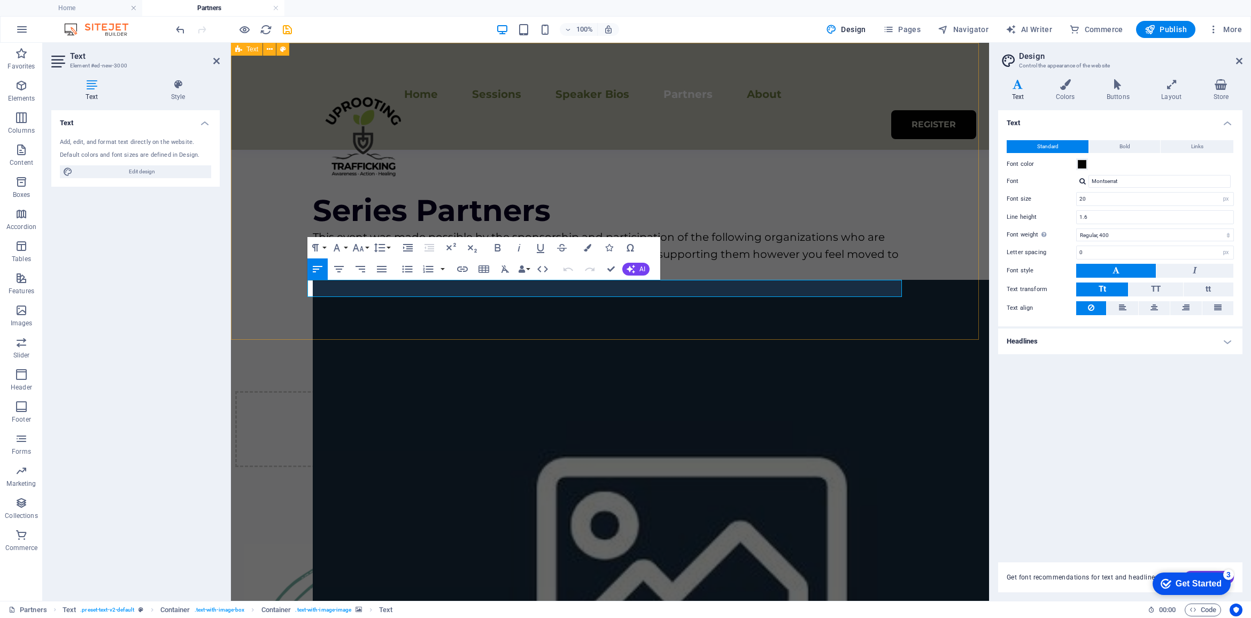
click at [800, 311] on div "Series Partners This event was made possible by the sponsorship and participati…" at bounding box center [610, 200] width 758 height 314
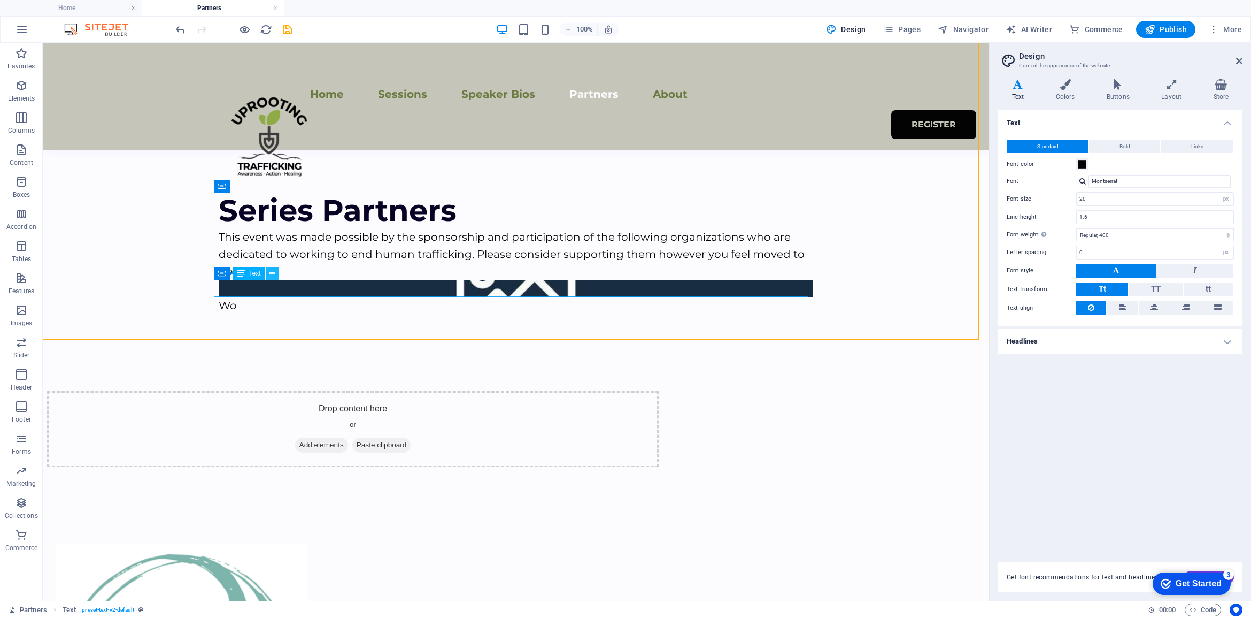
click at [270, 271] on icon at bounding box center [272, 273] width 6 height 11
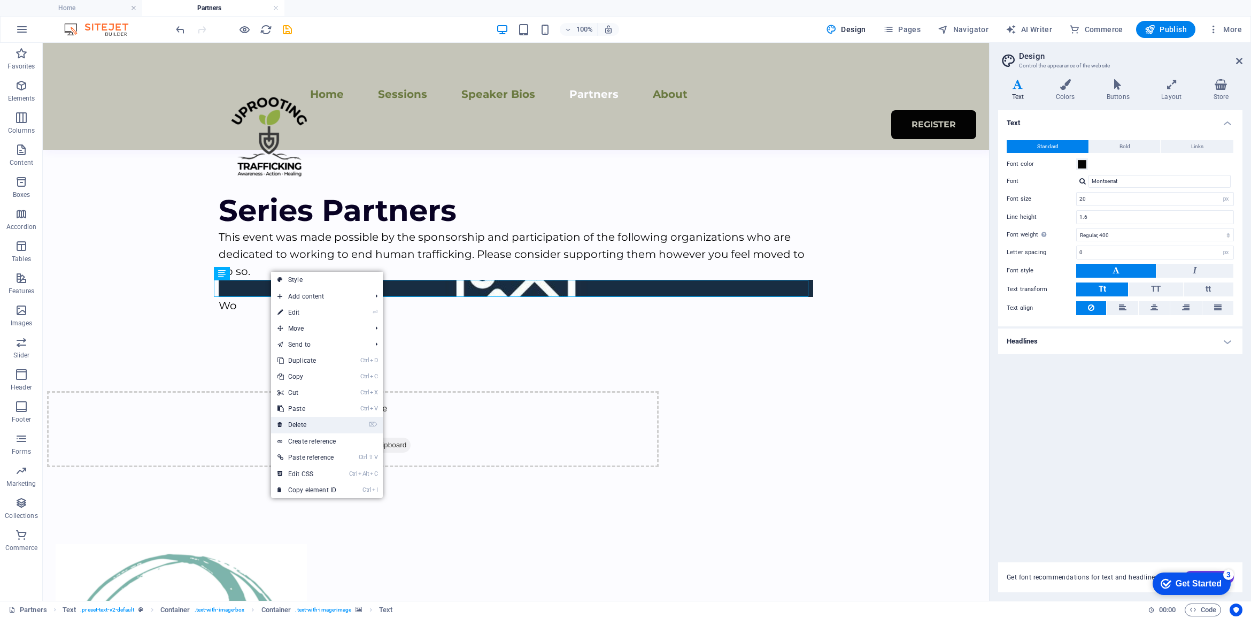
drag, startPoint x: 259, startPoint y: 383, endPoint x: 302, endPoint y: 427, distance: 60.9
click at [302, 427] on link "⌦ Delete" at bounding box center [307, 425] width 72 height 16
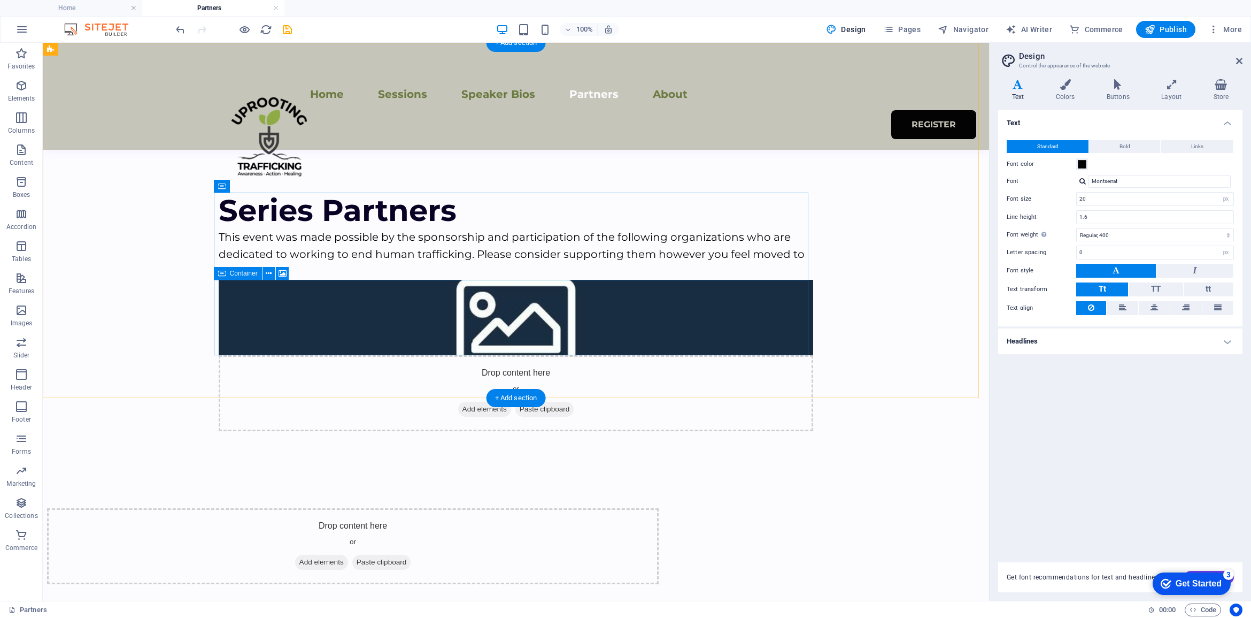
click at [493, 355] on div "Drop content here or Add elements Paste clipboard" at bounding box center [516, 393] width 595 height 76
click at [535, 355] on div "Drop content here or Add elements Paste clipboard" at bounding box center [516, 393] width 595 height 76
click at [537, 402] on span "Paste clipboard" at bounding box center [544, 409] width 59 height 15
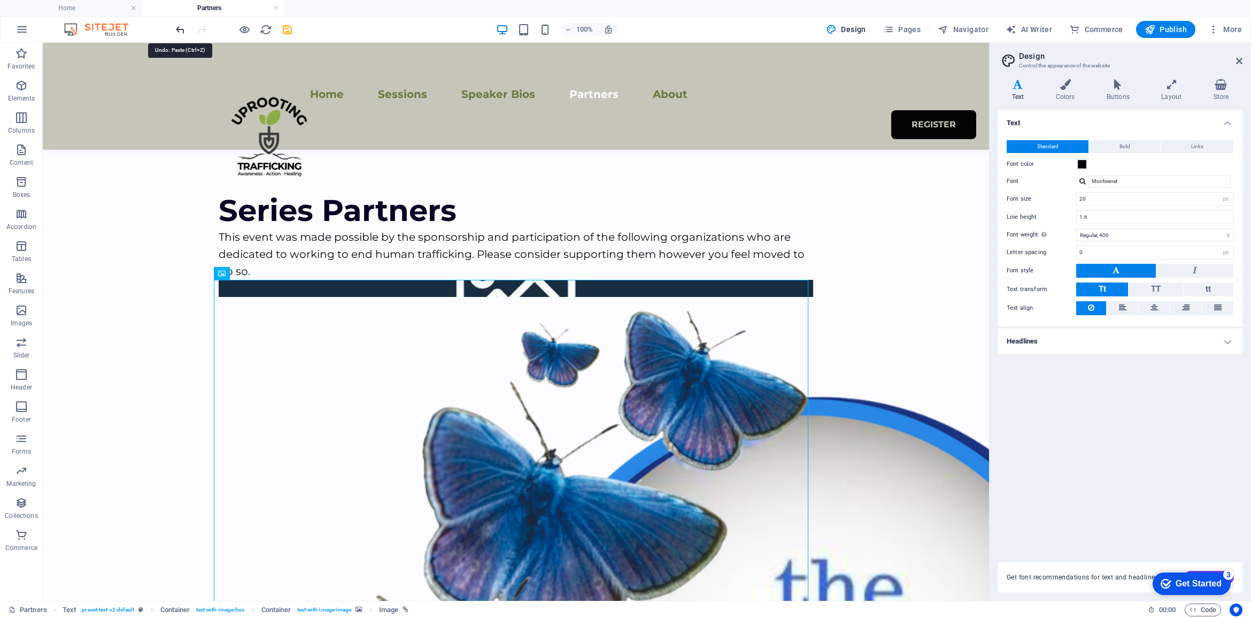
click at [179, 32] on icon "undo" at bounding box center [180, 30] width 12 height 12
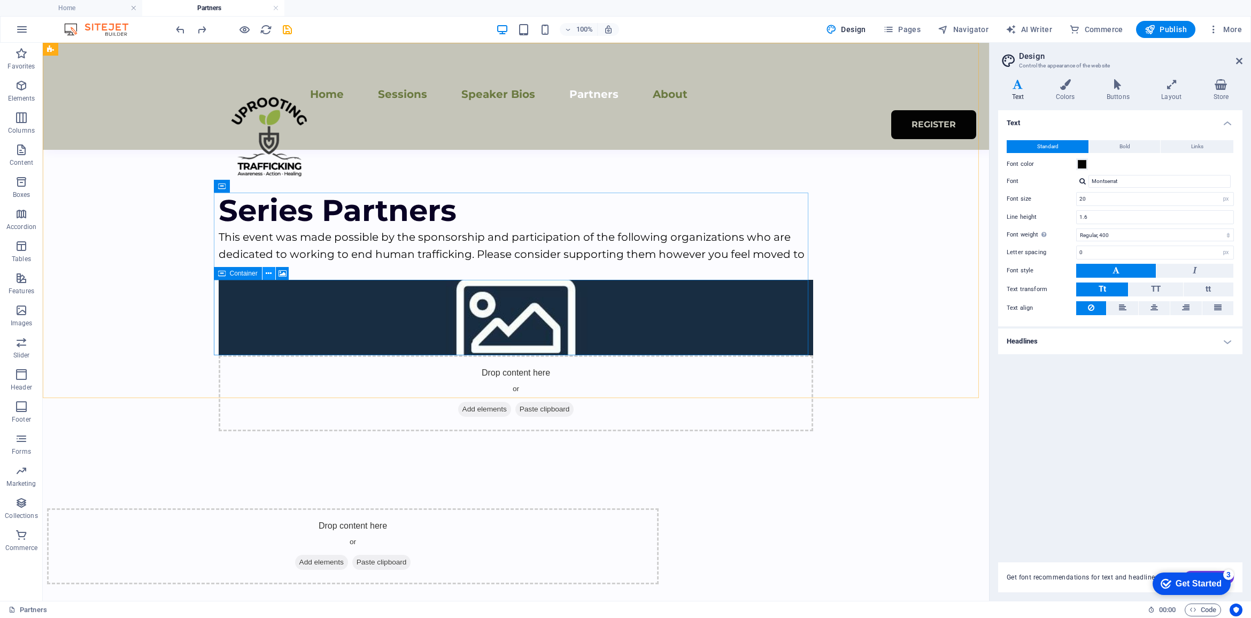
click at [268, 273] on icon at bounding box center [269, 273] width 6 height 11
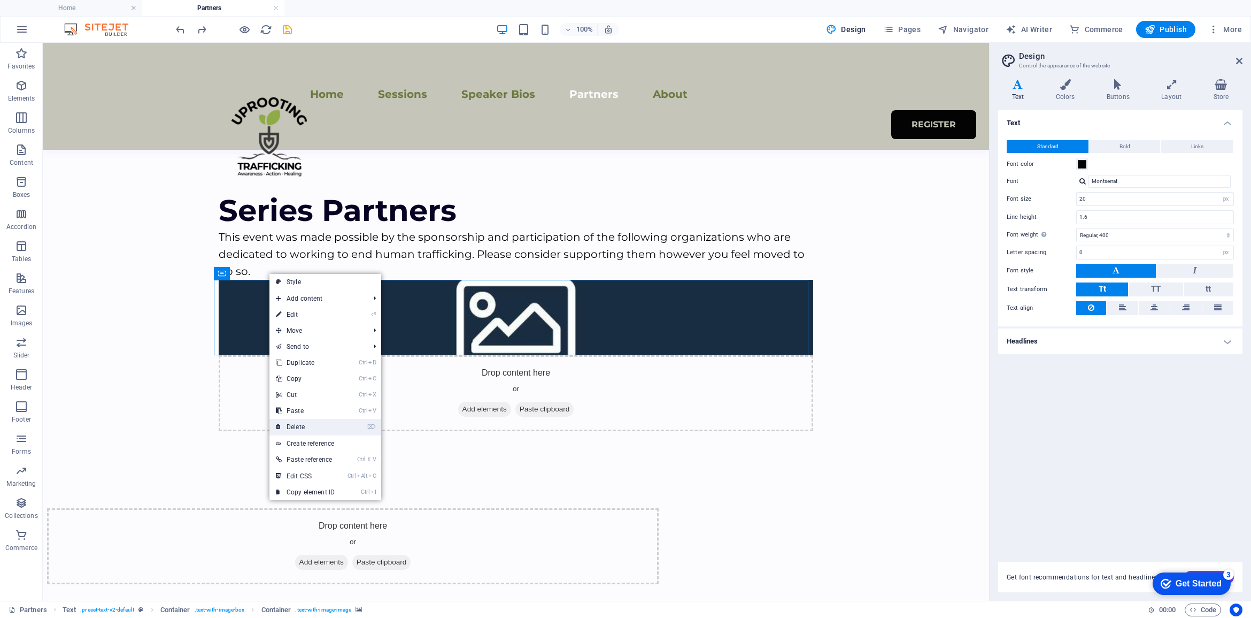
click at [310, 432] on link "⌦ Delete" at bounding box center [305, 427] width 72 height 16
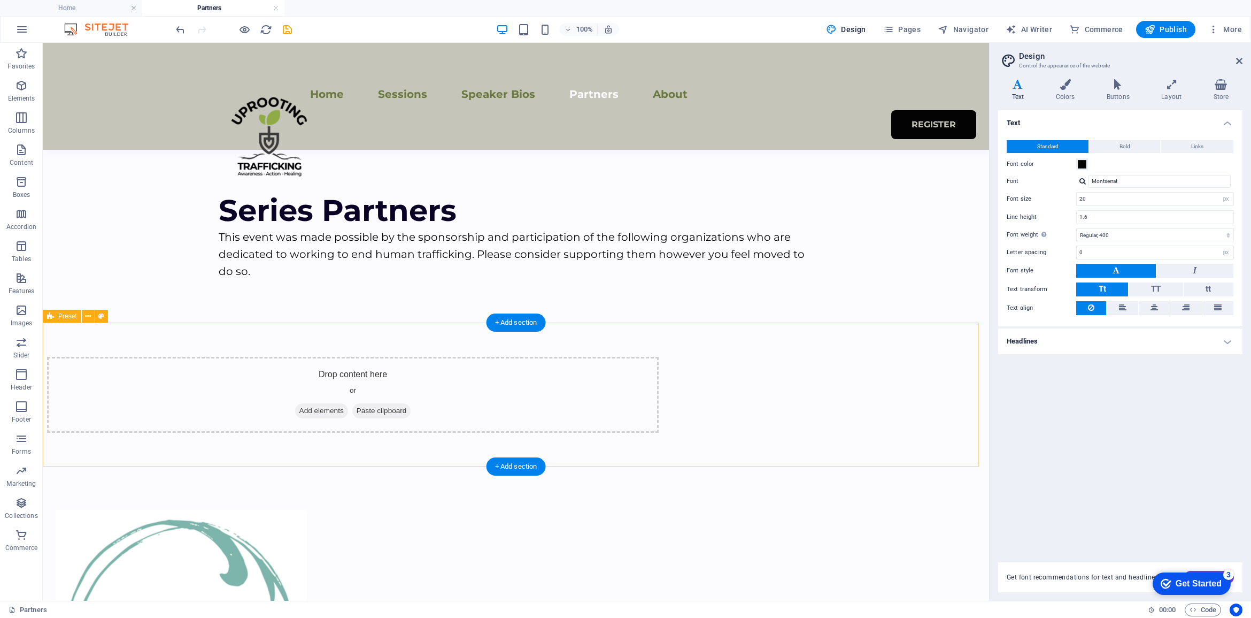
click at [348, 412] on span "Add elements" at bounding box center [321, 410] width 53 height 15
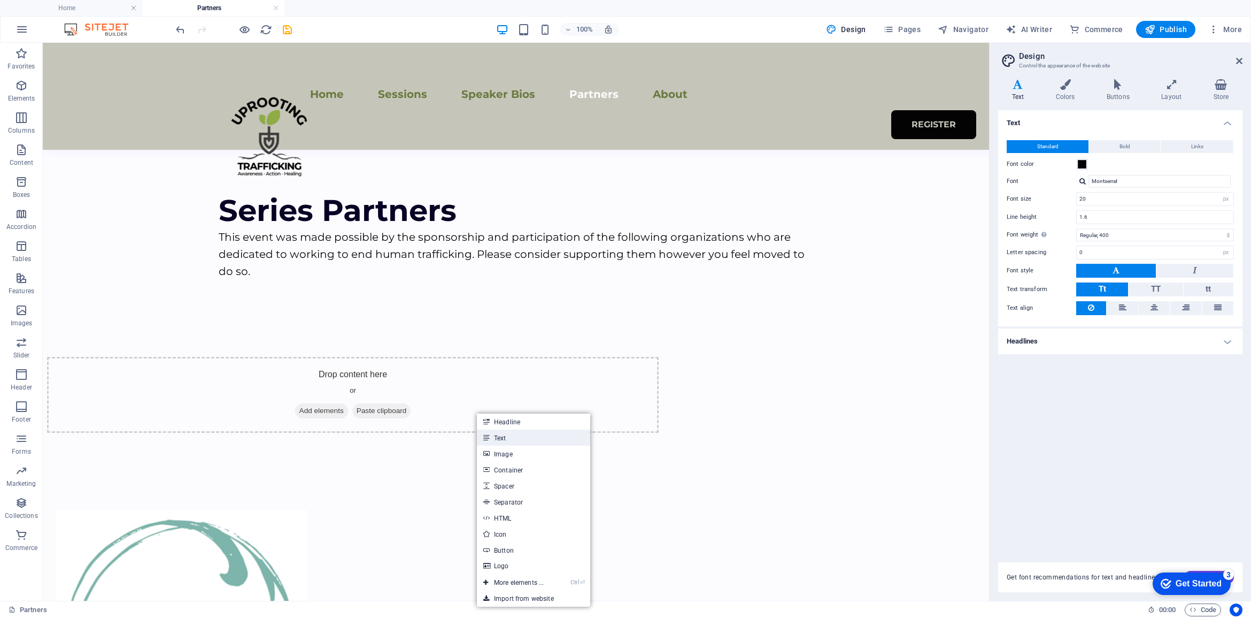
click at [493, 434] on link "Text" at bounding box center [533, 437] width 113 height 16
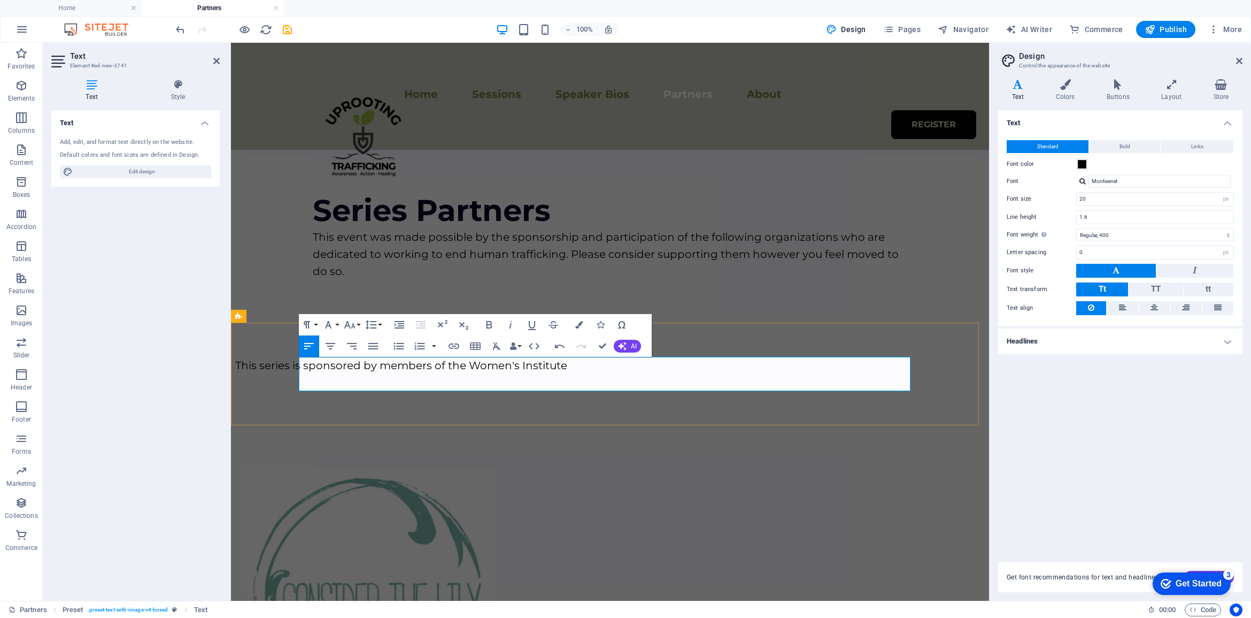
click at [718, 371] on p "This series is sponsored by members of the Women's Institute" at bounding box center [541, 365] width 612 height 17
click at [744, 415] on div "This series is sponsored by members of the Women's Institute" at bounding box center [610, 373] width 758 height 103
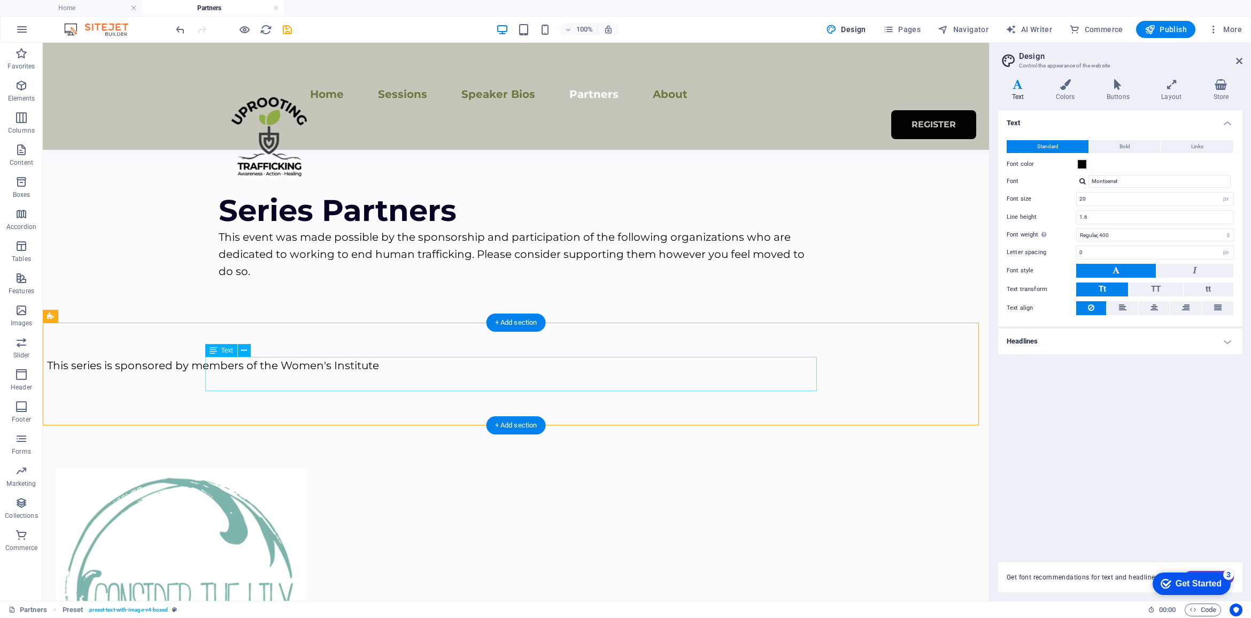
click at [490, 365] on div "This series is sponsored by members of the Women's Institute" at bounding box center [353, 374] width 612 height 34
click at [89, 317] on icon at bounding box center [88, 316] width 6 height 11
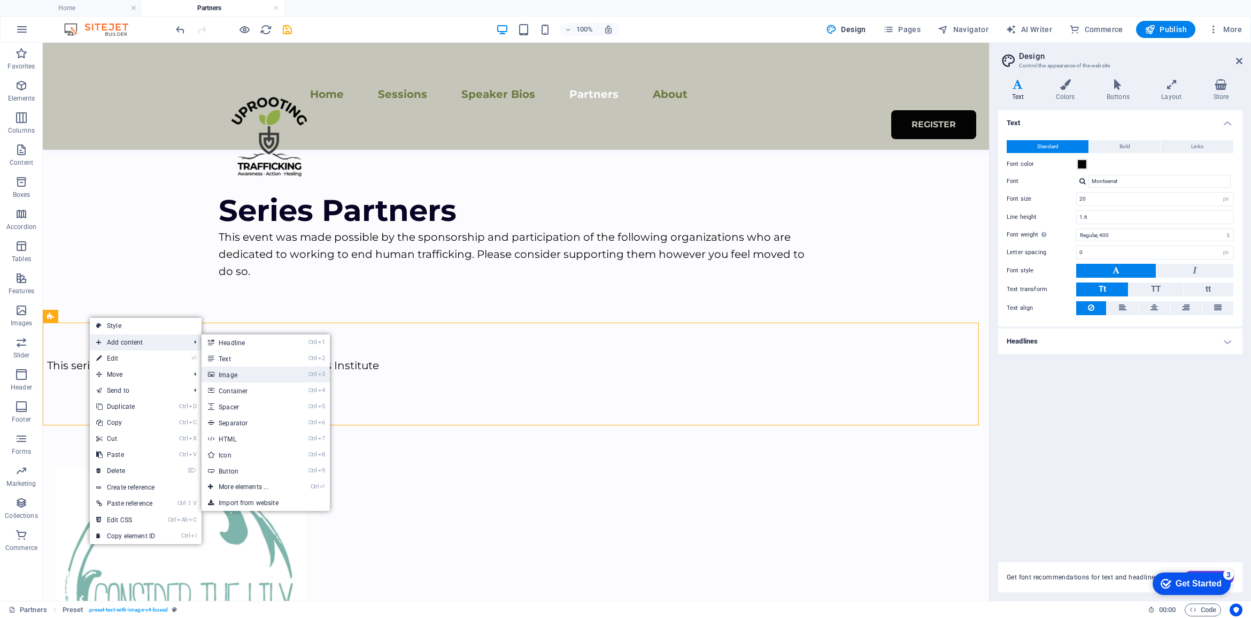
drag, startPoint x: 48, startPoint y: 332, endPoint x: 225, endPoint y: 375, distance: 182.1
click at [225, 375] on link "Ctrl 3 Image" at bounding box center [246, 374] width 88 height 16
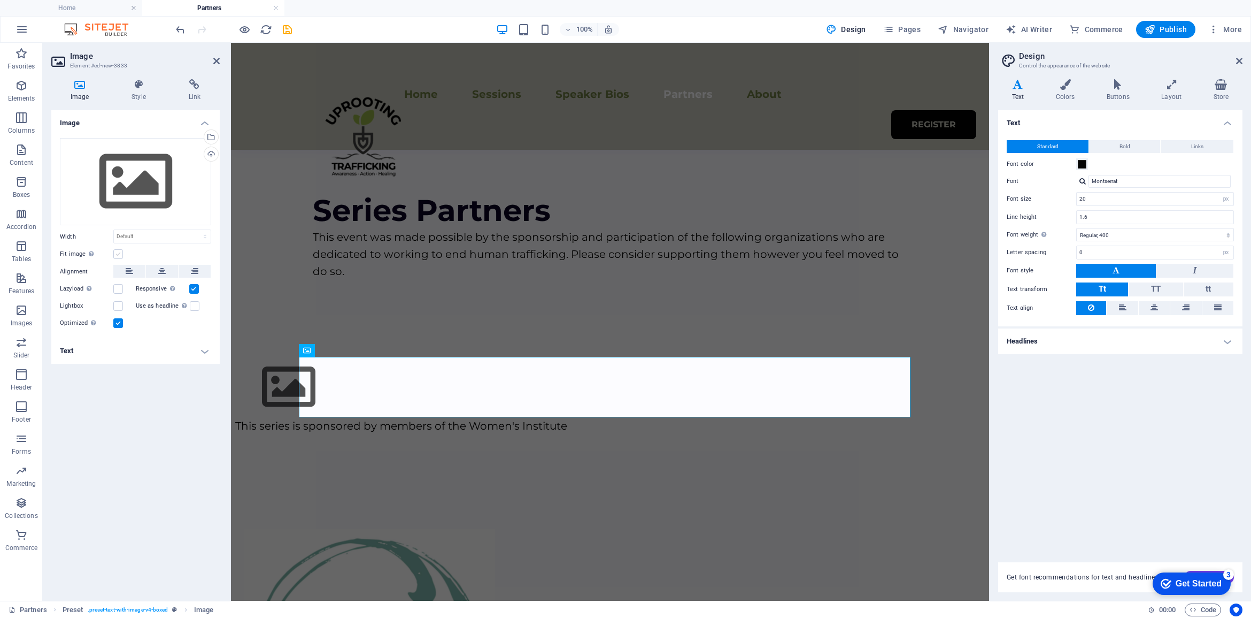
click at [118, 254] on label at bounding box center [118, 254] width 10 height 10
click at [0, 0] on input "Fit image Automatically fit image to a fixed width and height" at bounding box center [0, 0] width 0 height 0
click at [356, 383] on figure at bounding box center [541, 387] width 612 height 60
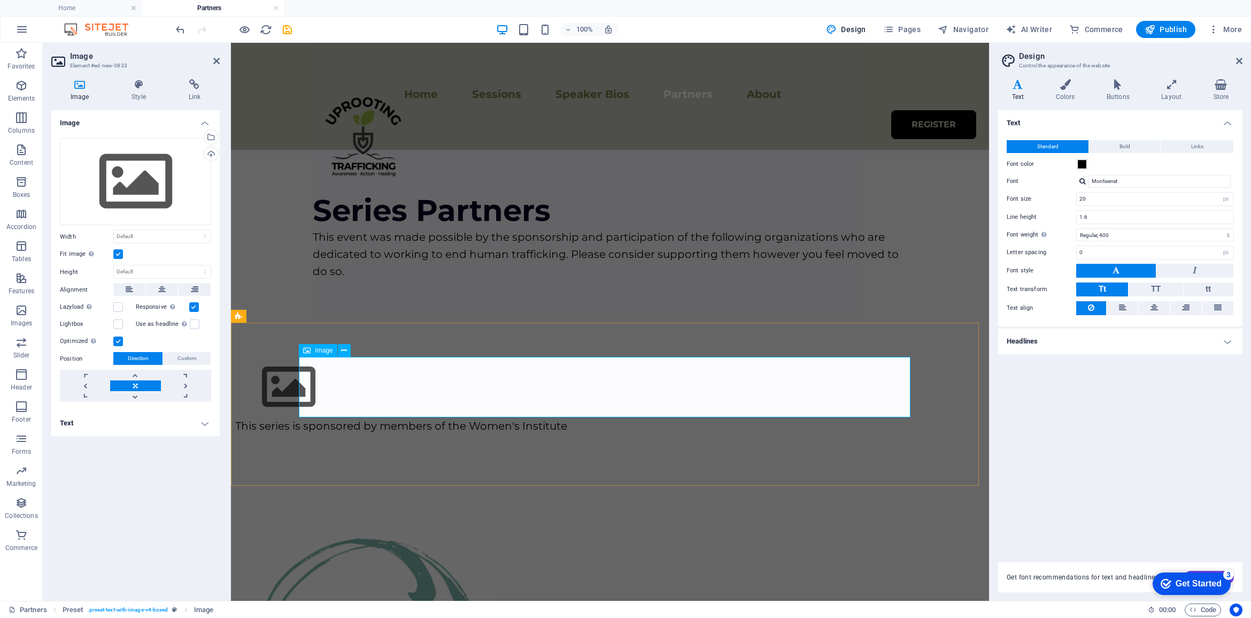
click at [357, 382] on figure at bounding box center [541, 387] width 612 height 60
click at [123, 176] on div "Drag files here, click to choose files or select files from Files or our free s…" at bounding box center [135, 182] width 151 height 88
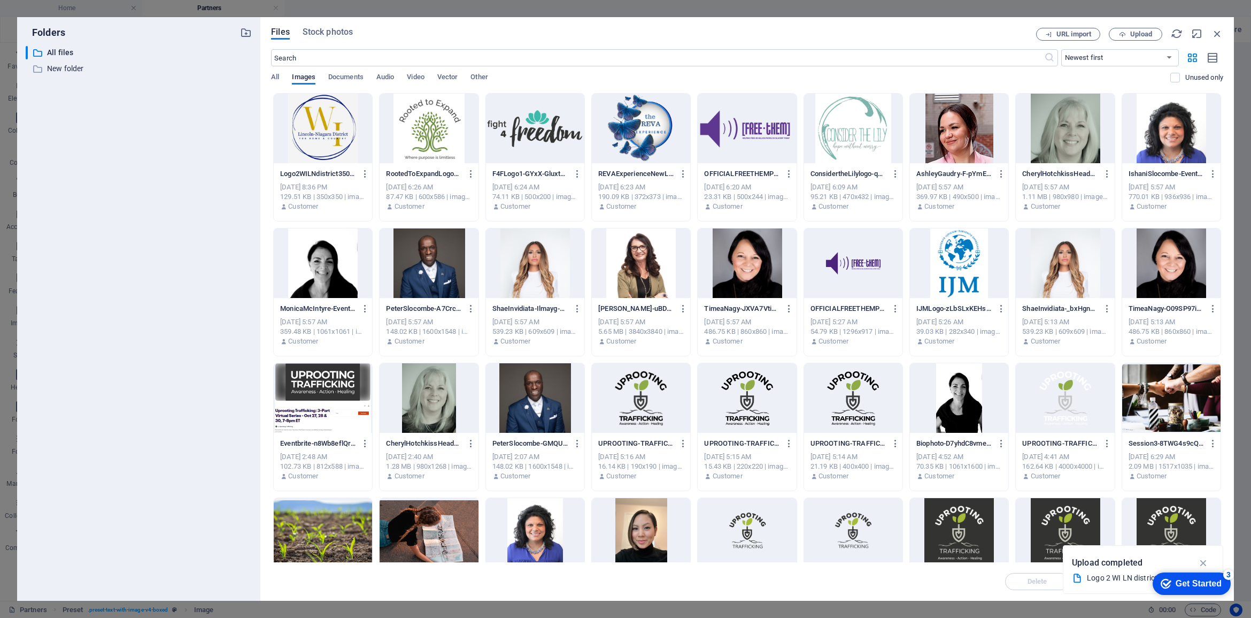
click at [325, 126] on div at bounding box center [323, 129] width 98 height 70
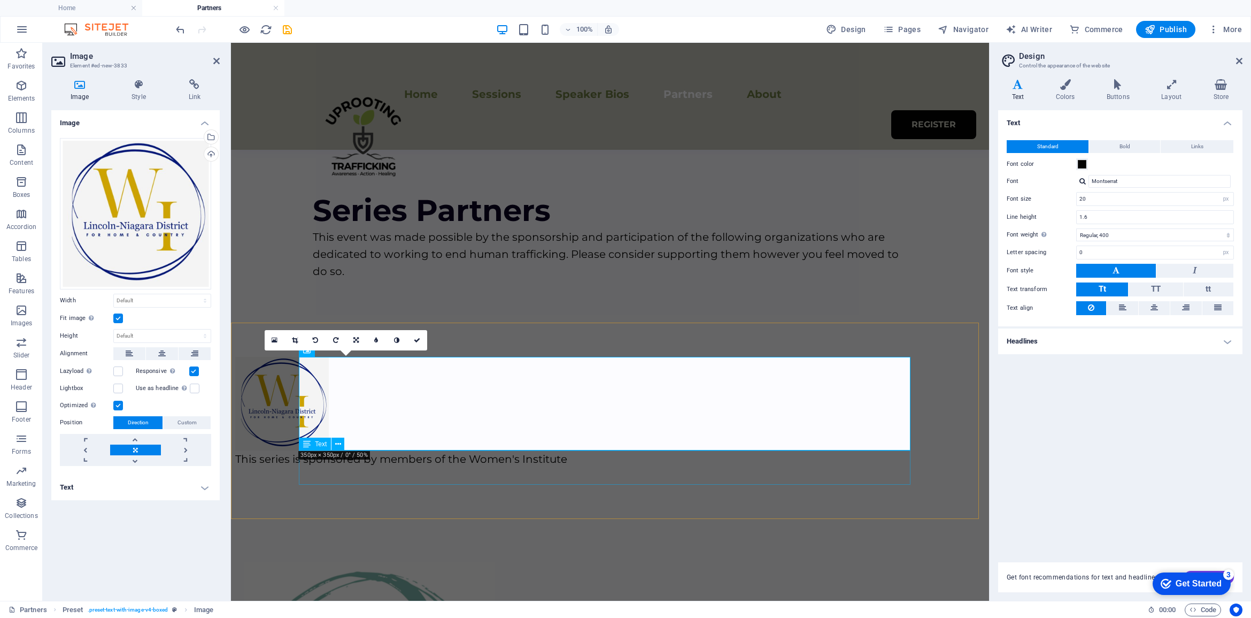
click at [610, 455] on div "This series is sponsored by members of the Women's Institute" at bounding box center [541, 467] width 612 height 34
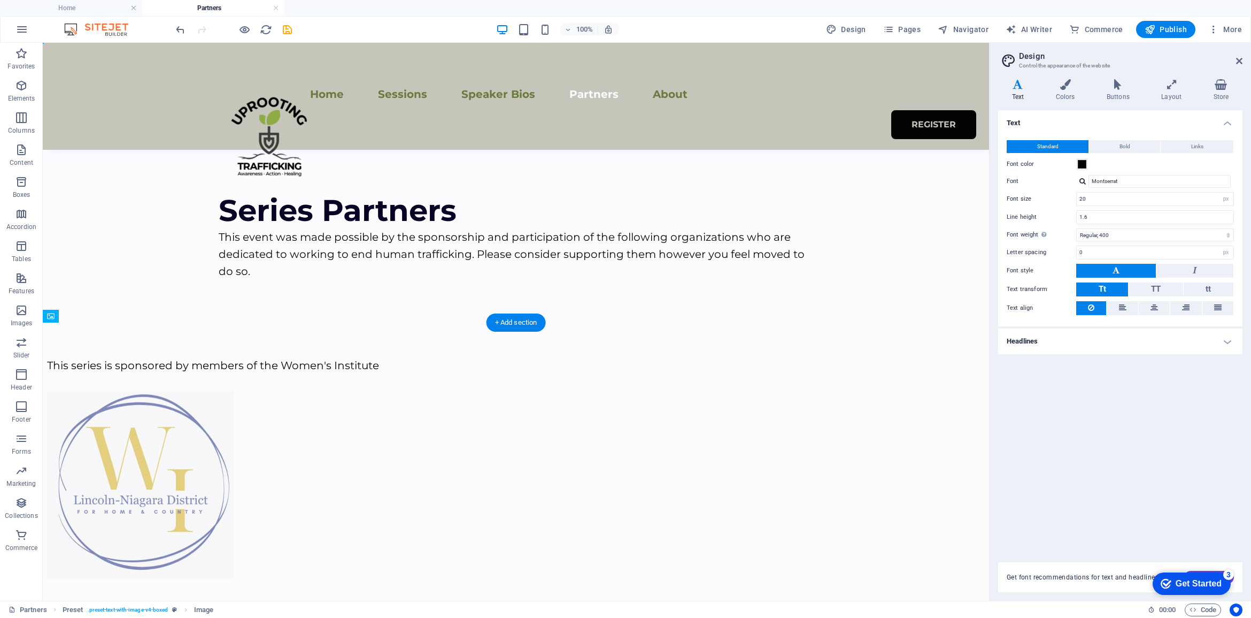
drag, startPoint x: 228, startPoint y: 391, endPoint x: 233, endPoint y: 442, distance: 50.5
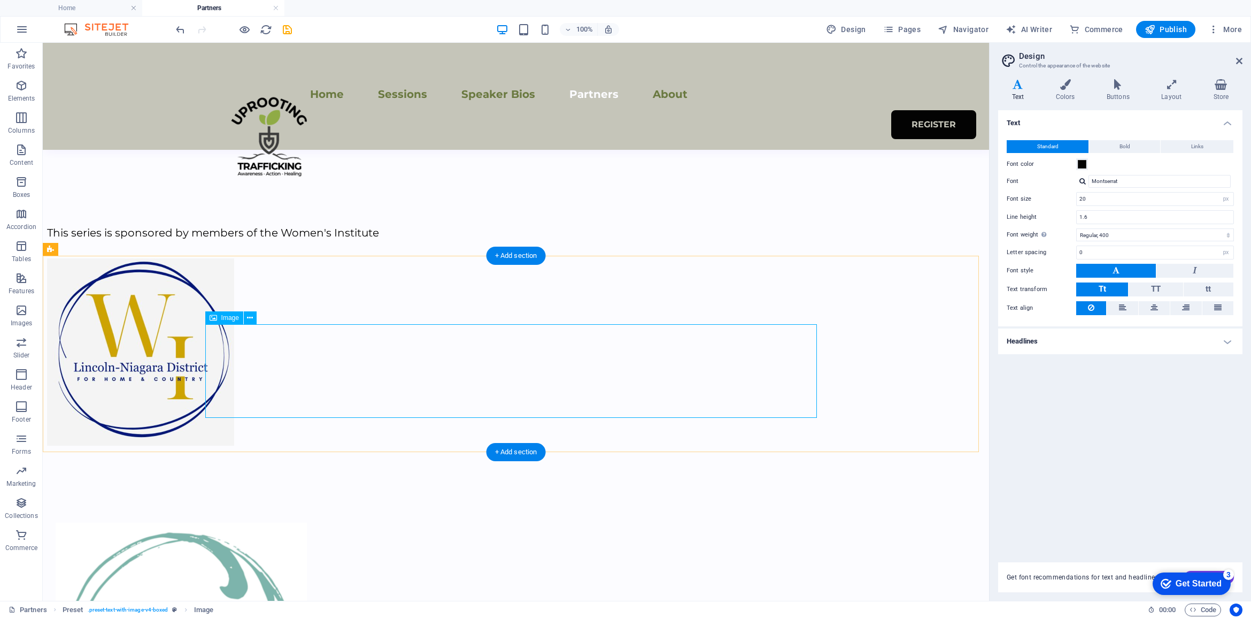
scroll to position [67, 0]
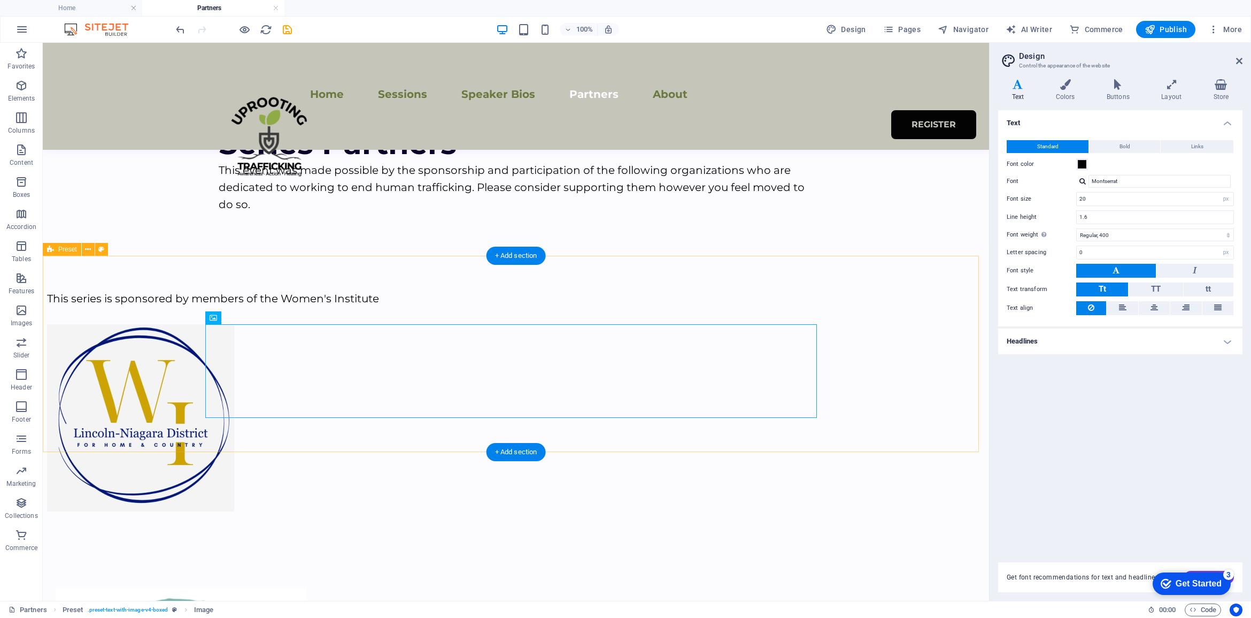
click at [119, 317] on div "This series is sponsored by members of the Women's Institute" at bounding box center [516, 401] width 946 height 290
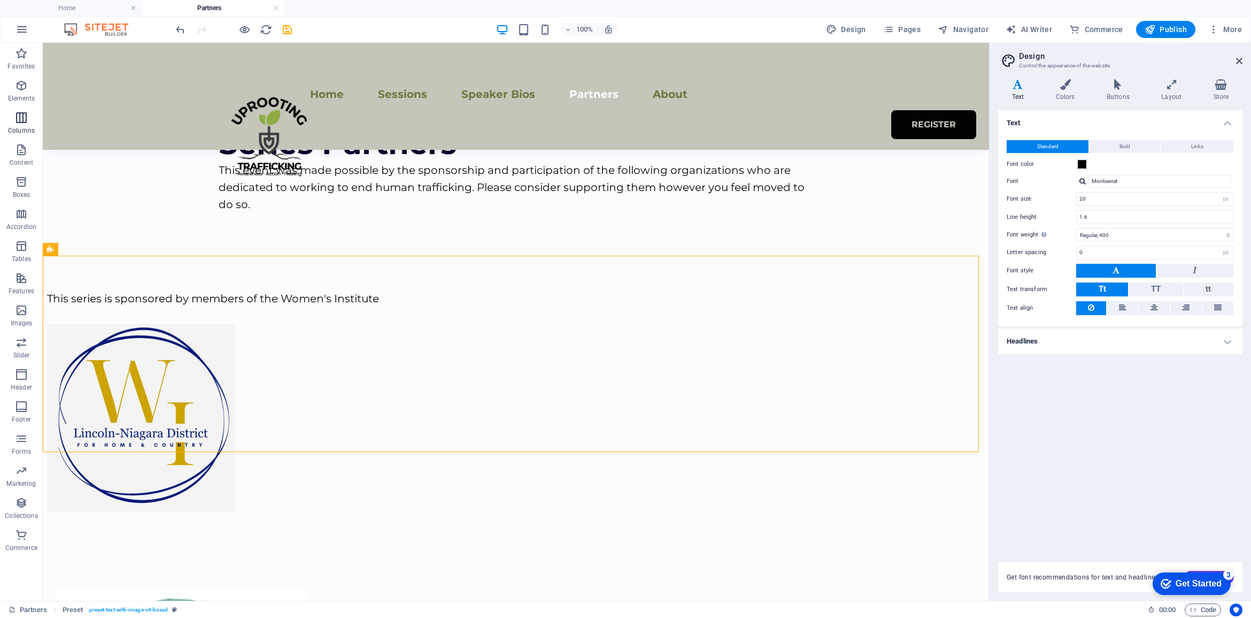
click at [26, 122] on icon "button" at bounding box center [21, 117] width 13 height 13
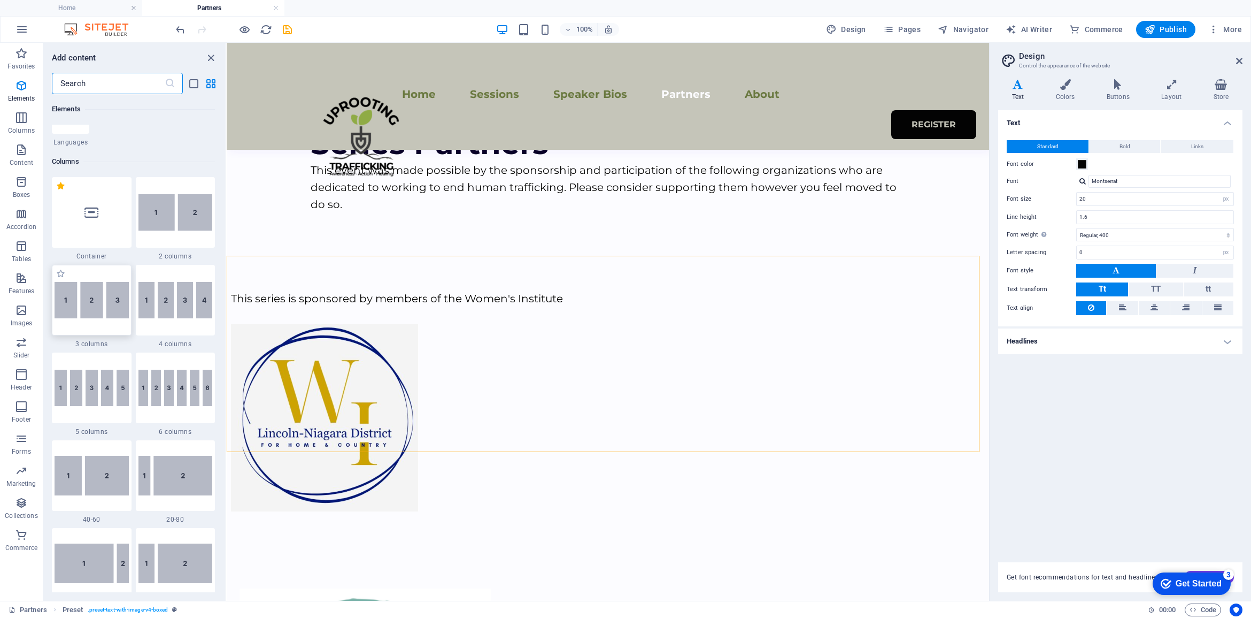
scroll to position [529, 0]
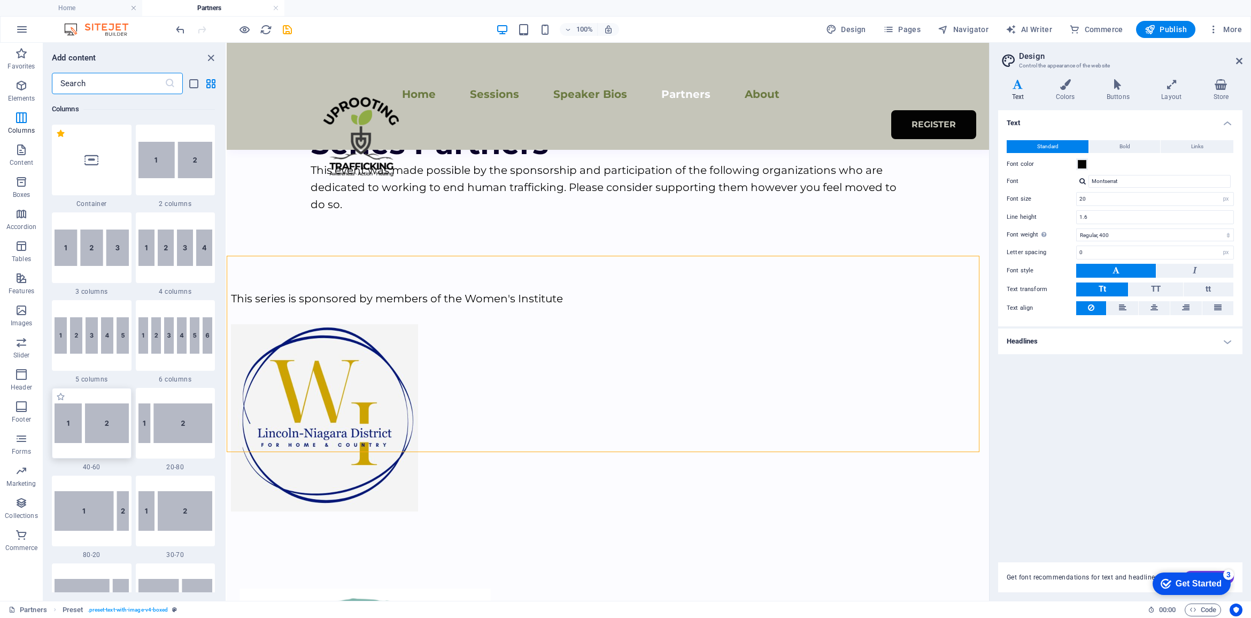
click at [90, 422] on img at bounding box center [92, 423] width 74 height 40
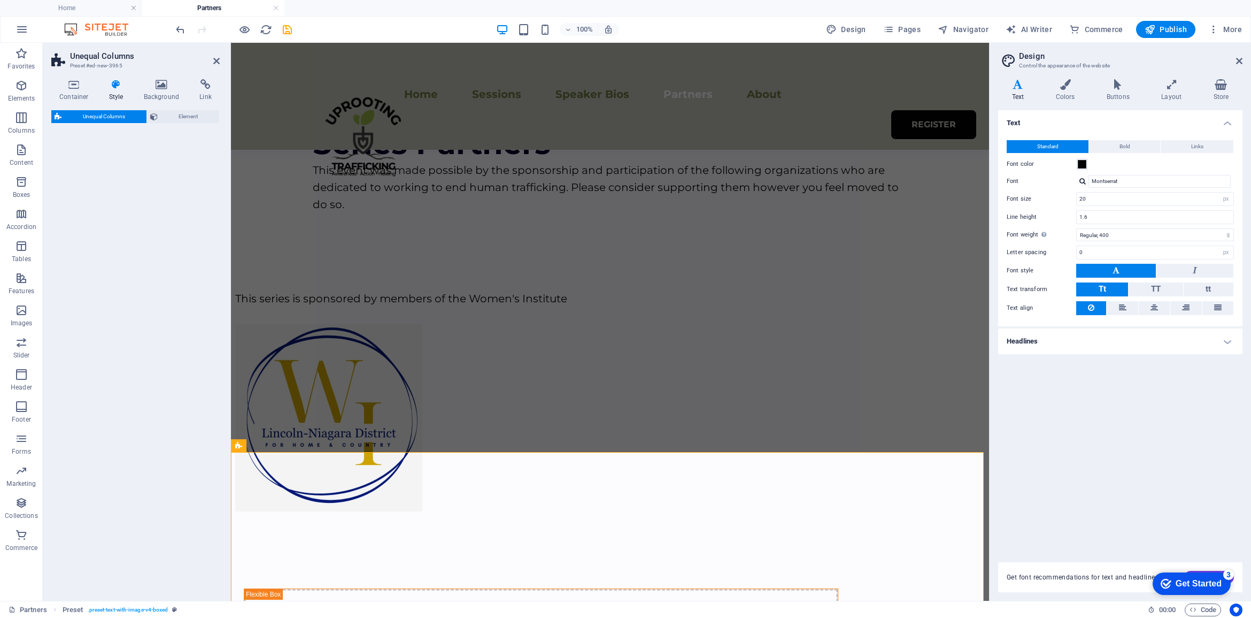
select select "%"
select select "rem"
select select "preset-unequal-columns-v2-1-40-60"
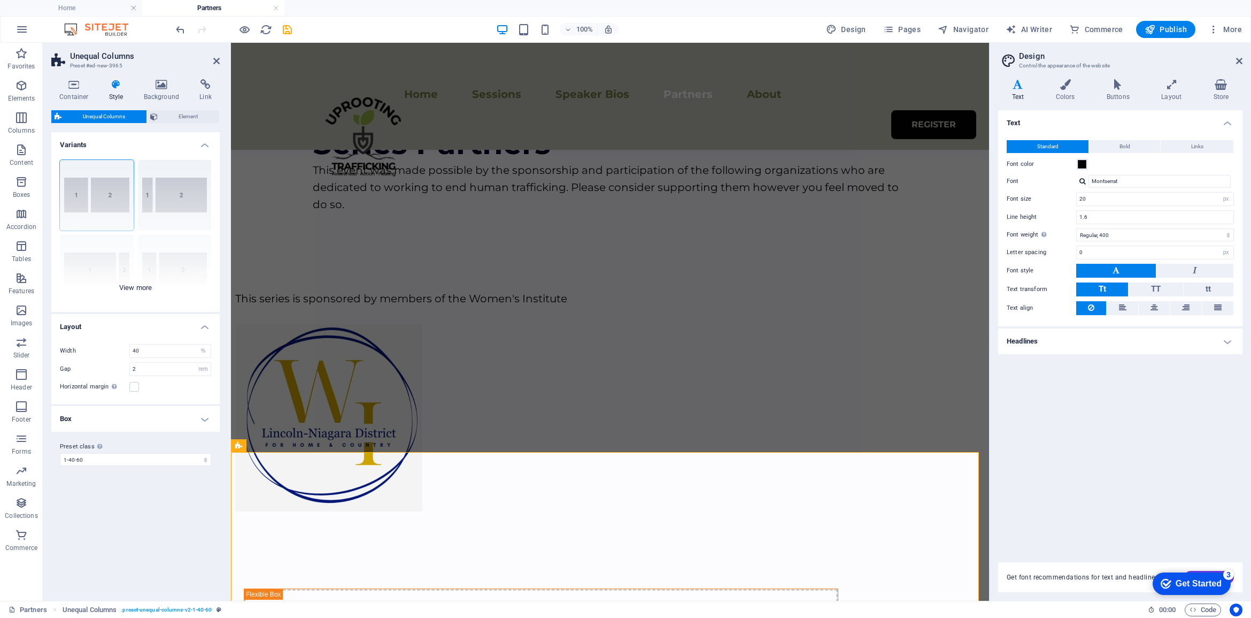
click at [104, 199] on div "[PHONE_NUMBER] [PHONE_NUMBER] 70-30 Default" at bounding box center [135, 231] width 168 height 160
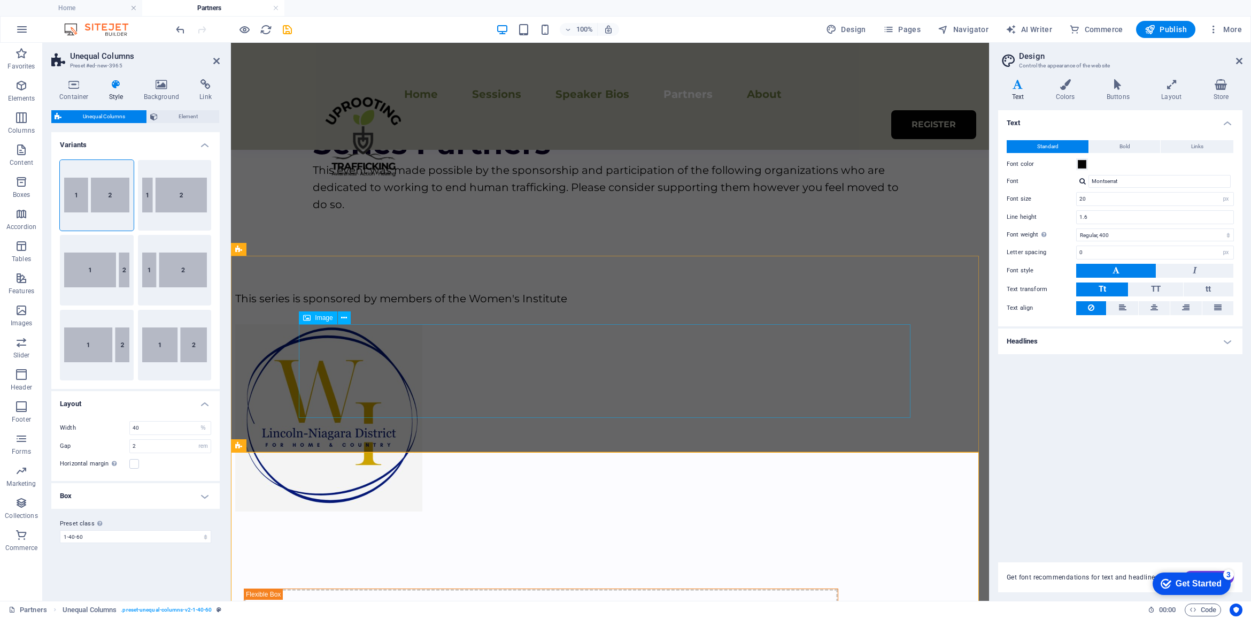
click at [614, 357] on figure at bounding box center [541, 417] width 612 height 187
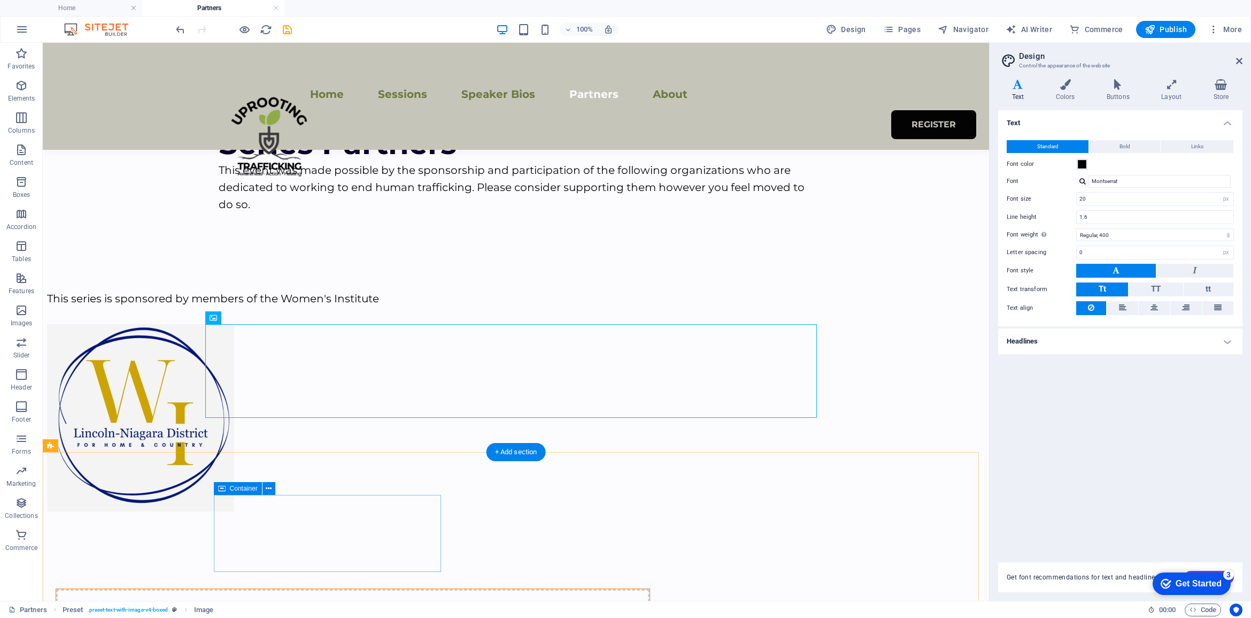
drag, startPoint x: 265, startPoint y: 361, endPoint x: 278, endPoint y: 533, distance: 171.6
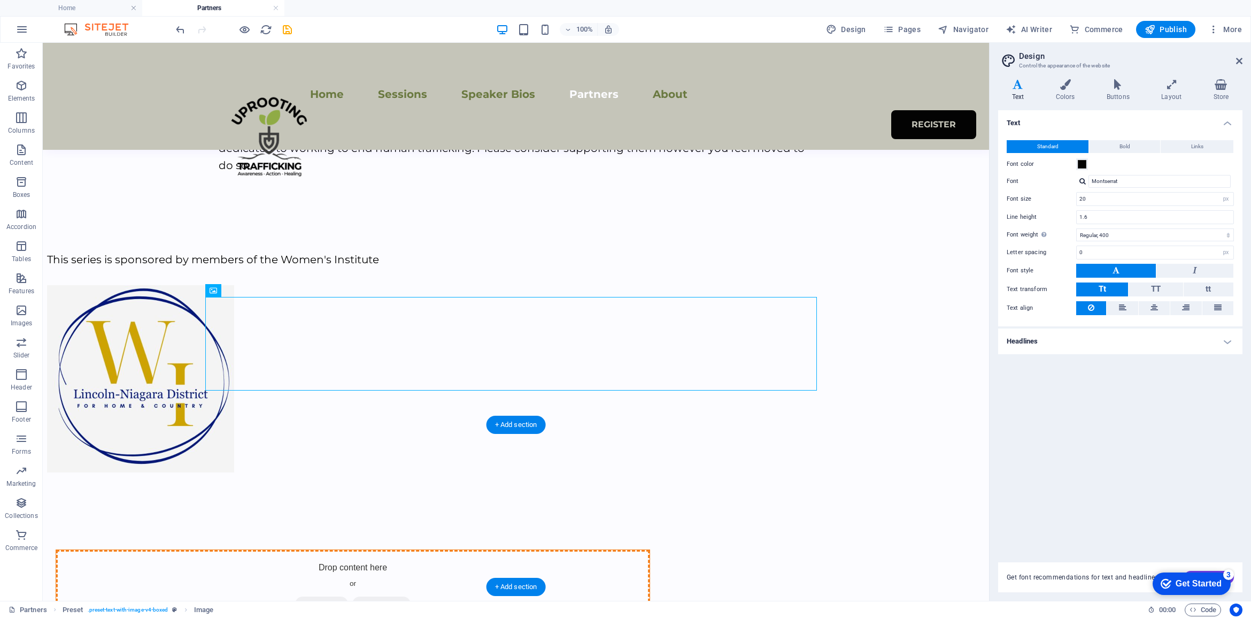
scroll to position [124, 0]
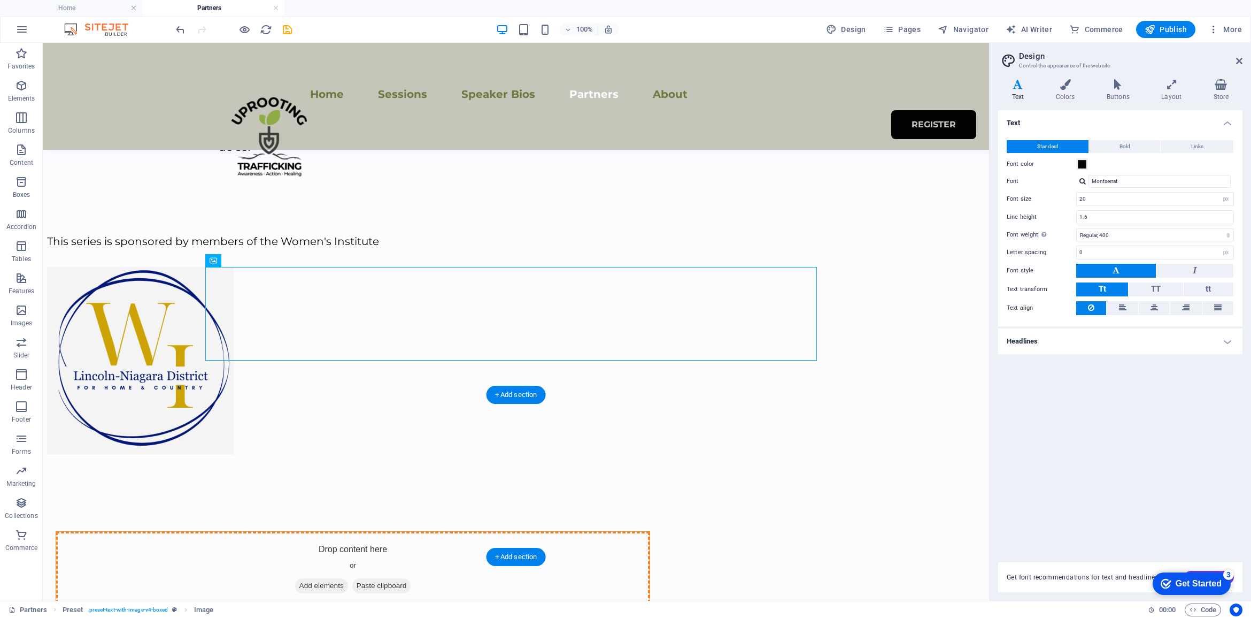
drag, startPoint x: 265, startPoint y: 358, endPoint x: 266, endPoint y: 474, distance: 116.0
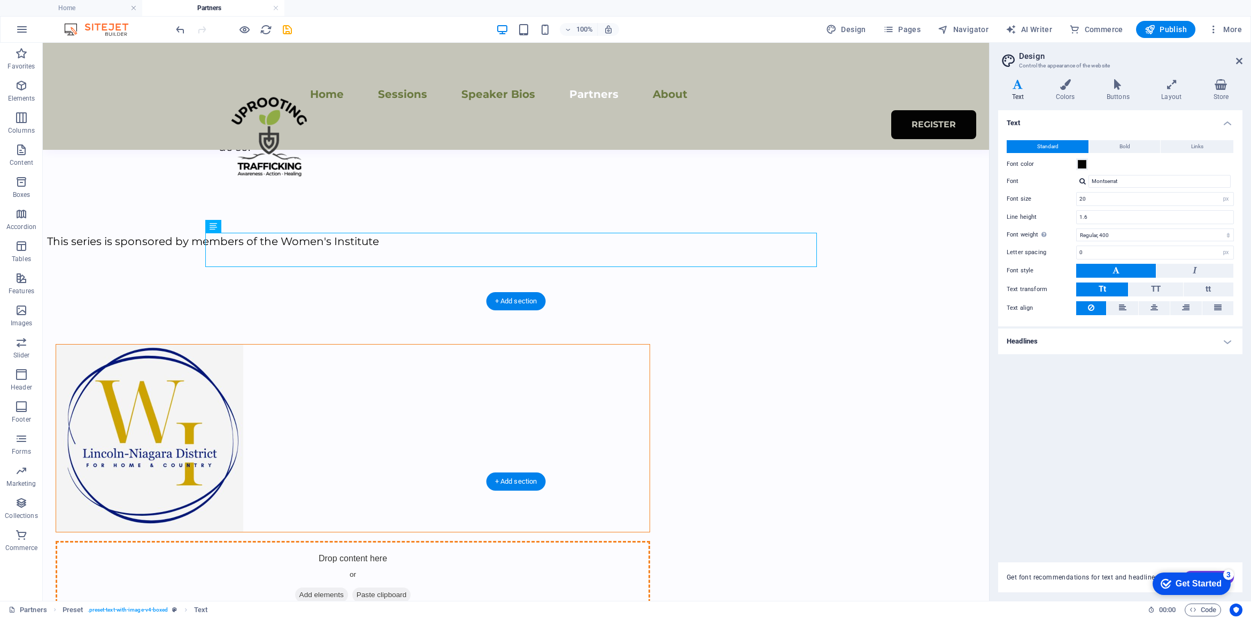
drag, startPoint x: 271, startPoint y: 270, endPoint x: 575, endPoint y: 379, distance: 322.5
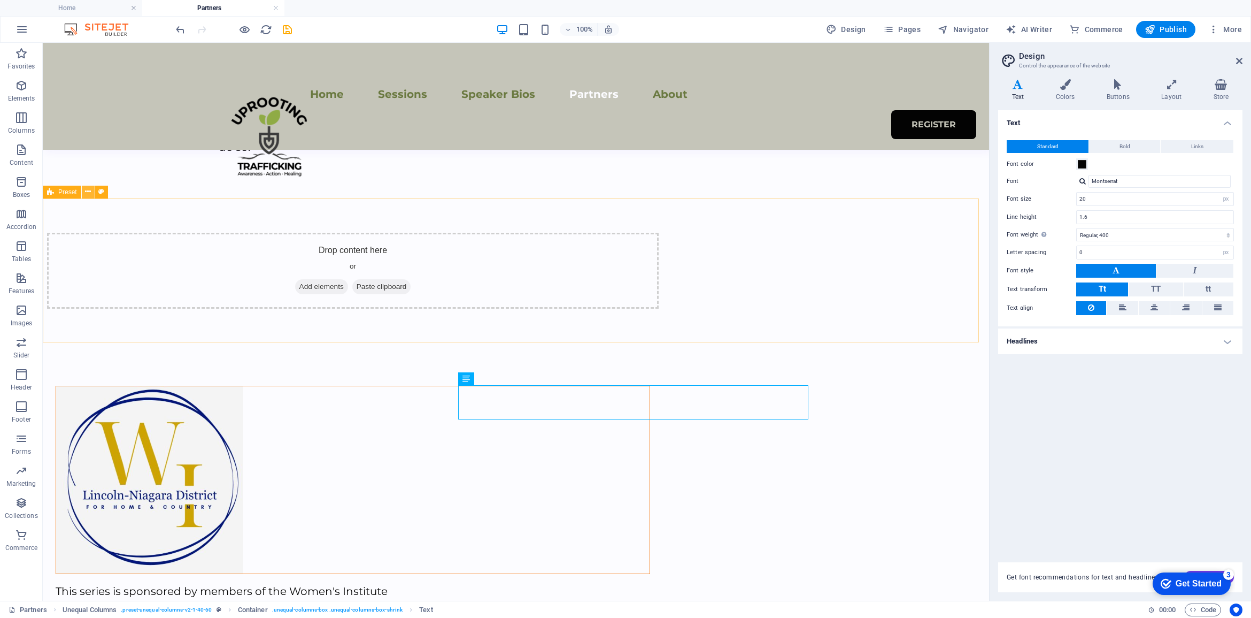
click at [86, 194] on icon at bounding box center [88, 191] width 6 height 11
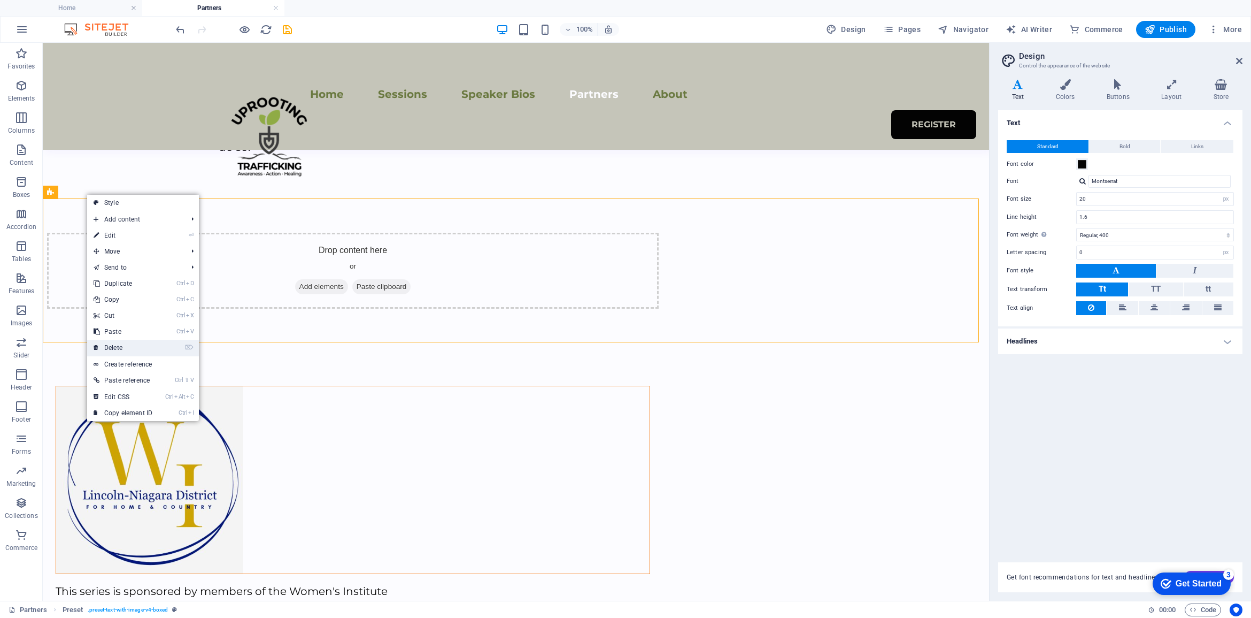
click at [123, 349] on link "⌦ Delete" at bounding box center [123, 348] width 72 height 16
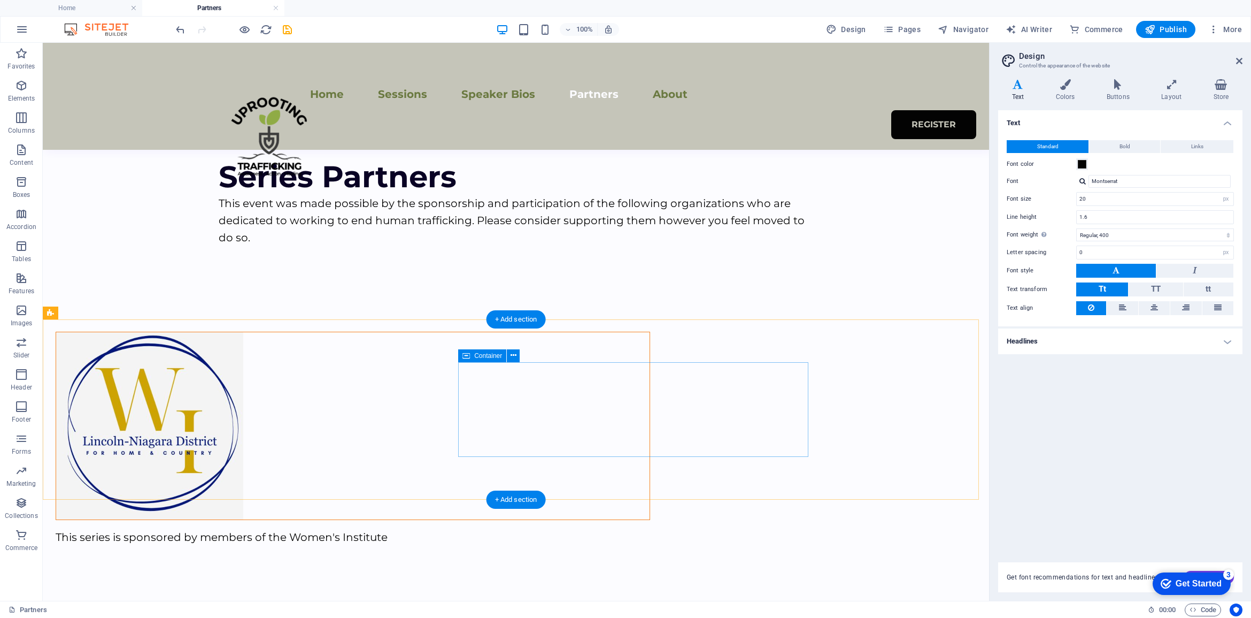
scroll to position [0, 0]
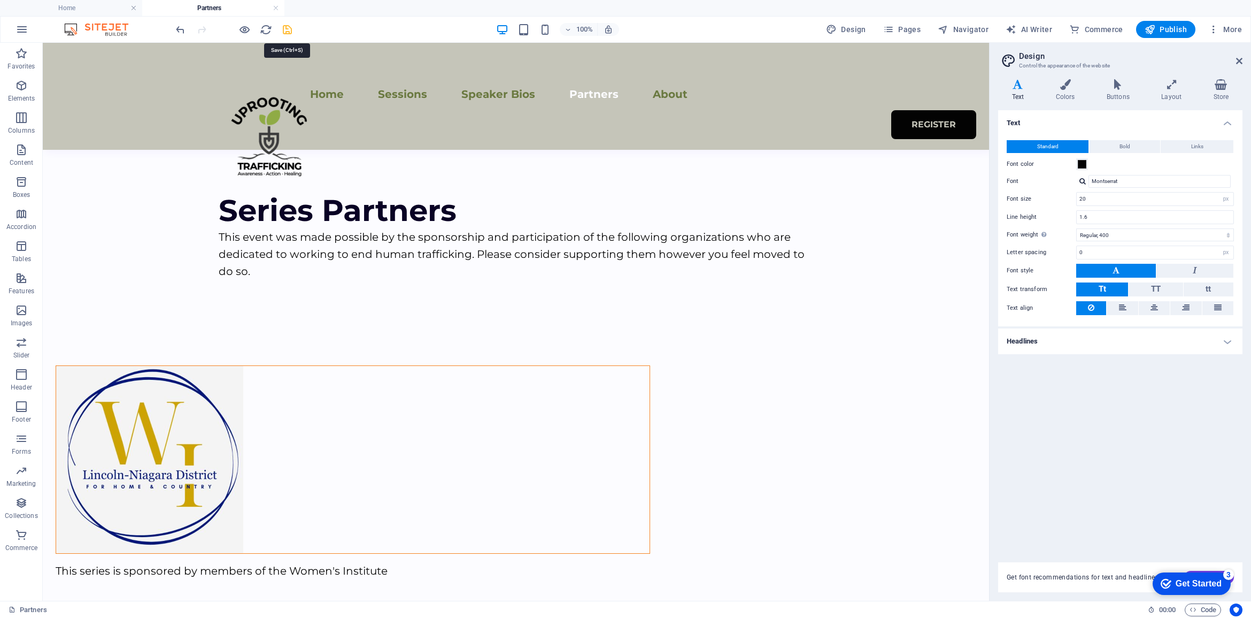
drag, startPoint x: 288, startPoint y: 24, endPoint x: 322, endPoint y: 25, distance: 34.2
click at [288, 24] on icon "save" at bounding box center [287, 30] width 12 height 12
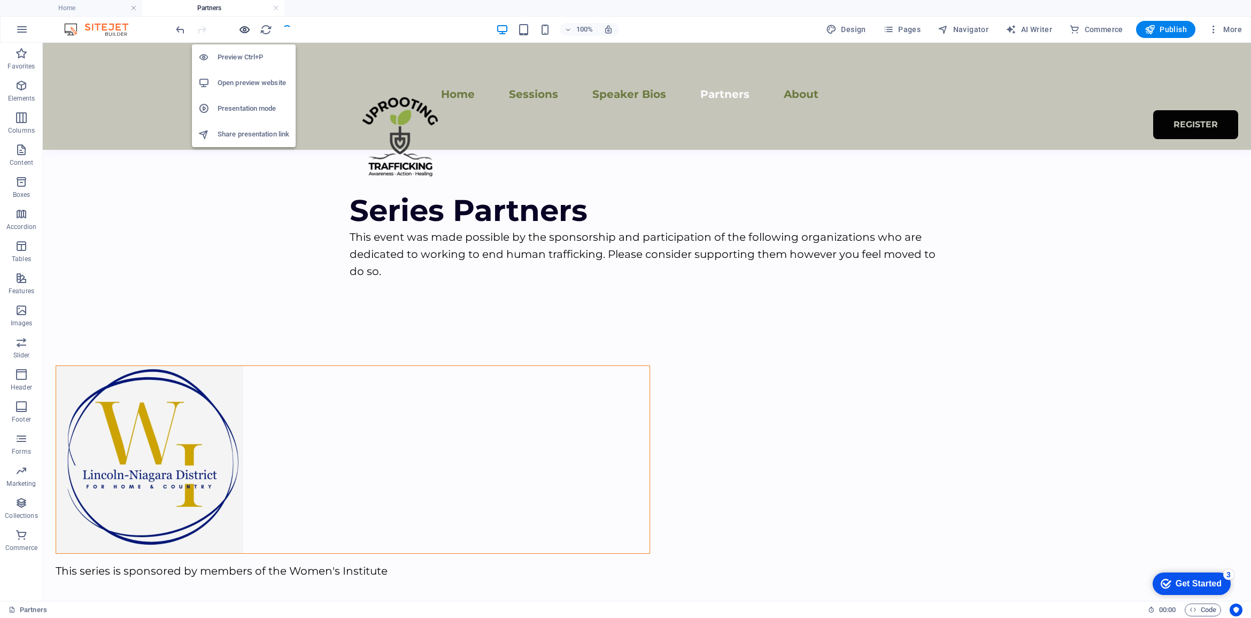
click at [245, 28] on icon "button" at bounding box center [244, 30] width 12 height 12
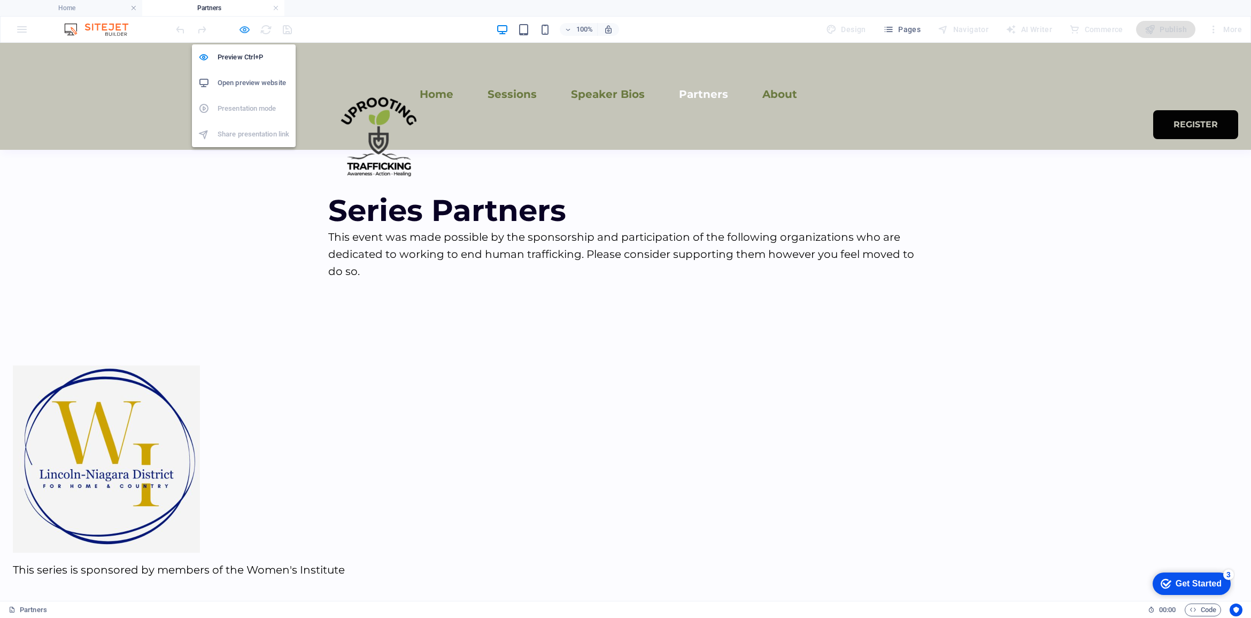
click at [241, 30] on icon "button" at bounding box center [244, 30] width 12 height 12
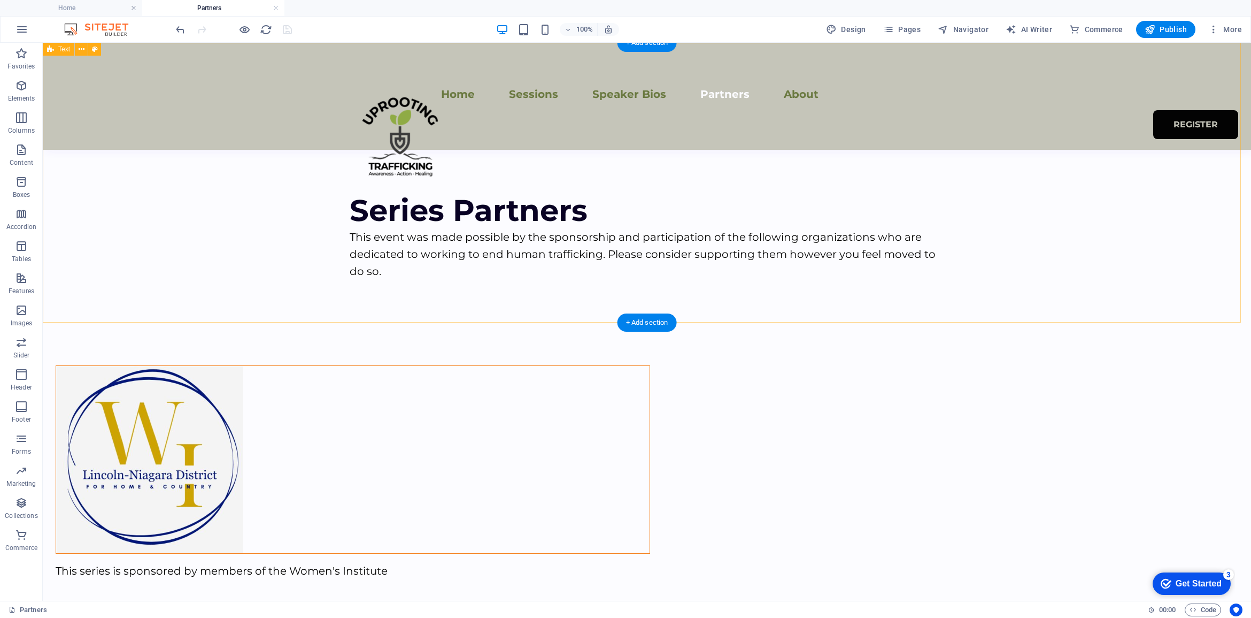
click at [474, 292] on div "Series Partners This event was made possible by the sponsorship and participati…" at bounding box center [647, 183] width 1208 height 280
click at [458, 246] on div "This event was made possible by the sponsorship and participation of the follow…" at bounding box center [647, 253] width 595 height 51
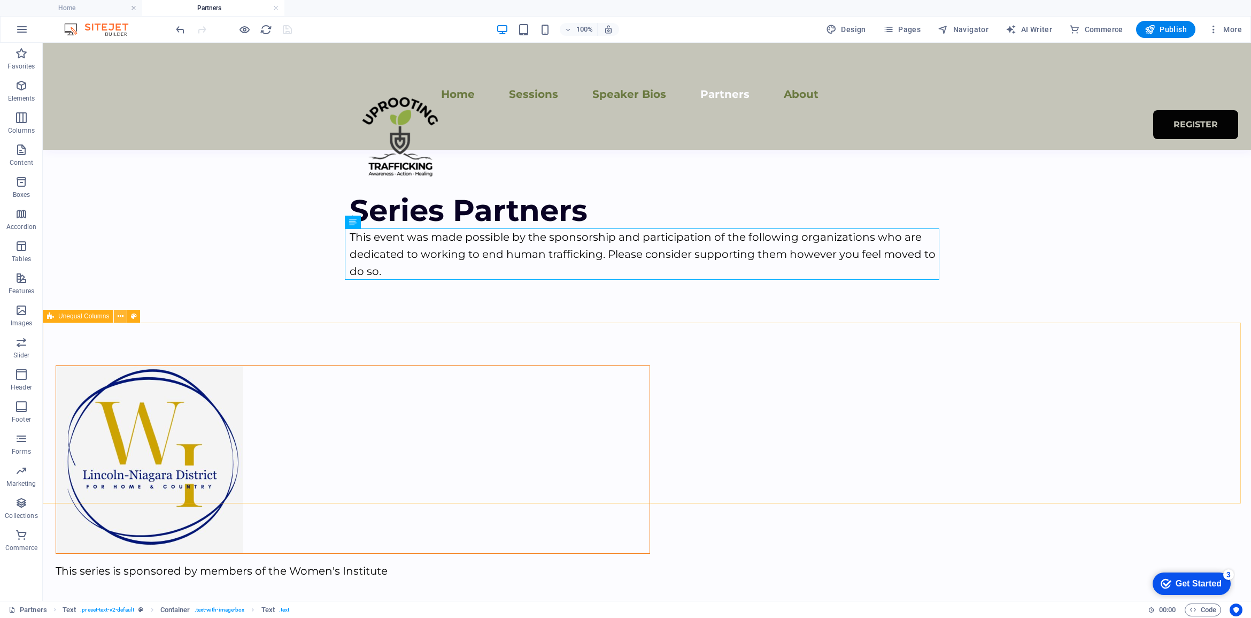
click at [116, 318] on button at bounding box center [120, 316] width 13 height 13
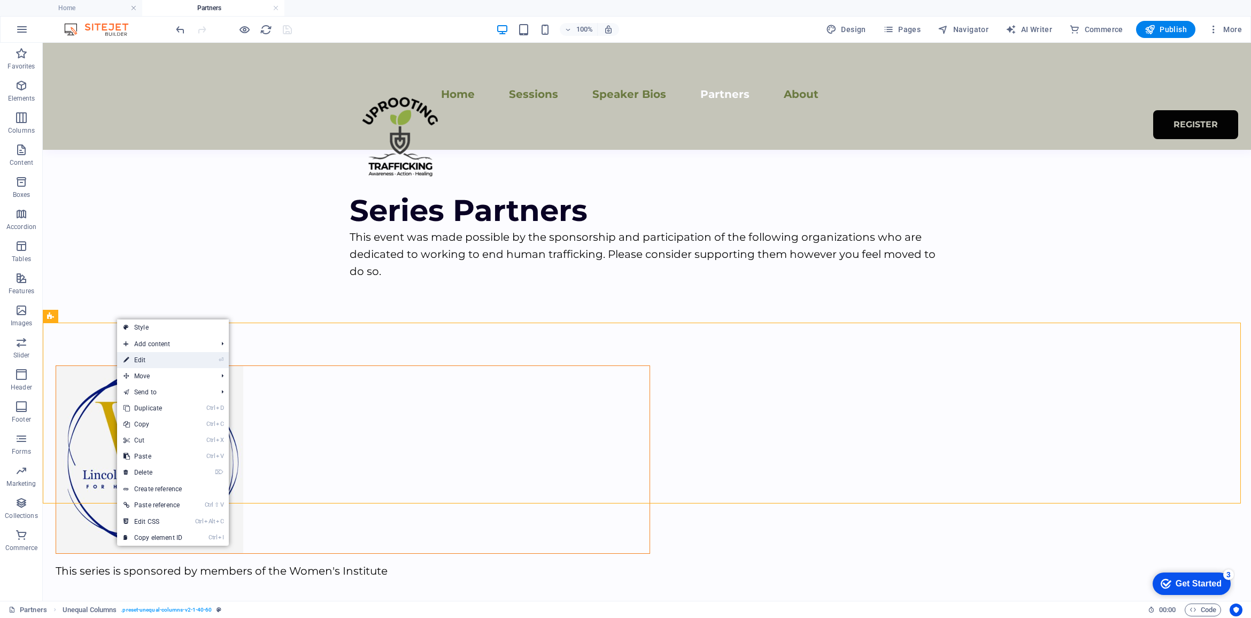
click at [134, 359] on link "⏎ Edit" at bounding box center [153, 360] width 72 height 16
select select "%"
select select "rem"
select select "preset-unequal-columns-v2-1-40-60"
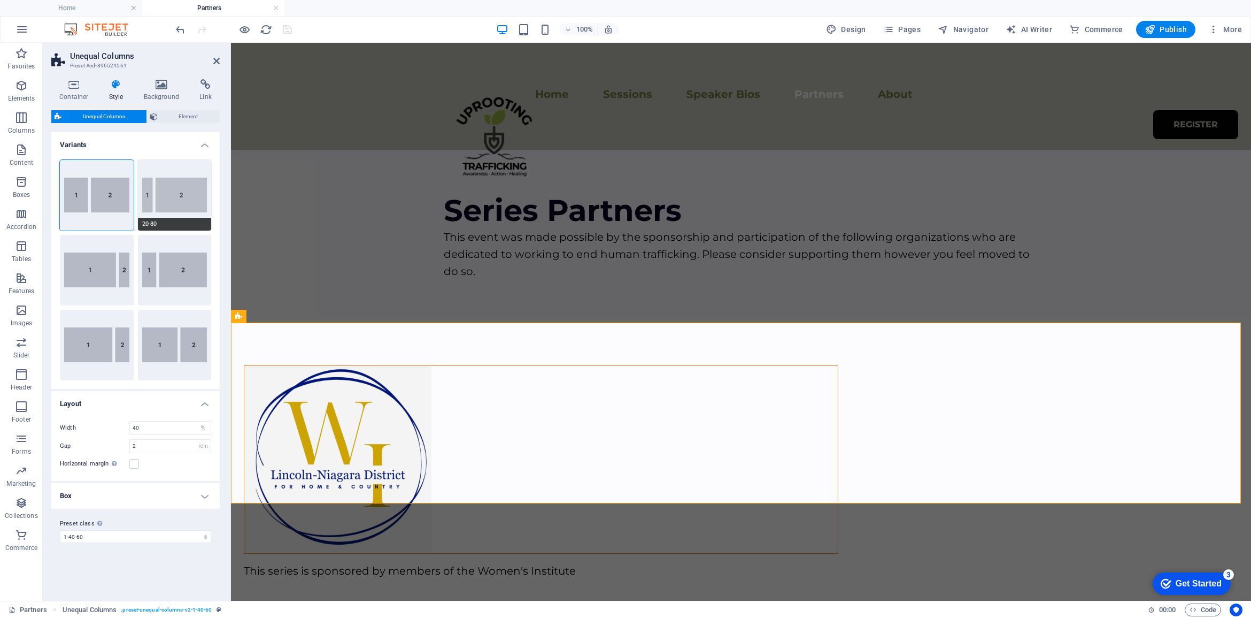
click at [176, 179] on button "20-80" at bounding box center [175, 195] width 74 height 71
type input "20"
click at [289, 28] on icon "save" at bounding box center [287, 30] width 12 height 12
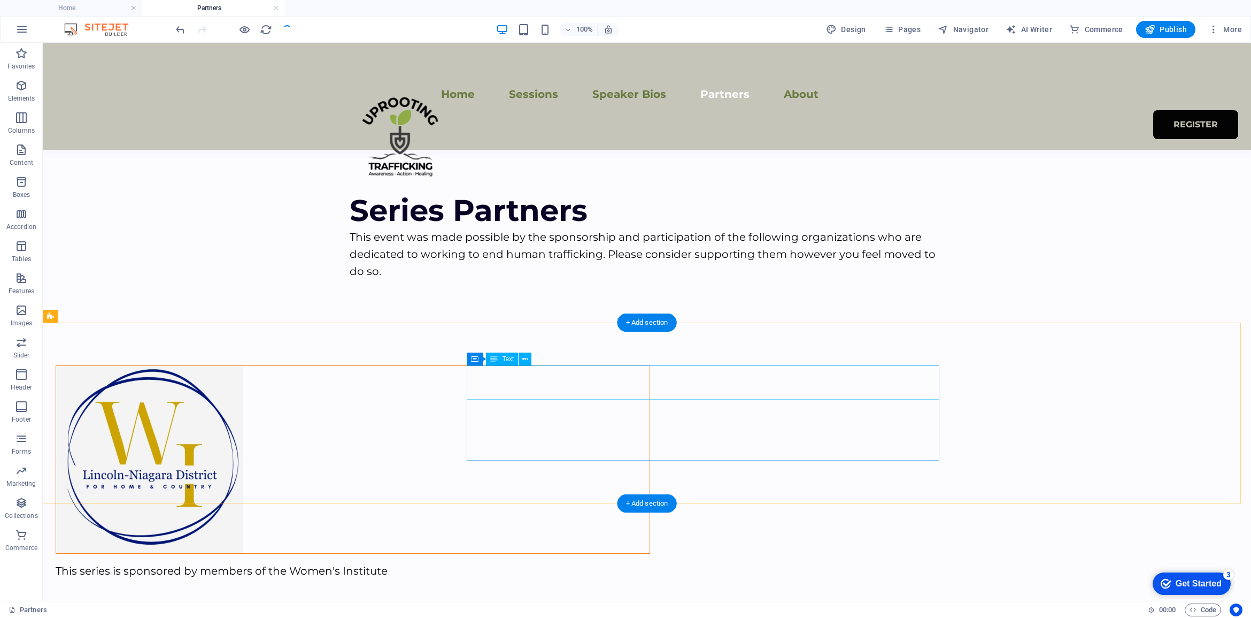
click at [650, 562] on div "This series is sponsored by members of the Women's Institute" at bounding box center [353, 579] width 595 height 34
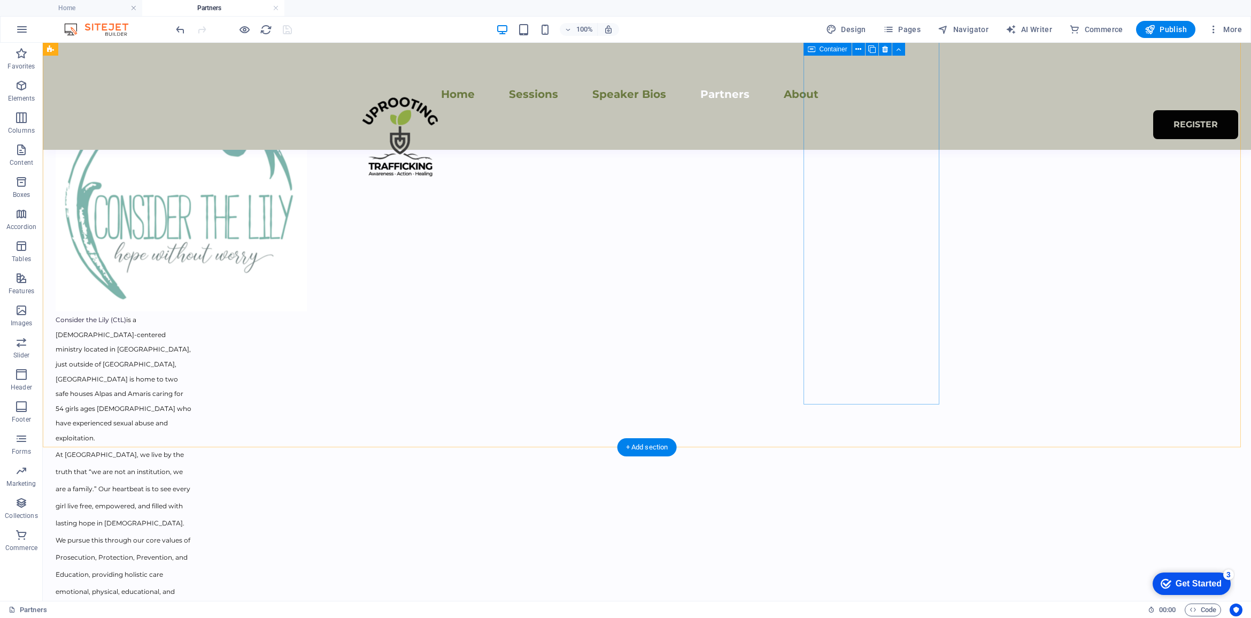
scroll to position [134, 0]
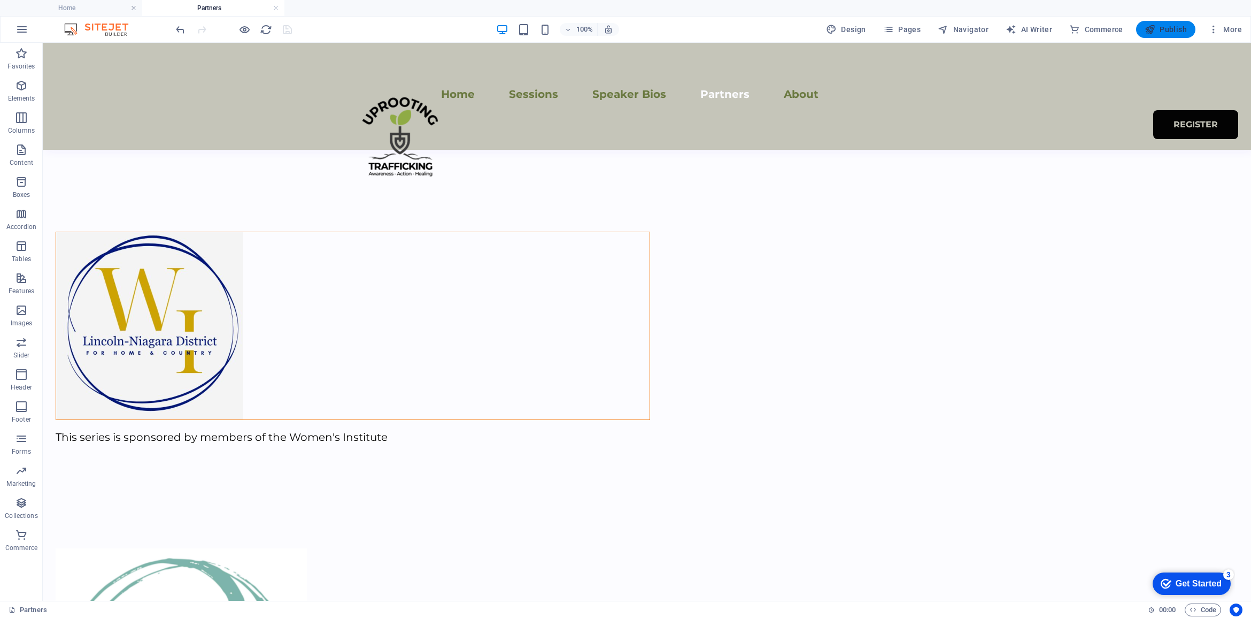
click at [1173, 33] on span "Publish" at bounding box center [1166, 29] width 42 height 11
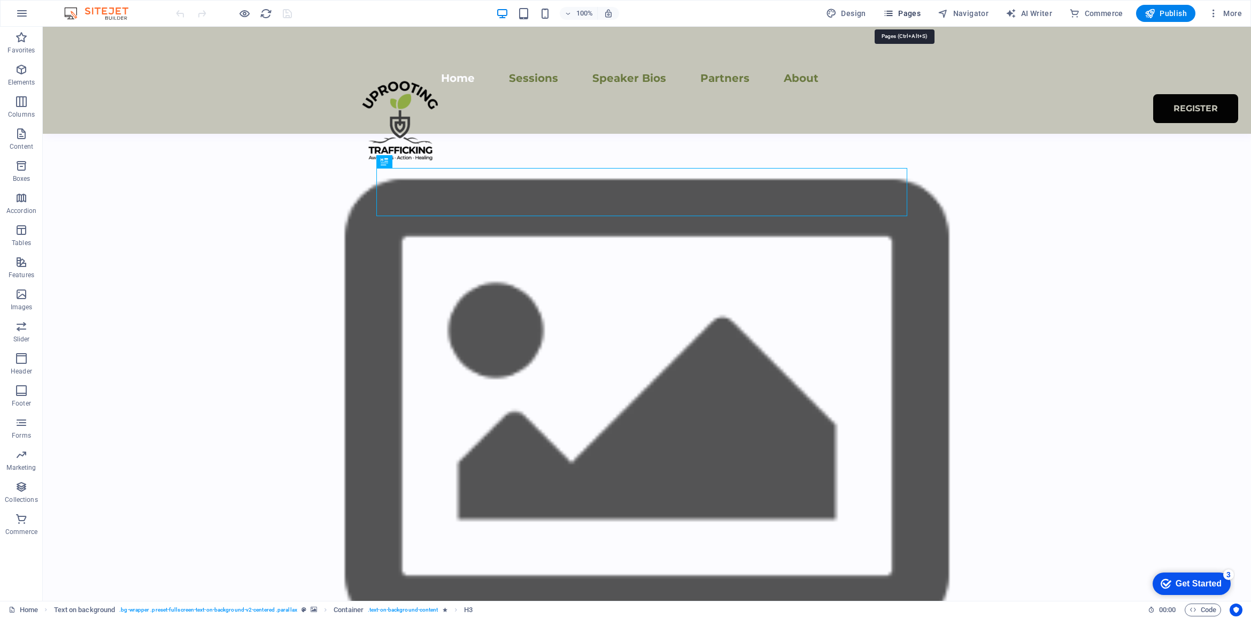
click at [912, 14] on span "Pages" at bounding box center [901, 13] width 37 height 11
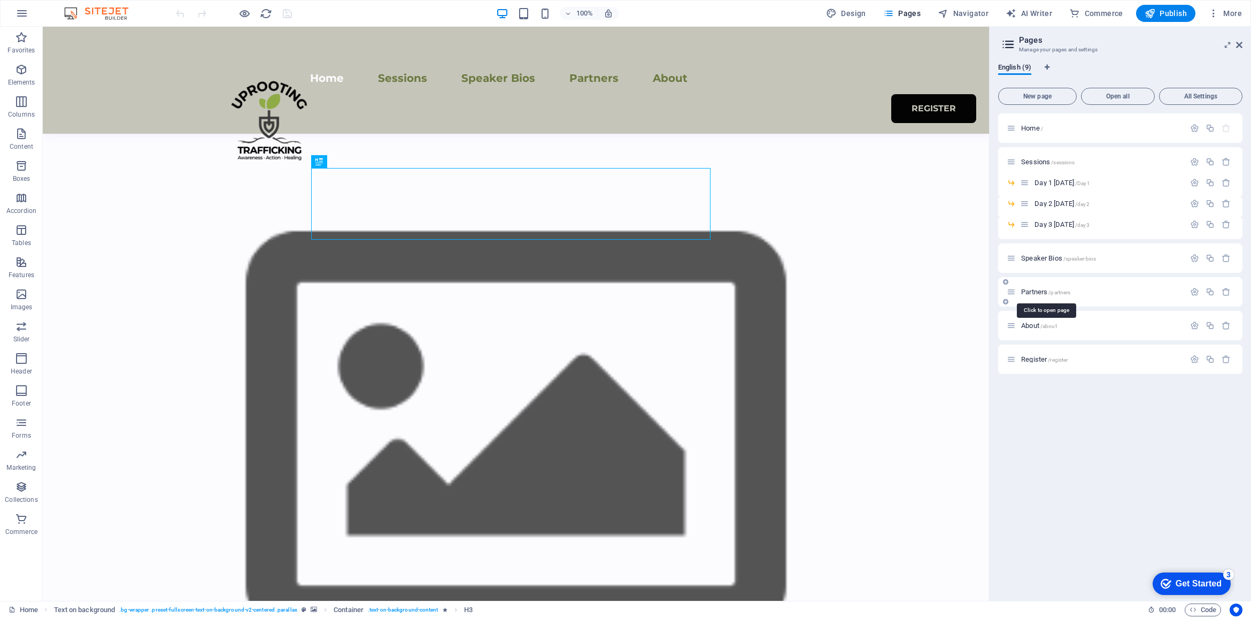
click at [1038, 292] on span "Partners /partners" at bounding box center [1045, 292] width 49 height 8
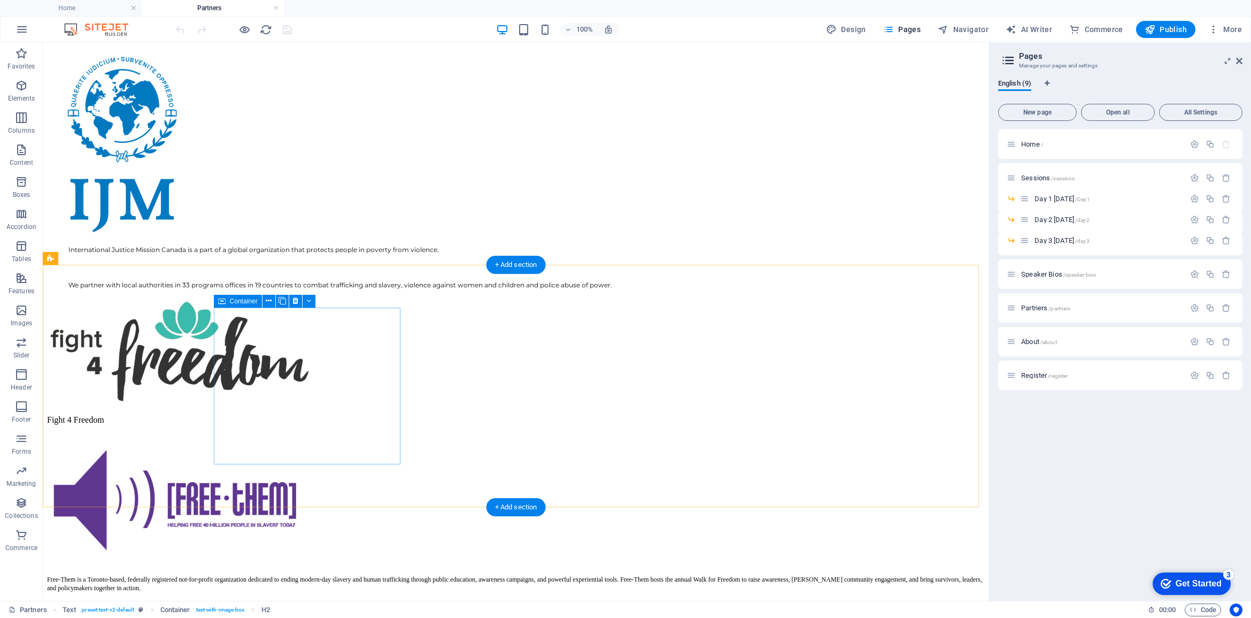
scroll to position [869, 0]
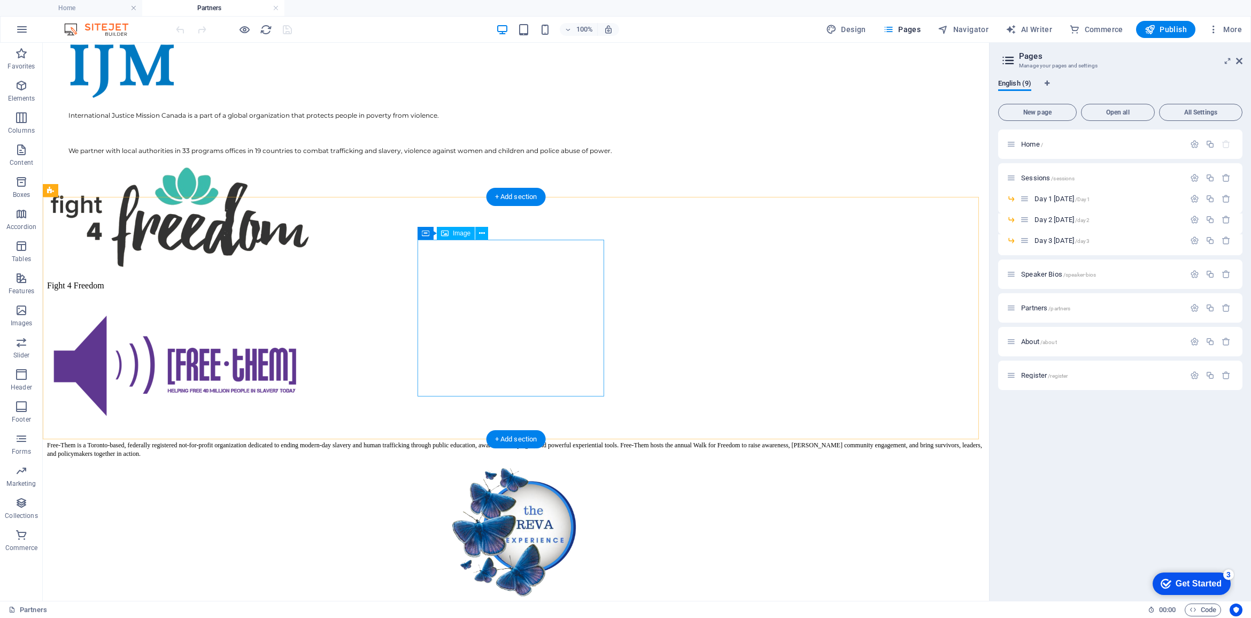
click at [482, 230] on icon at bounding box center [482, 233] width 6 height 11
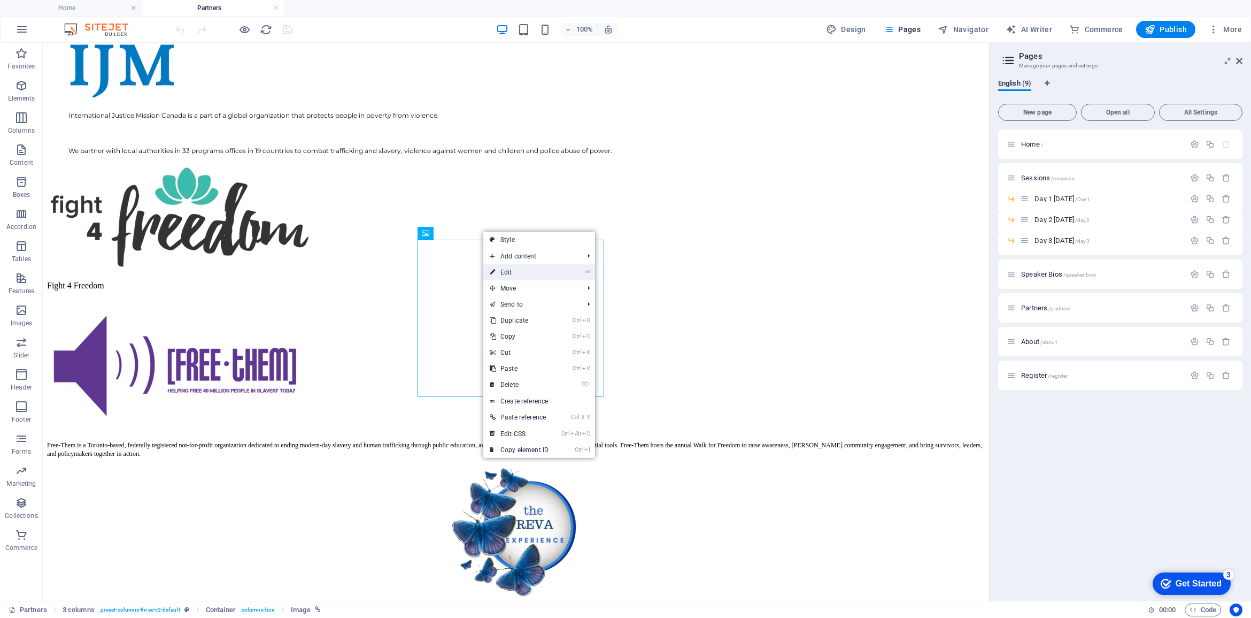
click at [504, 269] on link "⏎ Edit" at bounding box center [519, 272] width 72 height 16
select select "px"
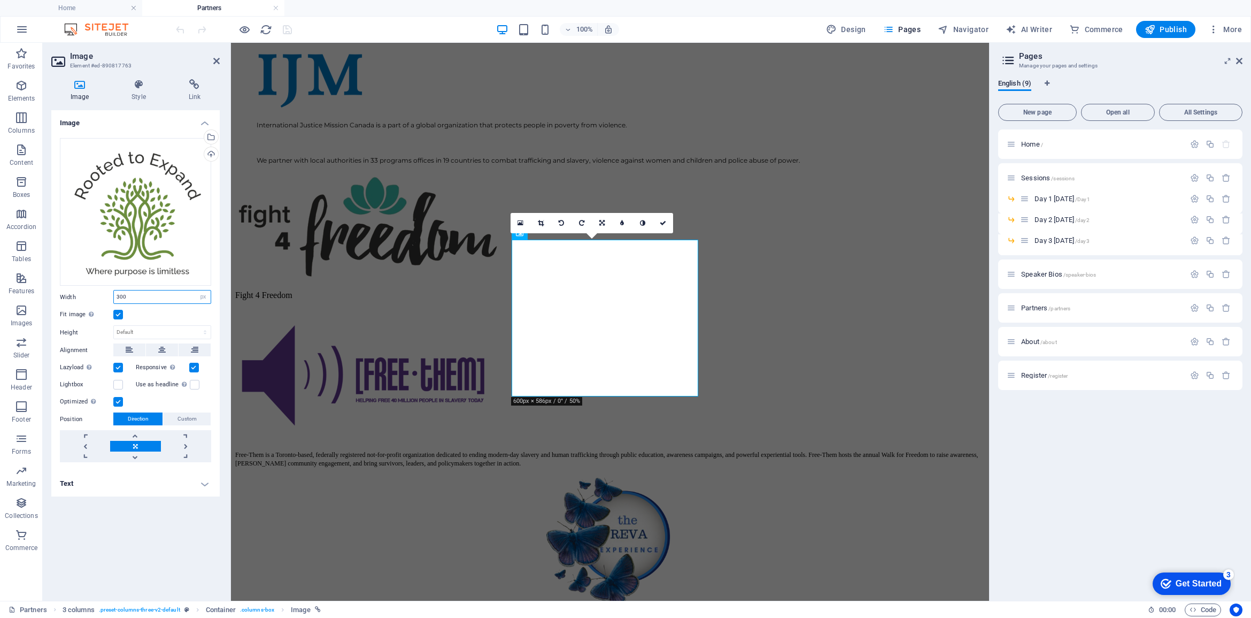
drag, startPoint x: 142, startPoint y: 296, endPoint x: 98, endPoint y: 293, distance: 44.5
click at [98, 293] on div "Width 300 Default auto px rem % em vh vw" at bounding box center [135, 297] width 151 height 14
click at [118, 514] on div "Image Drag files here, click to choose files or select files from Files or our …" at bounding box center [135, 351] width 168 height 482
click at [120, 314] on label at bounding box center [118, 315] width 10 height 10
click at [0, 0] on input "Fit image Automatically fit image to a fixed width and height" at bounding box center [0, 0] width 0 height 0
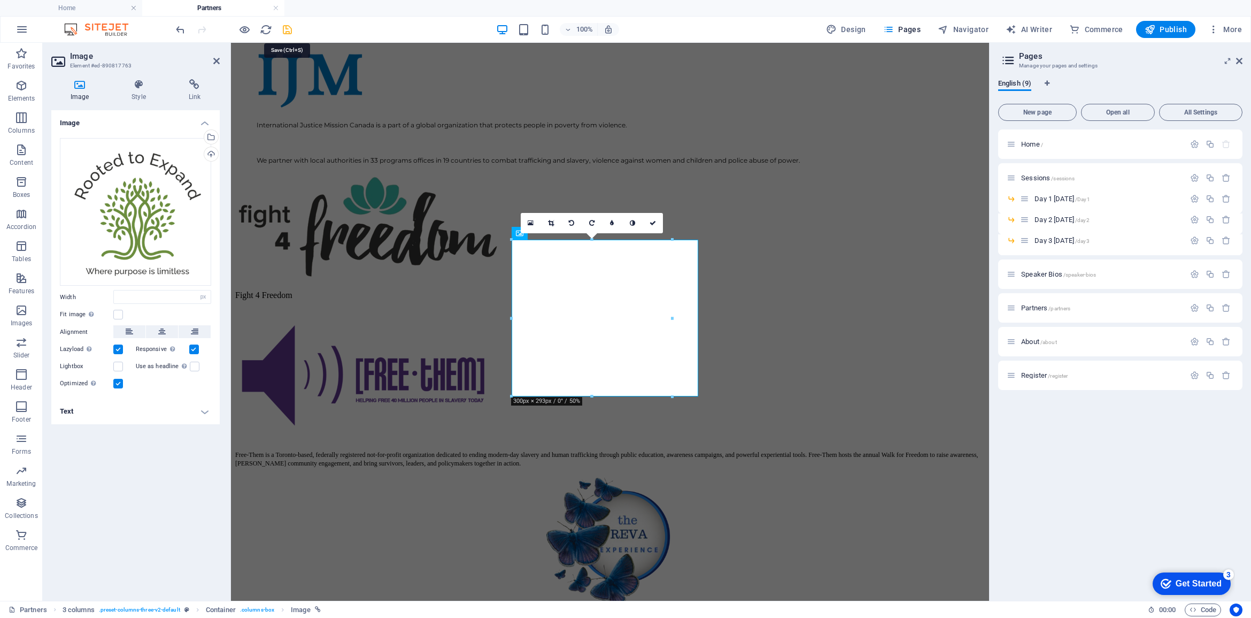
click at [287, 30] on icon "save" at bounding box center [287, 30] width 12 height 12
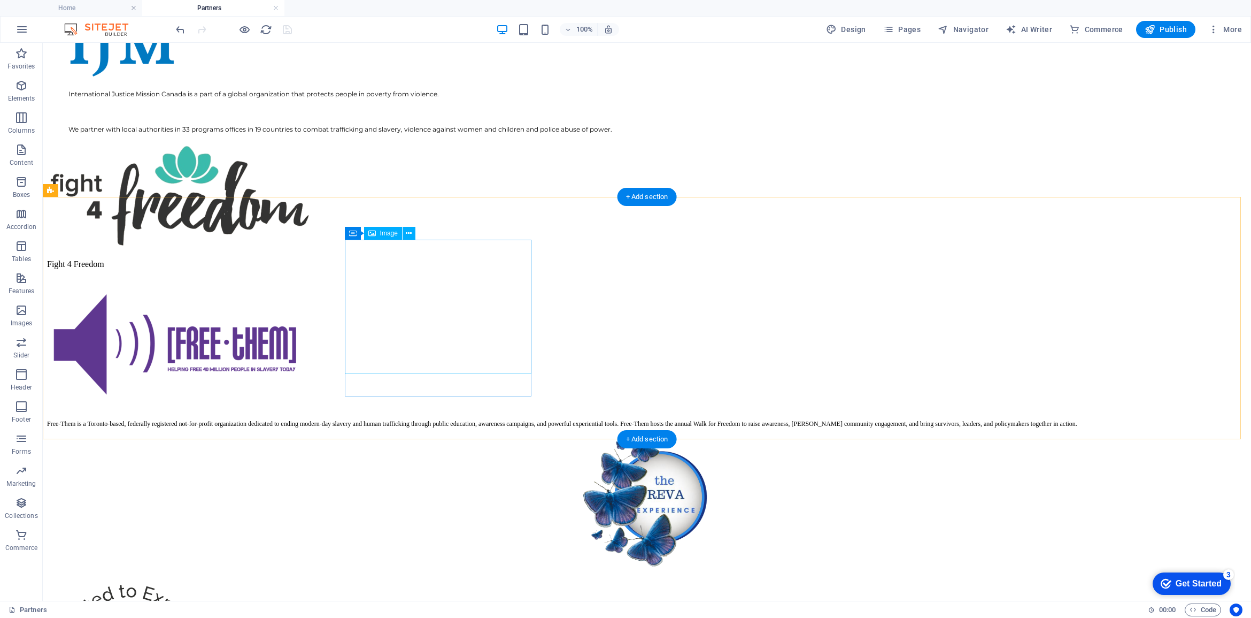
click at [413, 436] on figure at bounding box center [647, 504] width 1200 height 136
click at [410, 233] on icon at bounding box center [409, 233] width 6 height 11
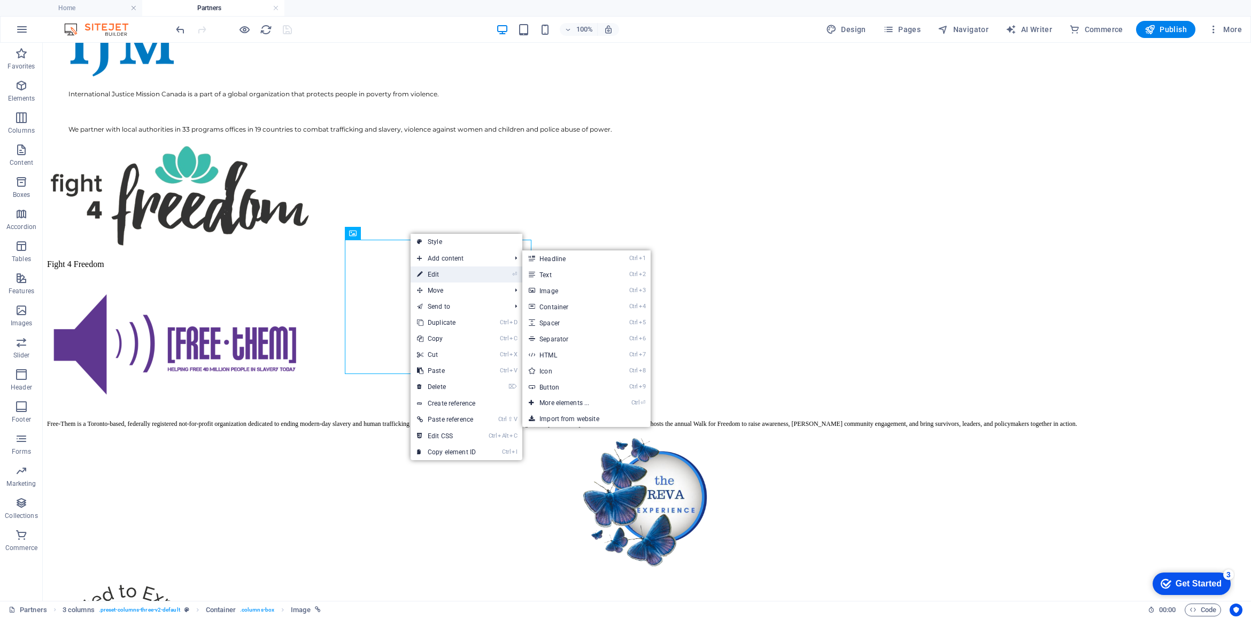
click at [431, 274] on link "⏎ Edit" at bounding box center [447, 274] width 72 height 16
select select "px"
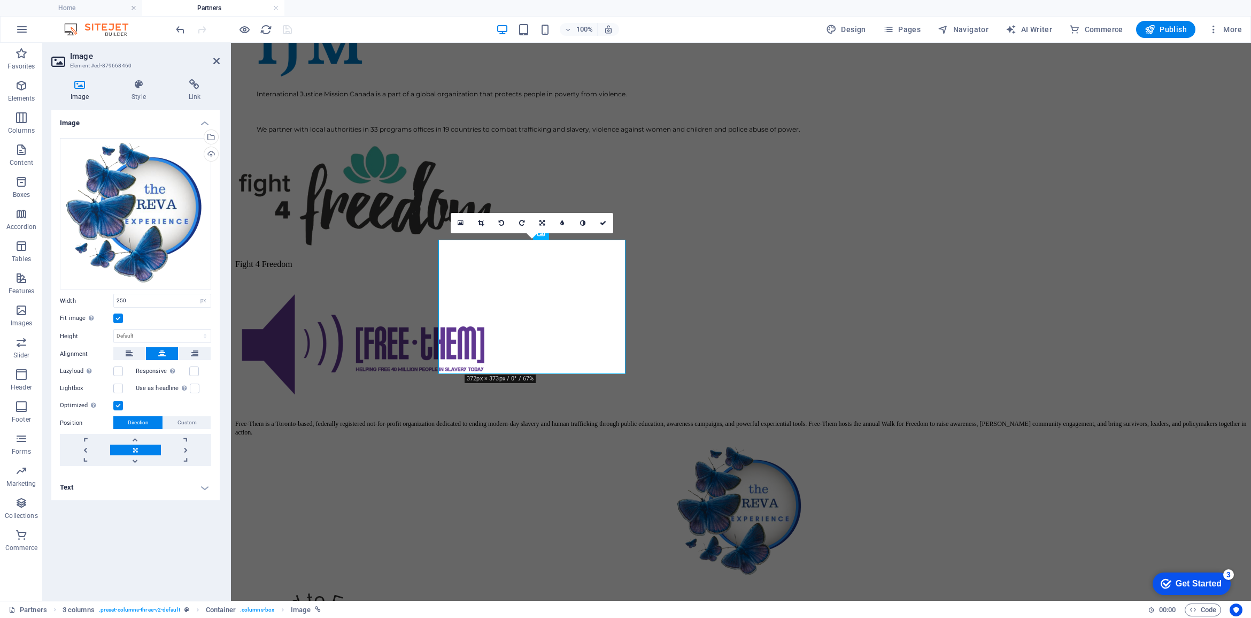
click at [118, 319] on label at bounding box center [118, 318] width 10 height 10
click at [0, 0] on input "Fit image Automatically fit image to a fixed width and height" at bounding box center [0, 0] width 0 height 0
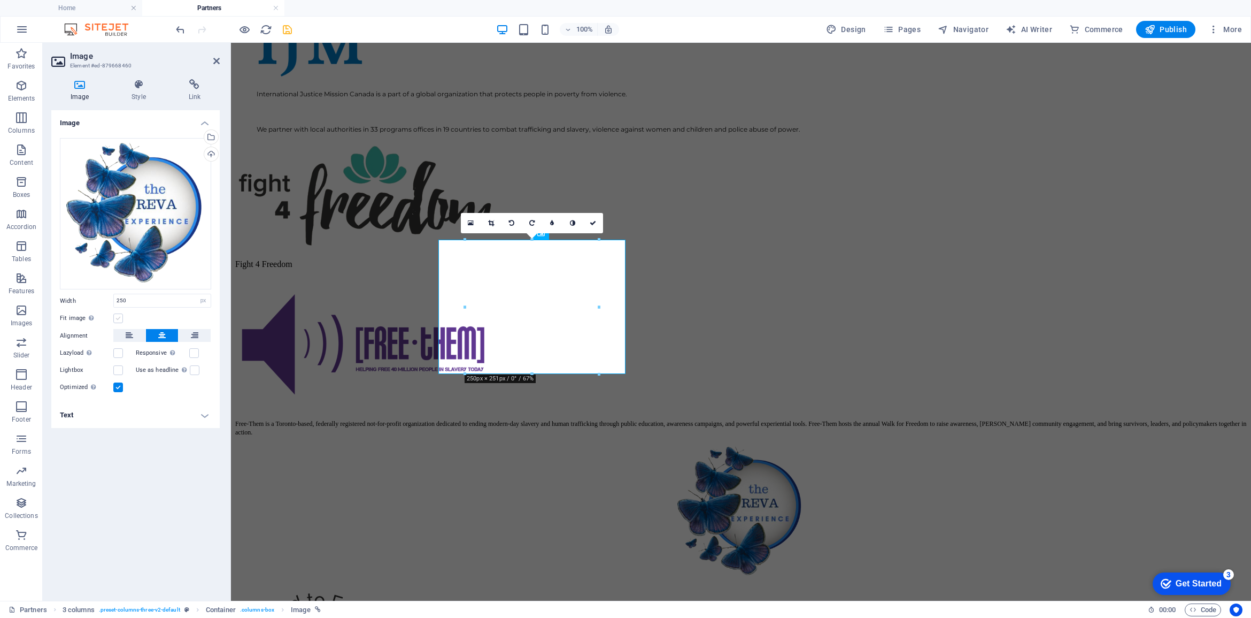
click at [117, 314] on label at bounding box center [118, 318] width 10 height 10
click at [0, 0] on input "Fit image Automatically fit image to a fixed width and height" at bounding box center [0, 0] width 0 height 0
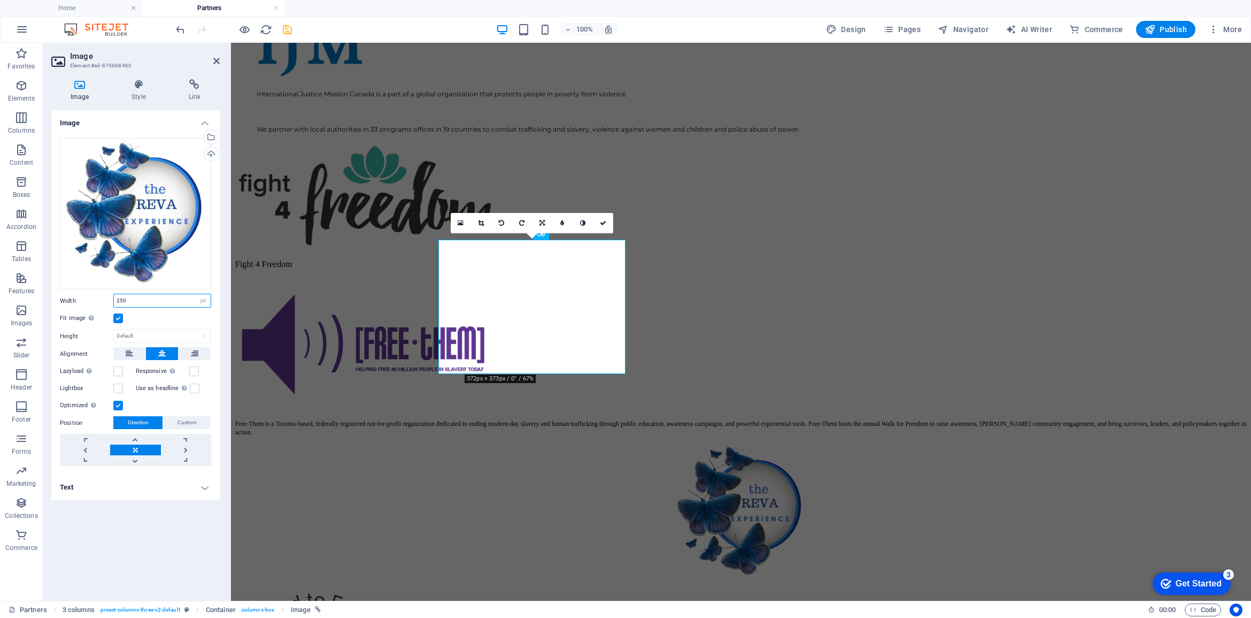
click at [113, 297] on div "250 Default auto px rem % em vh vw" at bounding box center [162, 301] width 98 height 14
click at [126, 298] on input "250" at bounding box center [162, 300] width 97 height 13
click at [120, 317] on label at bounding box center [118, 318] width 10 height 10
click at [0, 0] on input "Fit image Automatically fit image to a fixed width and height" at bounding box center [0, 0] width 0 height 0
click at [117, 317] on label at bounding box center [118, 318] width 10 height 10
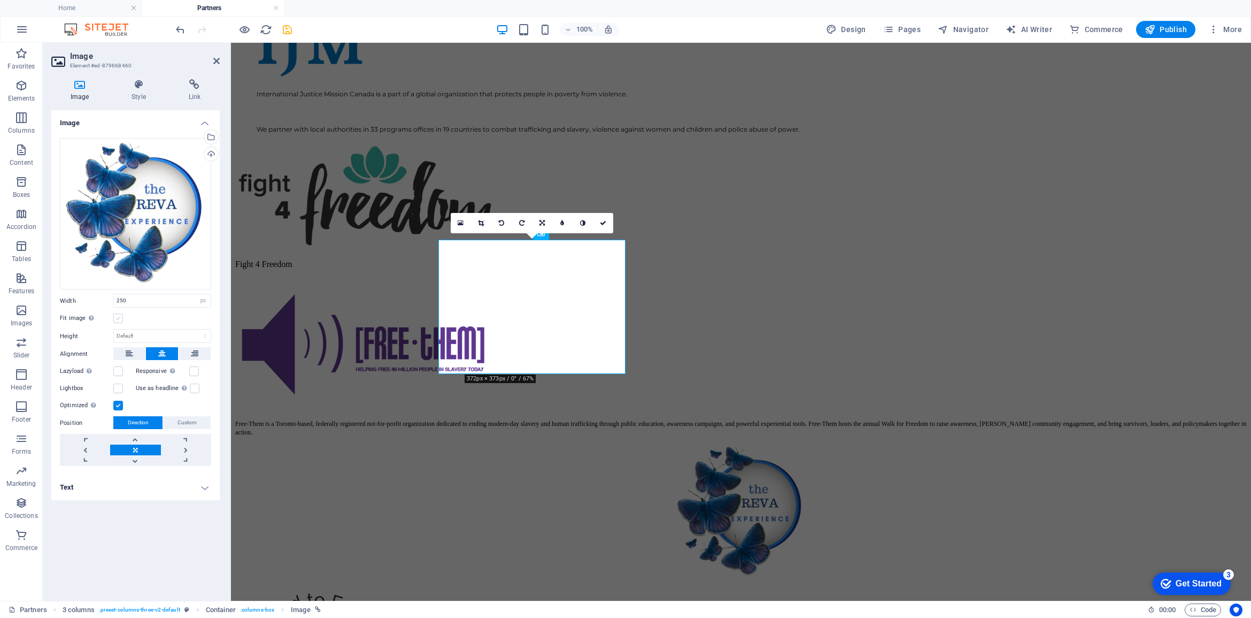
click at [0, 0] on input "Fit image Automatically fit image to a fixed width and height" at bounding box center [0, 0] width 0 height 0
click at [116, 319] on label at bounding box center [118, 318] width 10 height 10
click at [0, 0] on input "Fit image Automatically fit image to a fixed width and height" at bounding box center [0, 0] width 0 height 0
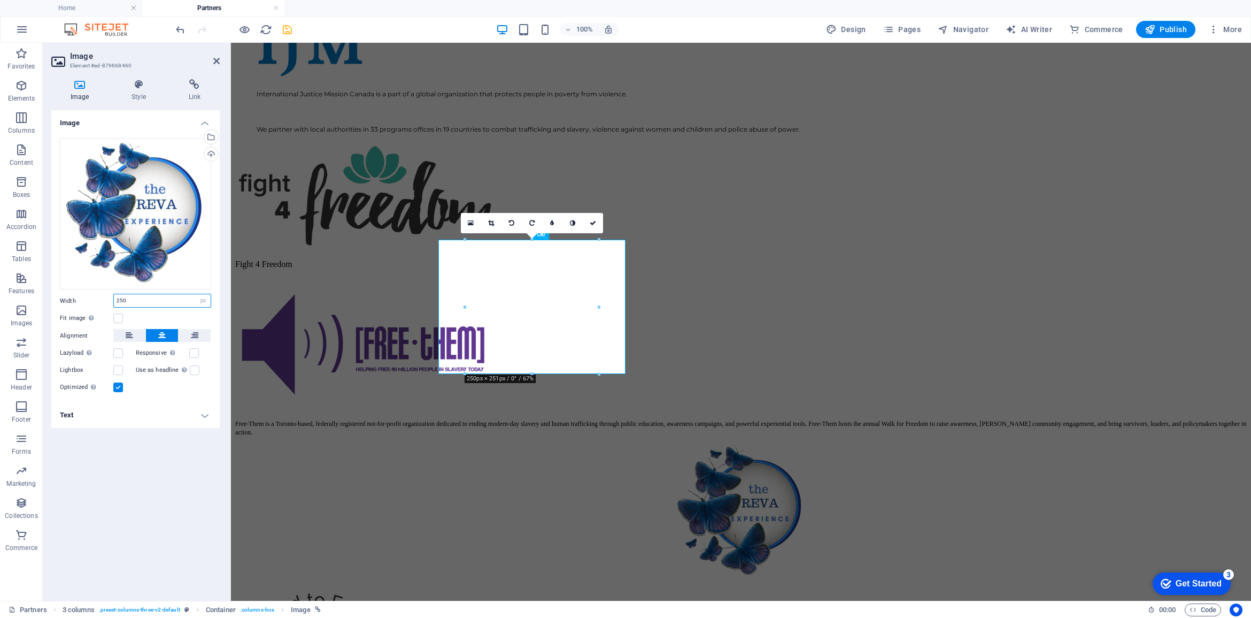
click at [132, 299] on input "250" at bounding box center [162, 300] width 97 height 13
click at [103, 299] on div "Width 250 Default auto px rem % em vh vw" at bounding box center [135, 301] width 151 height 14
click at [105, 297] on div "Width 250 Default auto px rem % em vh vw" at bounding box center [135, 301] width 151 height 14
click at [156, 298] on input "250" at bounding box center [162, 300] width 97 height 13
click at [125, 300] on input "250" at bounding box center [162, 300] width 97 height 13
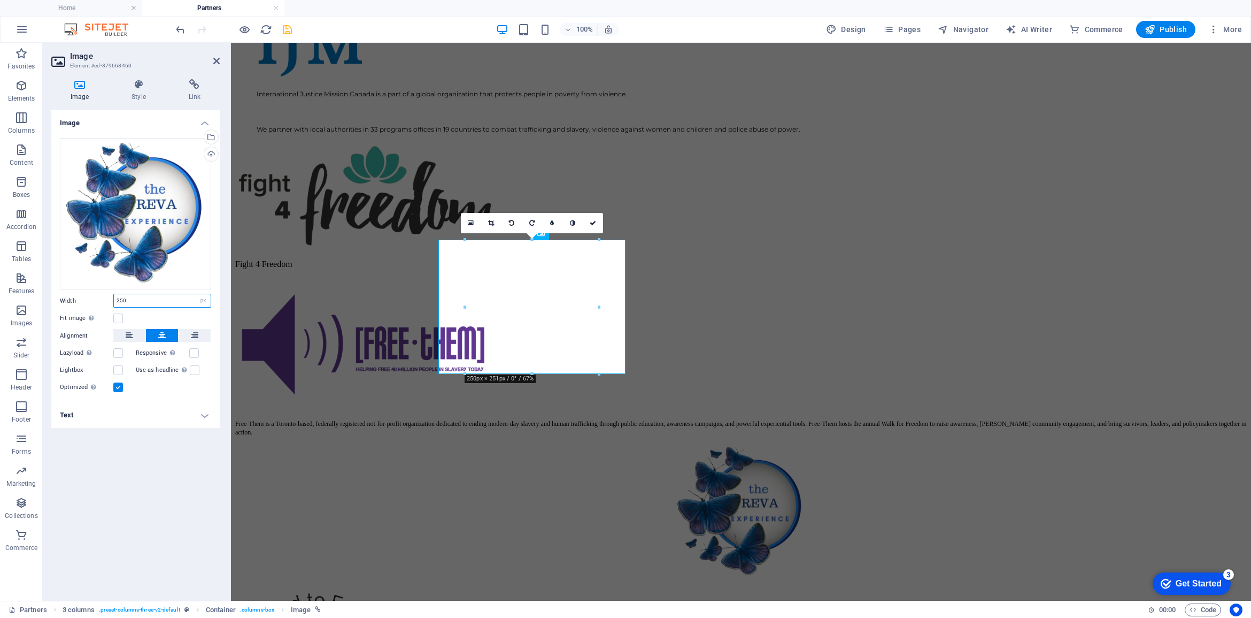
click at [124, 300] on input "250" at bounding box center [162, 300] width 97 height 13
click at [200, 301] on select "Default auto px rem % em vh vw" at bounding box center [203, 300] width 15 height 13
click at [128, 303] on input "250" at bounding box center [162, 300] width 97 height 13
click at [140, 518] on div "Image Drag files here, click to choose files or select files from Files or our …" at bounding box center [135, 351] width 168 height 482
click at [195, 354] on label at bounding box center [194, 353] width 10 height 10
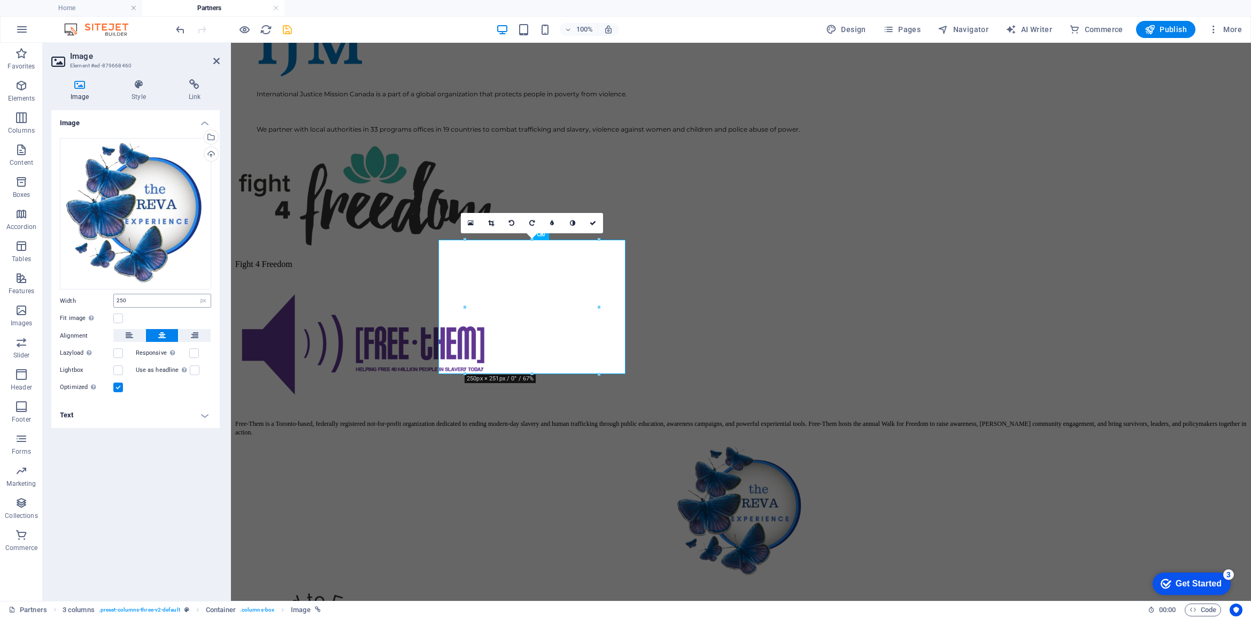
click at [0, 0] on input "Responsive Automatically load retina image and smartphone optimized sizes." at bounding box center [0, 0] width 0 height 0
click at [360, 444] on div at bounding box center [741, 591] width 1012 height 295
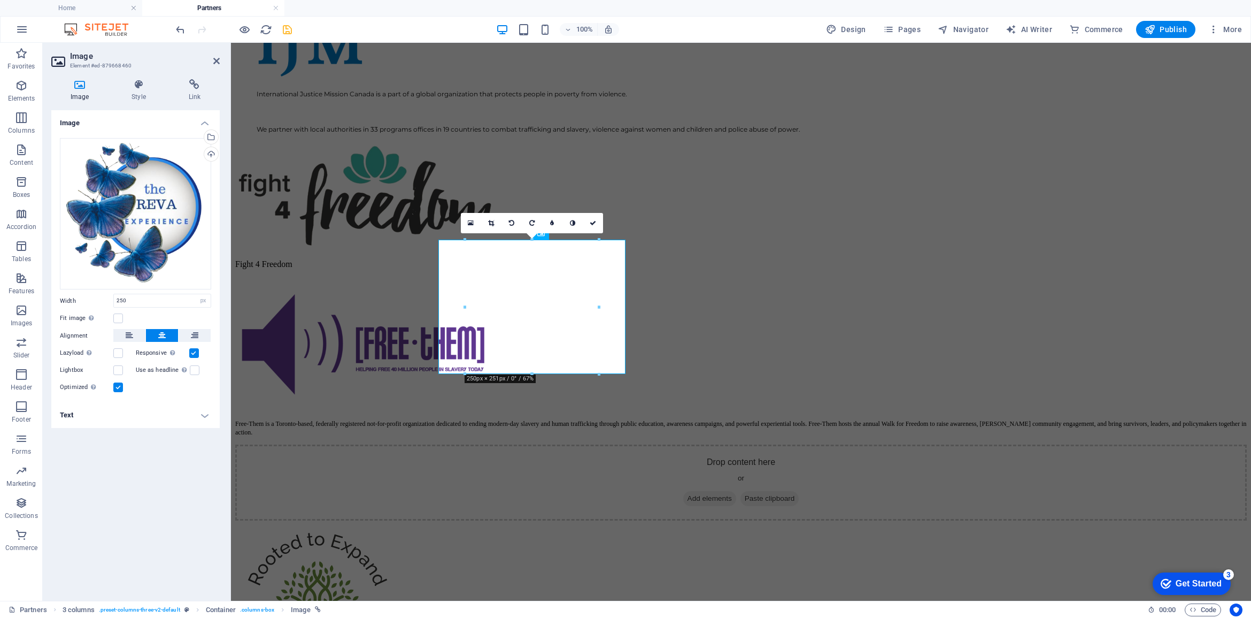
click at [323, 444] on div "Drop content here or Add elements Paste clipboard" at bounding box center [741, 561] width 1012 height 235
click at [390, 444] on div "Drop content here or Add elements Paste clipboard" at bounding box center [741, 561] width 1012 height 235
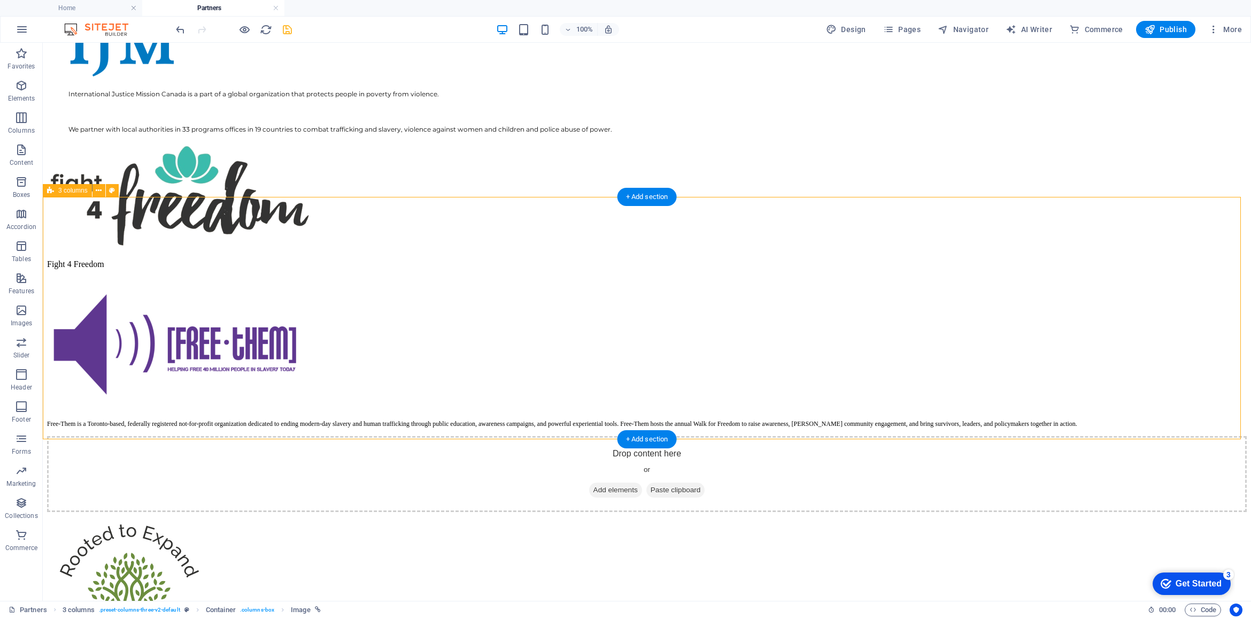
click at [202, 436] on div "Drop content here or Add elements Paste clipboard" at bounding box center [647, 553] width 1200 height 235
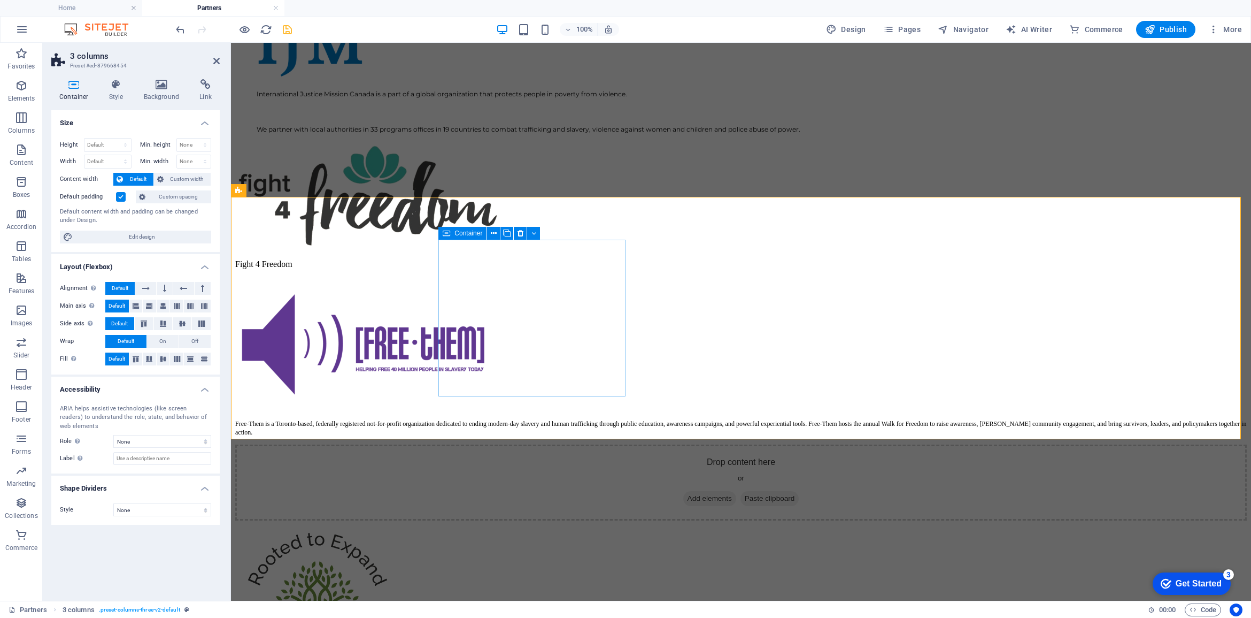
click at [579, 444] on div "Drop content here or Add elements Paste clipboard" at bounding box center [741, 482] width 1012 height 76
click at [181, 28] on icon "undo" at bounding box center [180, 30] width 12 height 12
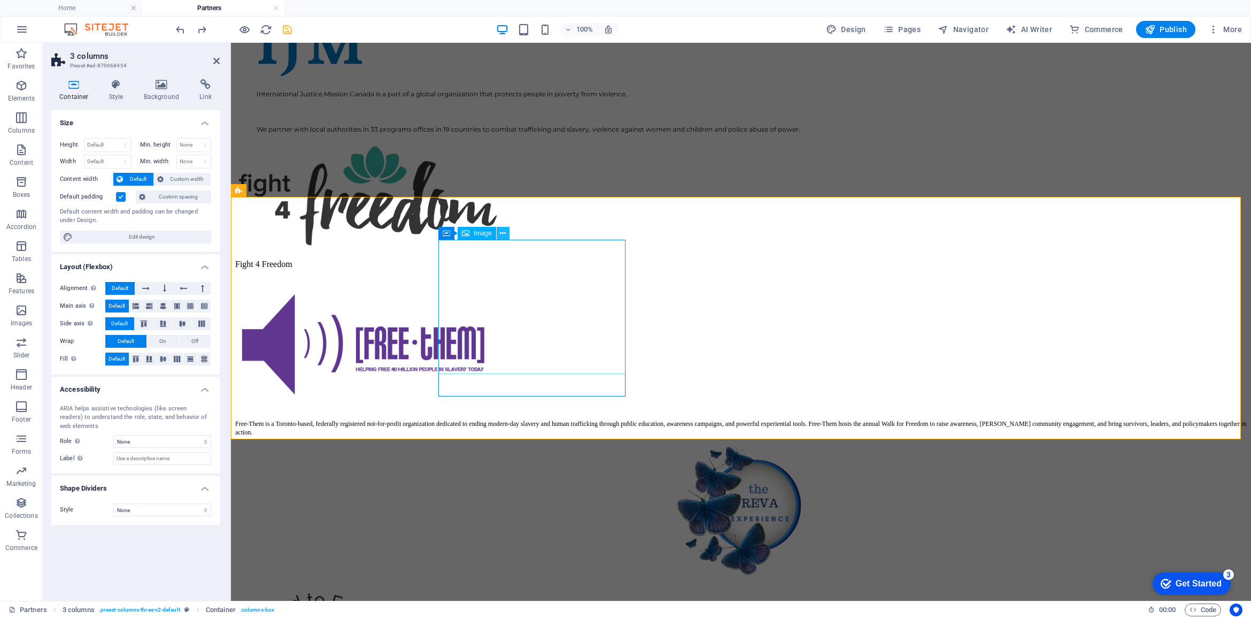
click at [501, 234] on icon at bounding box center [503, 233] width 6 height 11
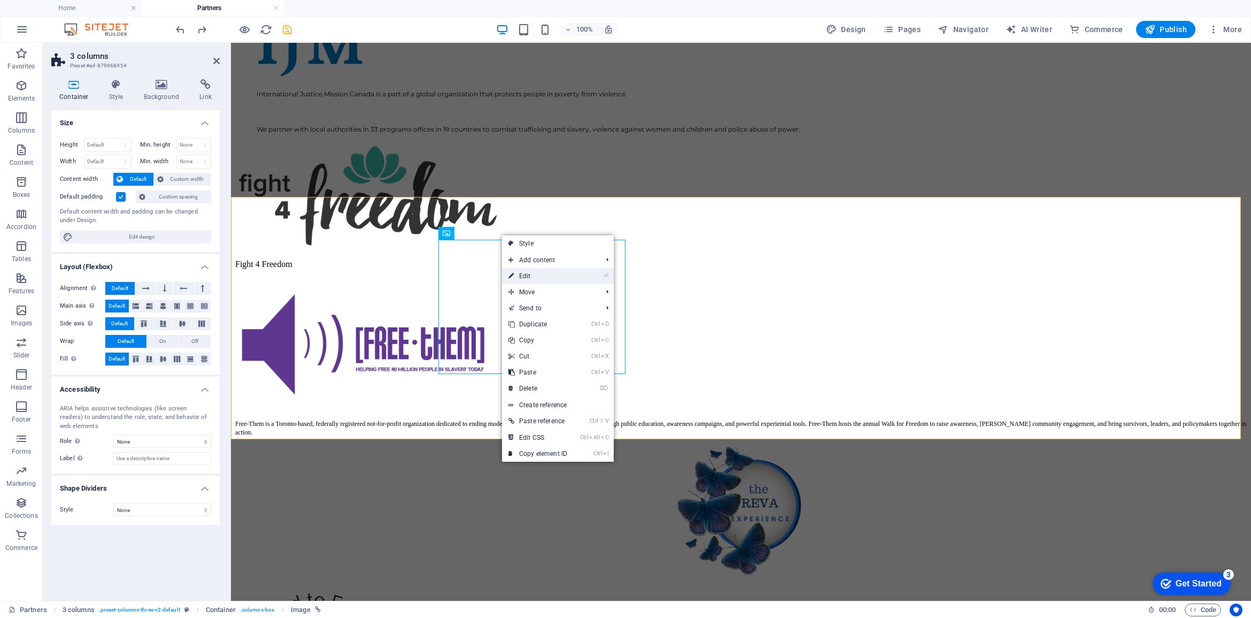
click at [534, 275] on link "⏎ Edit" at bounding box center [538, 276] width 72 height 16
select select "px"
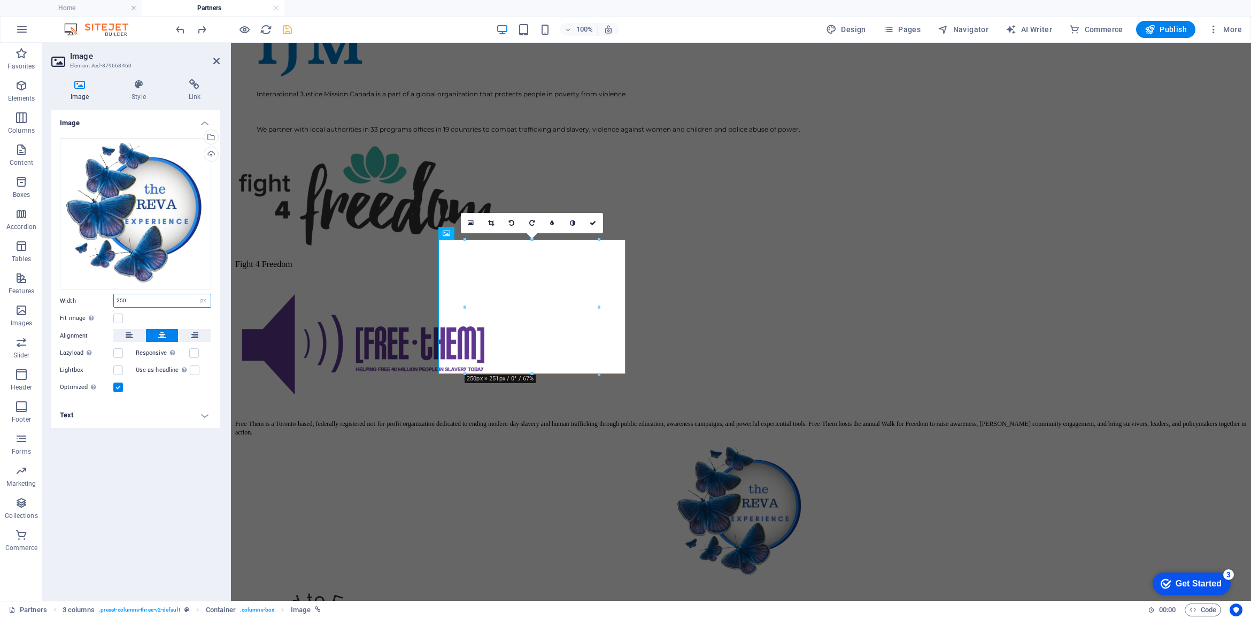
click at [134, 303] on input "250" at bounding box center [162, 300] width 97 height 13
type input "2"
click at [134, 522] on div "Image Drag files here, click to choose files or select files from Files or our …" at bounding box center [135, 351] width 168 height 482
click at [183, 299] on input "number" at bounding box center [162, 300] width 97 height 13
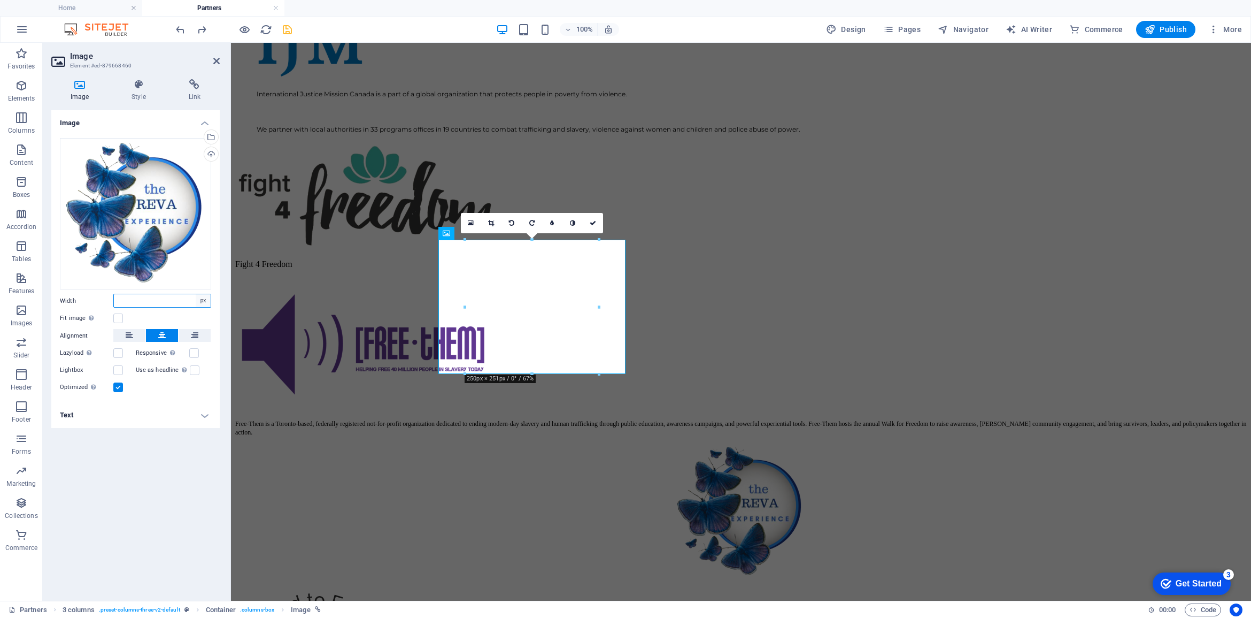
click at [206, 300] on select "Default auto px rem % em vh vw" at bounding box center [203, 300] width 15 height 13
click at [119, 319] on label at bounding box center [118, 318] width 10 height 10
click at [0, 0] on input "Fit image Automatically fit image to a fixed width and height" at bounding box center [0, 0] width 0 height 0
click at [118, 319] on label at bounding box center [118, 318] width 10 height 10
click at [0, 0] on input "Fit image Automatically fit image to a fixed width and height" at bounding box center [0, 0] width 0 height 0
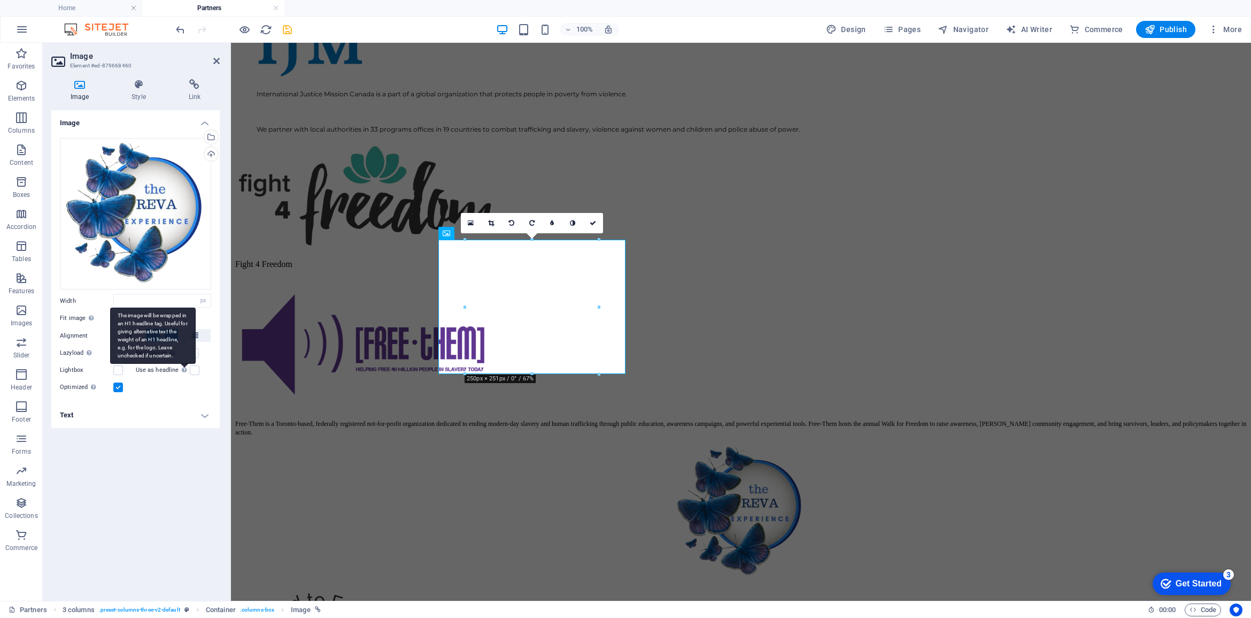
click at [116, 314] on label at bounding box center [118, 318] width 10 height 10
click at [0, 0] on input "Fit image Automatically fit image to a fixed width and height" at bounding box center [0, 0] width 0 height 0
click at [193, 342] on icon at bounding box center [194, 335] width 7 height 13
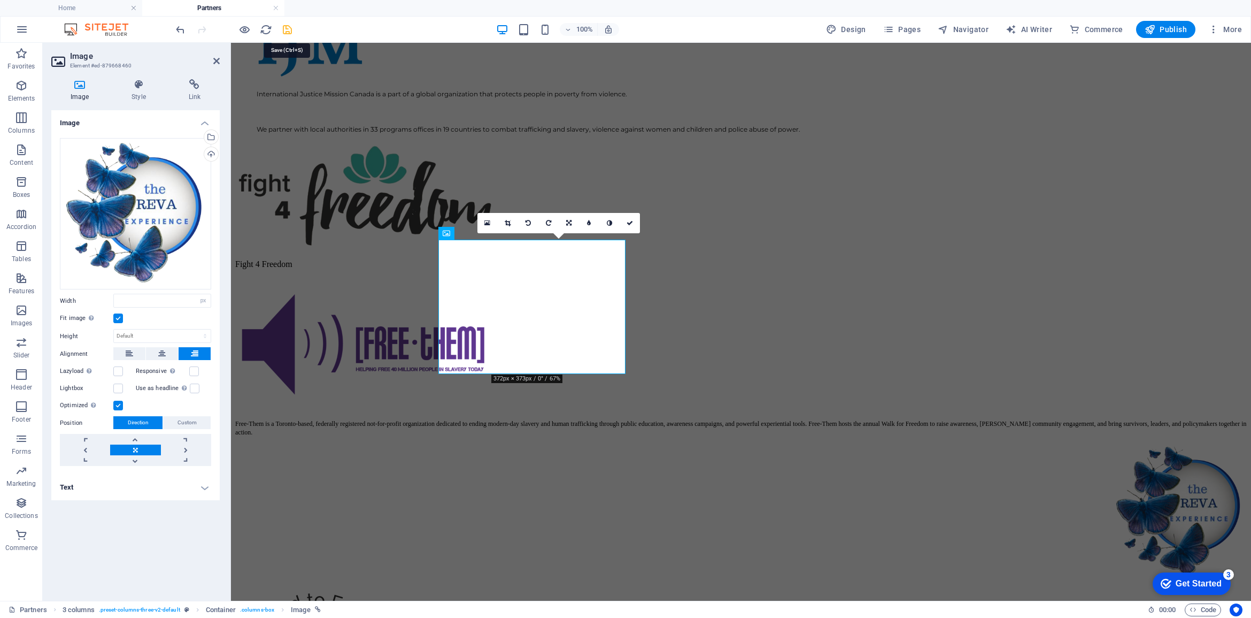
click at [289, 30] on icon "save" at bounding box center [287, 30] width 12 height 12
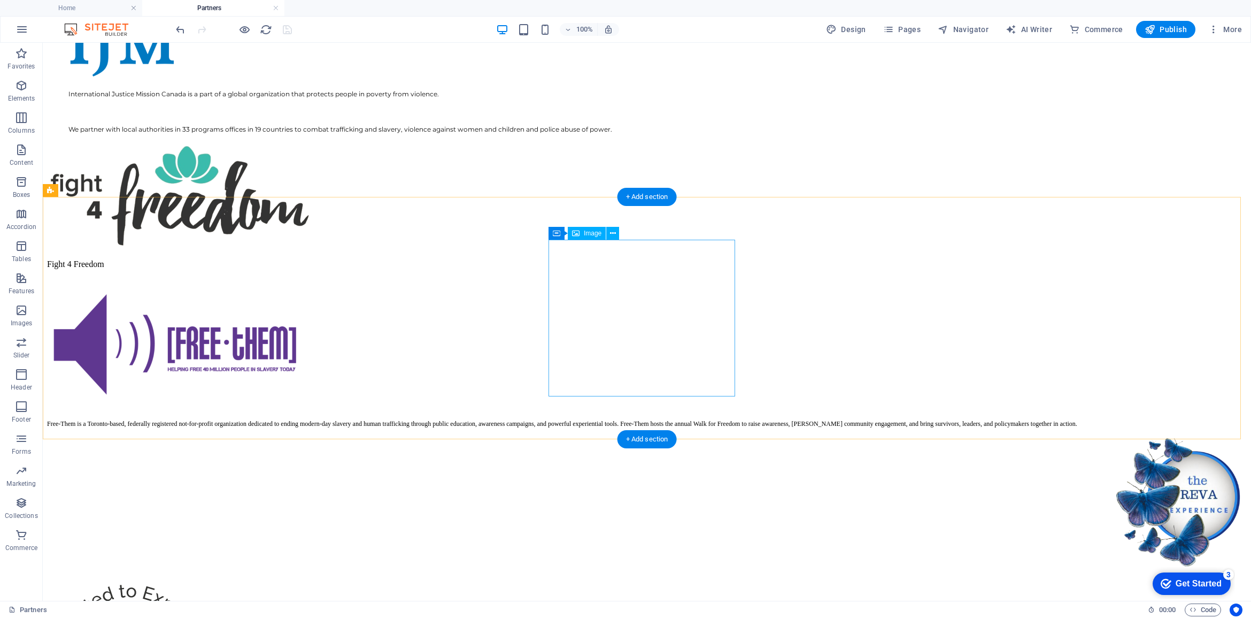
click at [612, 230] on icon at bounding box center [613, 233] width 6 height 11
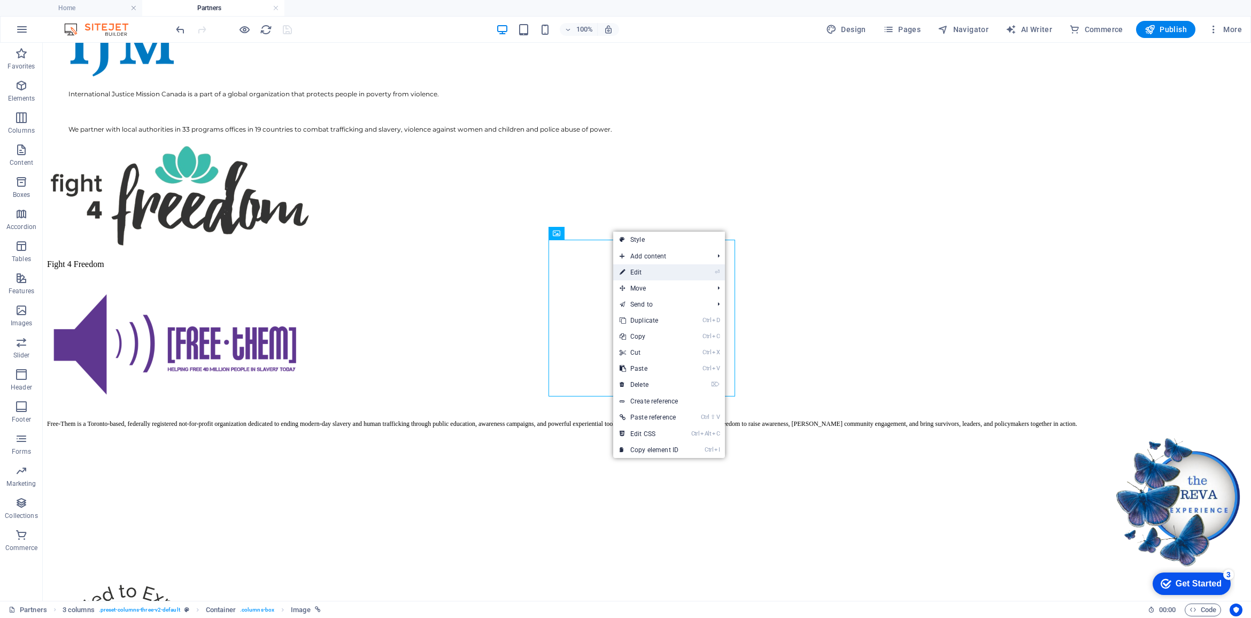
click at [632, 268] on link "⏎ Edit" at bounding box center [649, 272] width 72 height 16
select select "px"
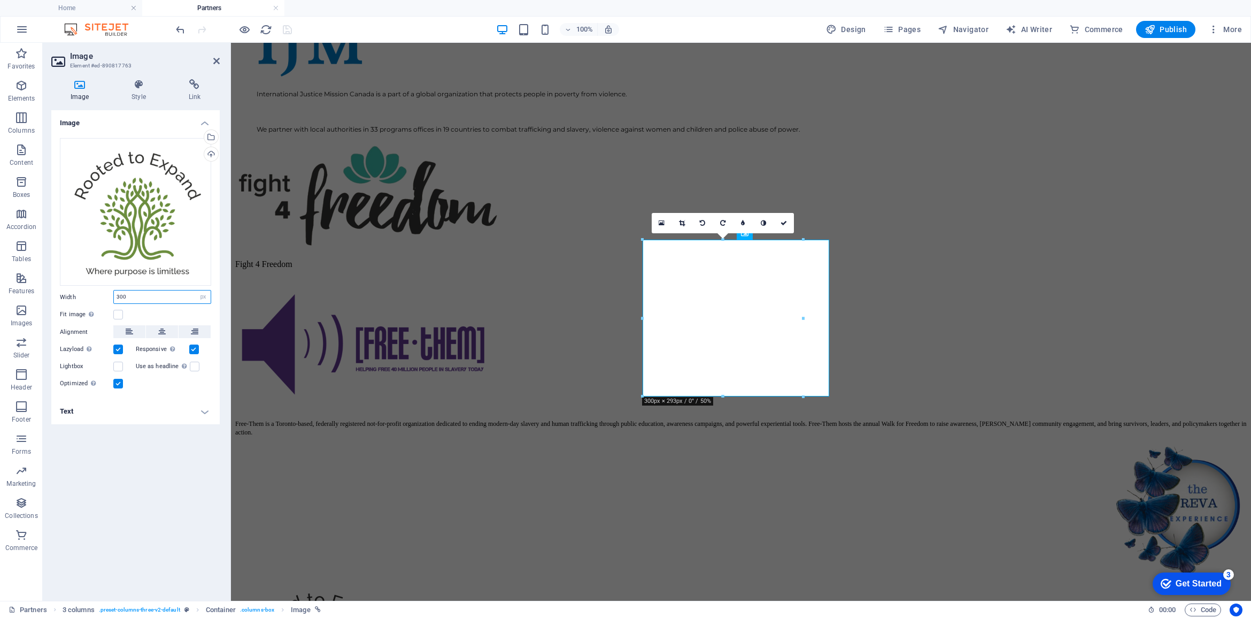
click at [163, 290] on input "300" at bounding box center [162, 296] width 97 height 13
type input "3"
click at [120, 316] on label at bounding box center [118, 315] width 10 height 10
click at [0, 0] on input "Fit image Automatically fit image to a fixed width and height" at bounding box center [0, 0] width 0 height 0
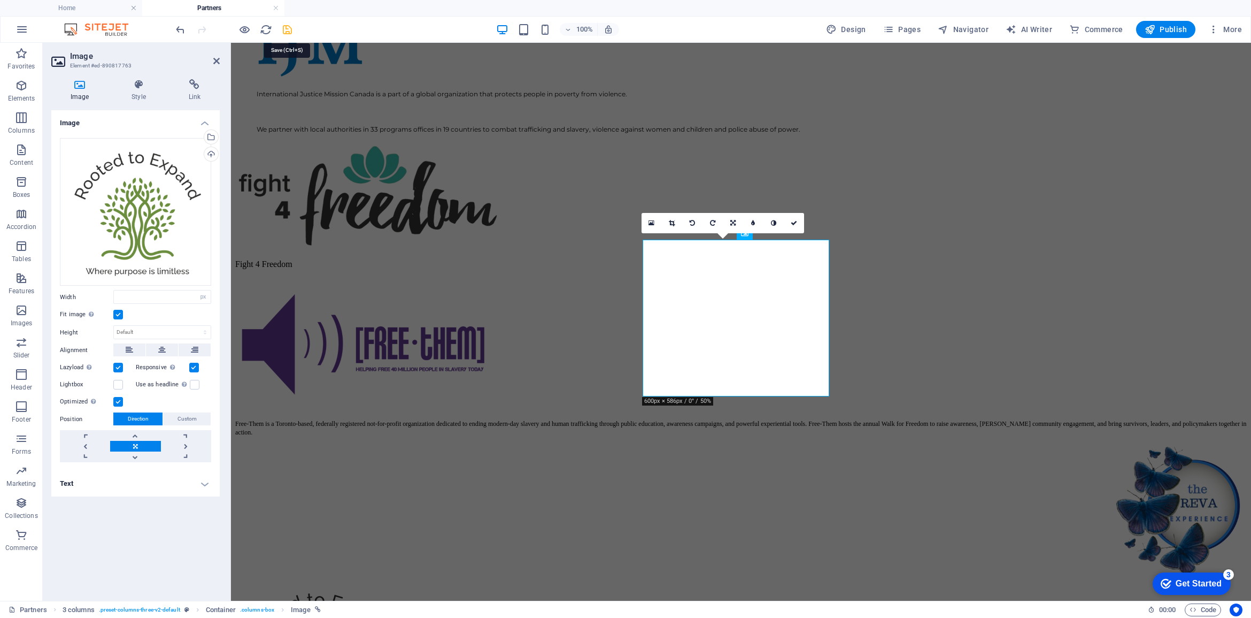
drag, startPoint x: 287, startPoint y: 29, endPoint x: 258, endPoint y: 9, distance: 35.7
click at [287, 29] on icon "save" at bounding box center [287, 30] width 12 height 12
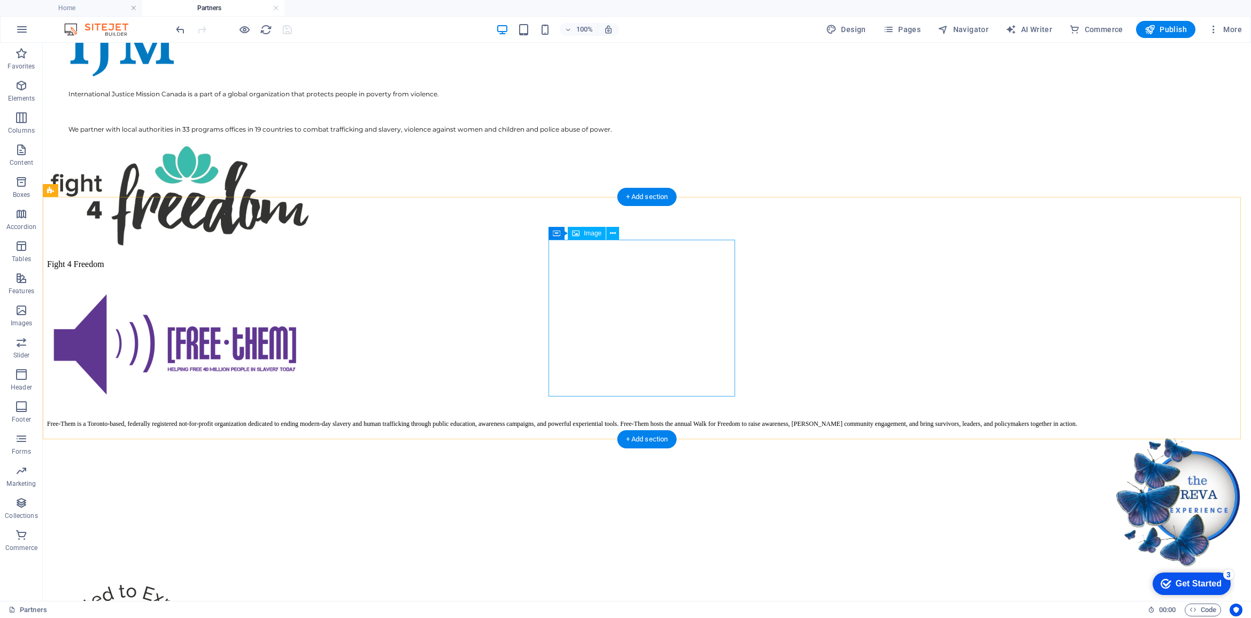
click at [613, 235] on icon at bounding box center [613, 233] width 6 height 11
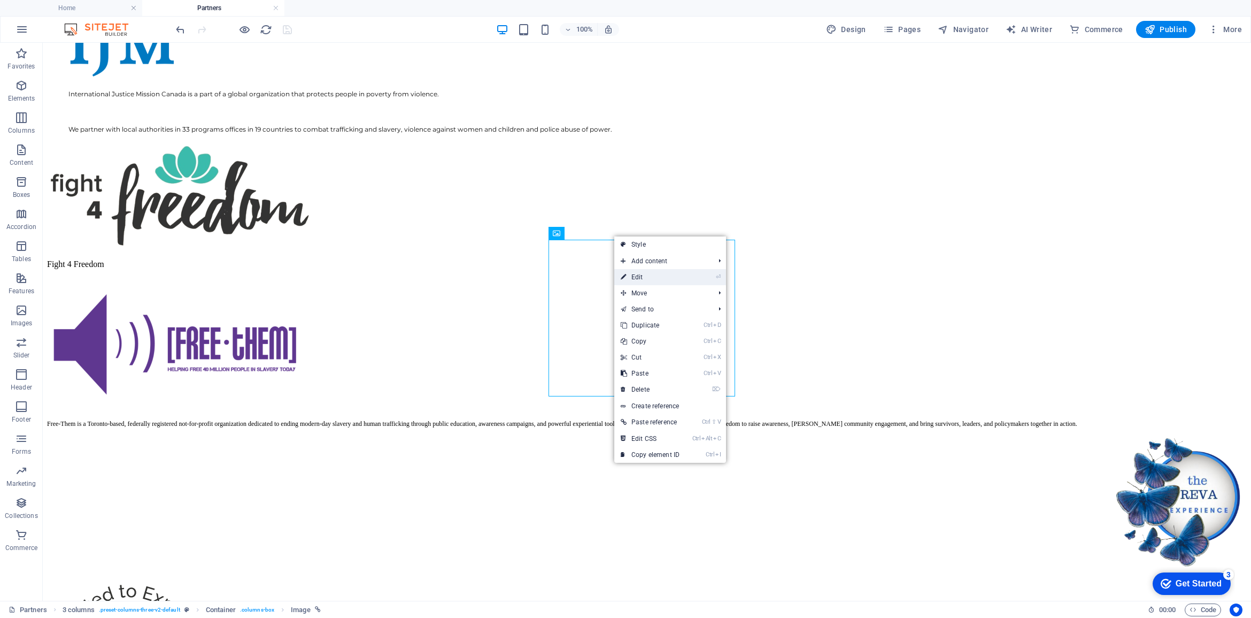
click at [640, 275] on link "⏎ Edit" at bounding box center [650, 277] width 72 height 16
select select "px"
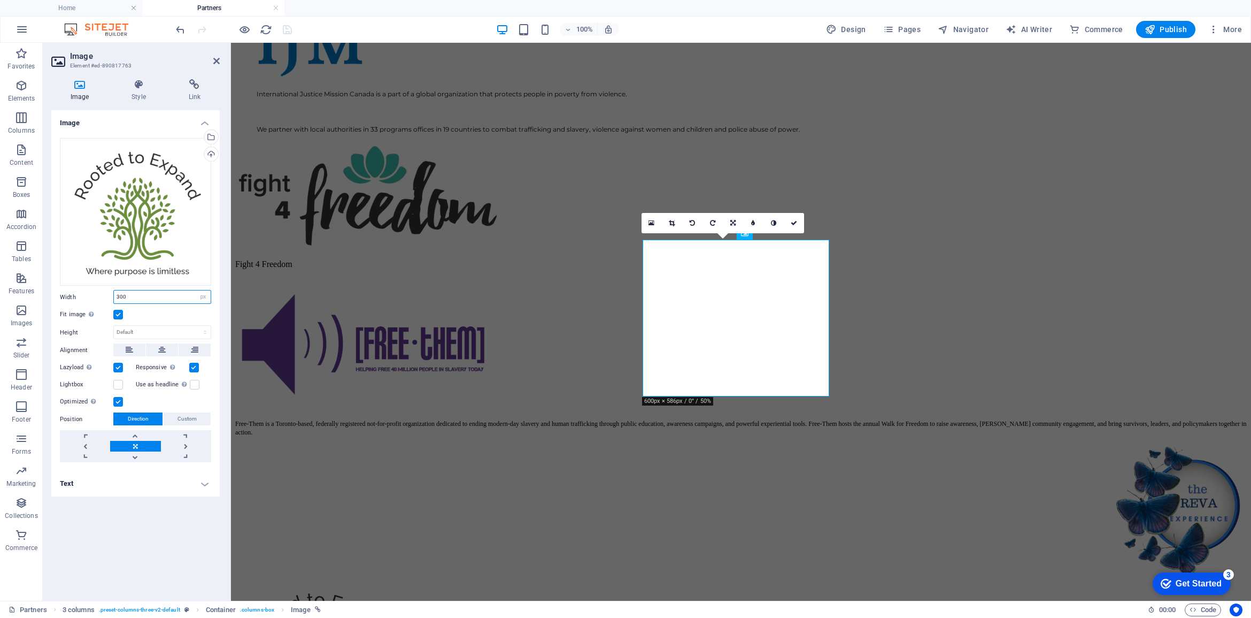
click at [127, 300] on input "300" at bounding box center [162, 296] width 97 height 13
click at [104, 297] on div "Width 300 Default auto px rem % em vh vw" at bounding box center [135, 297] width 151 height 14
click at [194, 365] on label at bounding box center [194, 368] width 10 height 10
click at [0, 0] on input "Responsive Automatically load retina image and smartphone optimized sizes." at bounding box center [0, 0] width 0 height 0
click at [113, 366] on label at bounding box center [118, 368] width 10 height 10
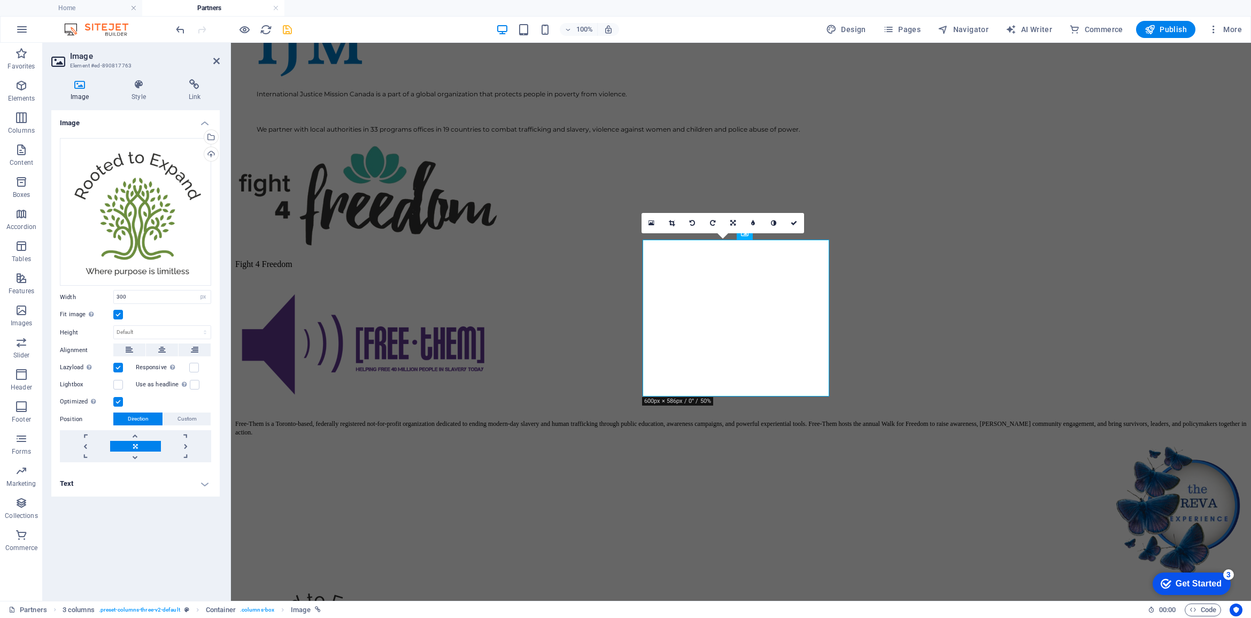
click at [0, 0] on input "Lazyload Loading images after the page loads improves page speed." at bounding box center [0, 0] width 0 height 0
click at [119, 364] on label at bounding box center [118, 368] width 10 height 10
click at [0, 0] on input "Lazyload Loading images after the page loads improves page speed." at bounding box center [0, 0] width 0 height 0
click at [125, 295] on input "300" at bounding box center [162, 296] width 97 height 13
click at [142, 297] on input "300" at bounding box center [162, 296] width 97 height 13
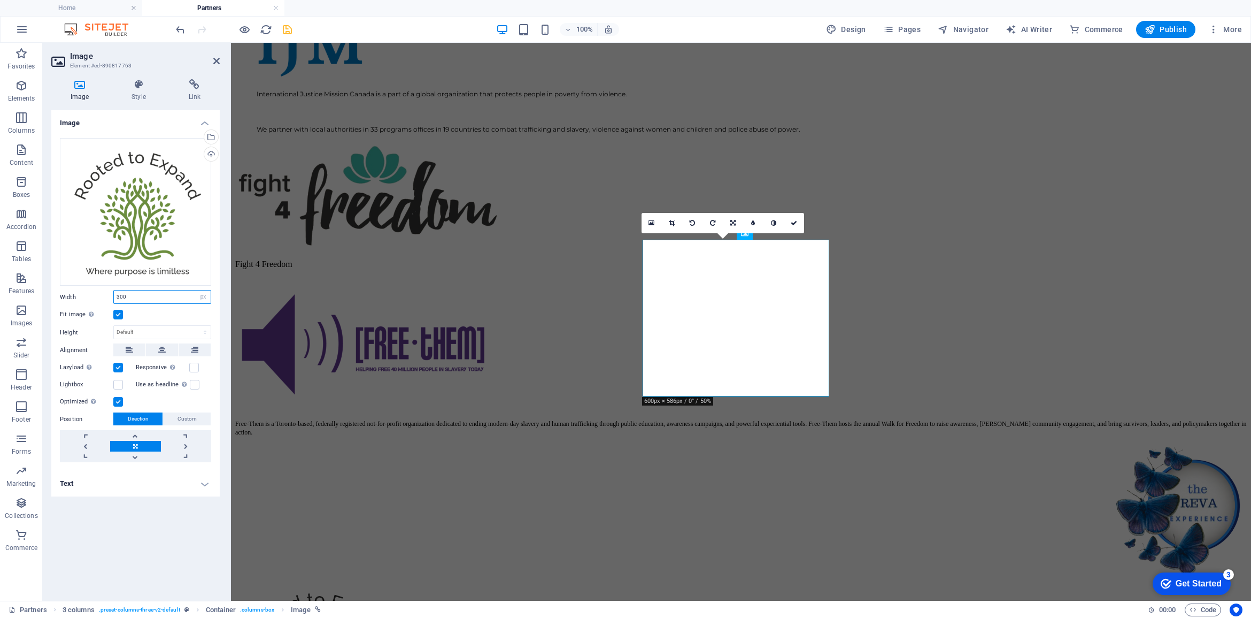
click at [124, 294] on input "300" at bounding box center [162, 296] width 97 height 13
type input "3"
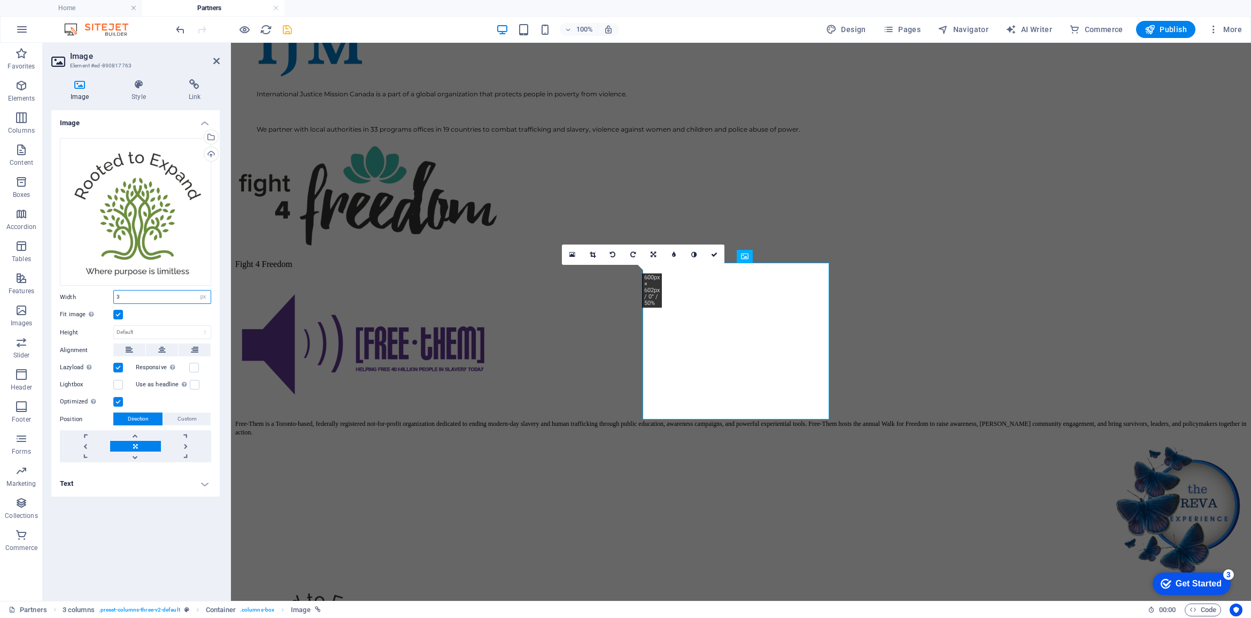
scroll to position [846, 0]
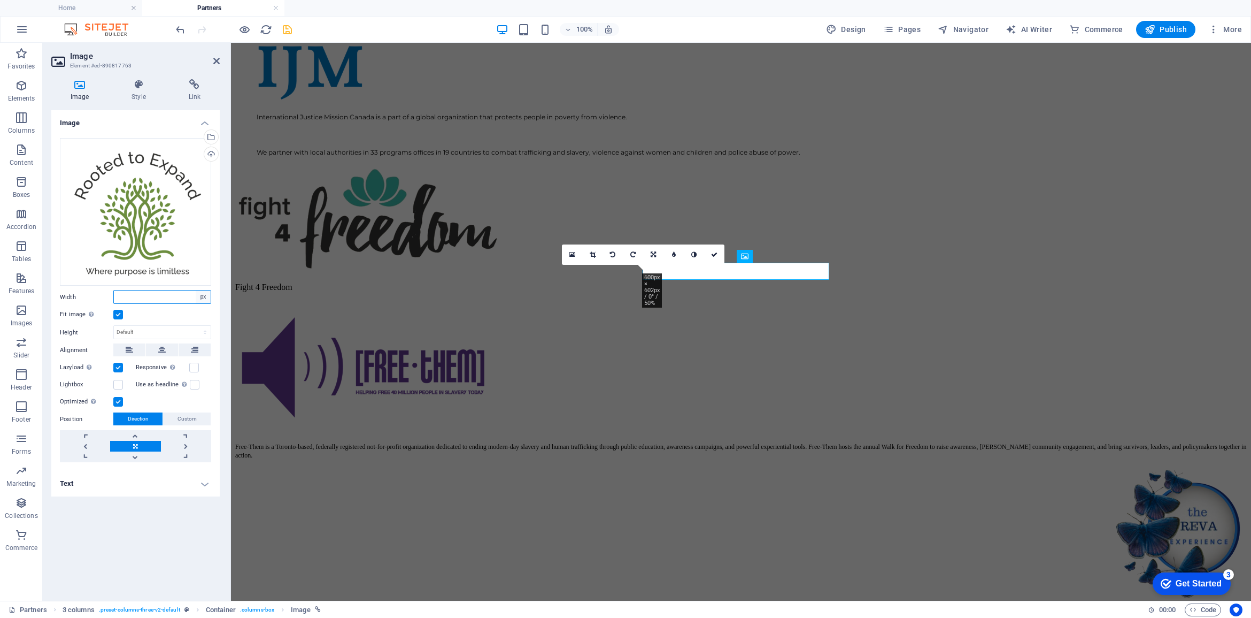
click at [200, 297] on select "Default auto px rem % em vh vw" at bounding box center [203, 296] width 15 height 13
click at [196, 290] on select "Default auto px rem % em vh vw" at bounding box center [203, 296] width 15 height 13
select select "DISABLED_OPTION_VALUE"
click at [287, 30] on icon "save" at bounding box center [287, 30] width 12 height 12
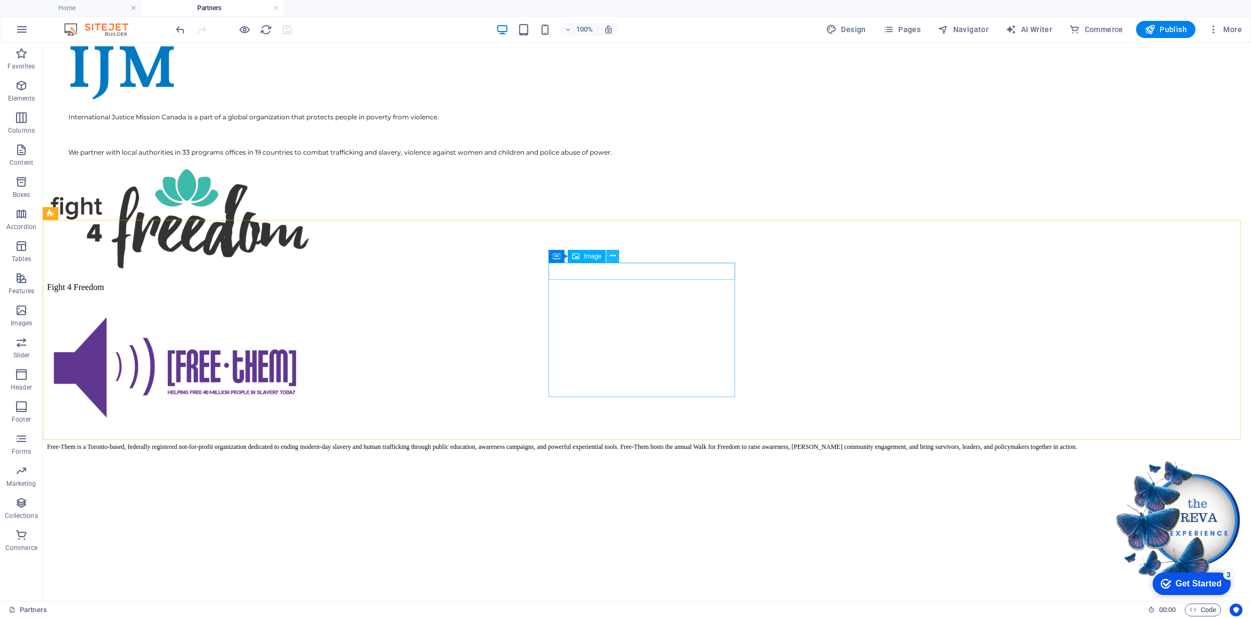
click at [612, 257] on icon at bounding box center [613, 255] width 6 height 11
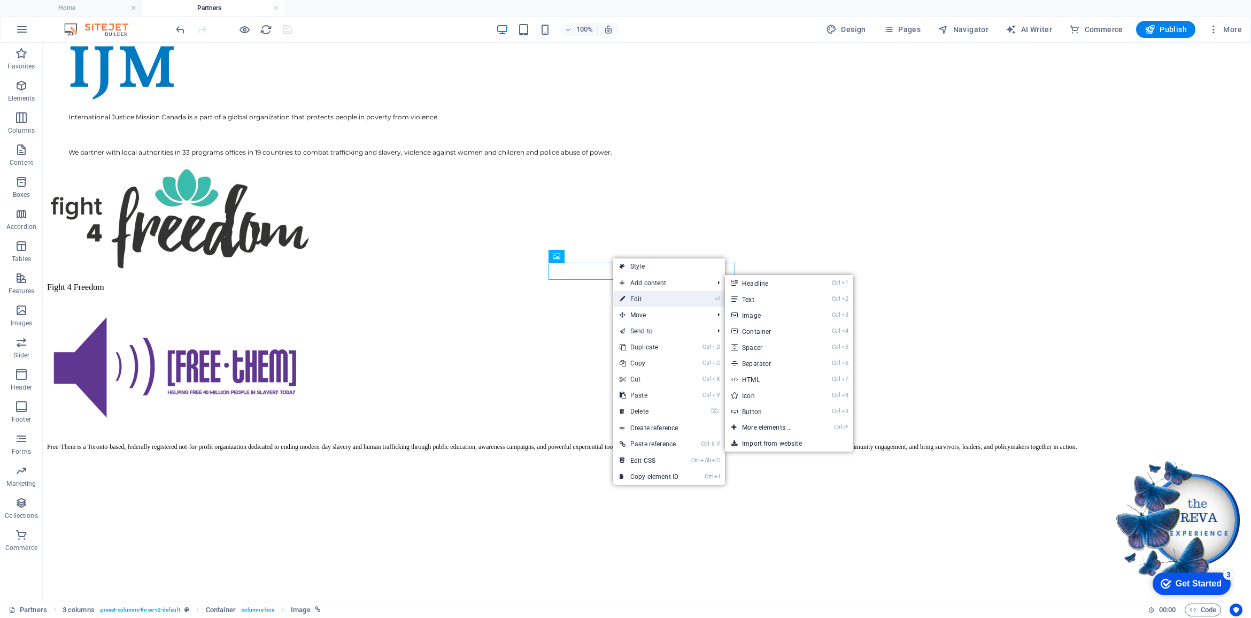
click at [644, 293] on link "⏎ Edit" at bounding box center [649, 299] width 72 height 16
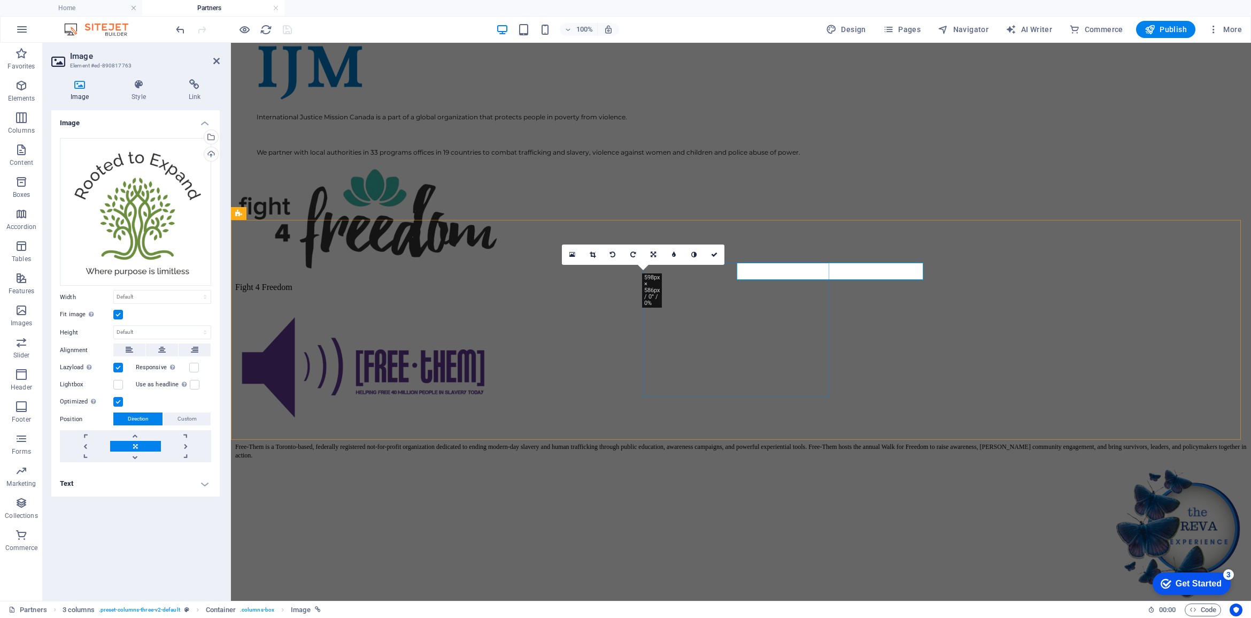
type input "3"
select select "px"
click at [122, 217] on div "Drag files here, click to choose files or select files from Files or our free s…" at bounding box center [135, 212] width 151 height 148
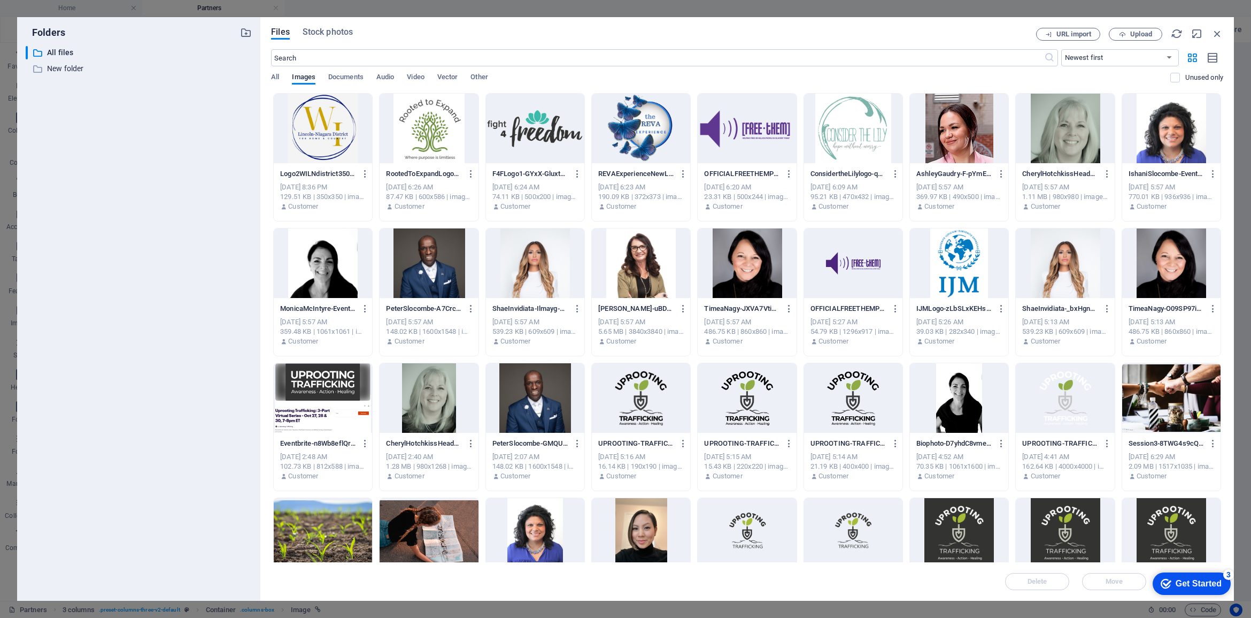
click at [425, 113] on div at bounding box center [429, 129] width 98 height 70
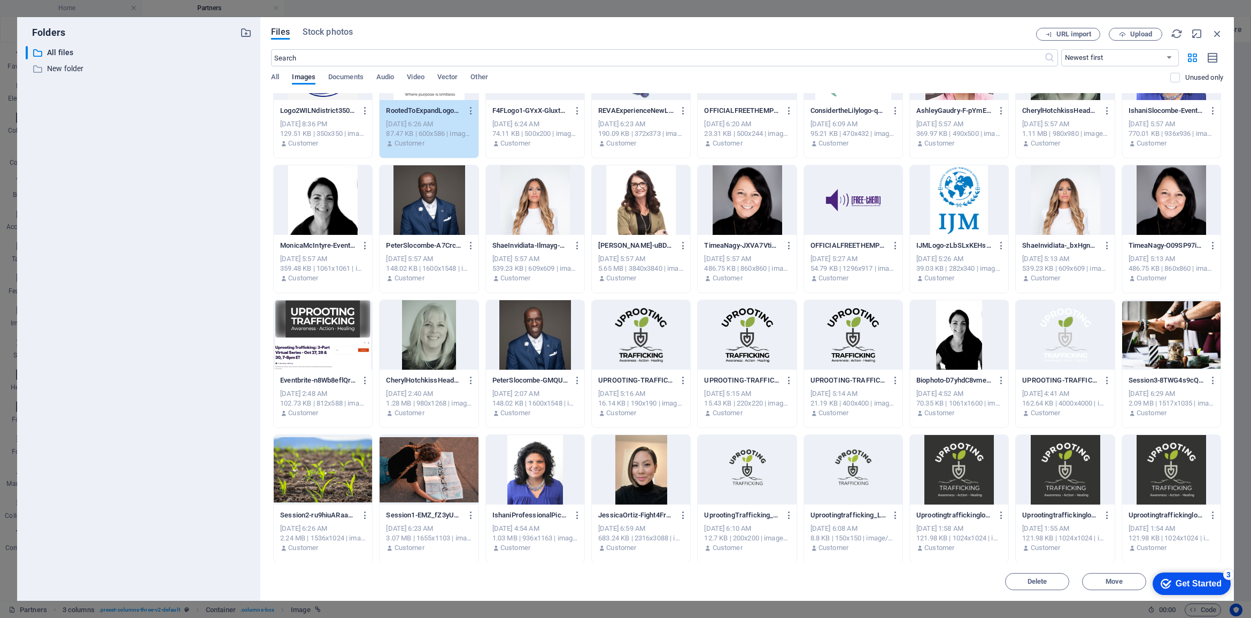
scroll to position [0, 0]
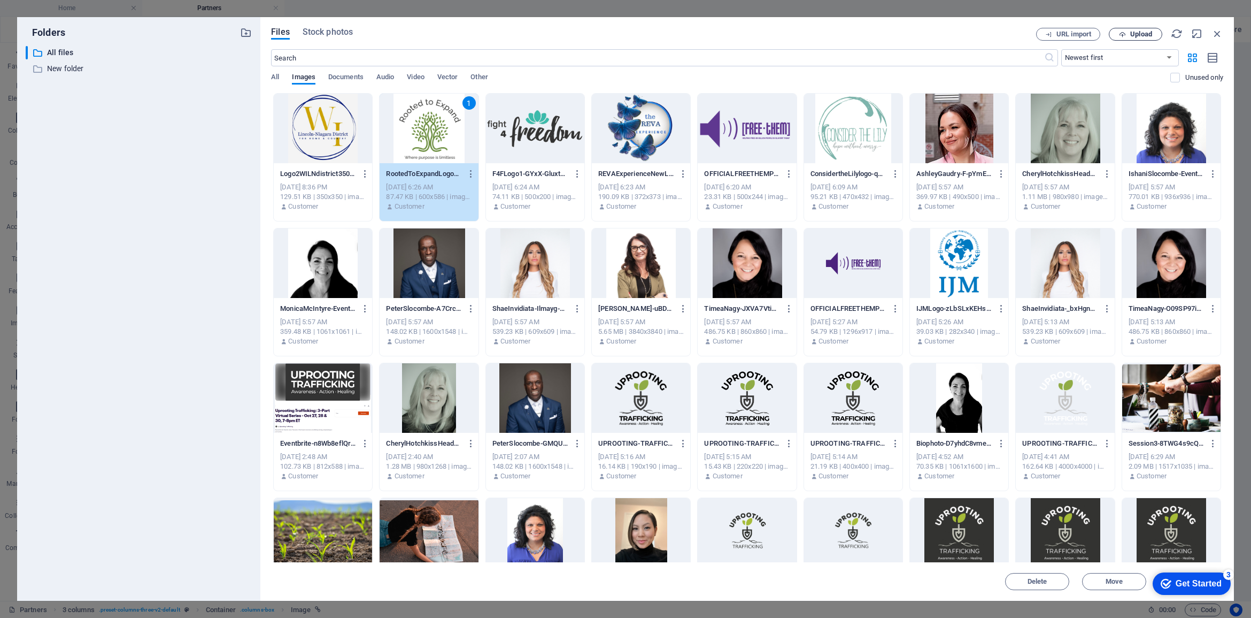
click at [1142, 31] on span "Upload" at bounding box center [1141, 34] width 22 height 6
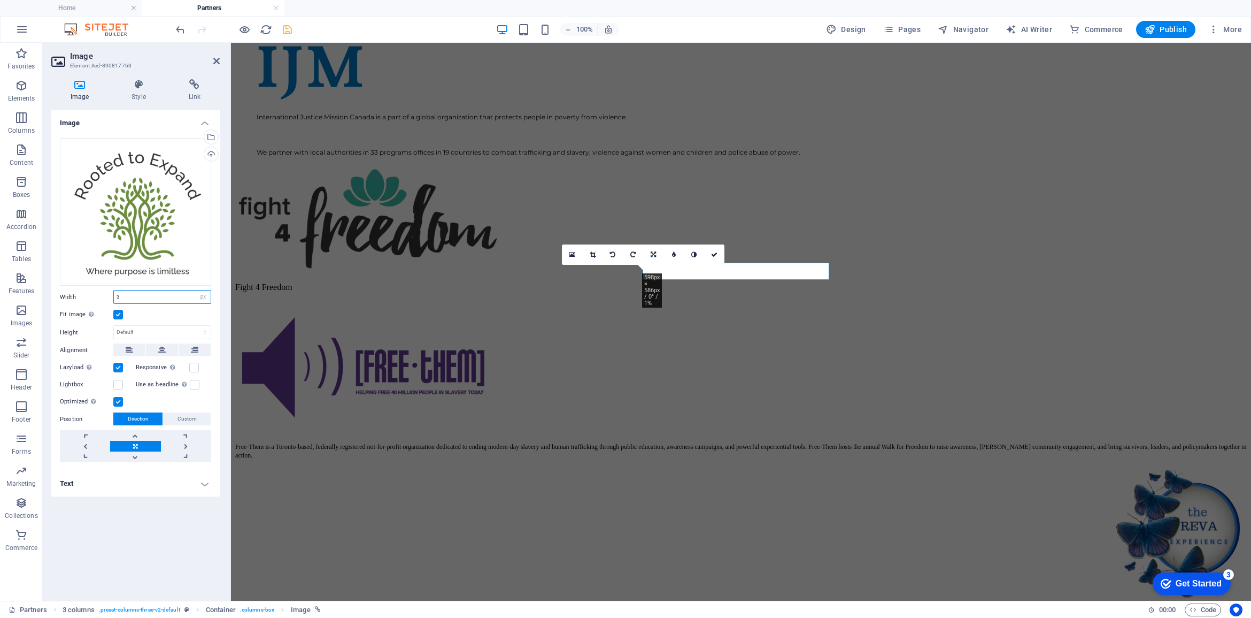
click at [174, 298] on input "3" at bounding box center [162, 296] width 97 height 13
click at [198, 290] on div "Default auto px rem % em vh vw" at bounding box center [162, 297] width 98 height 14
click at [204, 297] on select "Default auto px rem % em vh vw" at bounding box center [203, 296] width 15 height 13
drag, startPoint x: 180, startPoint y: 296, endPoint x: 287, endPoint y: 27, distance: 288.9
click at [180, 296] on input "number" at bounding box center [162, 296] width 97 height 13
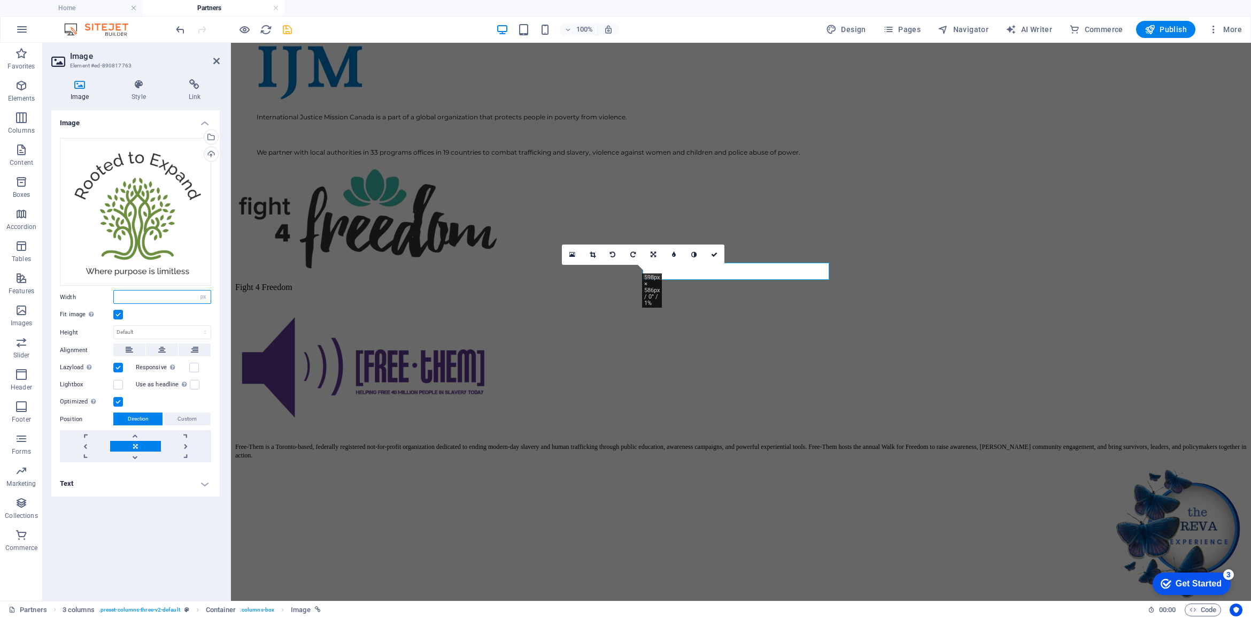
click at [180, 296] on input "number" at bounding box center [162, 296] width 97 height 13
click at [164, 301] on input "number" at bounding box center [162, 296] width 97 height 13
click at [177, 295] on input "number" at bounding box center [162, 296] width 97 height 13
click at [174, 296] on input "number" at bounding box center [162, 296] width 97 height 13
click at [155, 613] on span ". preset-columns-three-v2-default" at bounding box center [139, 609] width 81 height 13
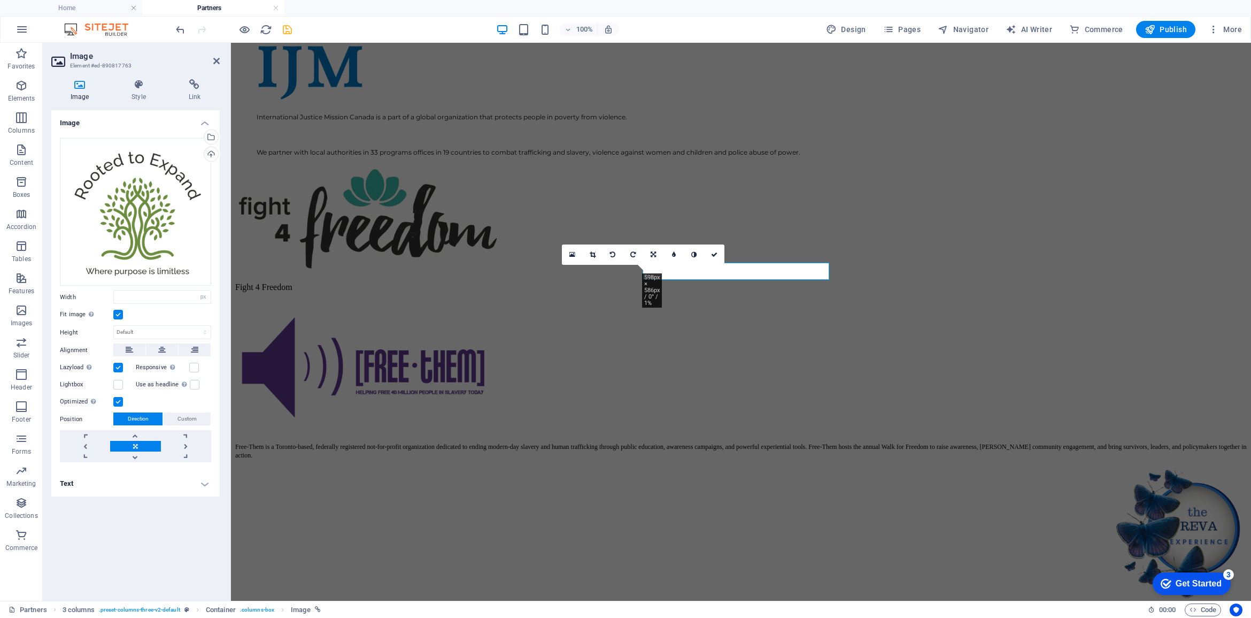
click at [190, 367] on label at bounding box center [194, 368] width 10 height 10
click at [0, 0] on input "Responsive Automatically load retina image and smartphone optimized sizes." at bounding box center [0, 0] width 0 height 0
click at [194, 364] on label at bounding box center [194, 368] width 10 height 10
click at [0, 0] on input "Responsive Automatically load retina image and smartphone optimized sizes." at bounding box center [0, 0] width 0 height 0
click at [145, 300] on input "number" at bounding box center [162, 296] width 97 height 13
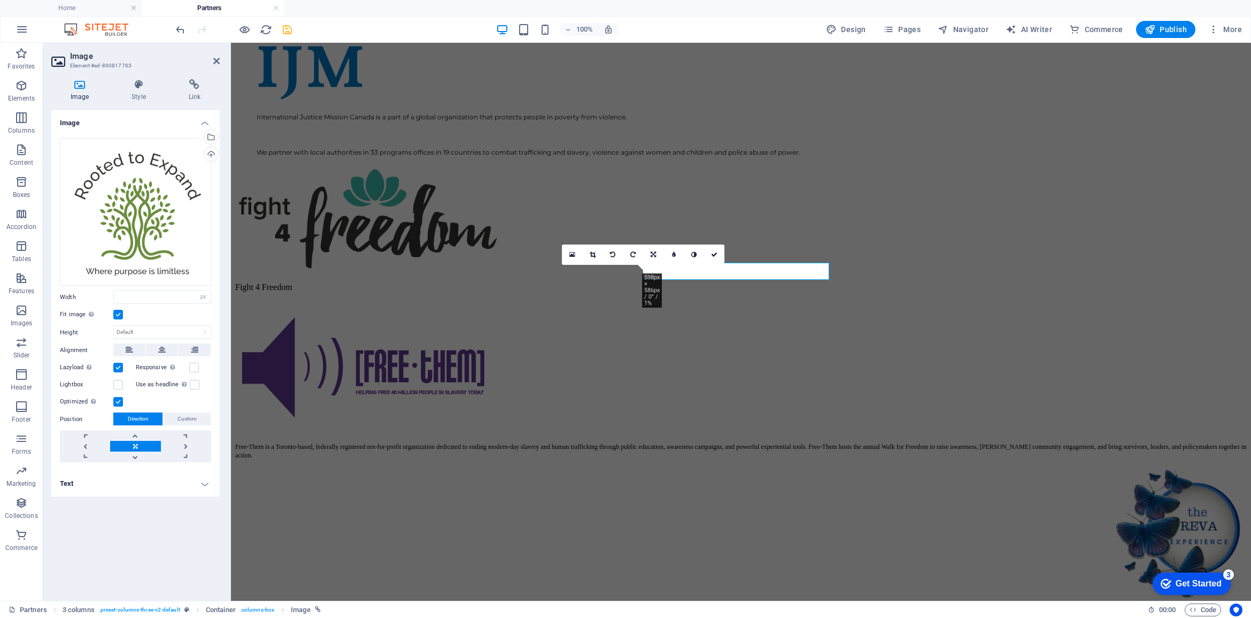
click at [287, 27] on icon "save" at bounding box center [287, 30] width 12 height 12
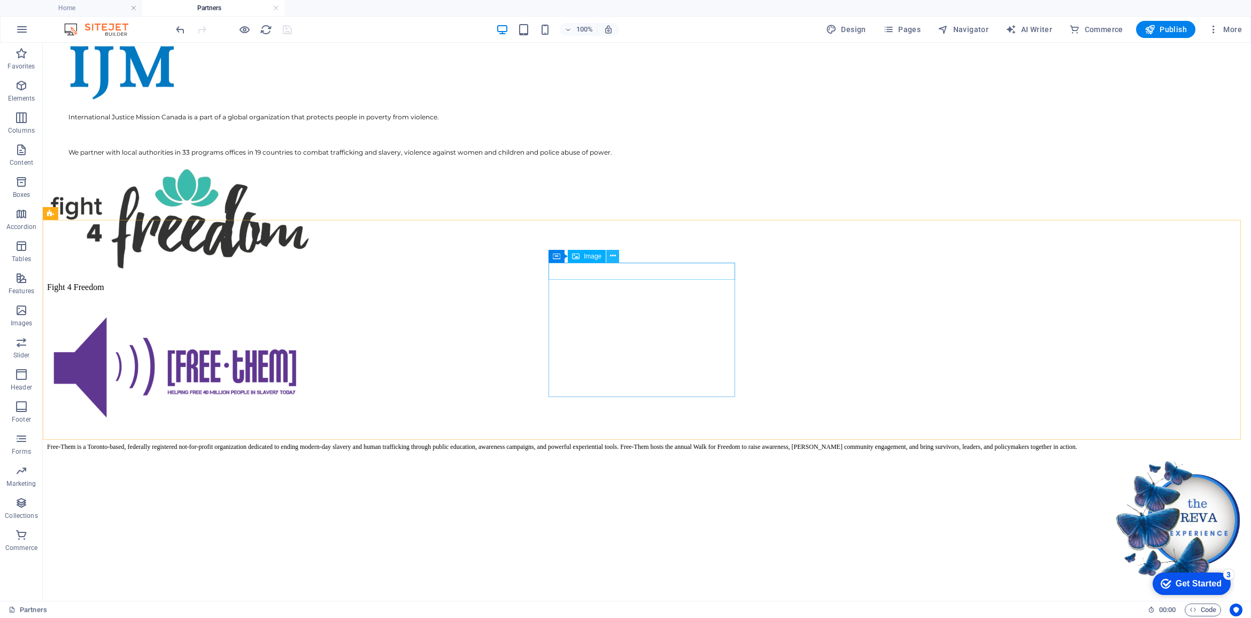
click at [611, 257] on icon at bounding box center [613, 255] width 6 height 11
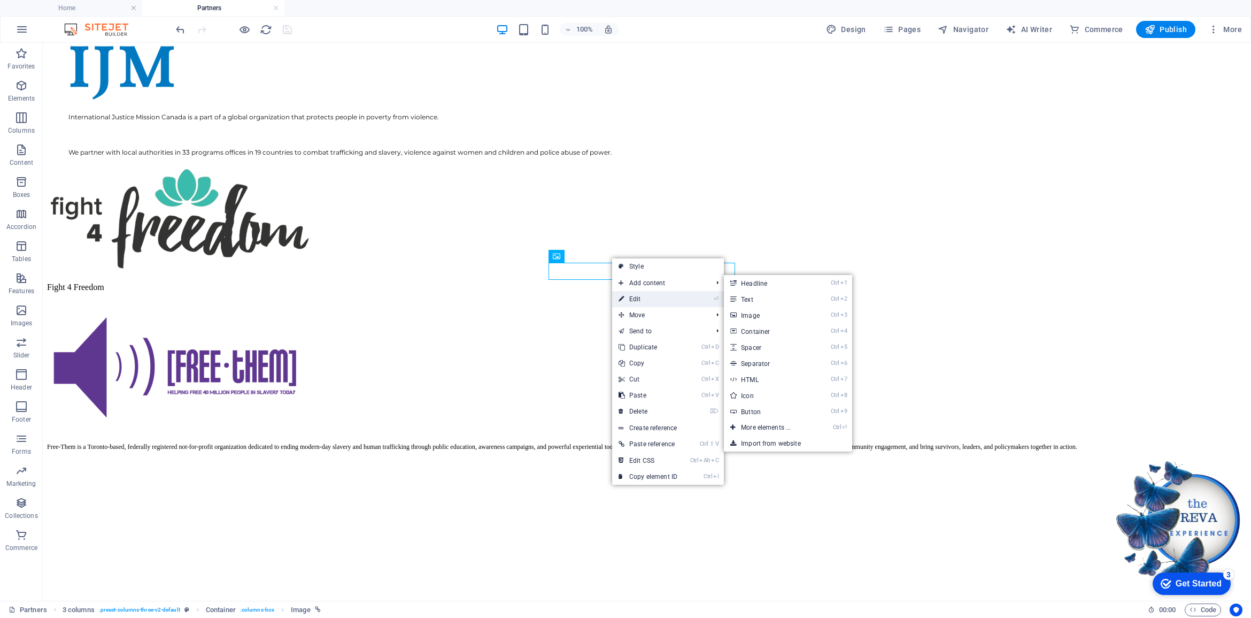
click at [642, 298] on link "⏎ Edit" at bounding box center [648, 299] width 72 height 16
select select "px"
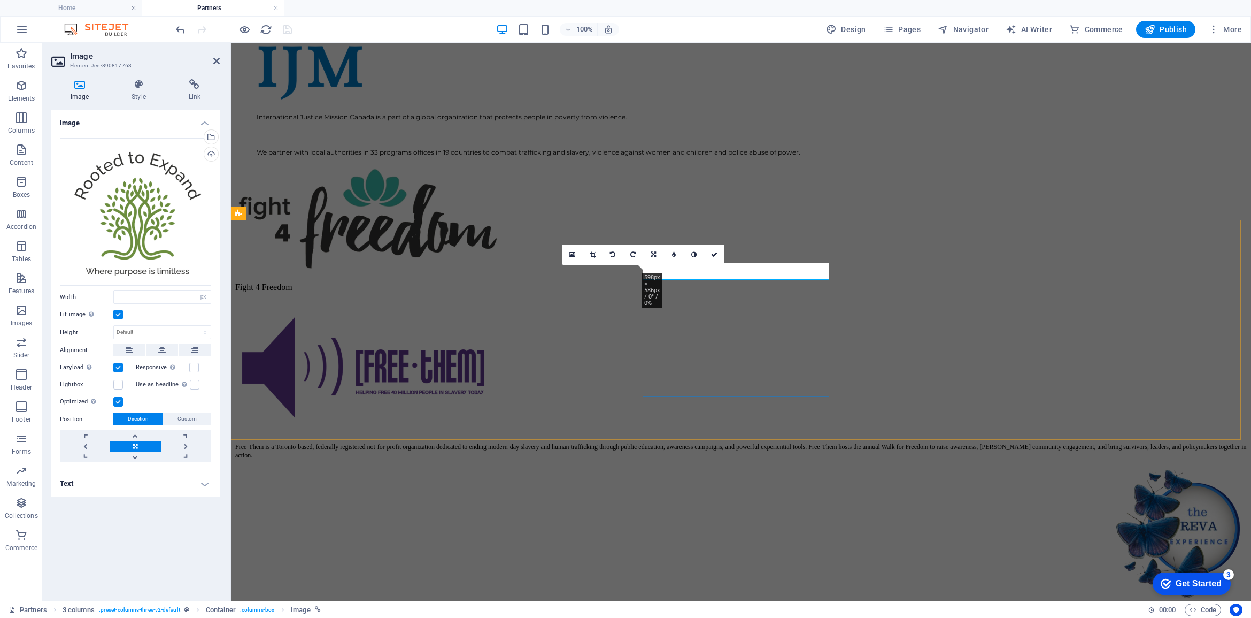
type input "3"
click at [142, 295] on input "3" at bounding box center [162, 296] width 97 height 13
click at [111, 557] on div "Image Drag files here, click to choose files or select files from Files or our …" at bounding box center [135, 351] width 168 height 482
drag, startPoint x: 203, startPoint y: 298, endPoint x: 209, endPoint y: 305, distance: 9.2
click at [203, 298] on select "Default auto px rem % em vh vw" at bounding box center [203, 296] width 15 height 13
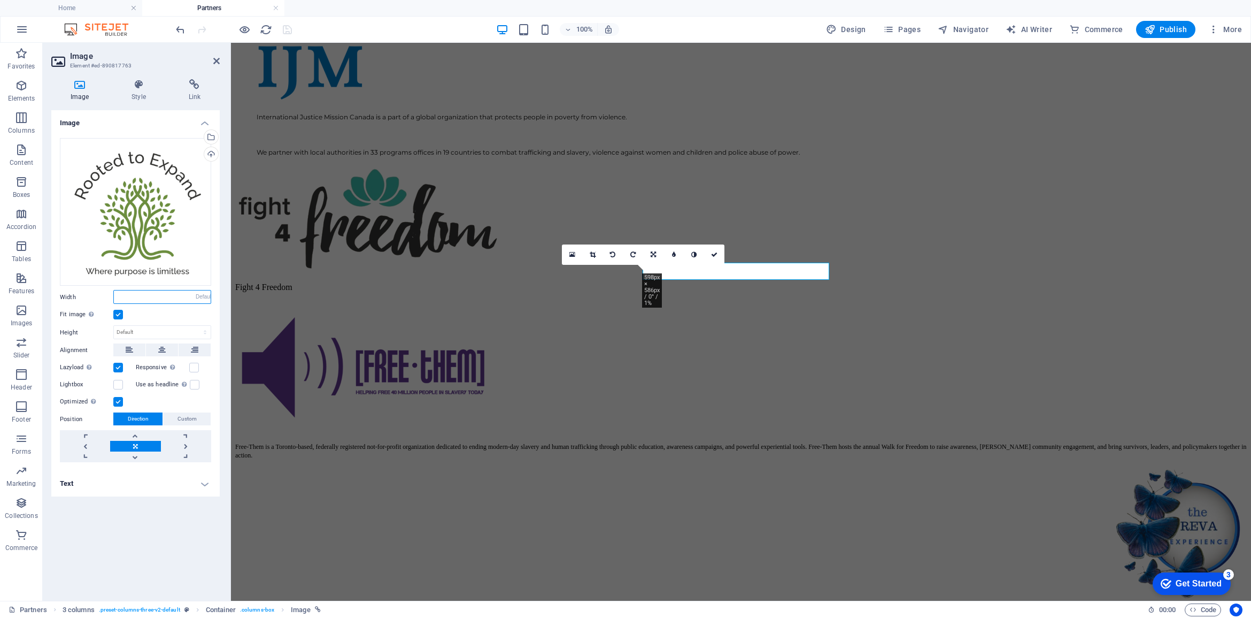
click at [196, 290] on select "Default auto px rem % em vh vw" at bounding box center [203, 296] width 15 height 13
click at [131, 535] on div "Image Drag files here, click to choose files or select files from Files or our …" at bounding box center [135, 351] width 168 height 482
click at [123, 316] on div "Fit image Automatically fit image to a fixed width and height" at bounding box center [135, 314] width 151 height 13
click at [117, 311] on label at bounding box center [118, 315] width 10 height 10
click at [0, 0] on input "Fit image Automatically fit image to a fixed width and height" at bounding box center [0, 0] width 0 height 0
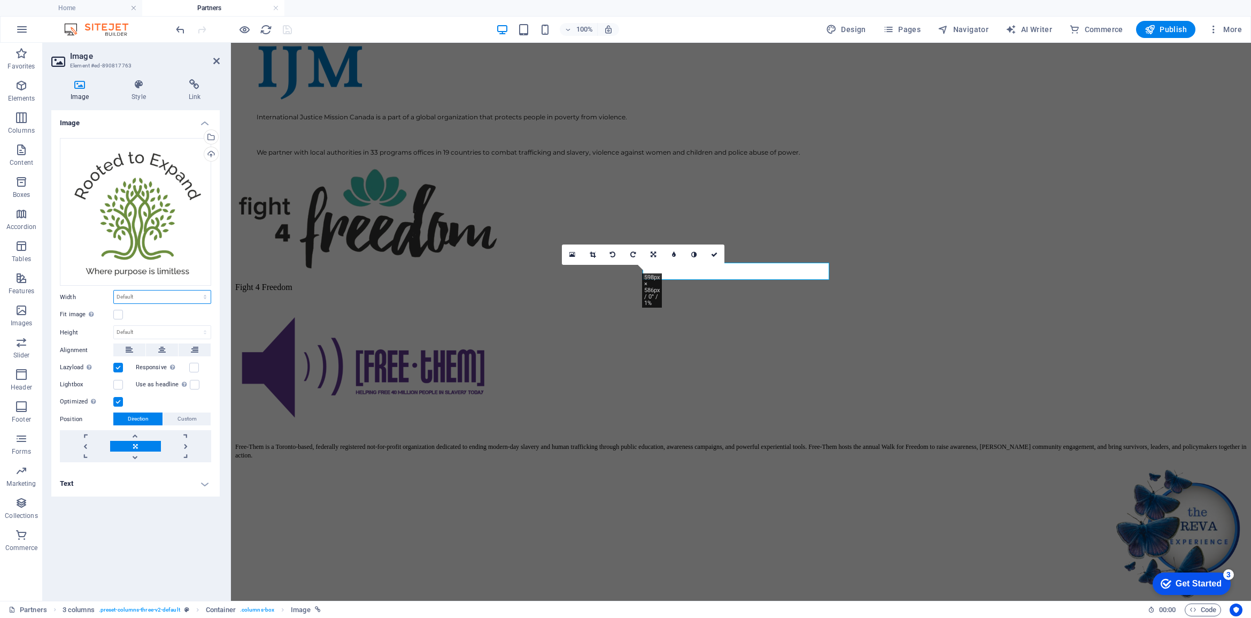
click at [138, 298] on select "Default auto px rem % em vh vw" at bounding box center [162, 296] width 97 height 13
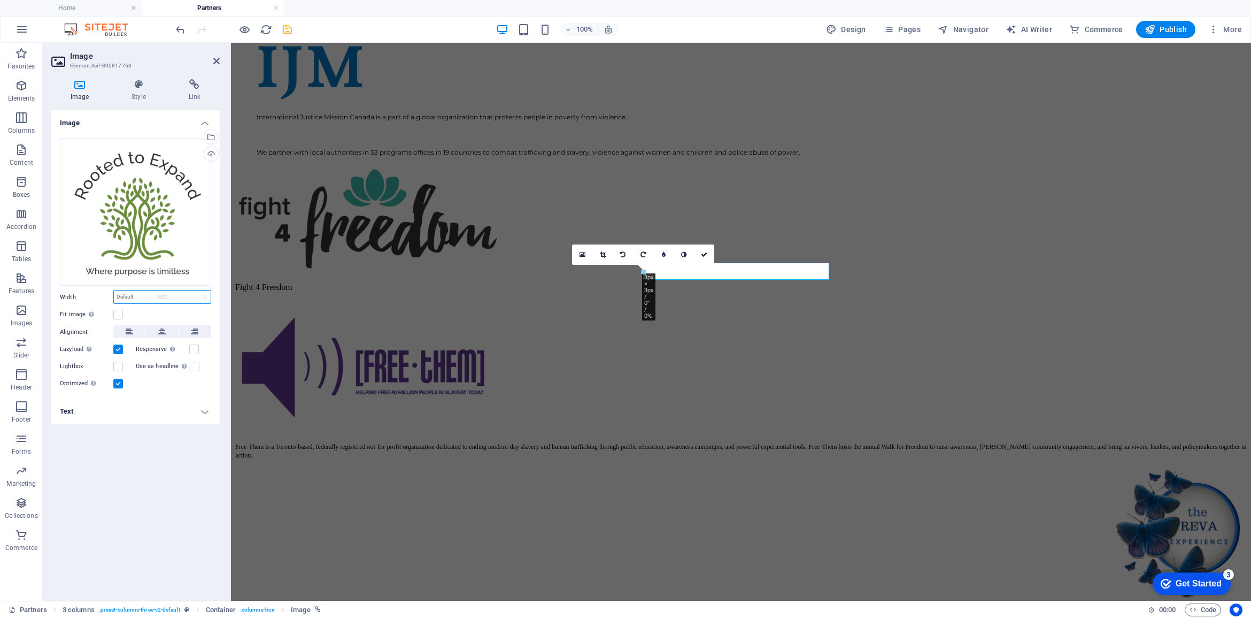
click at [114, 290] on select "Default auto px rem % em vh vw" at bounding box center [162, 296] width 97 height 13
select select "DISABLED_OPTION_VALUE"
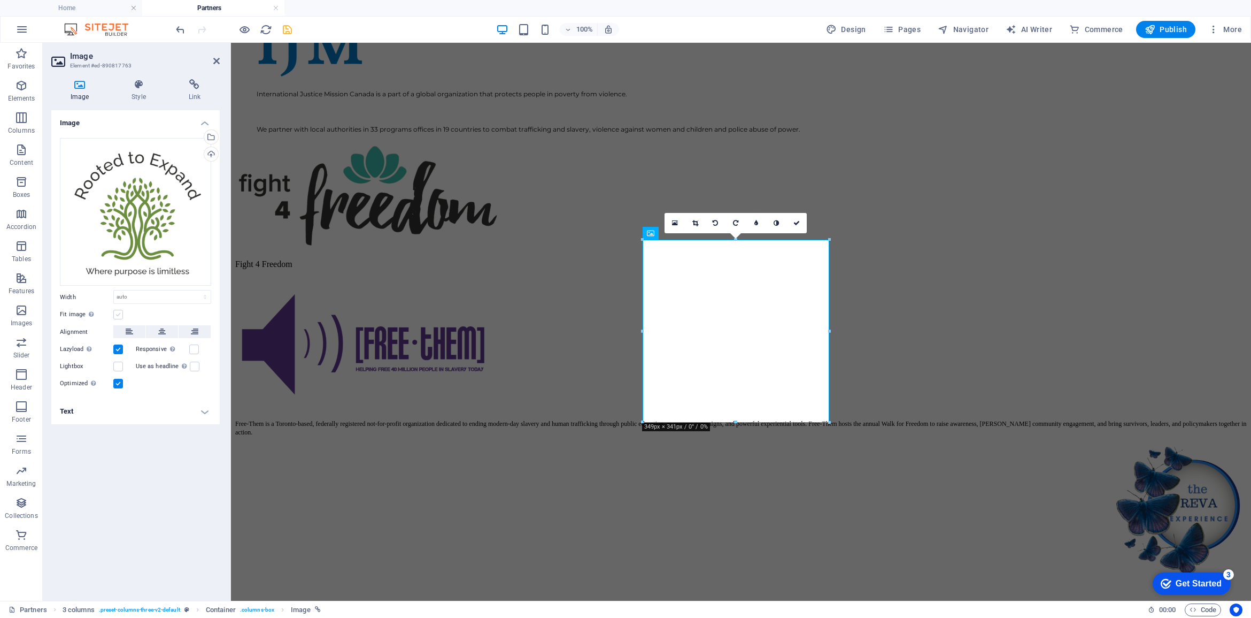
click at [113, 317] on label at bounding box center [118, 315] width 10 height 10
click at [0, 0] on input "Fit image Automatically fit image to a fixed width and height" at bounding box center [0, 0] width 0 height 0
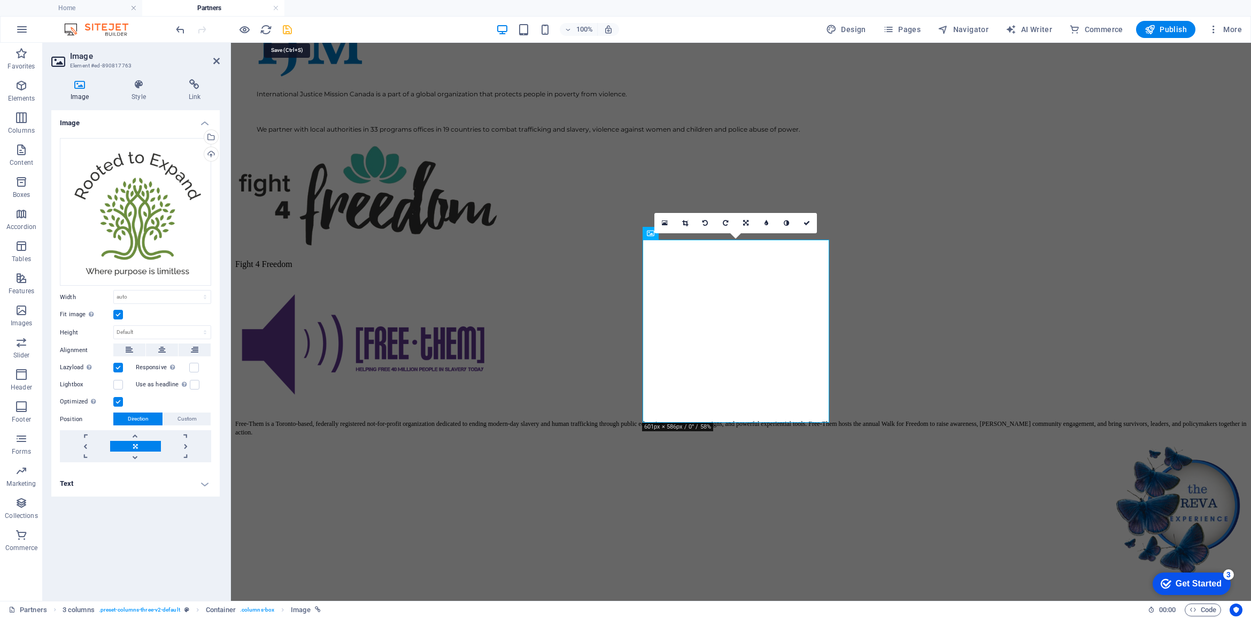
click at [290, 25] on icon "save" at bounding box center [287, 30] width 12 height 12
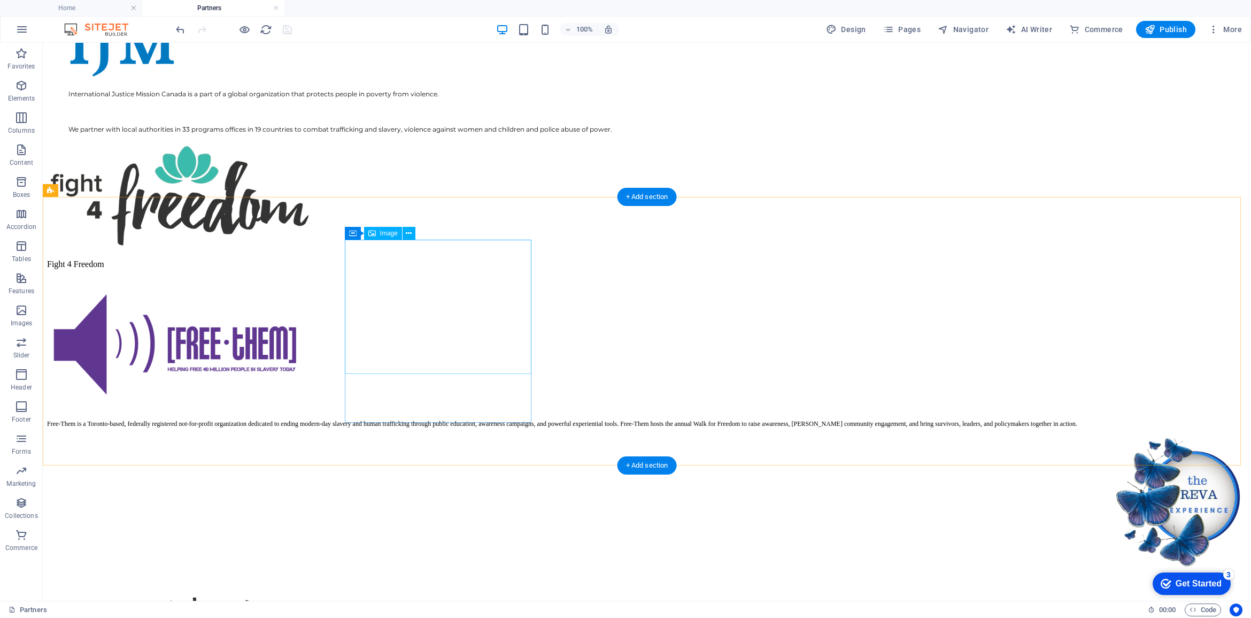
click at [461, 436] on figure at bounding box center [647, 504] width 1200 height 136
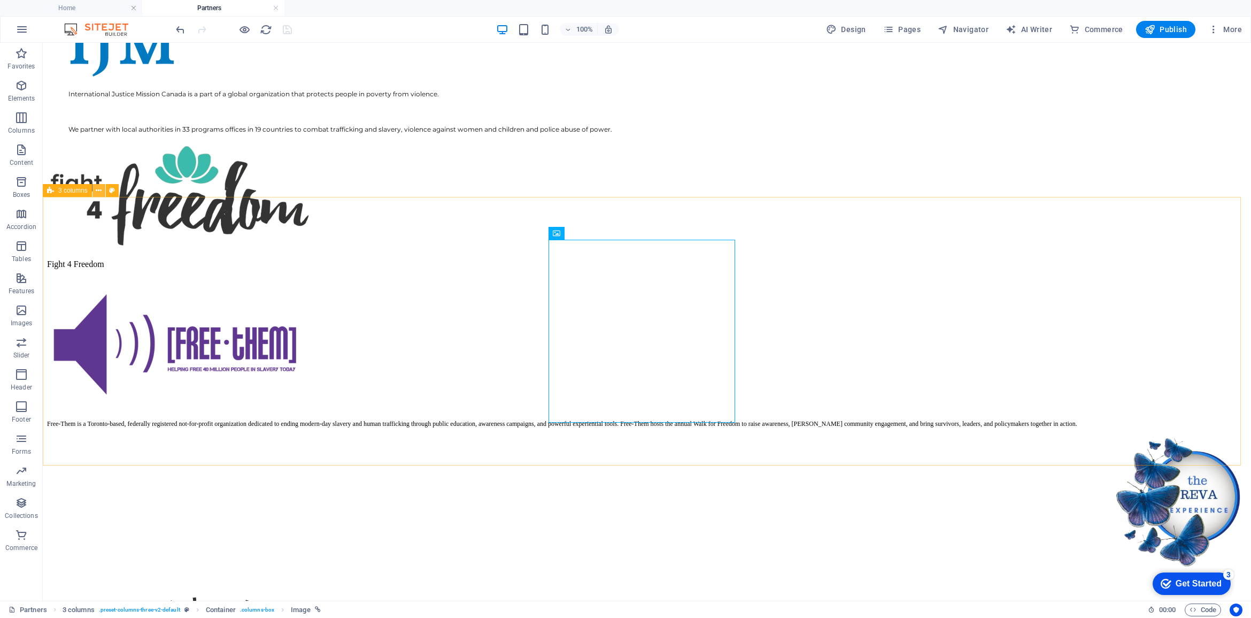
click at [99, 190] on icon at bounding box center [99, 190] width 6 height 11
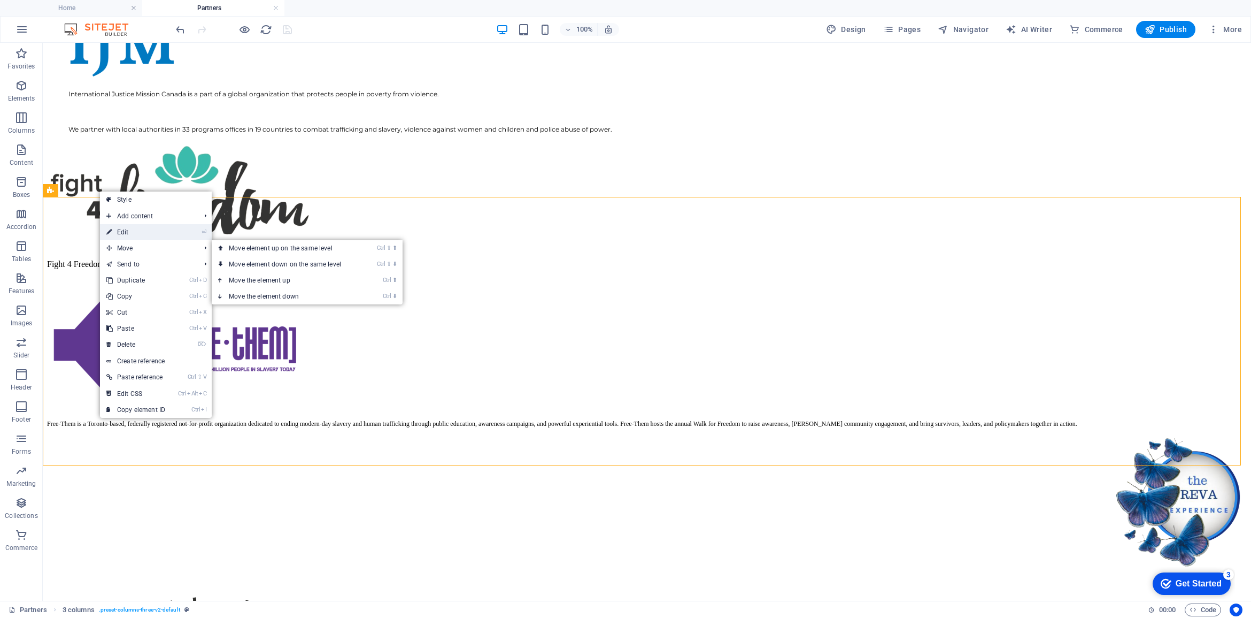
click at [132, 234] on link "⏎ Edit" at bounding box center [136, 232] width 72 height 16
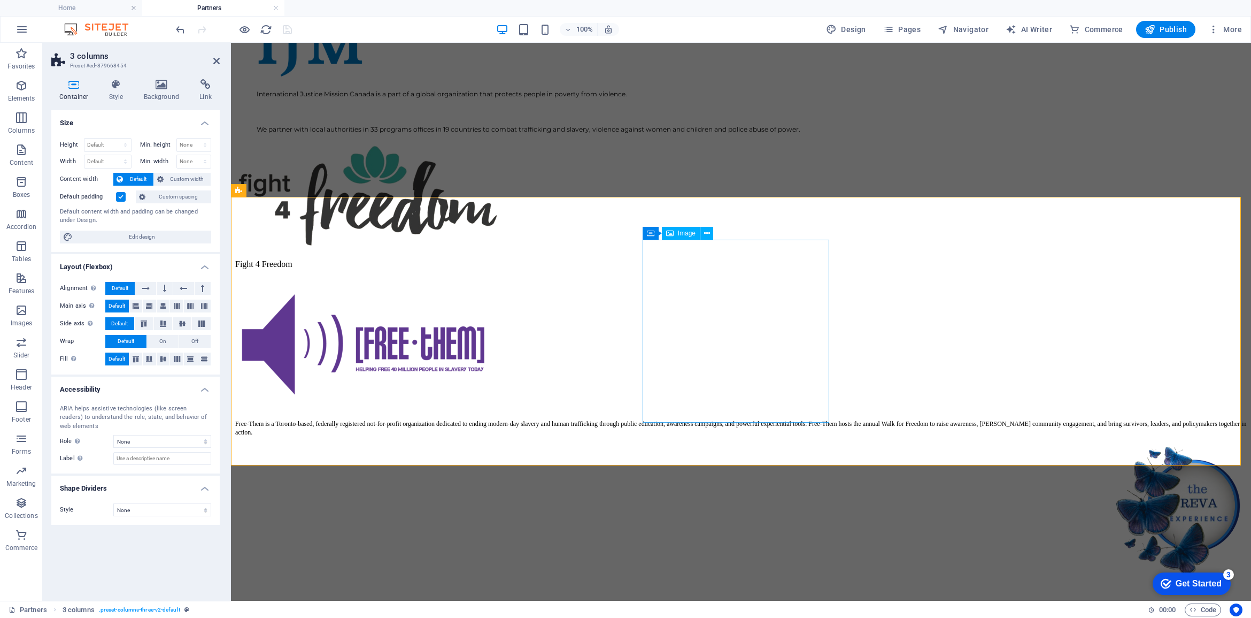
click at [706, 231] on icon at bounding box center [707, 233] width 6 height 11
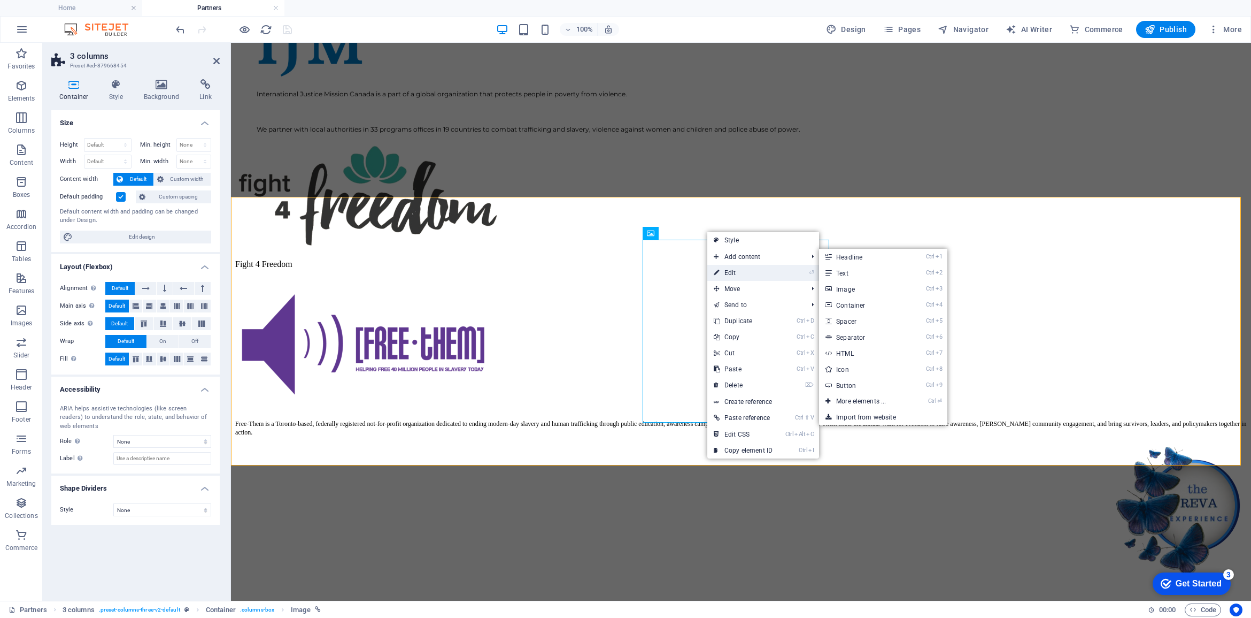
click at [728, 270] on link "⏎ Edit" at bounding box center [743, 273] width 72 height 16
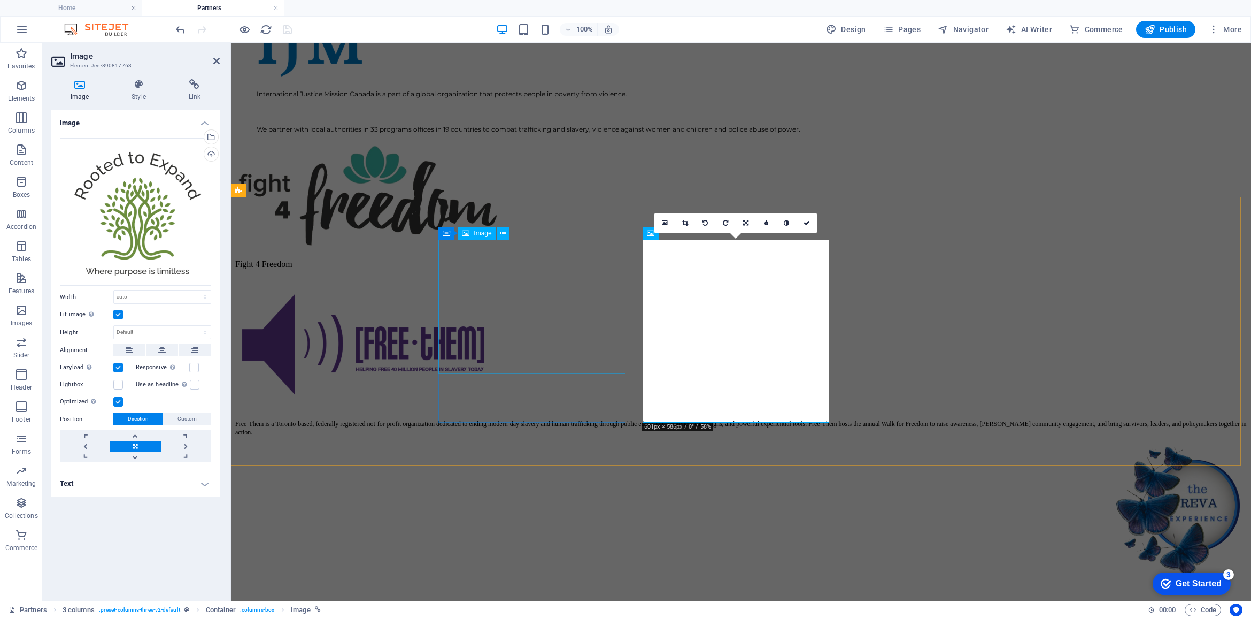
click at [552, 444] on figure at bounding box center [741, 512] width 1012 height 136
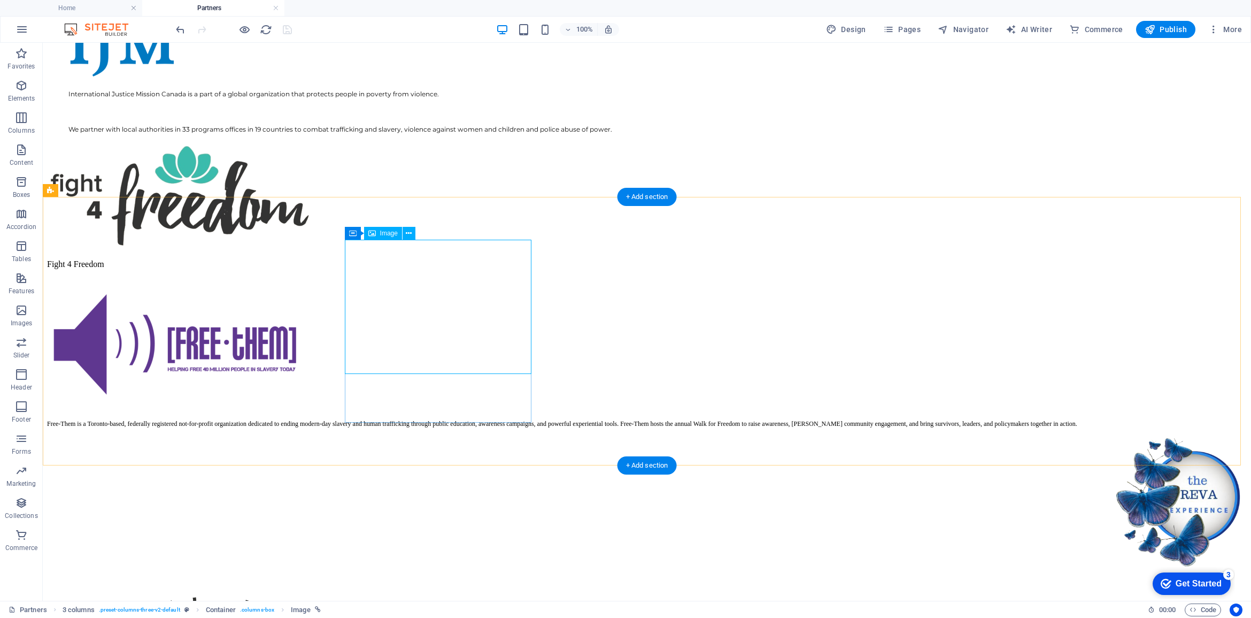
click at [453, 436] on figure at bounding box center [647, 504] width 1200 height 136
click at [407, 233] on icon at bounding box center [409, 233] width 6 height 11
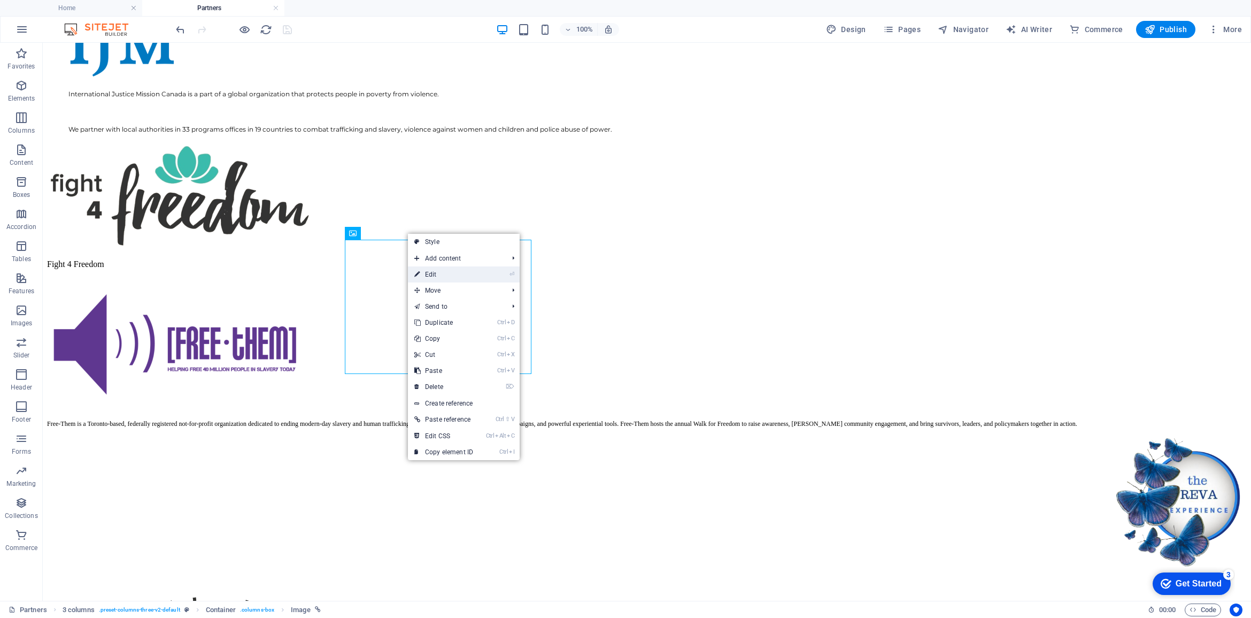
click at [429, 279] on link "⏎ Edit" at bounding box center [444, 274] width 72 height 16
select select "px"
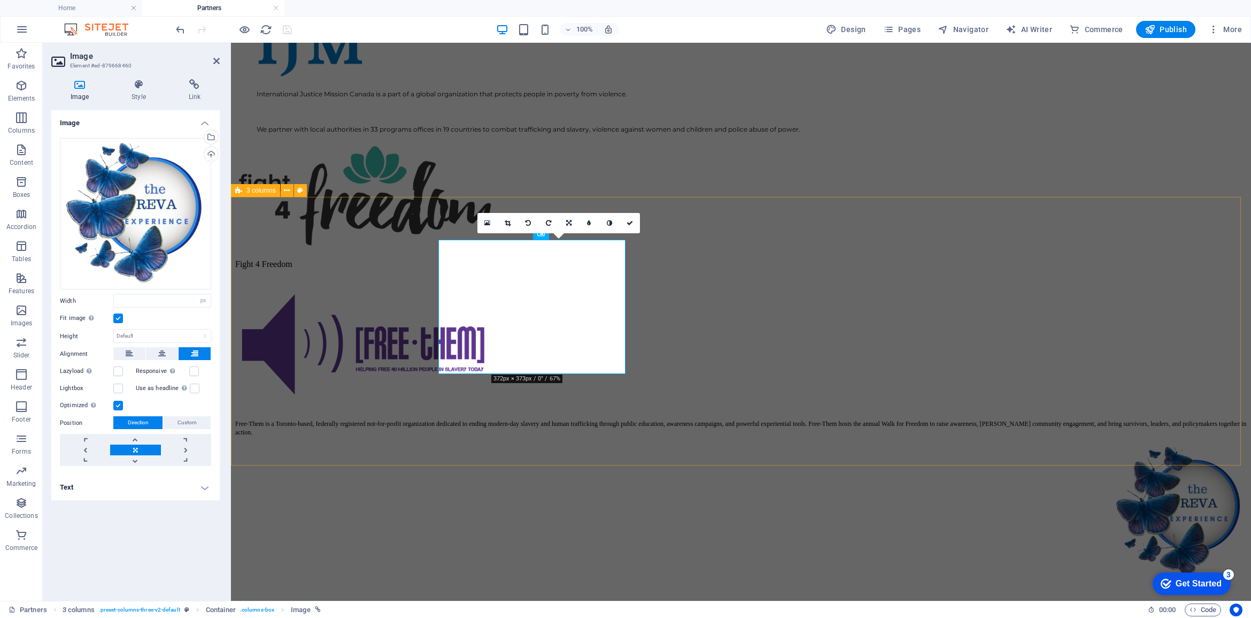
type input "250"
click at [119, 313] on label at bounding box center [118, 318] width 10 height 10
click at [0, 0] on input "Fit image Automatically fit image to a fixed width and height" at bounding box center [0, 0] width 0 height 0
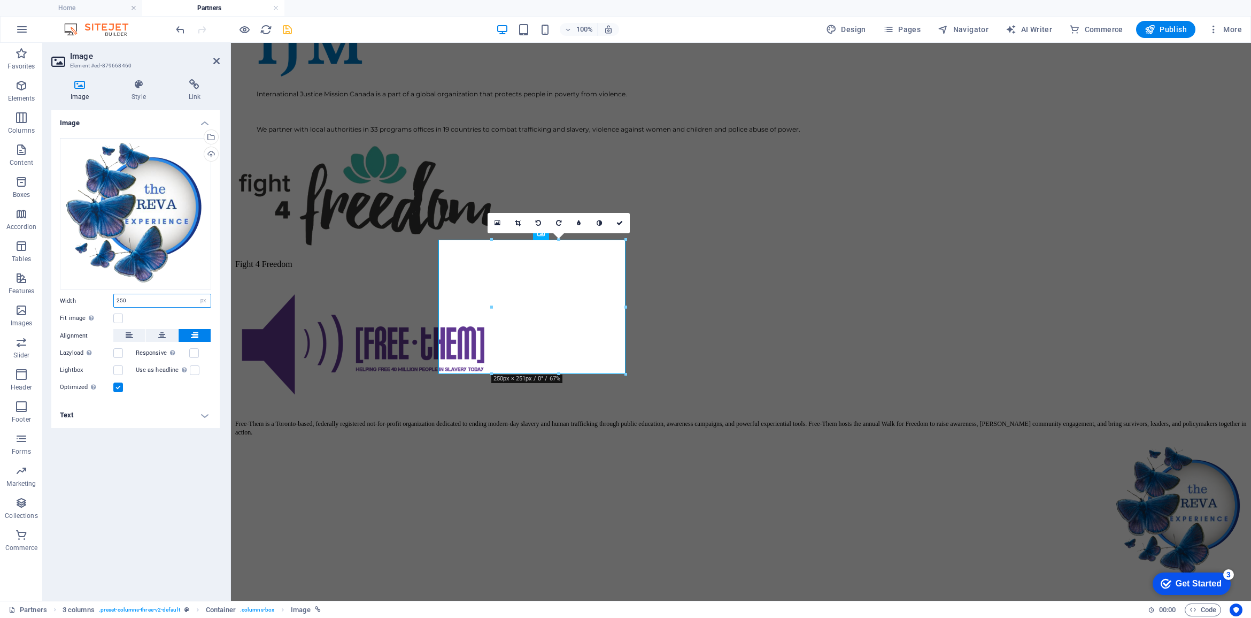
click at [181, 299] on input "250" at bounding box center [162, 300] width 97 height 13
click at [206, 299] on select "Default auto px rem % em vh vw" at bounding box center [203, 300] width 15 height 13
select select "auto"
click at [196, 294] on select "Default auto px rem % em vh vw" at bounding box center [203, 300] width 15 height 13
select select "DISABLED_OPTION_VALUE"
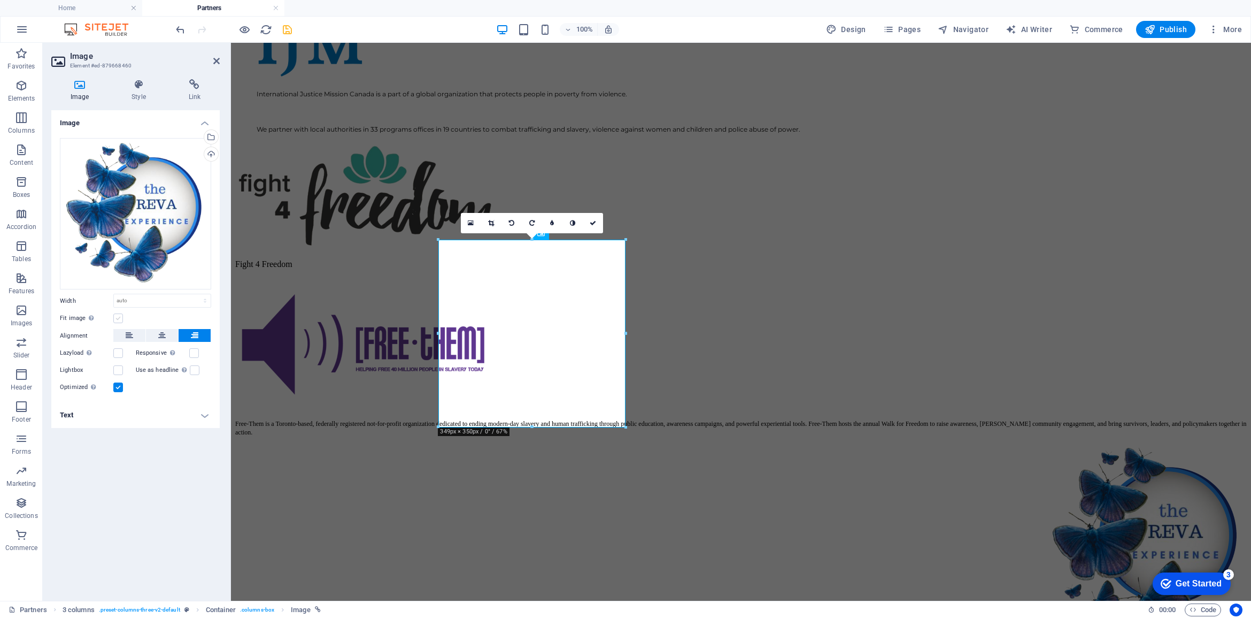
click at [116, 317] on label at bounding box center [118, 318] width 10 height 10
click at [0, 0] on input "Fit image Automatically fit image to a fixed width and height" at bounding box center [0, 0] width 0 height 0
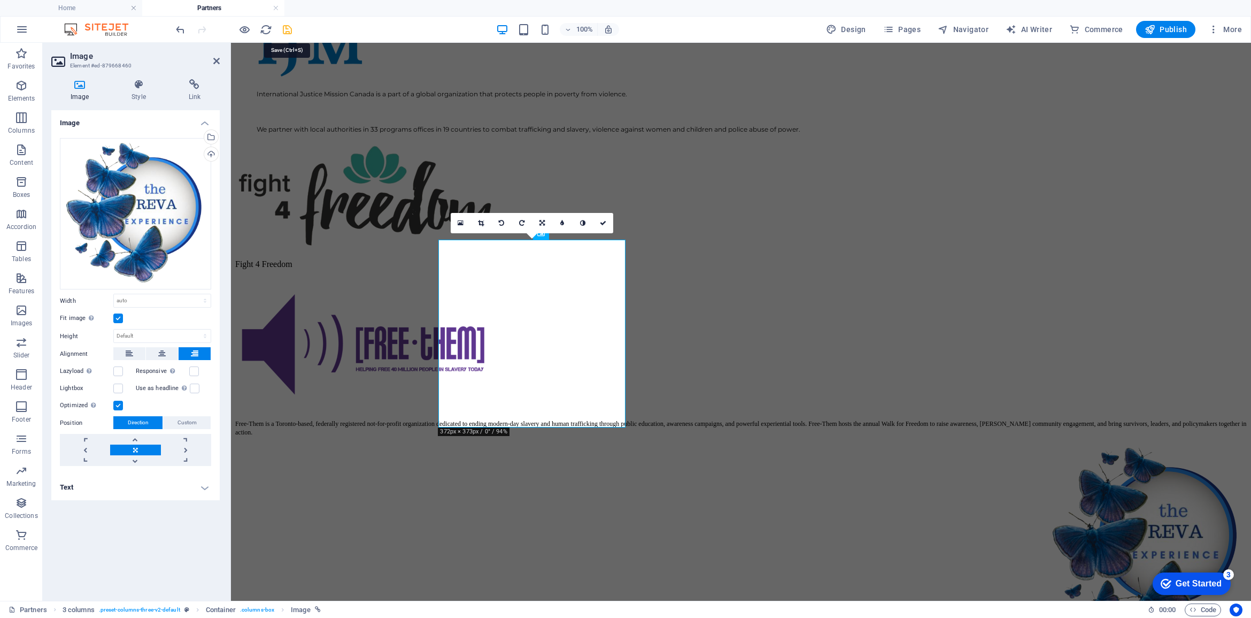
click at [287, 28] on icon "save" at bounding box center [287, 30] width 12 height 12
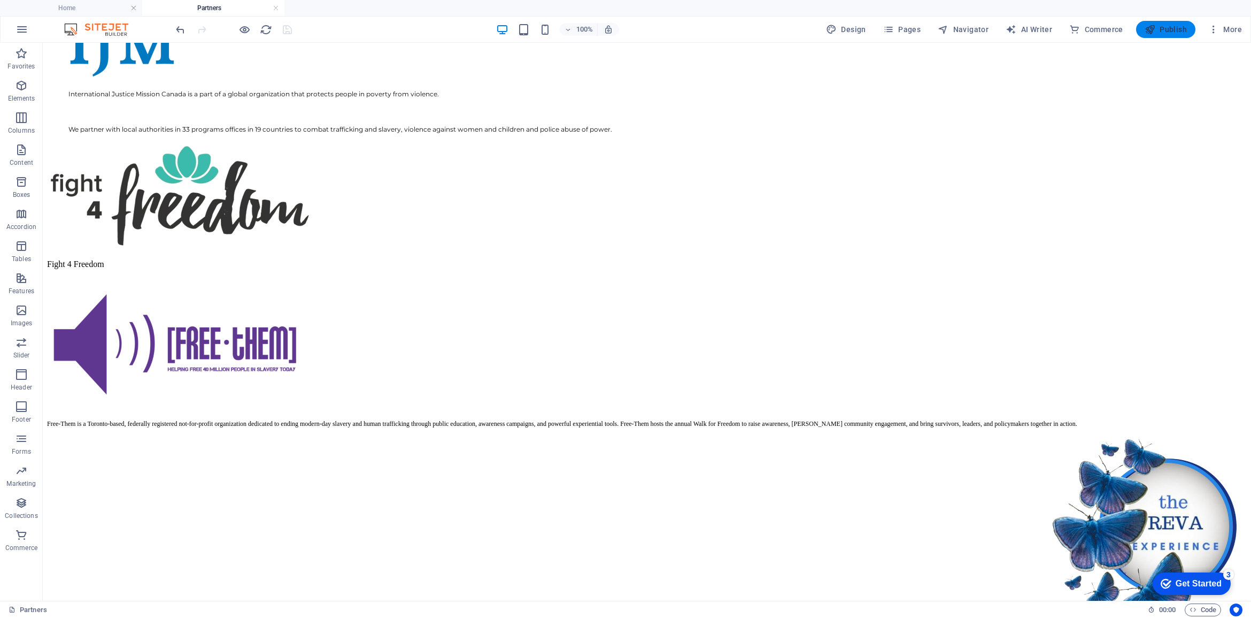
click at [1159, 27] on span "Publish" at bounding box center [1166, 29] width 42 height 11
